Goal: Task Accomplishment & Management: Use online tool/utility

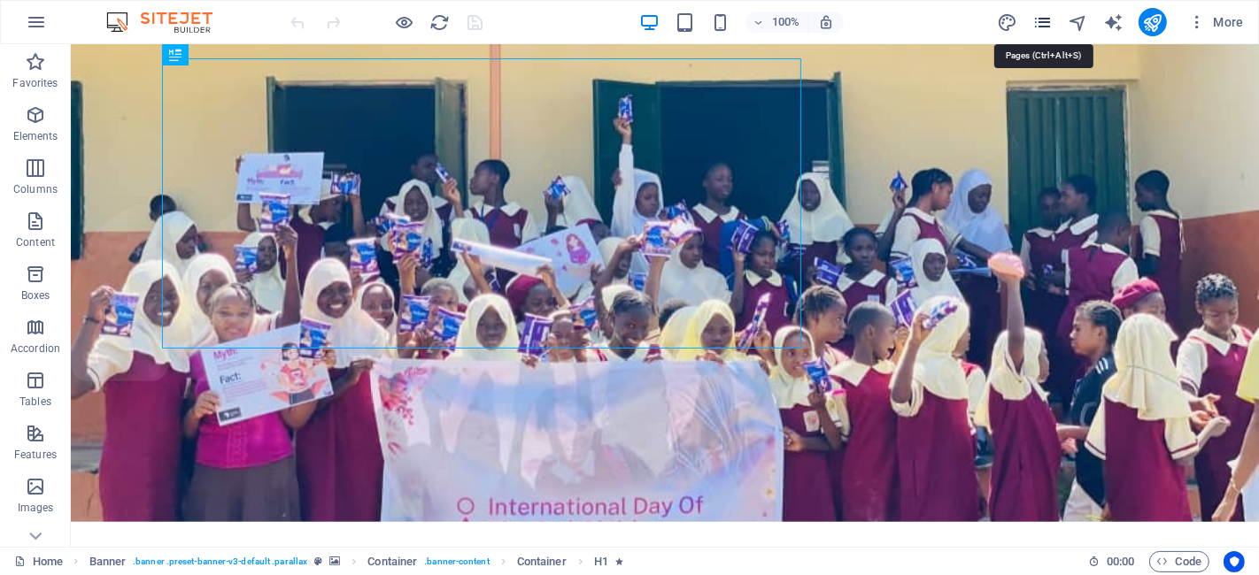
click at [1034, 19] on icon "pages" at bounding box center [1042, 22] width 20 height 20
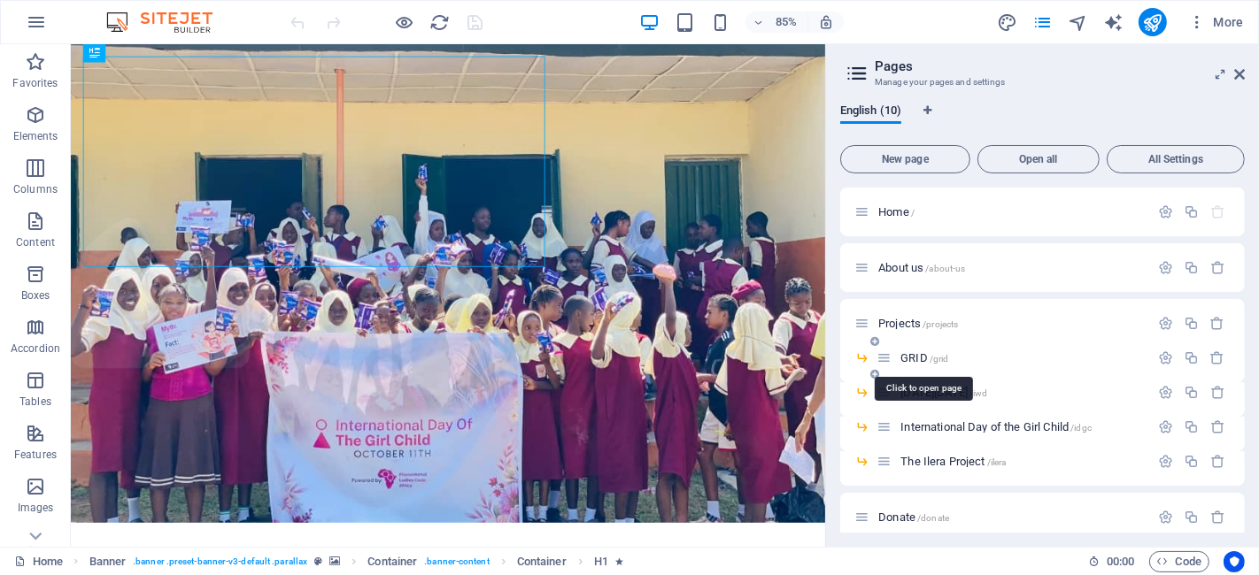
click at [912, 352] on span "GRID /grid" at bounding box center [924, 357] width 48 height 13
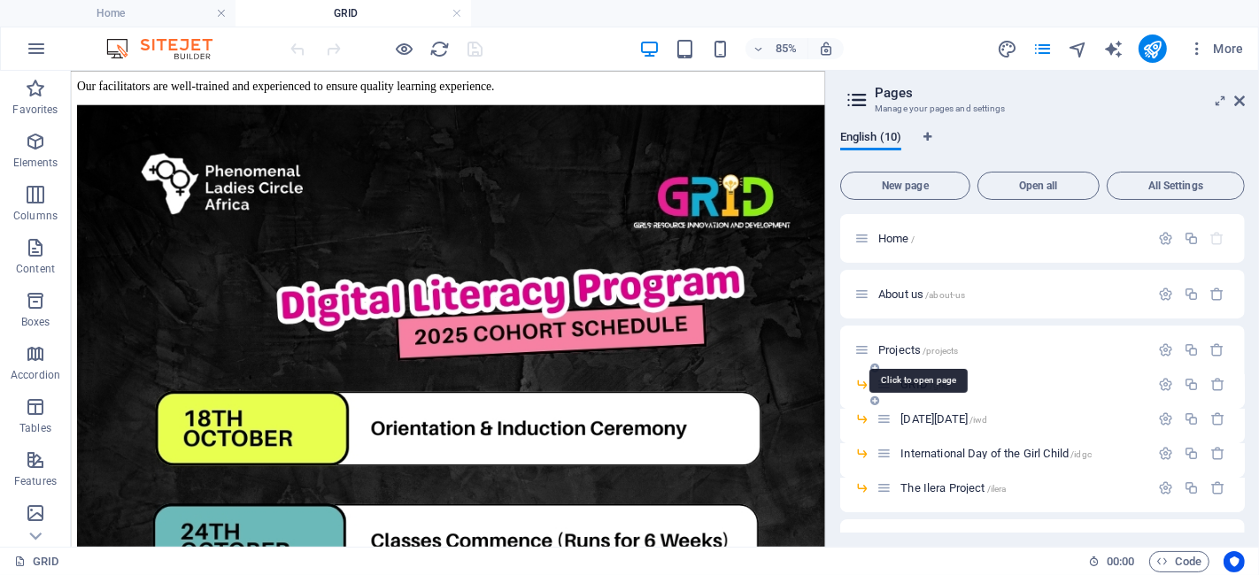
scroll to position [3683, 0]
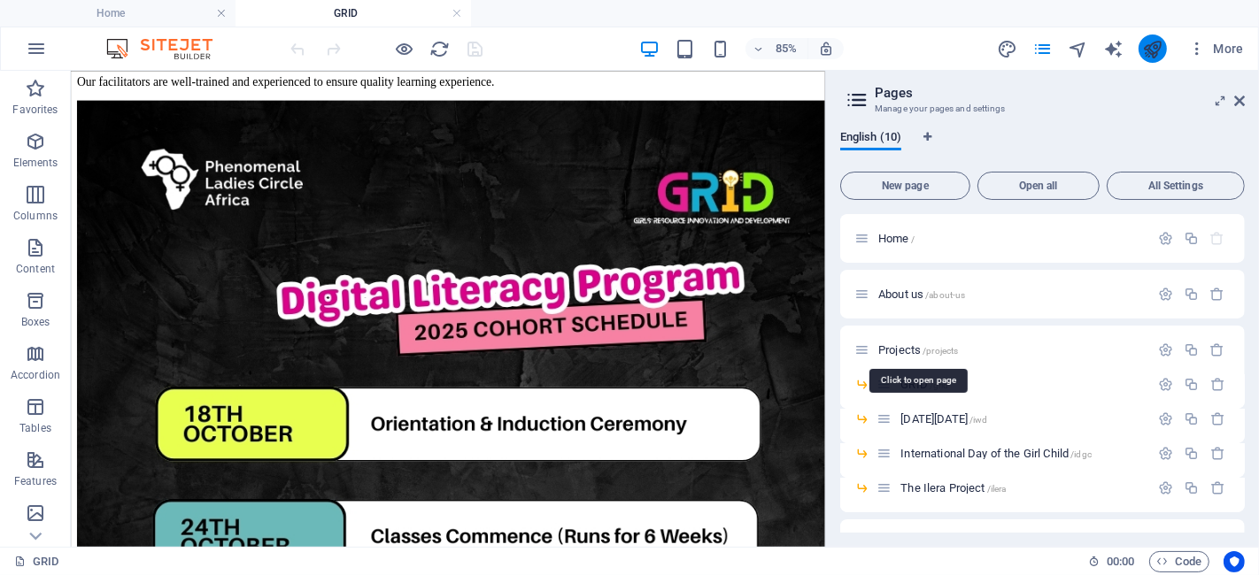
click at [1156, 53] on icon "publish" at bounding box center [1152, 49] width 20 height 20
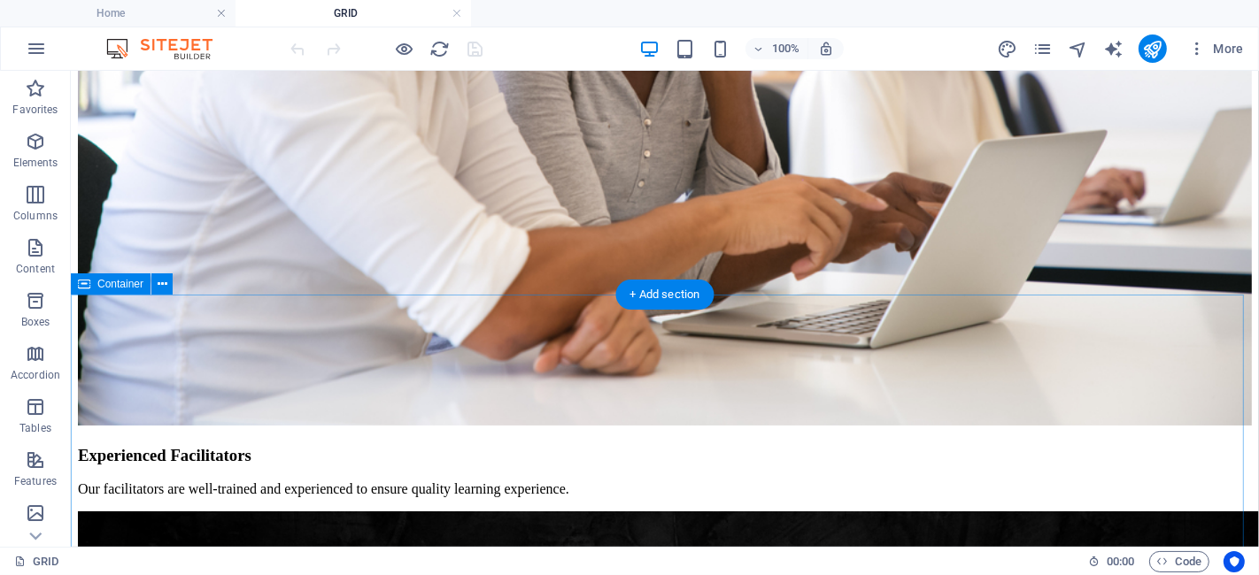
scroll to position [4034, 0]
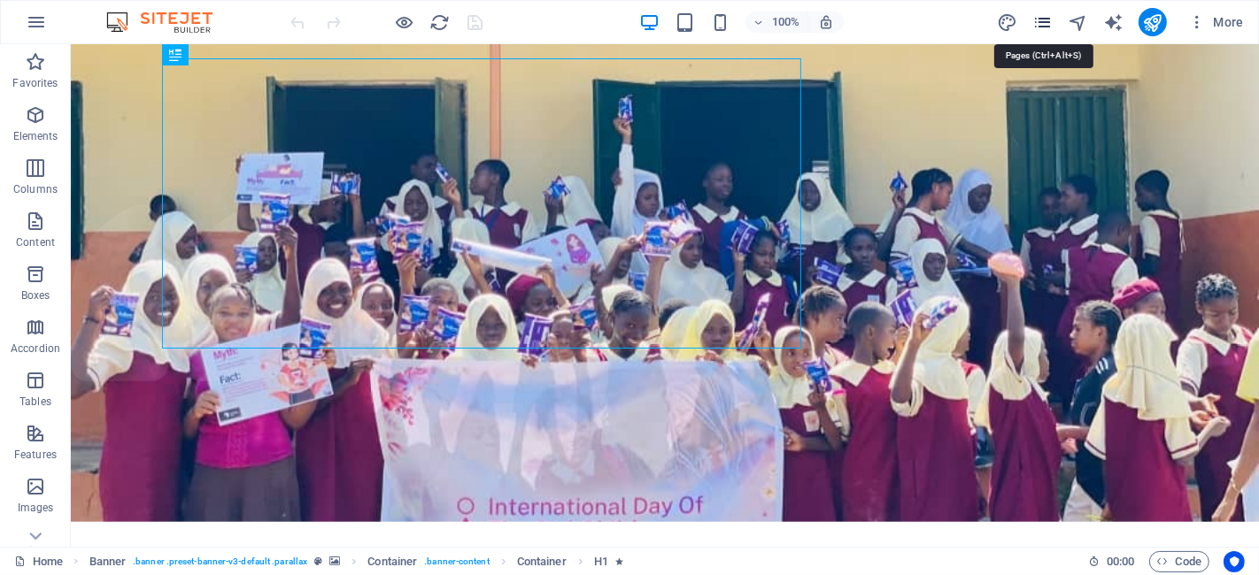
click at [1038, 23] on icon "pages" at bounding box center [1042, 22] width 20 height 20
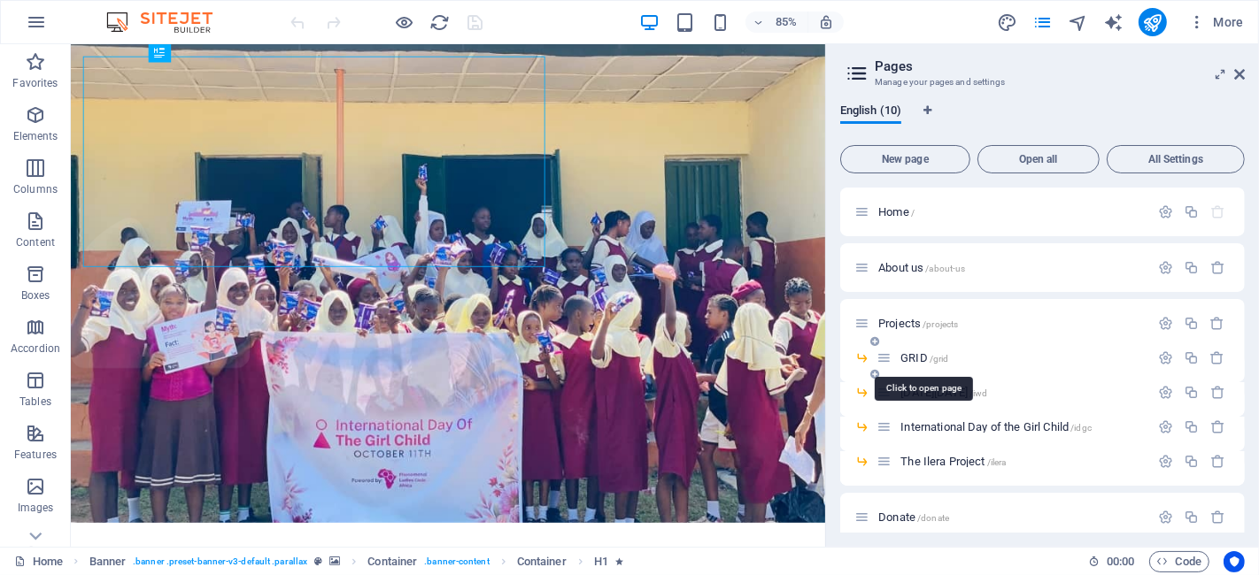
click at [903, 362] on span "GRID /grid" at bounding box center [924, 357] width 48 height 13
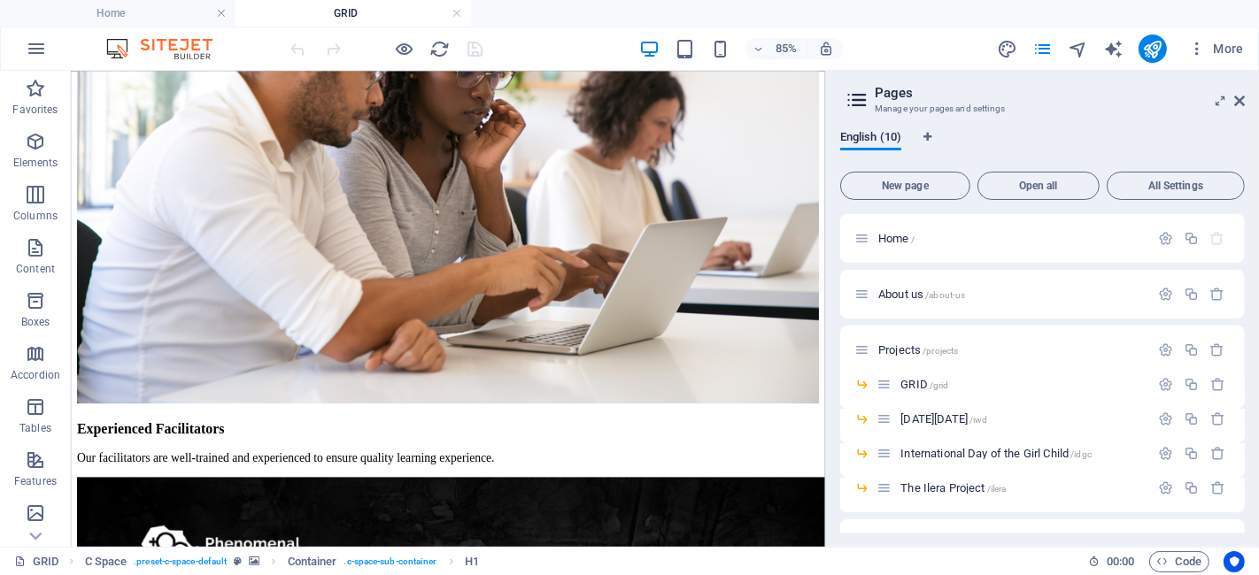
scroll to position [3247, 0]
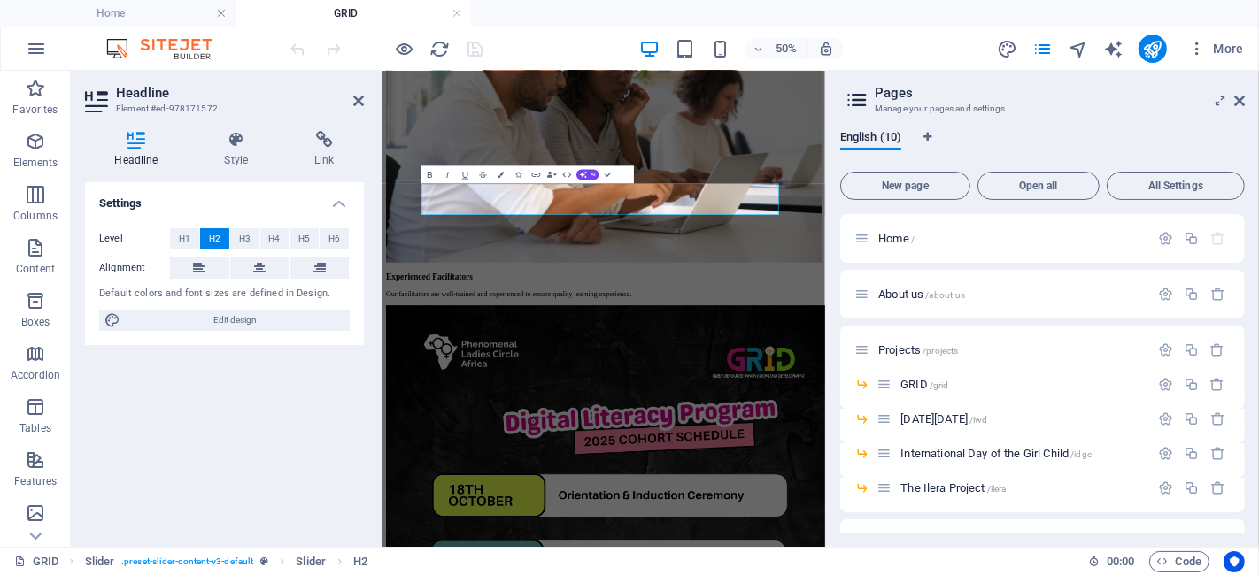
copy span "Stage"
click at [351, 104] on header "Headline Element #ed-978171572" at bounding box center [224, 94] width 279 height 46
click at [353, 95] on icon at bounding box center [358, 101] width 11 height 14
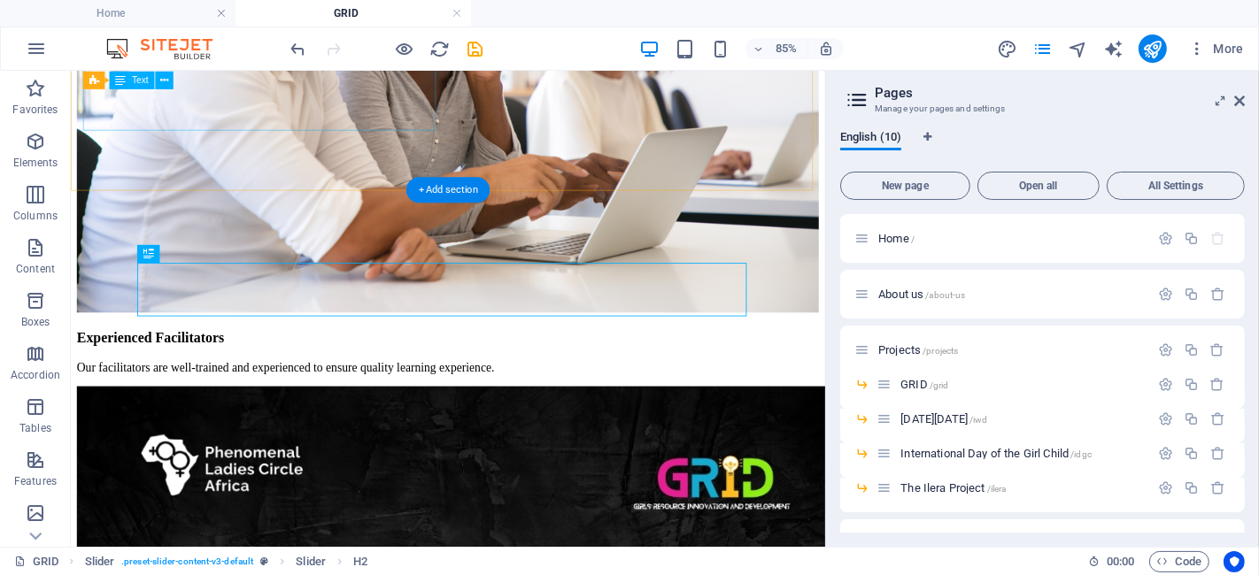
scroll to position [3247, 0]
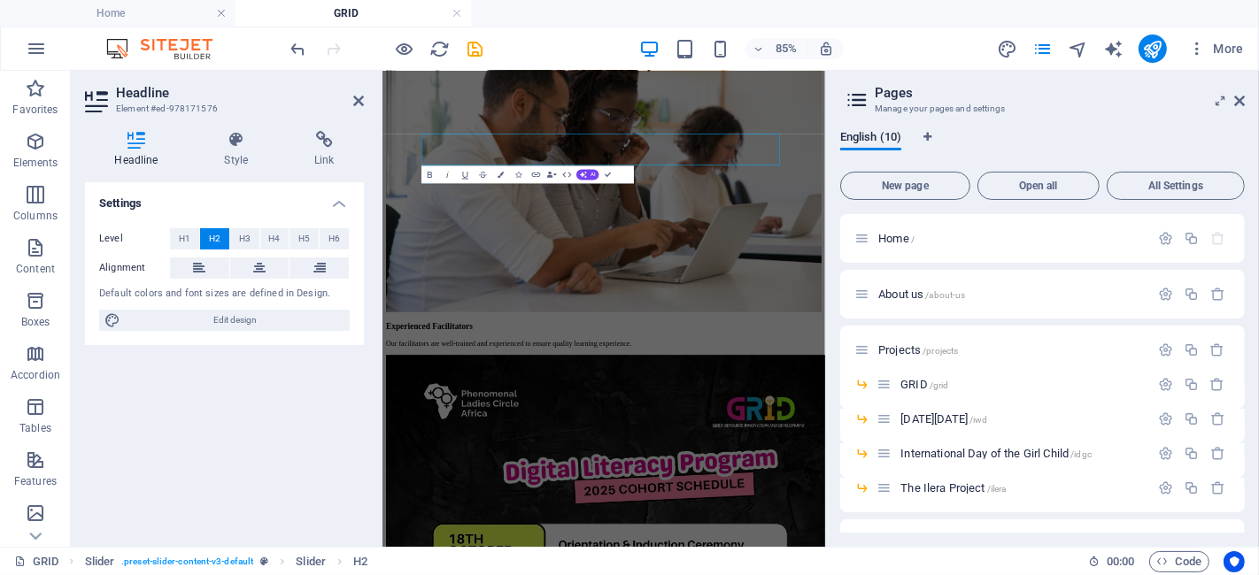
scroll to position [3346, 0]
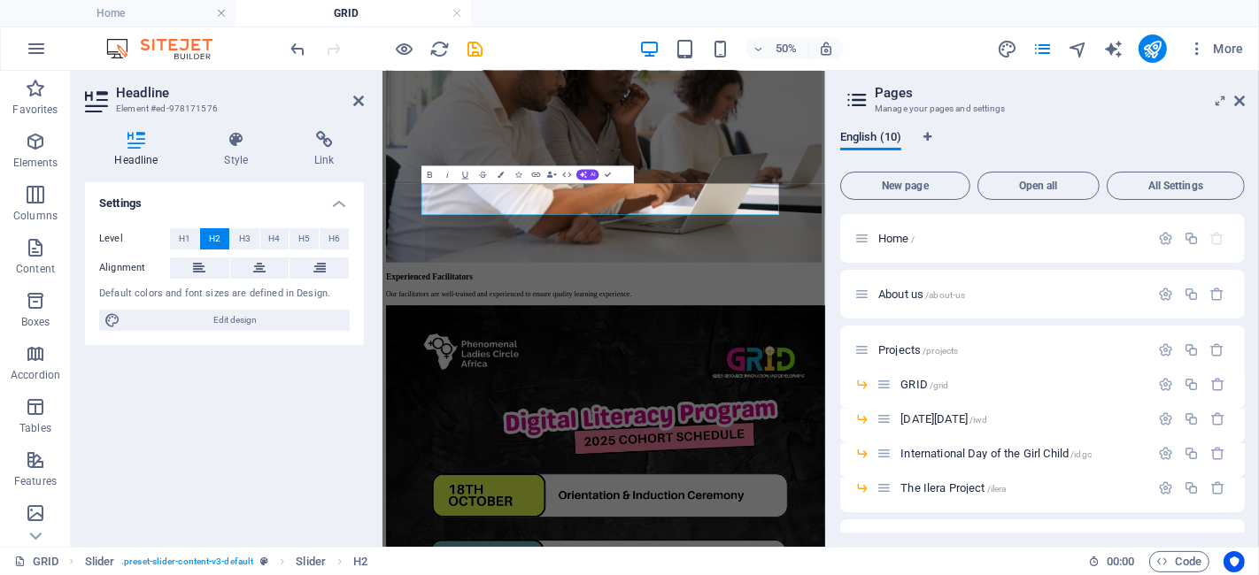
click at [366, 99] on aside "Headline Element #ed-978171576 Headline Style Link Settings Level H1 H2 H3 H4 H…" at bounding box center [227, 309] width 312 height 476
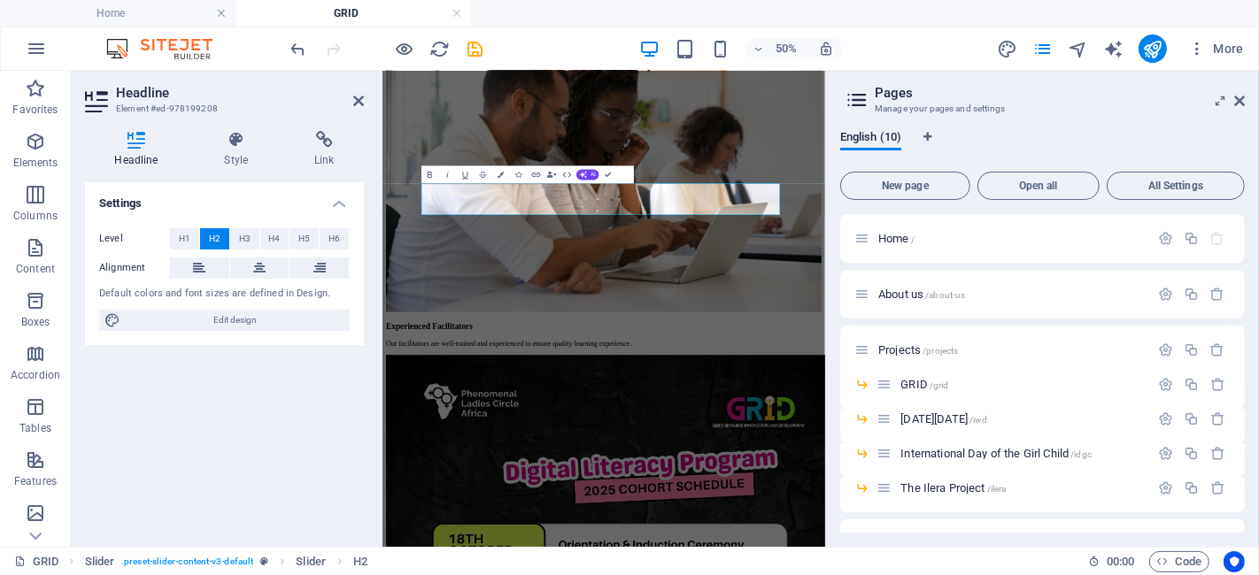
scroll to position [3346, 0]
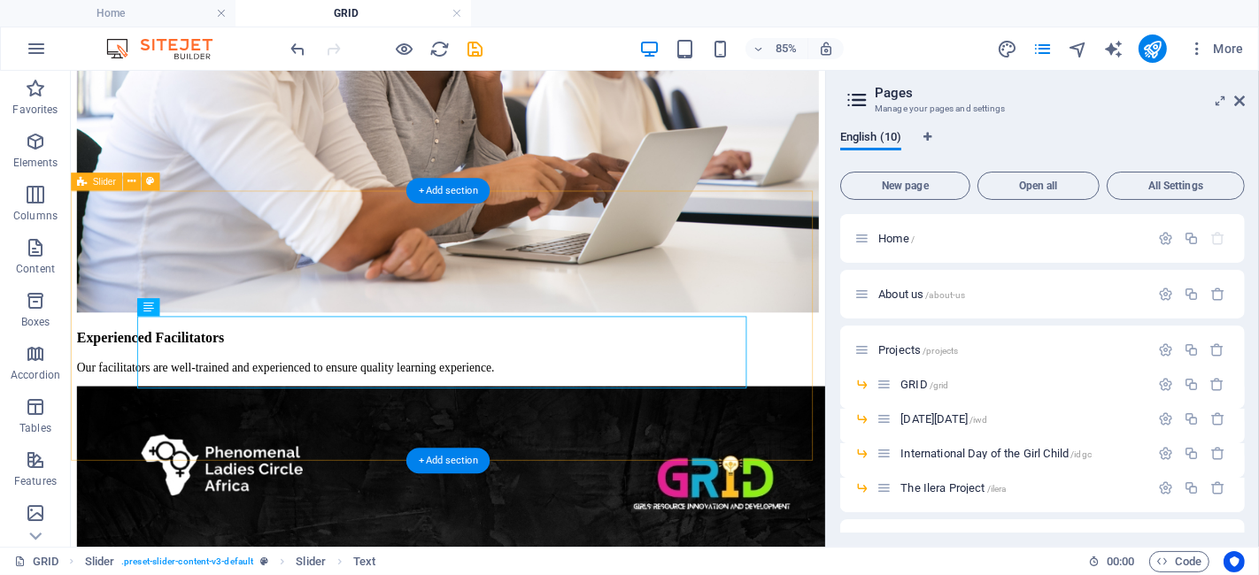
scroll to position [3247, 0]
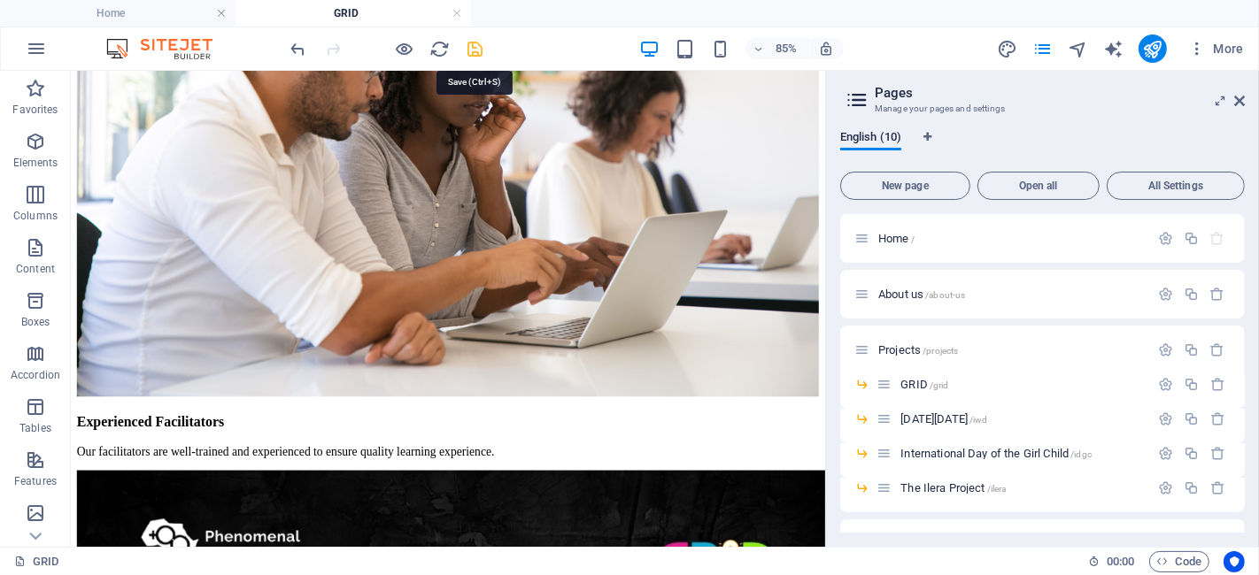
click at [478, 45] on icon "save" at bounding box center [476, 49] width 20 height 20
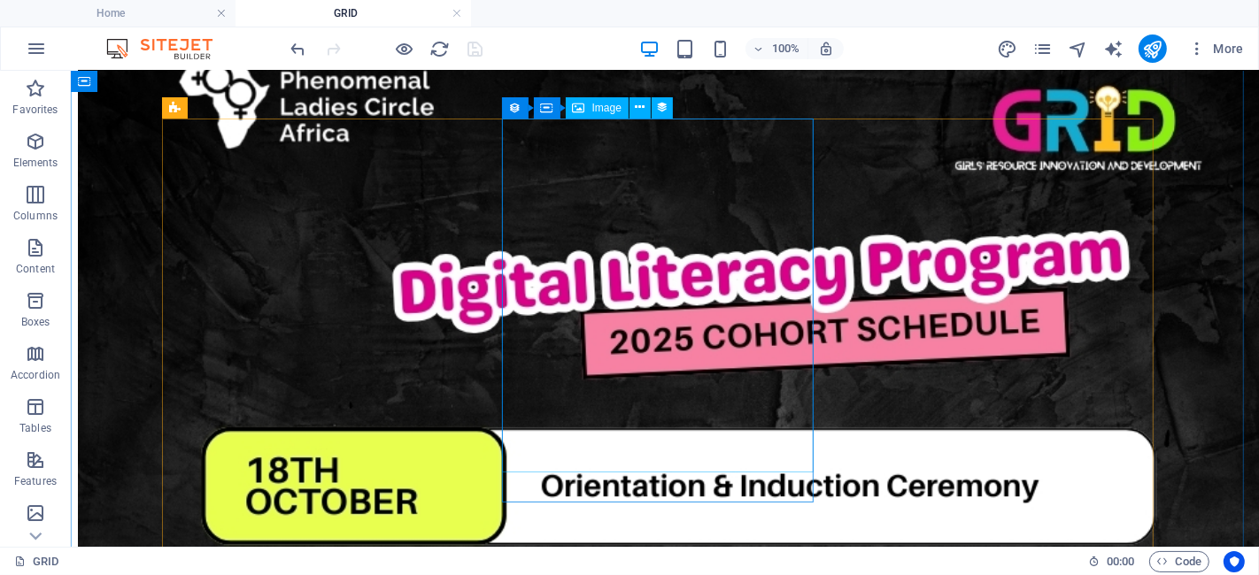
scroll to position [4172, 0]
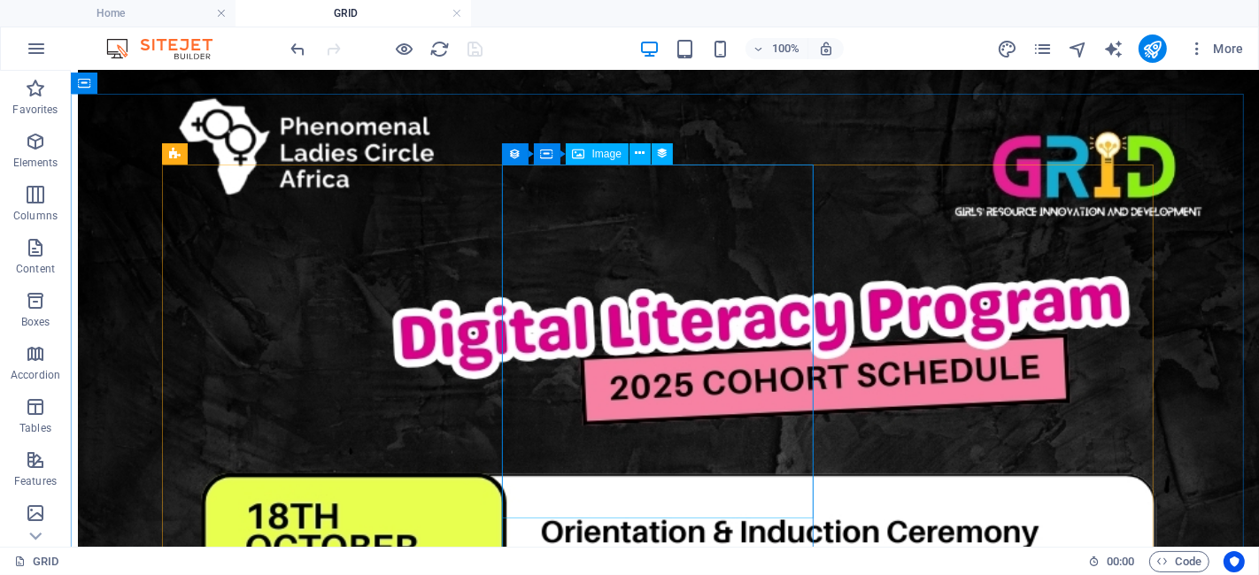
click at [594, 149] on span "Image" at bounding box center [606, 154] width 29 height 11
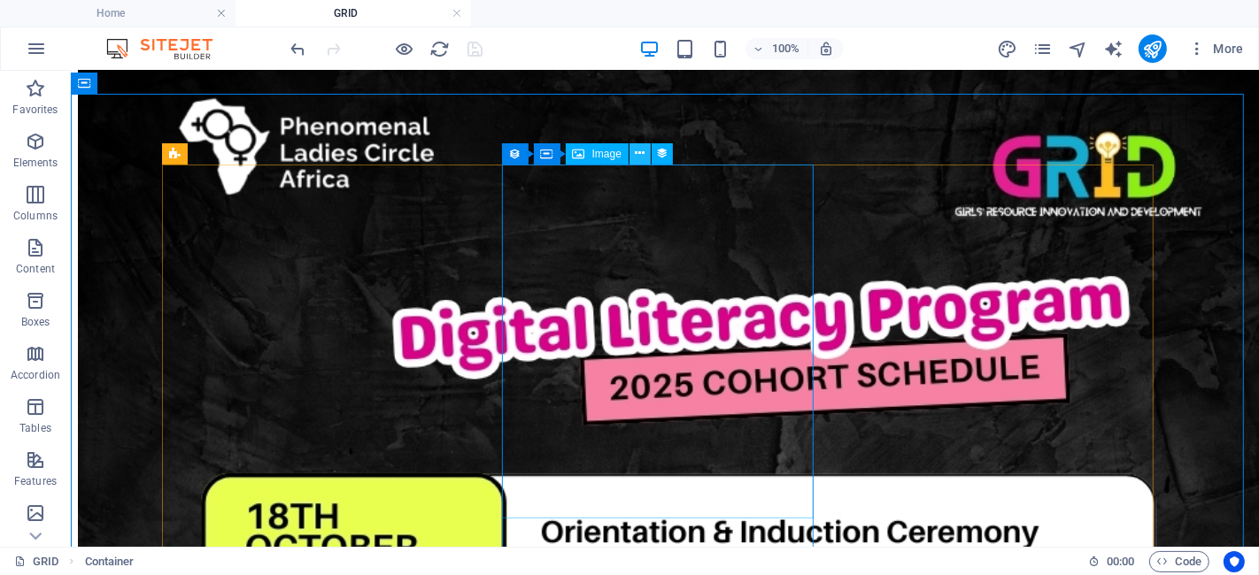
click at [642, 153] on icon at bounding box center [640, 153] width 10 height 19
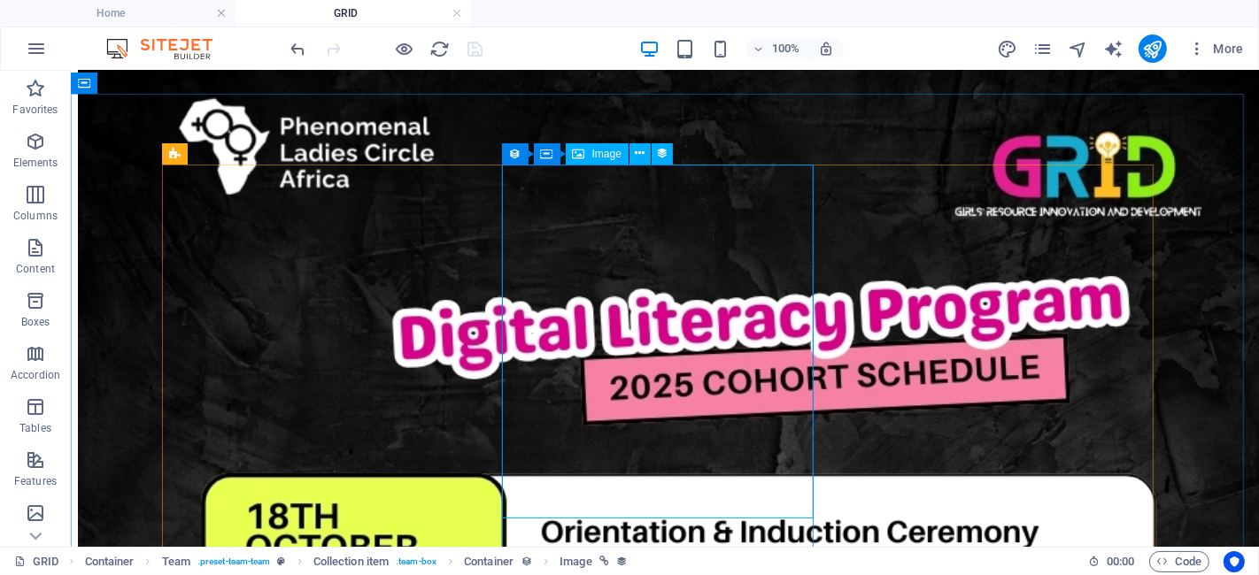
click at [597, 153] on span "Image" at bounding box center [606, 154] width 29 height 11
click at [642, 158] on icon at bounding box center [640, 153] width 10 height 19
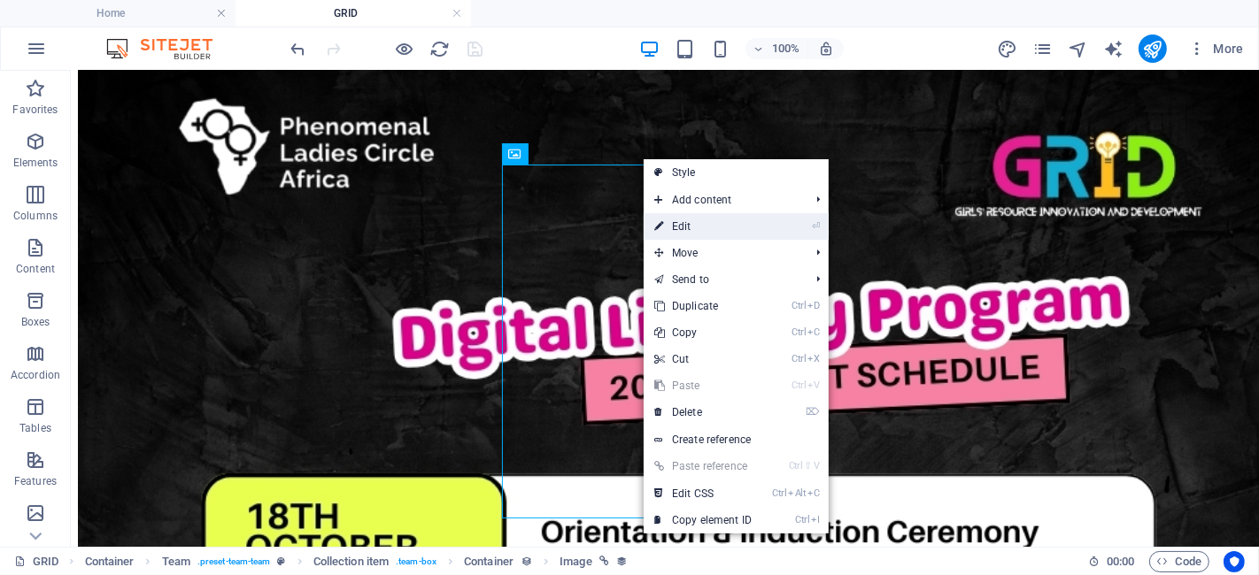
click at [690, 223] on link "⏎ Edit" at bounding box center [703, 226] width 119 height 27
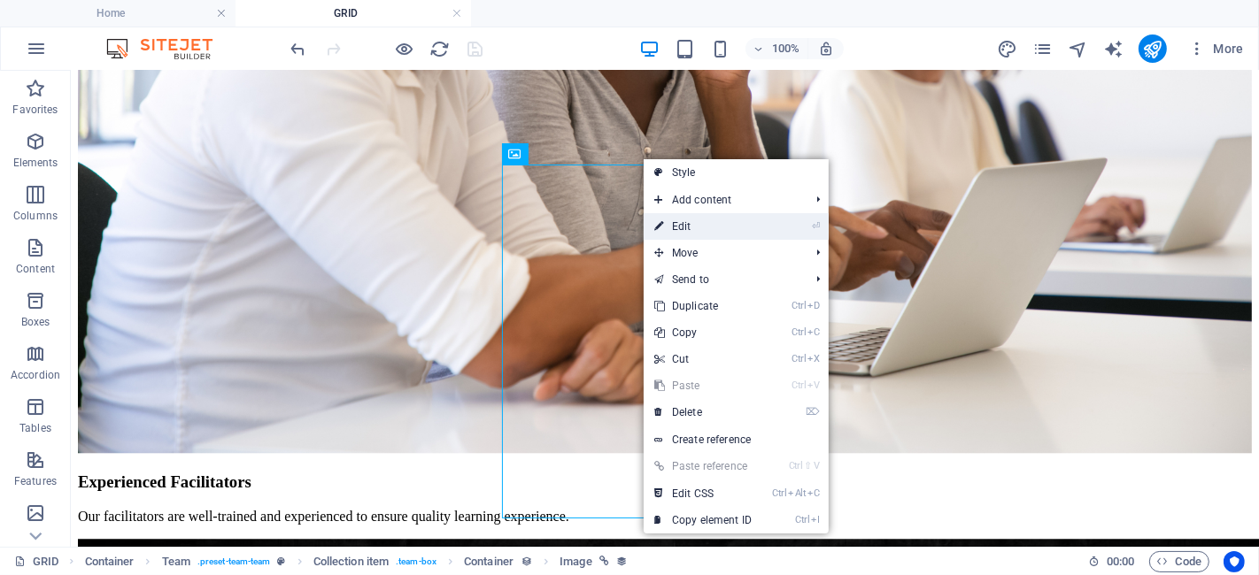
select select "px"
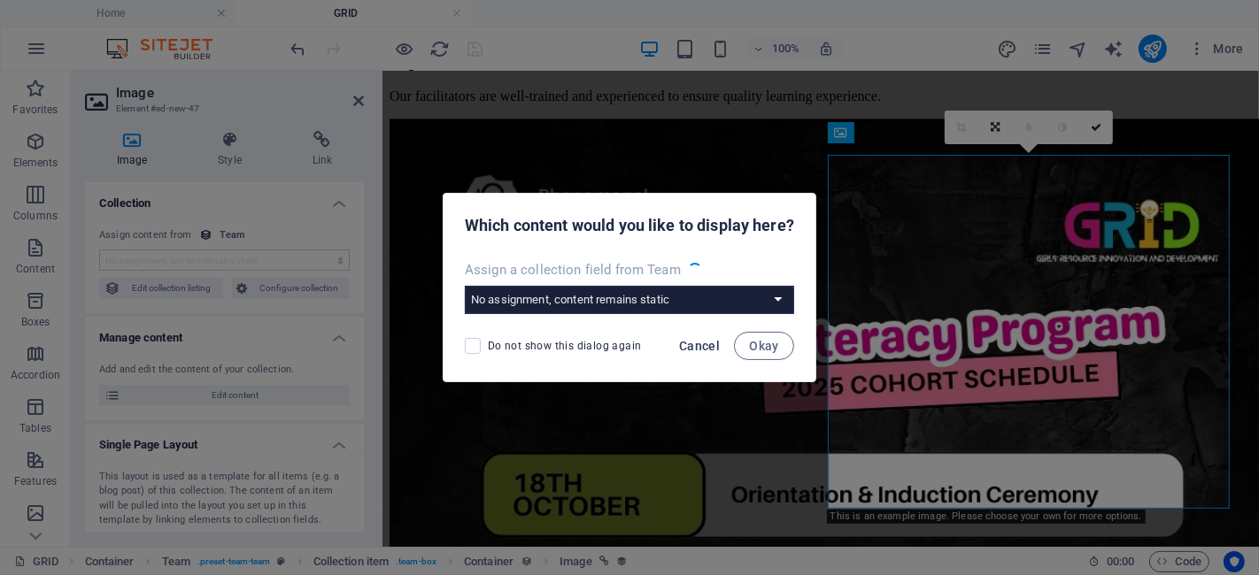
select select "image"
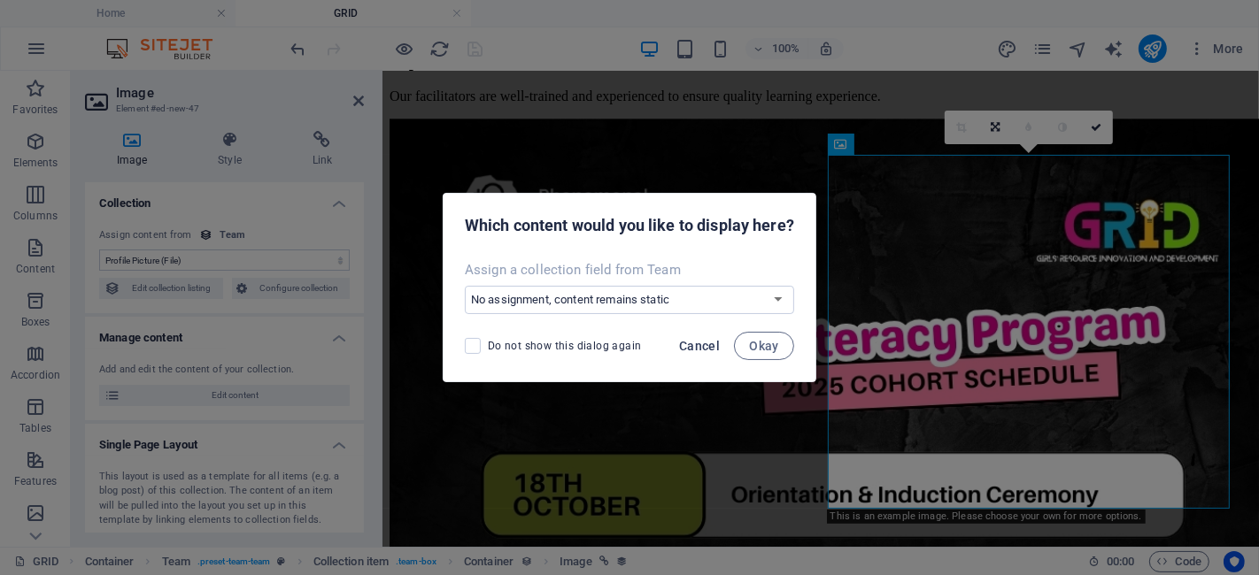
click at [705, 339] on span "Cancel" at bounding box center [699, 346] width 41 height 14
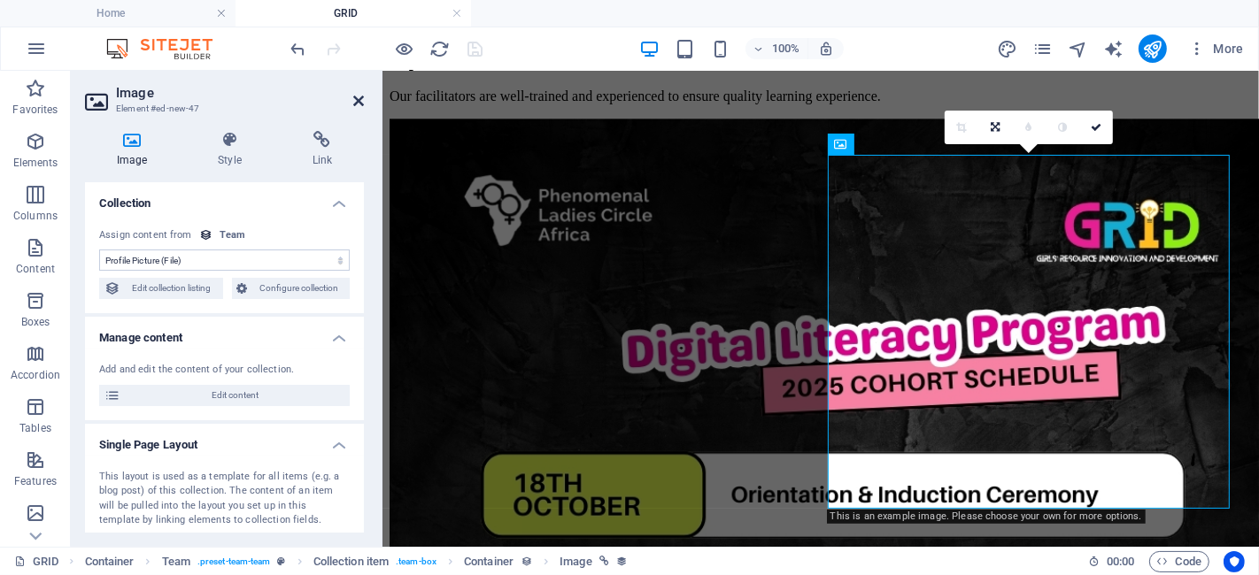
click at [354, 95] on icon at bounding box center [358, 101] width 11 height 14
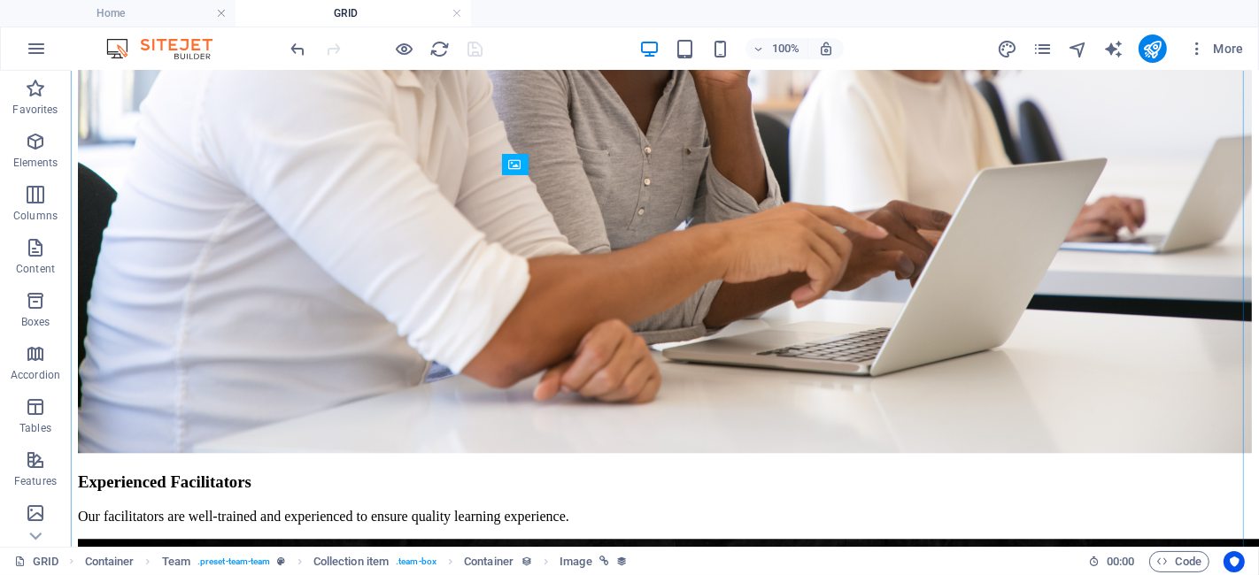
scroll to position [4172, 0]
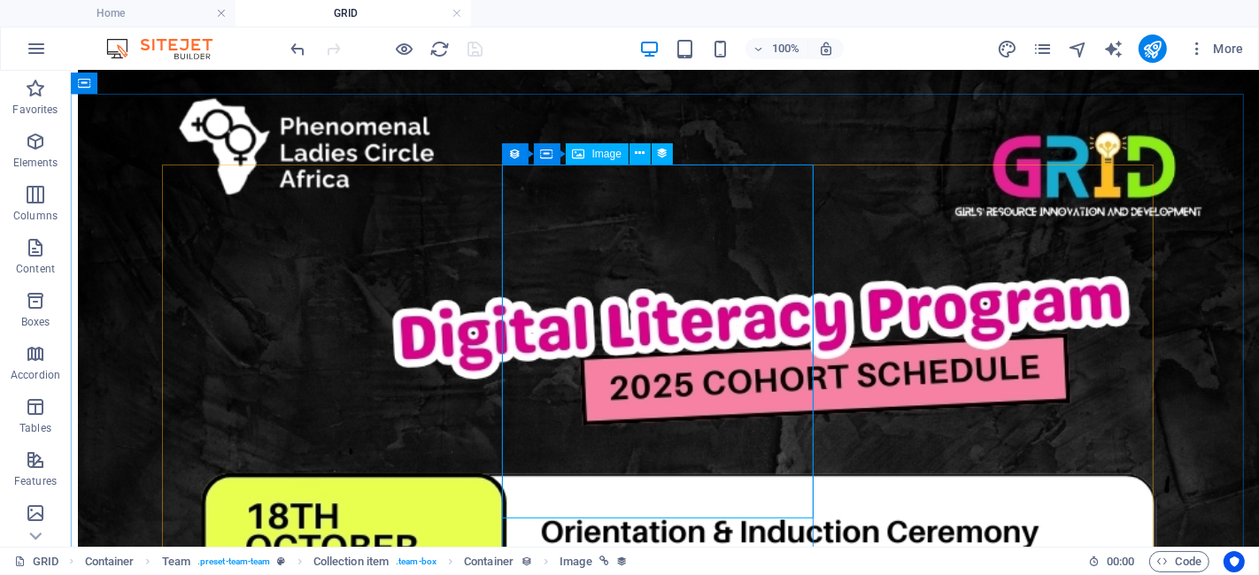
click at [592, 155] on span "Image" at bounding box center [606, 154] width 29 height 11
select select "image"
select select "px"
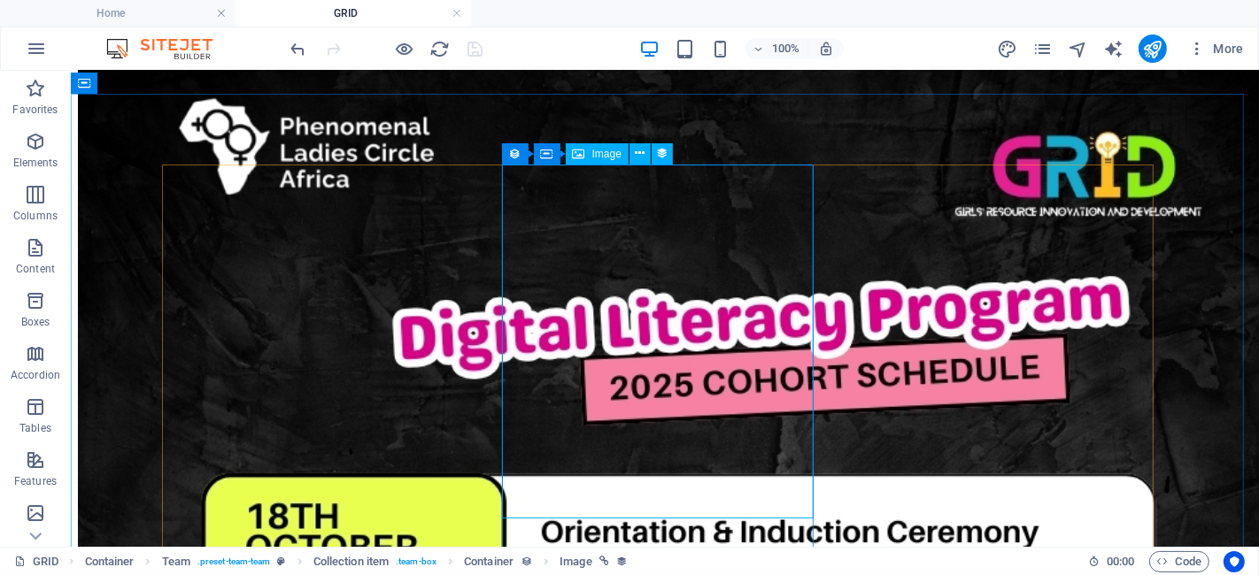
select select "px"
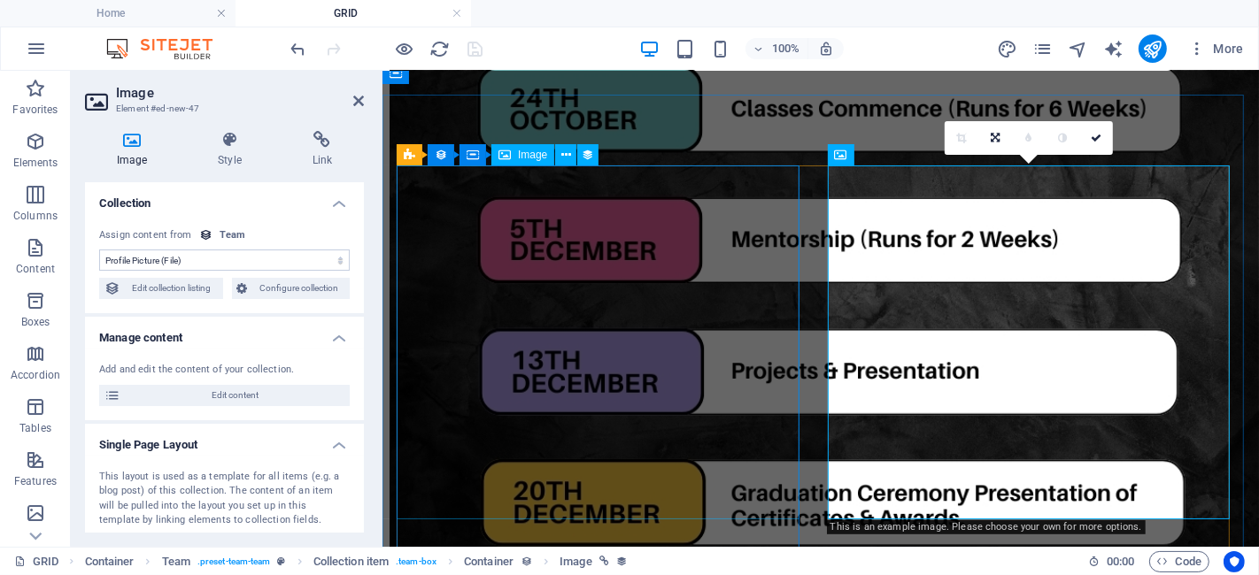
scroll to position [3655, 0]
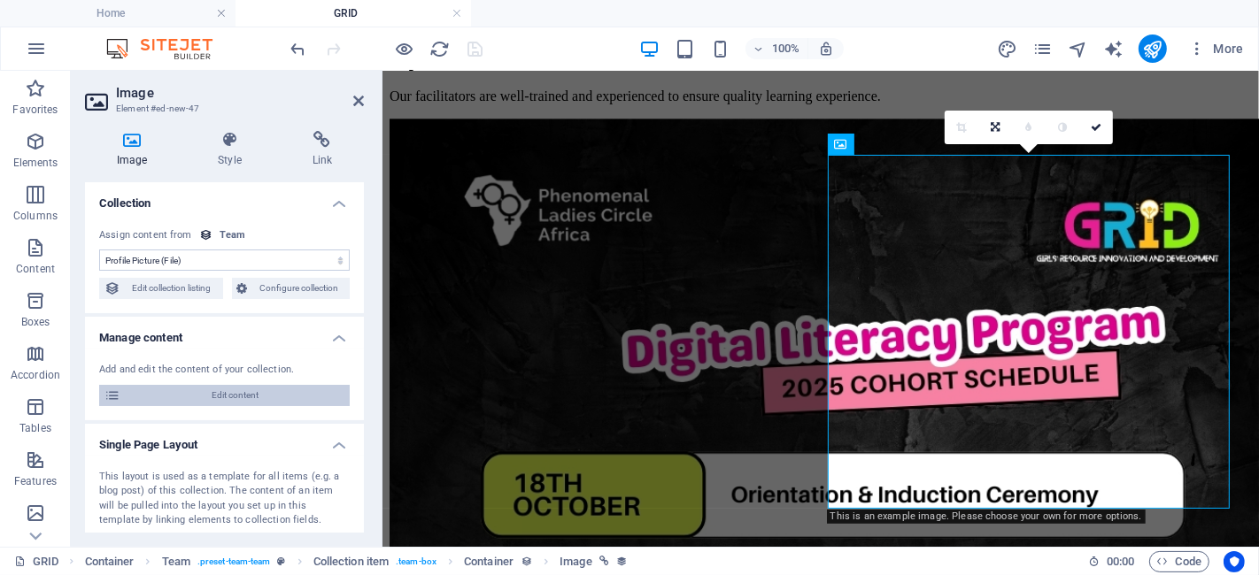
click at [235, 391] on span "Edit content" at bounding box center [235, 395] width 219 height 21
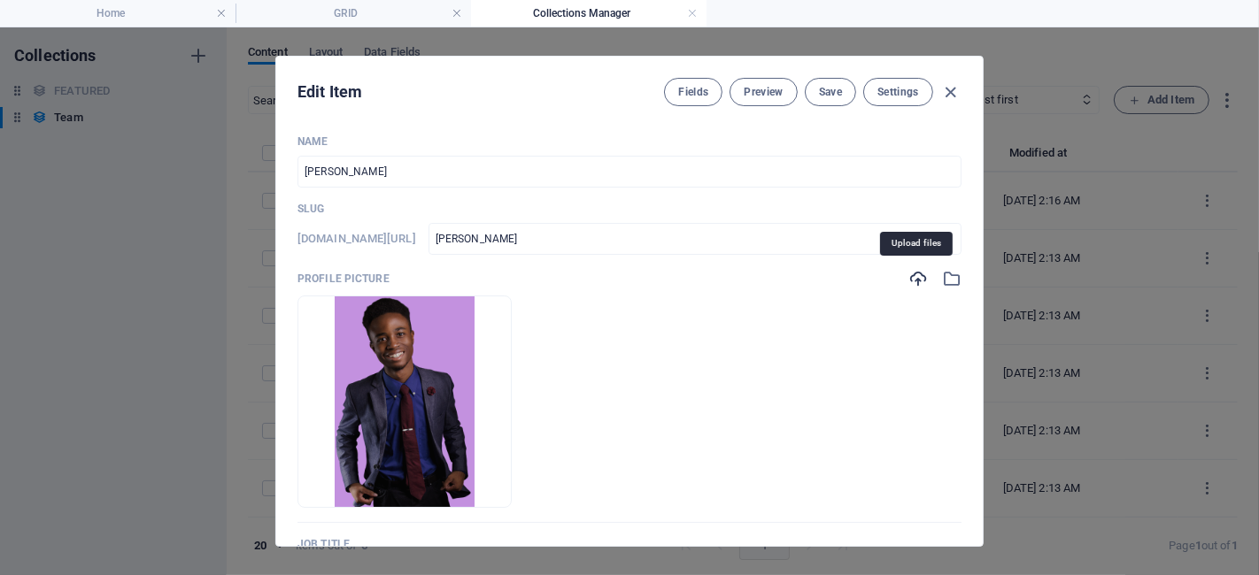
click at [914, 281] on icon "button" at bounding box center [917, 278] width 19 height 19
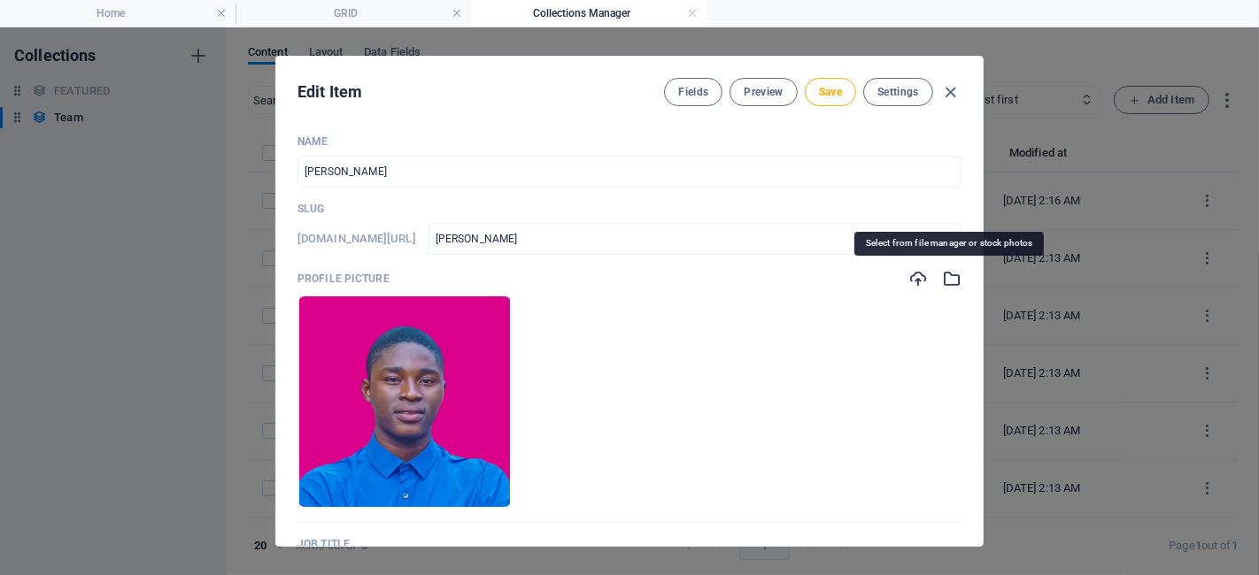
click at [947, 275] on icon "button" at bounding box center [951, 278] width 19 height 19
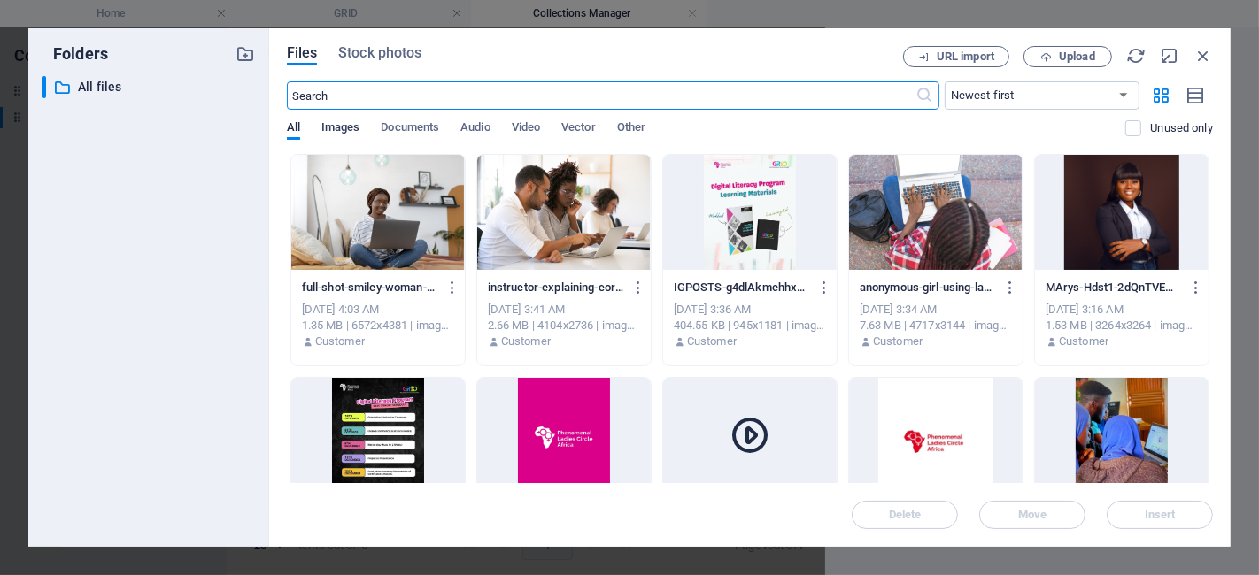
click at [343, 135] on span "Images" at bounding box center [340, 129] width 39 height 25
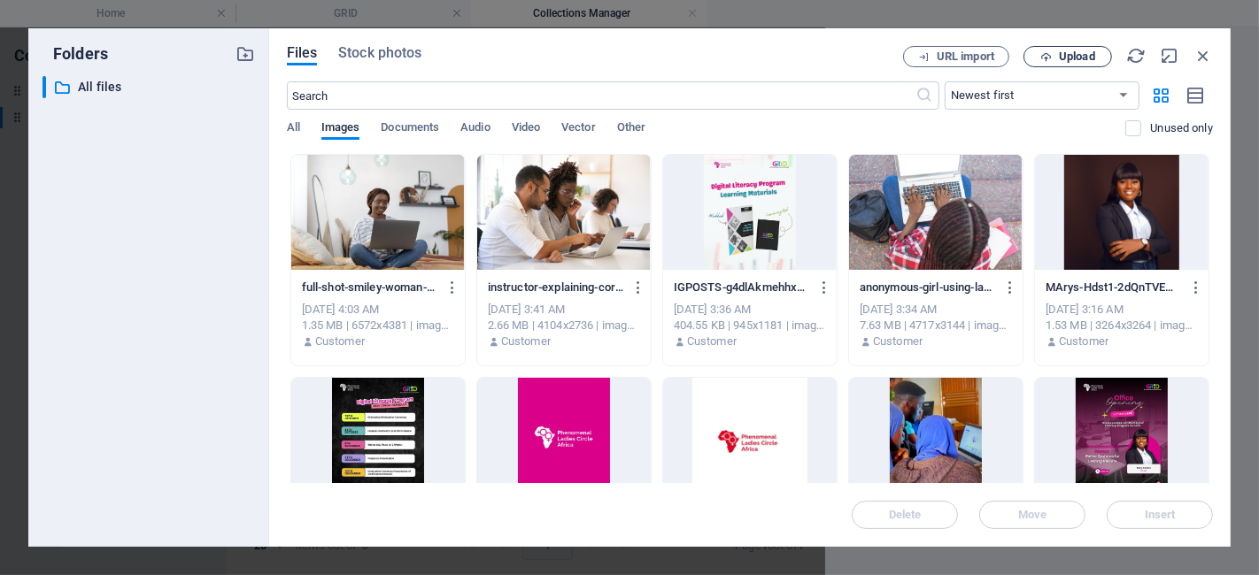
click at [1077, 56] on span "Upload" at bounding box center [1077, 56] width 36 height 11
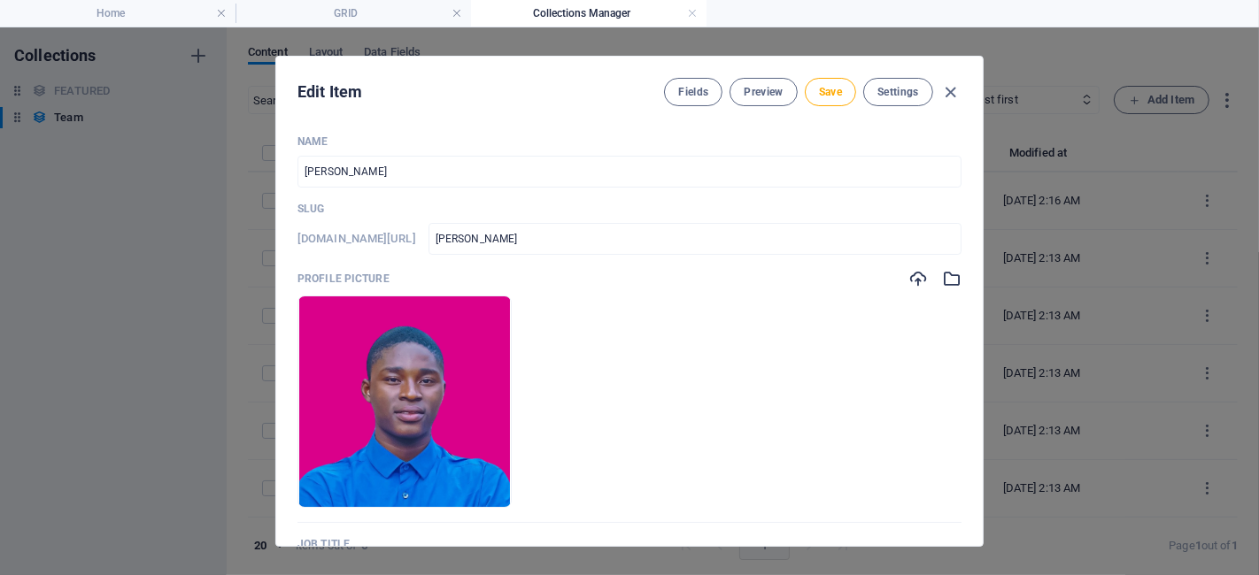
click at [951, 283] on icon "button" at bounding box center [951, 278] width 19 height 19
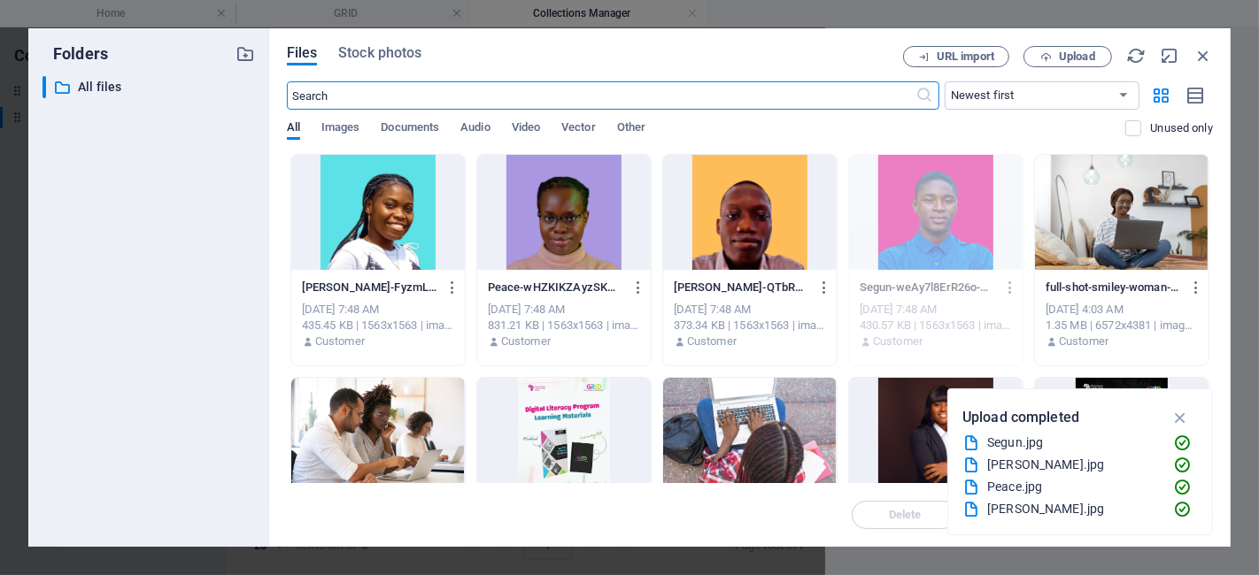
click at [745, 245] on div at bounding box center [750, 212] width 174 height 115
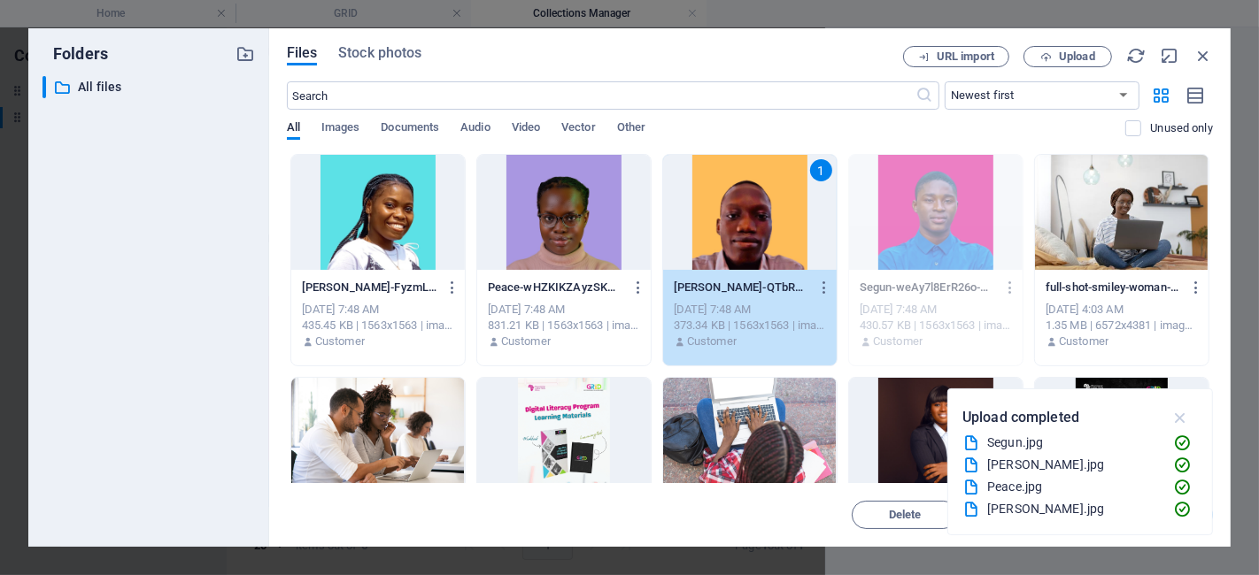
click at [1132, 419] on button "button" at bounding box center [1180, 418] width 35 height 28
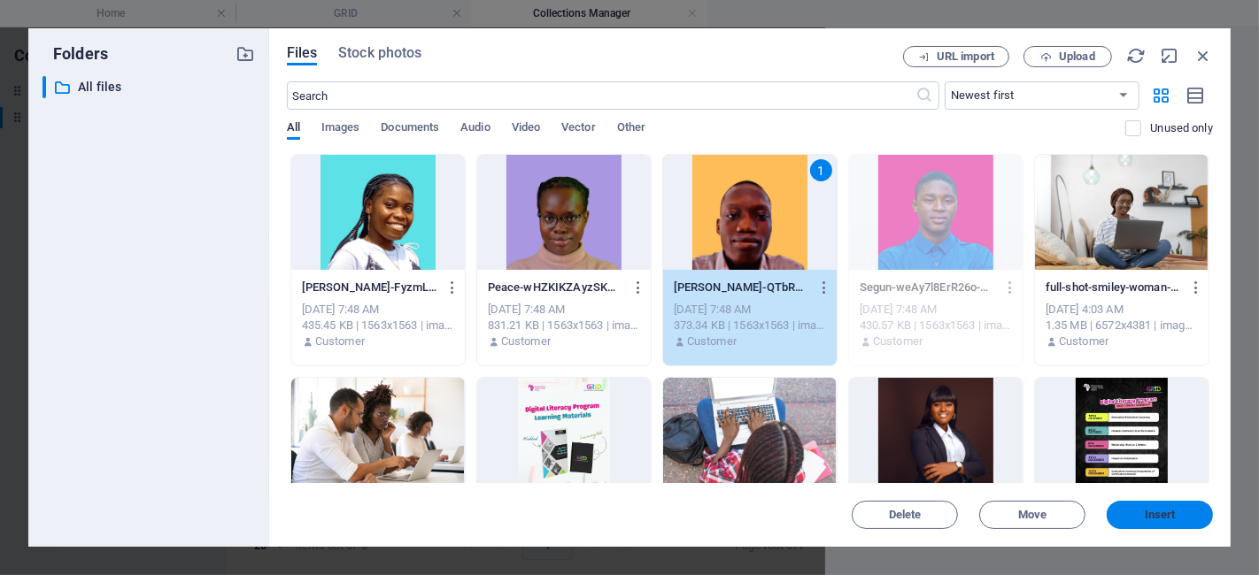
click at [1132, 515] on span "Insert" at bounding box center [1160, 515] width 31 height 11
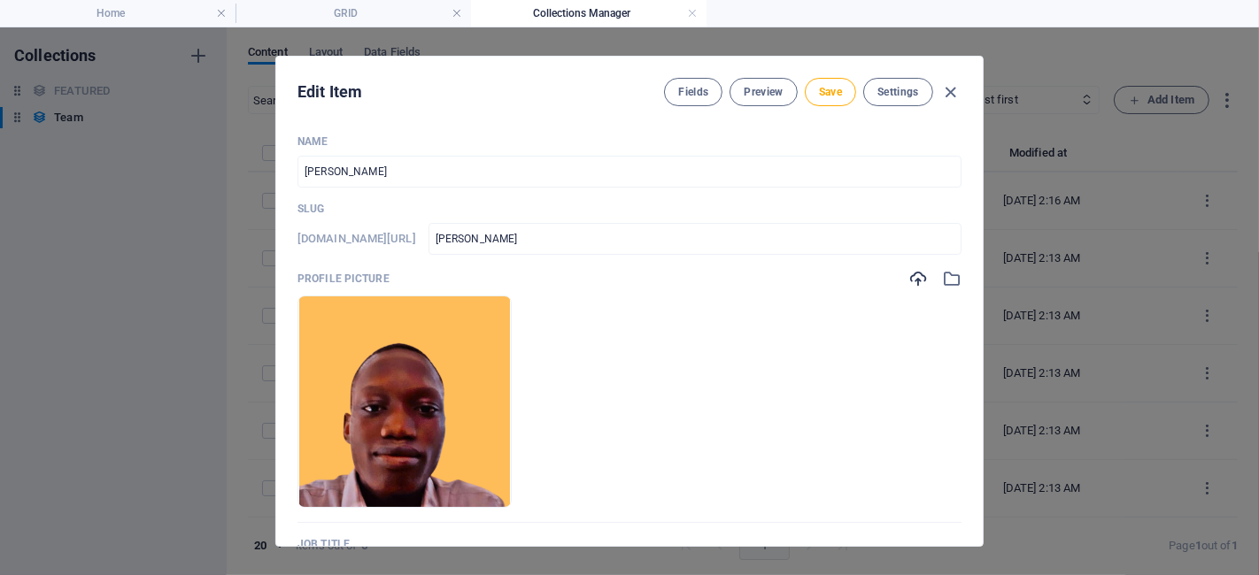
click at [401, 242] on h6 "[DOMAIN_NAME][URL]" at bounding box center [356, 238] width 119 height 21
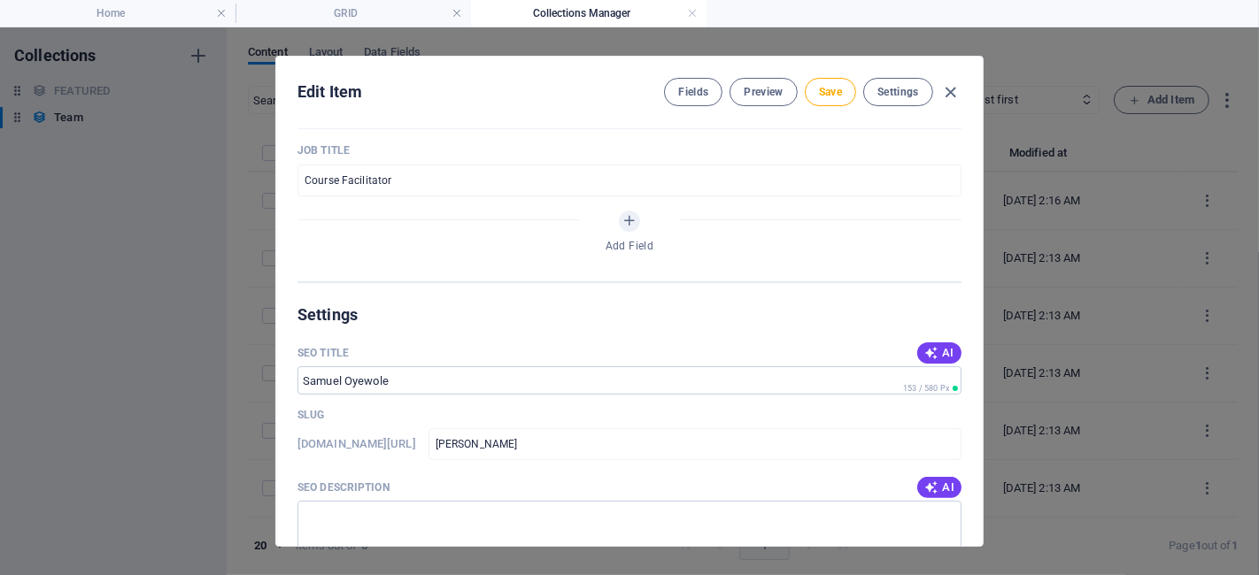
scroll to position [398, 0]
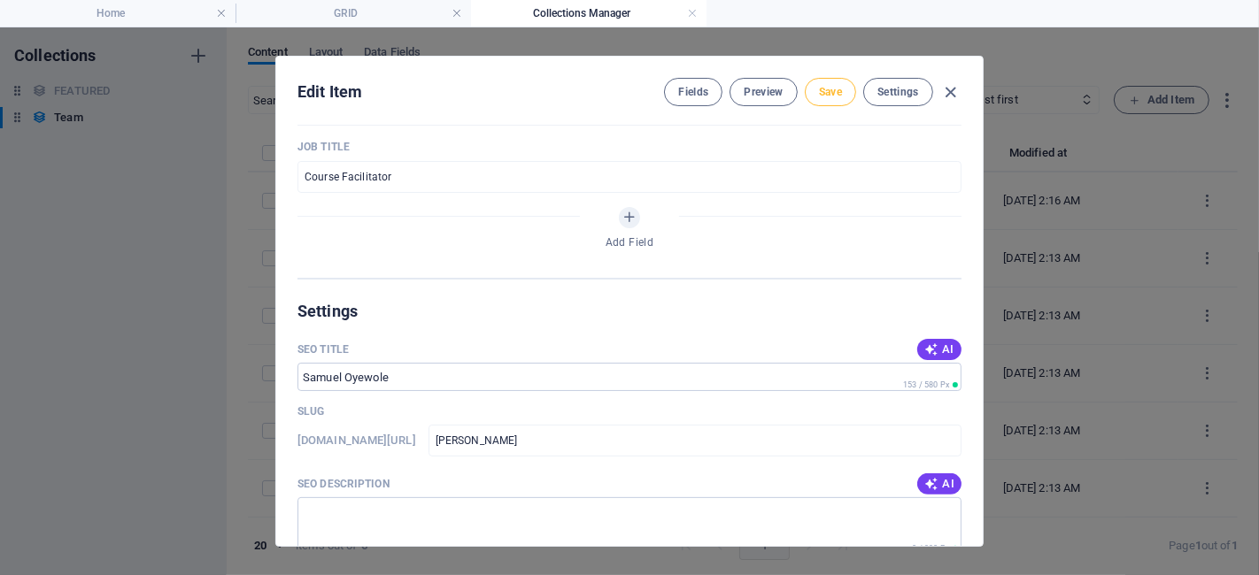
click at [830, 90] on span "Save" at bounding box center [830, 92] width 23 height 14
click at [946, 87] on icon "button" at bounding box center [951, 92] width 20 height 20
type input "[PERSON_NAME]"
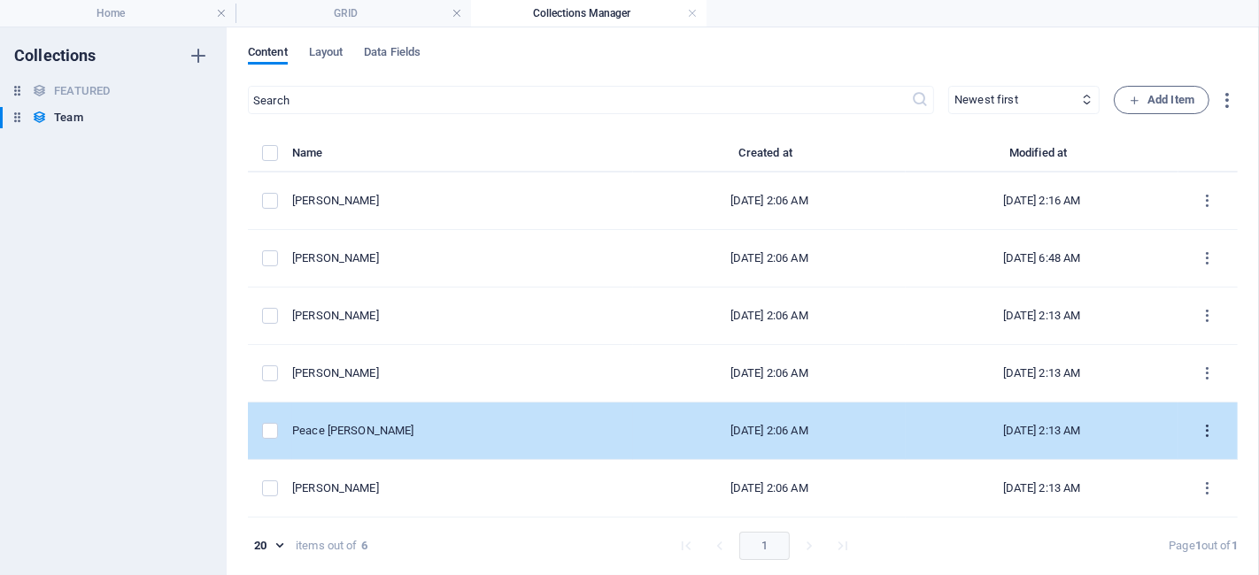
click at [1132, 428] on icon "items list" at bounding box center [1208, 431] width 17 height 17
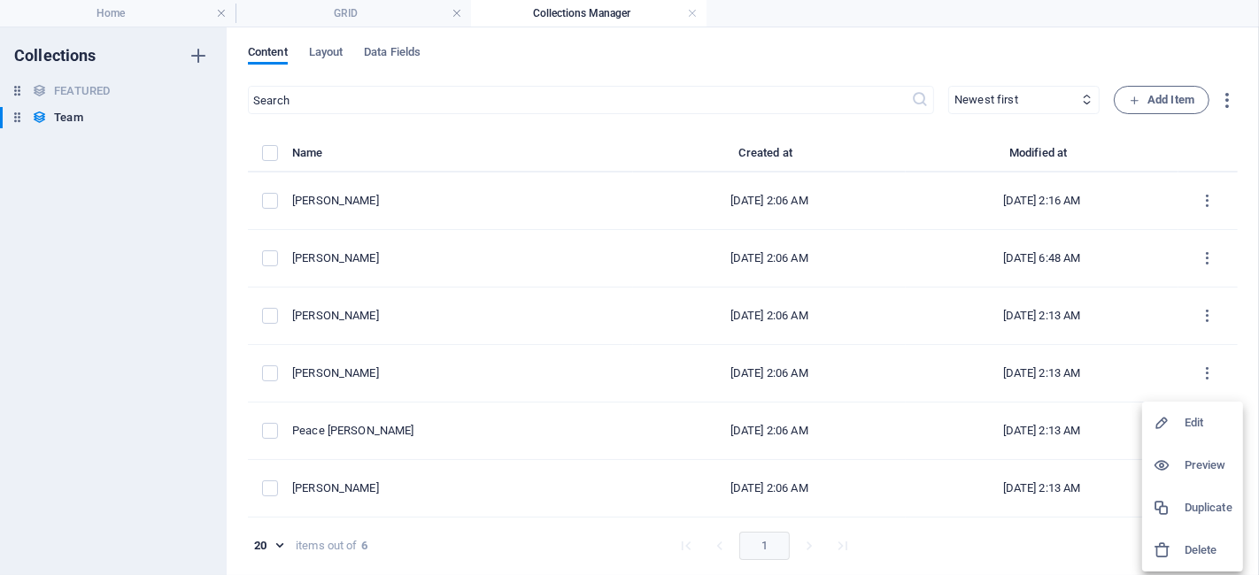
click at [1132, 98] on div at bounding box center [629, 287] width 1259 height 575
click at [1132, 98] on icon "button" at bounding box center [1227, 100] width 20 height 20
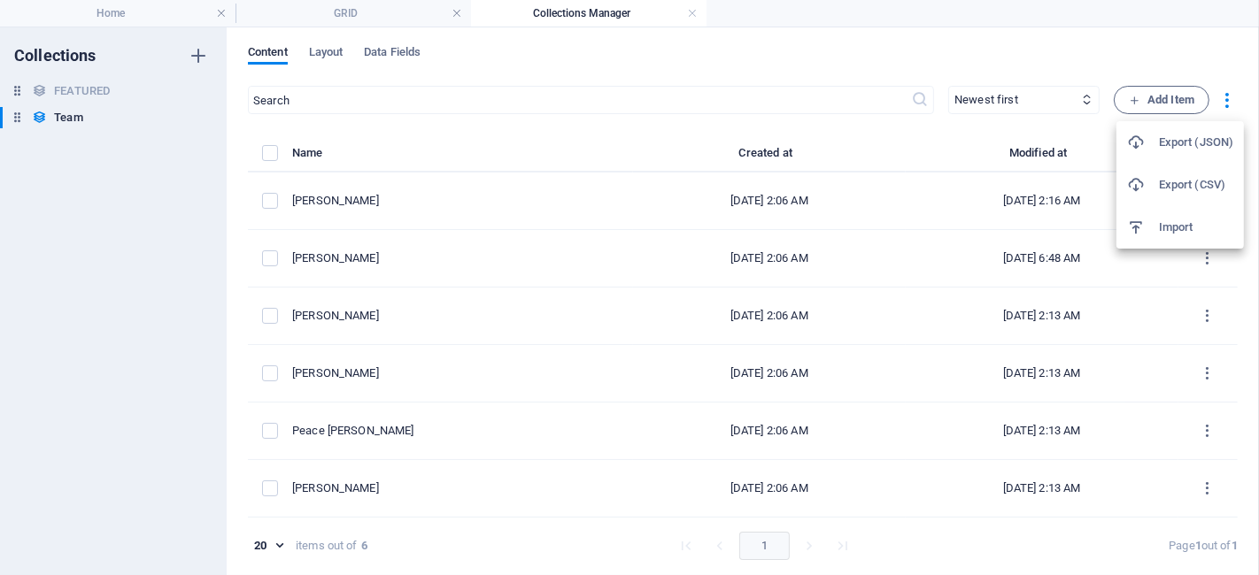
click at [1132, 98] on div at bounding box center [629, 287] width 1259 height 575
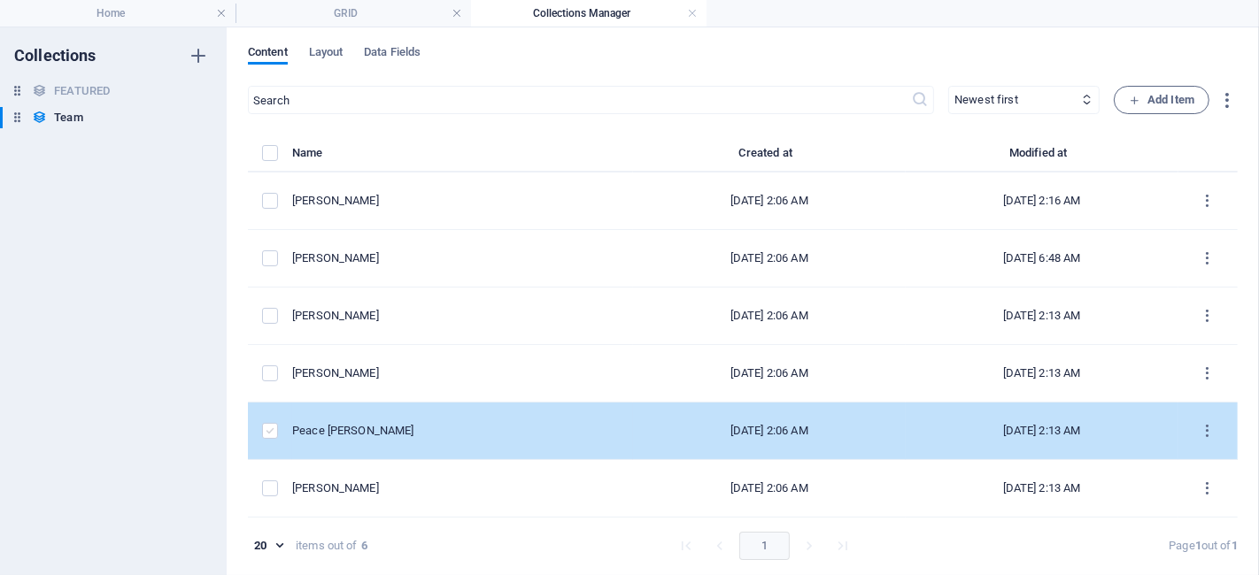
click at [273, 430] on label "items list" at bounding box center [270, 431] width 16 height 16
click at [0, 0] on input "items list" at bounding box center [0, 0] width 0 height 0
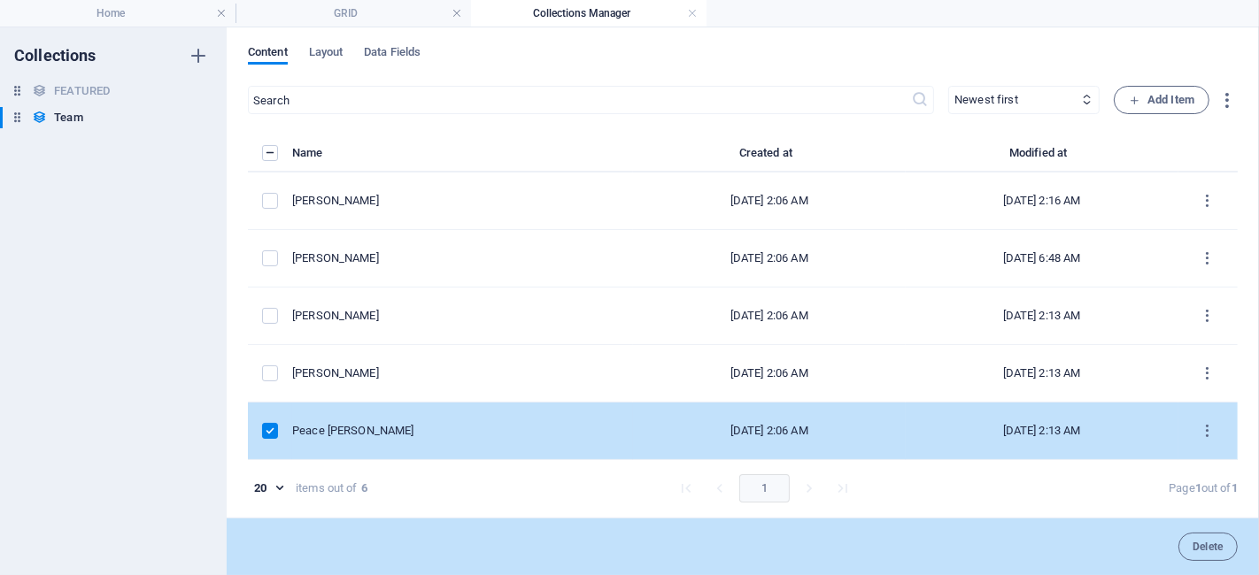
click at [273, 430] on label "items list" at bounding box center [270, 431] width 16 height 16
click at [0, 0] on input "items list" at bounding box center [0, 0] width 0 height 0
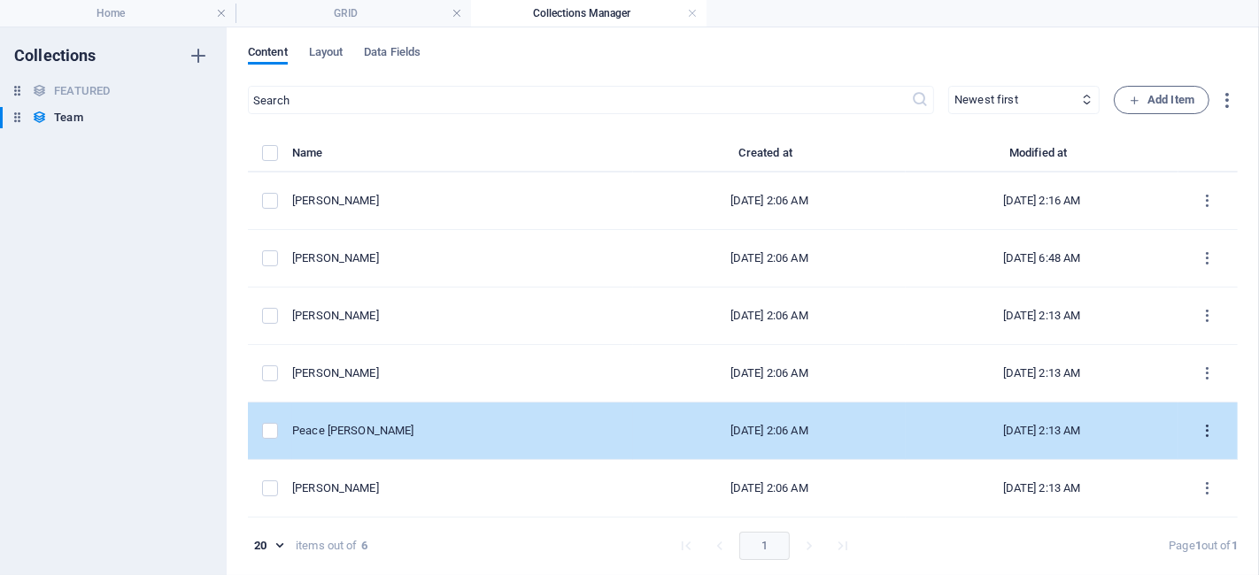
click at [1132, 423] on icon "items list" at bounding box center [1208, 431] width 17 height 17
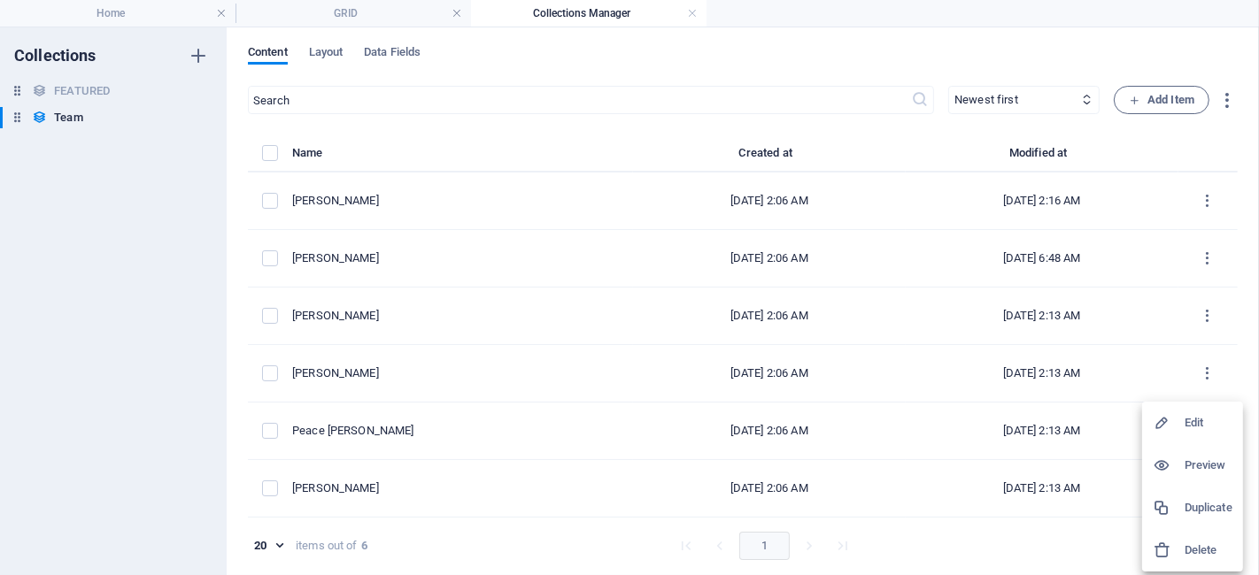
click at [1132, 415] on h6 "Edit" at bounding box center [1209, 423] width 48 height 21
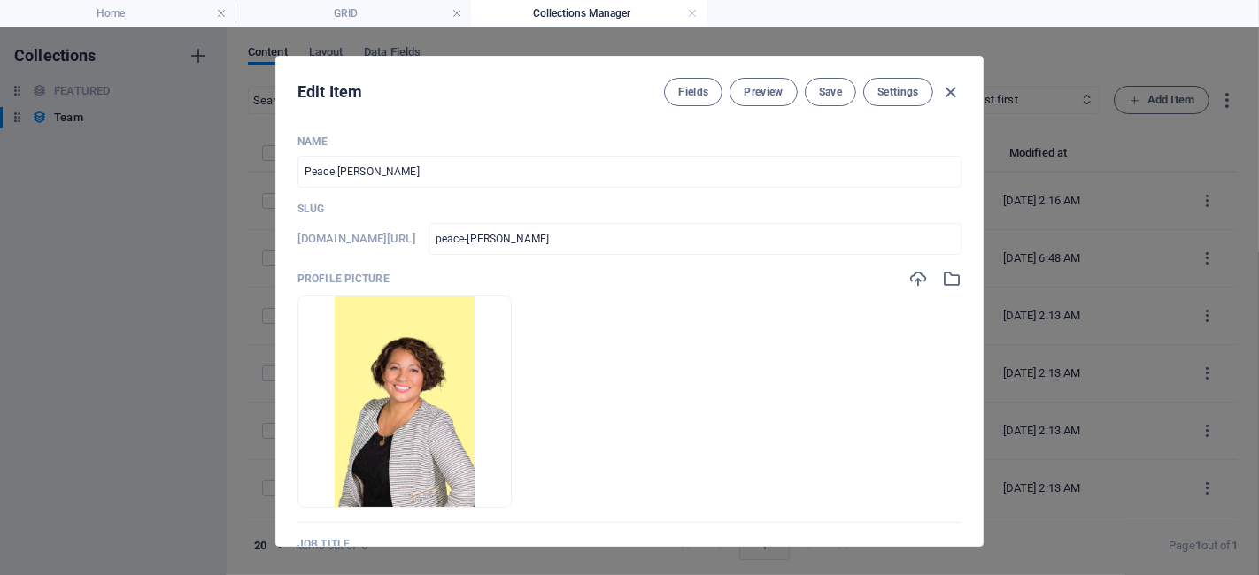
click at [936, 274] on div at bounding box center [934, 278] width 53 height 19
click at [946, 278] on icon "button" at bounding box center [951, 278] width 19 height 19
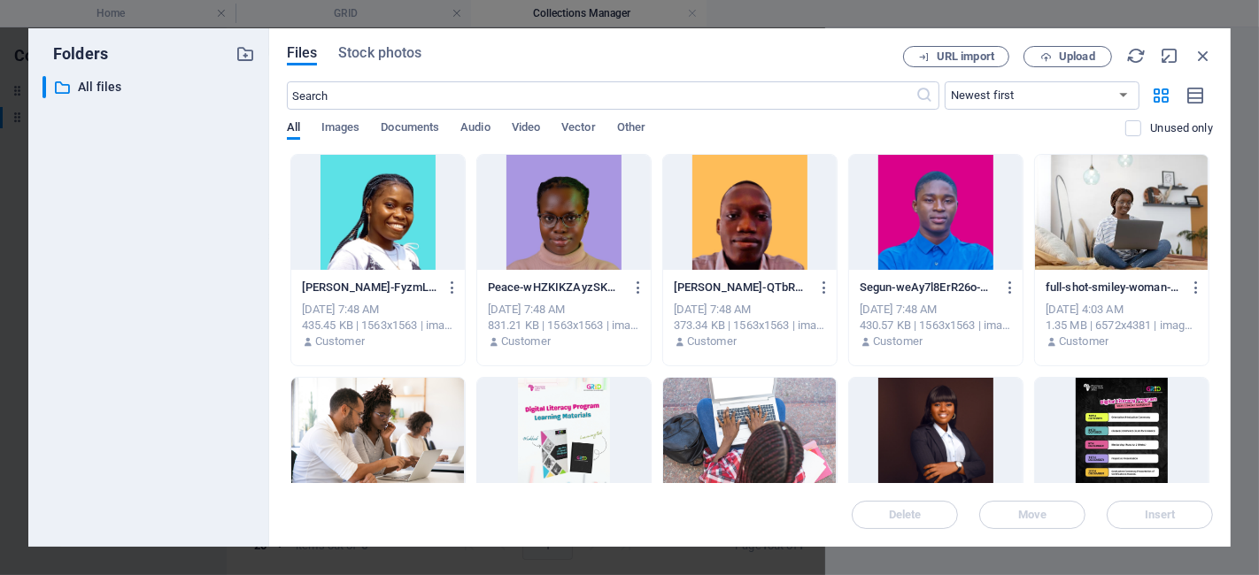
click at [567, 223] on div at bounding box center [564, 212] width 174 height 115
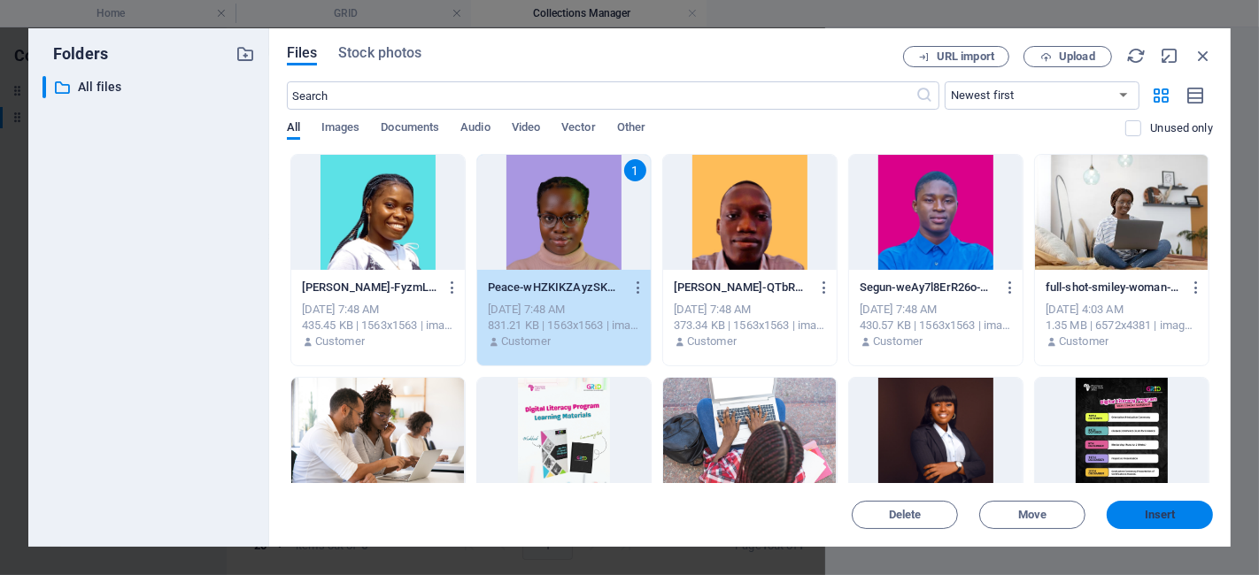
click at [1132, 511] on span "Insert" at bounding box center [1160, 515] width 31 height 11
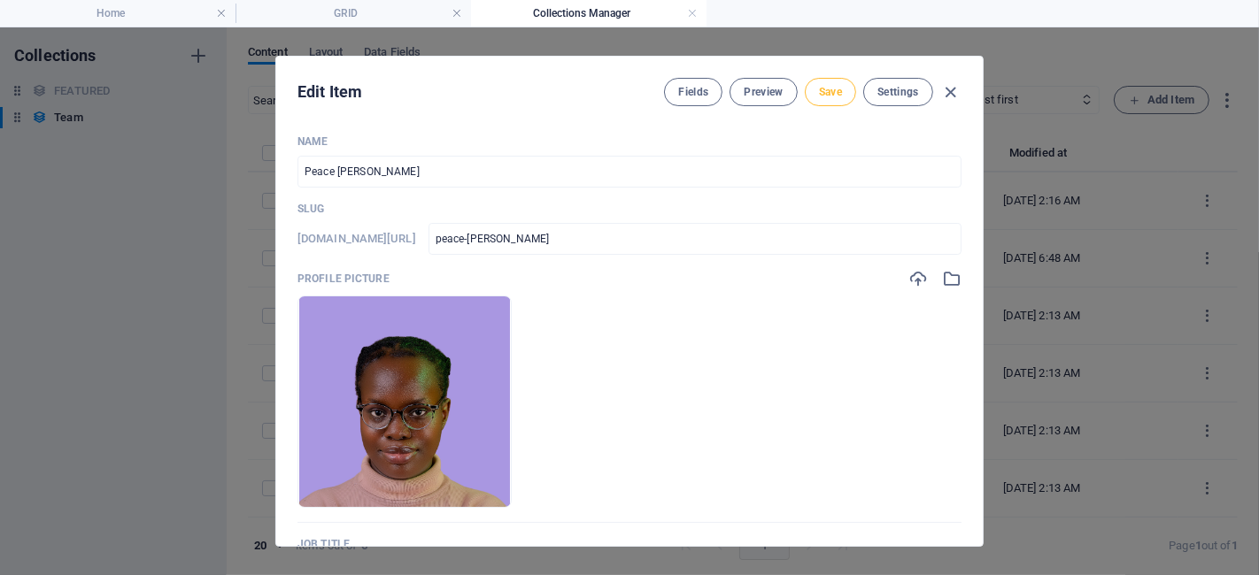
click at [827, 96] on span "Save" at bounding box center [830, 92] width 23 height 14
click at [953, 86] on icon "button" at bounding box center [951, 92] width 20 height 20
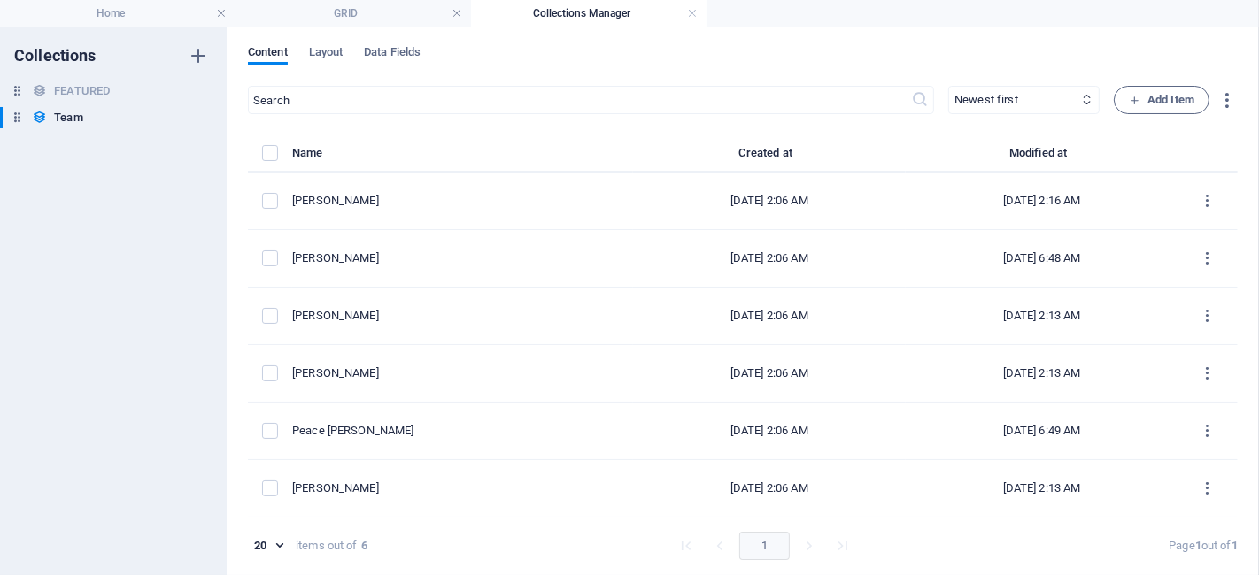
type input "peace-[PERSON_NAME]"
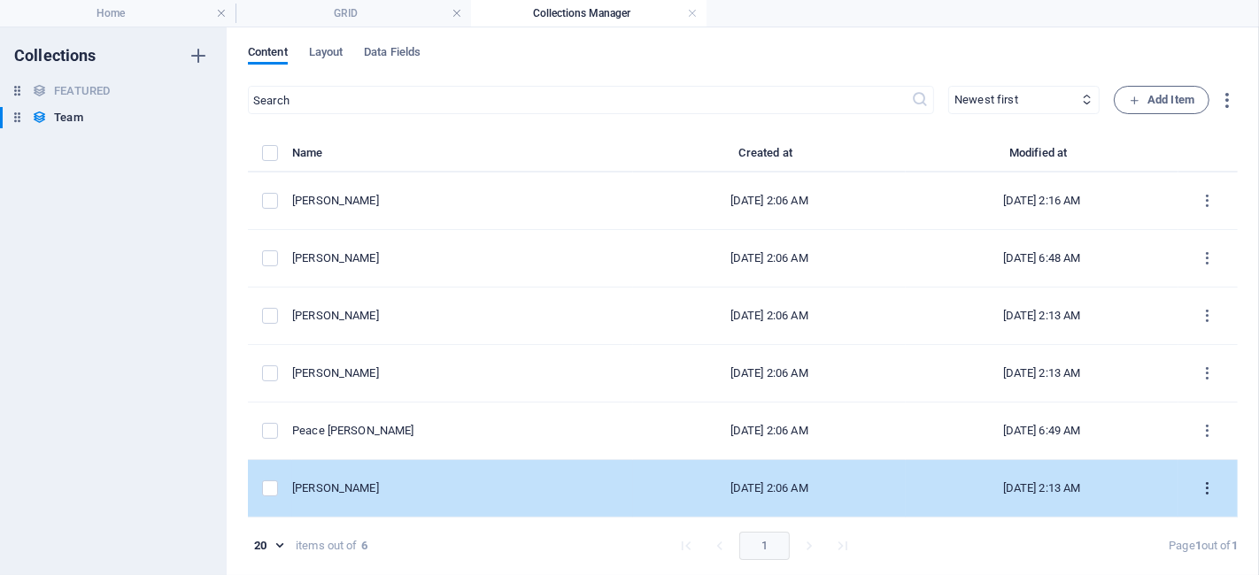
click at [1132, 494] on icon "items list" at bounding box center [1208, 489] width 17 height 17
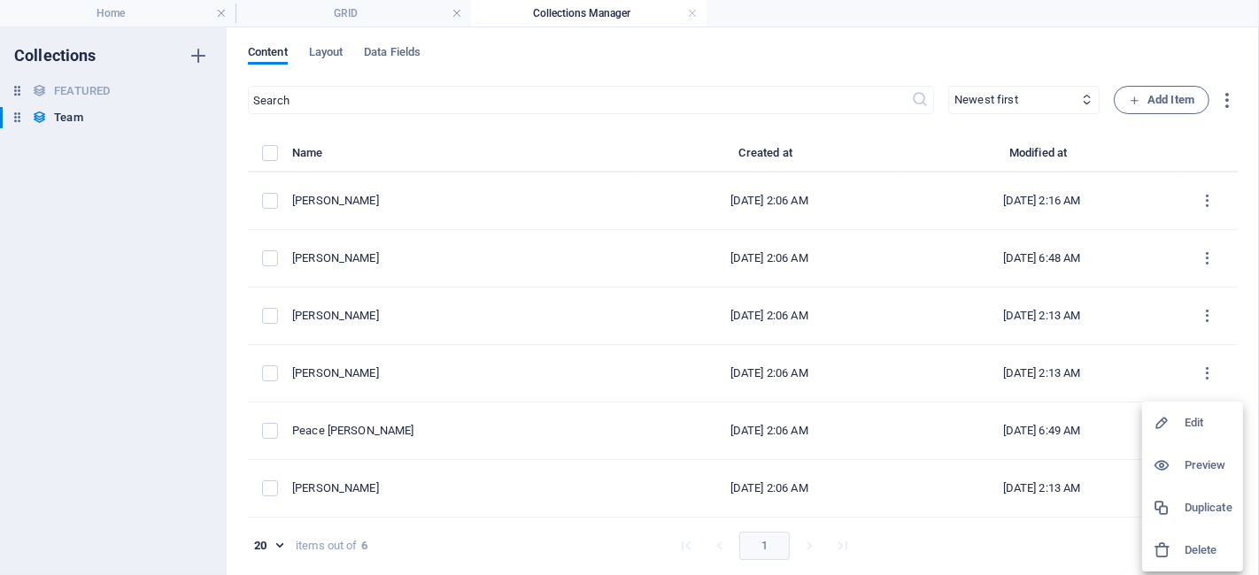
click at [1132, 426] on h6 "Edit" at bounding box center [1209, 423] width 48 height 21
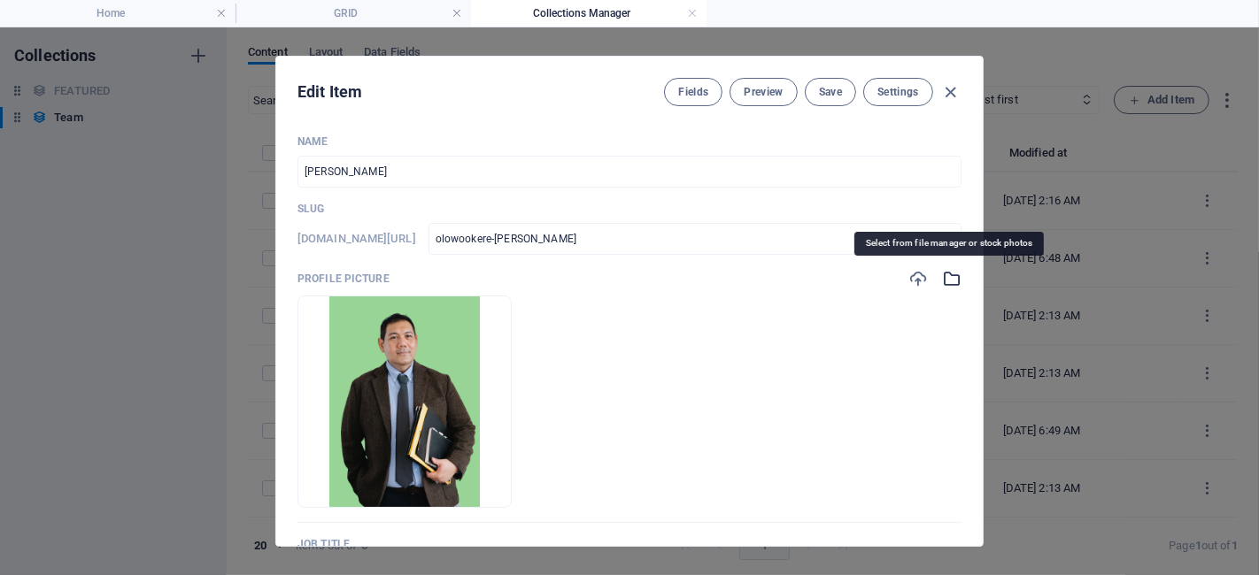
click at [944, 278] on icon "button" at bounding box center [951, 278] width 19 height 19
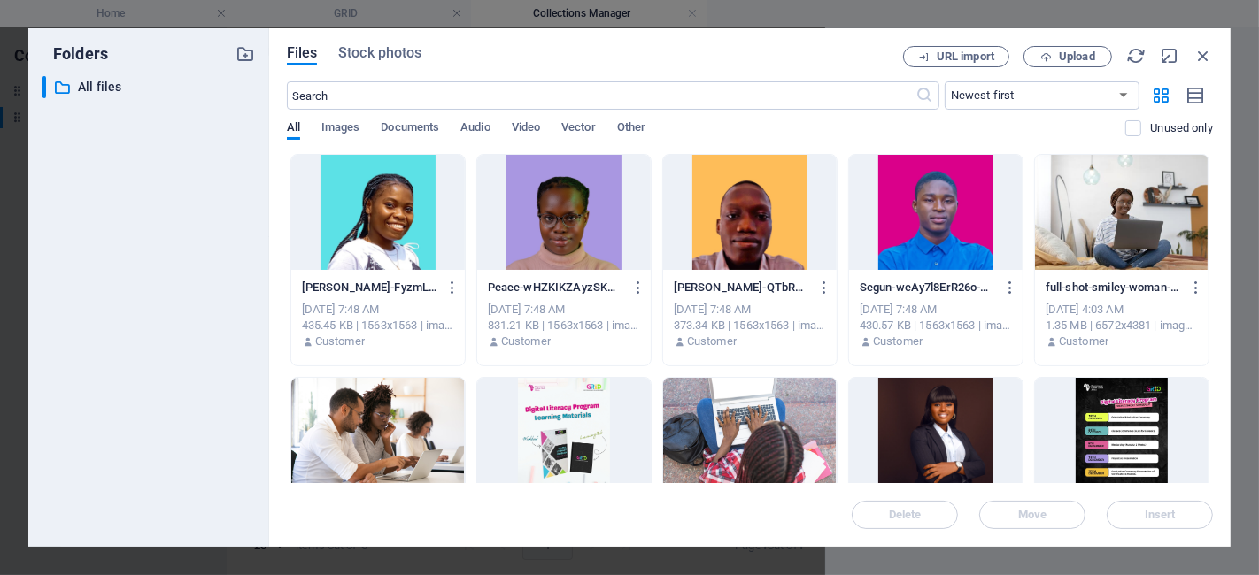
click at [402, 223] on div at bounding box center [378, 212] width 174 height 115
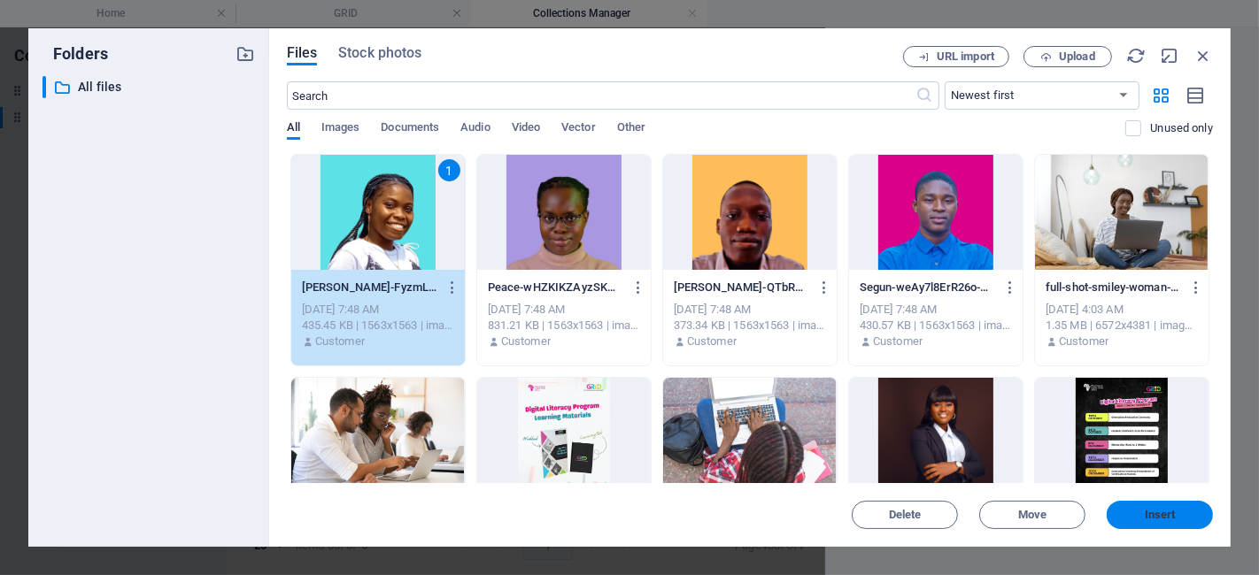
click at [1132, 511] on span "Insert" at bounding box center [1160, 515] width 92 height 11
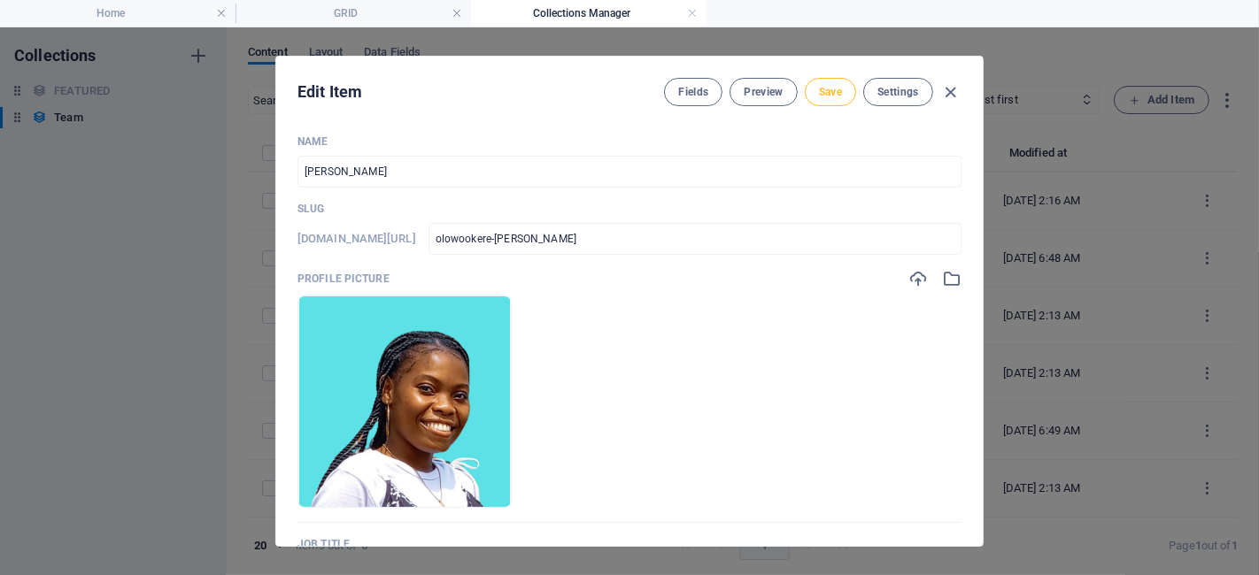
click at [837, 91] on span "Save" at bounding box center [830, 92] width 23 height 14
click at [948, 92] on icon "button" at bounding box center [951, 92] width 20 height 20
type input "olowookere-[PERSON_NAME]"
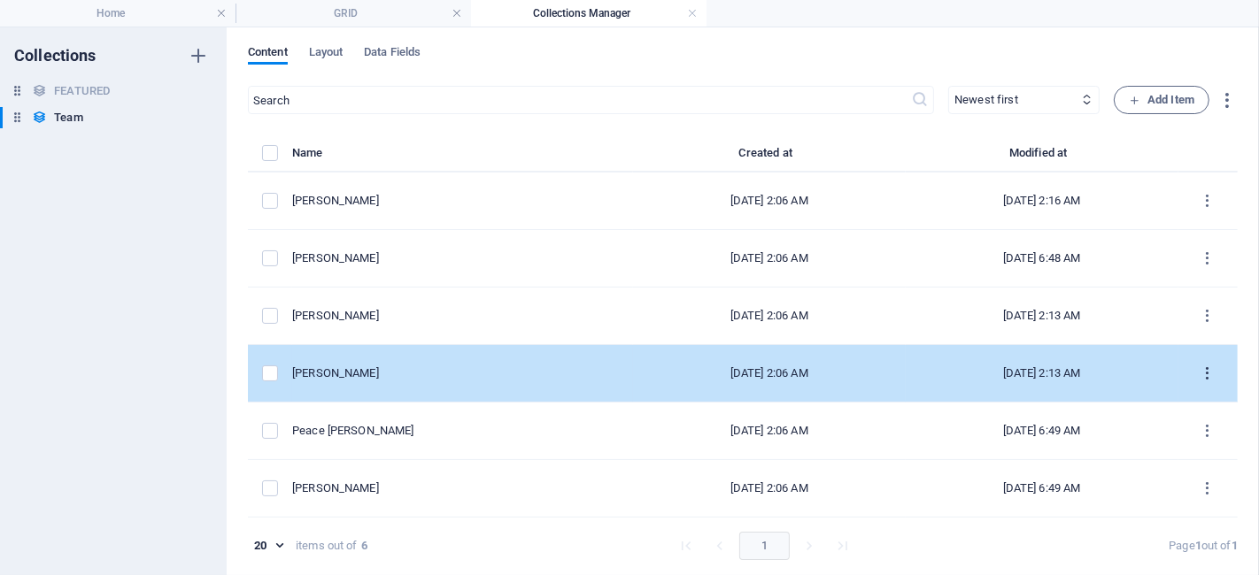
click at [1132, 377] on icon "items list" at bounding box center [1208, 374] width 17 height 17
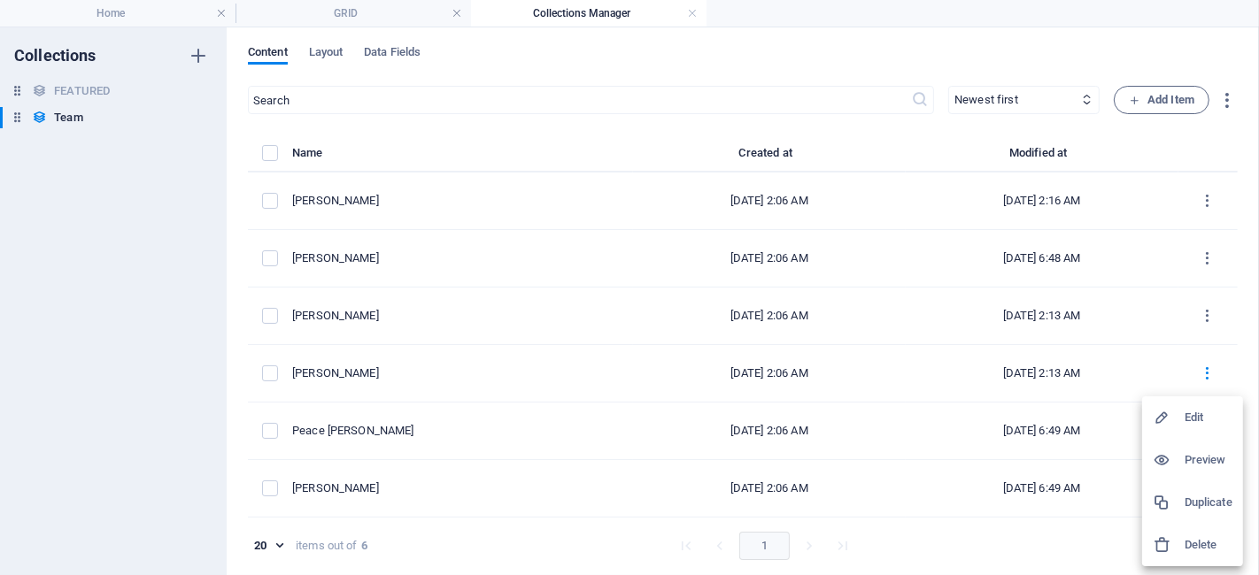
click at [1132, 421] on icon at bounding box center [1162, 418] width 18 height 18
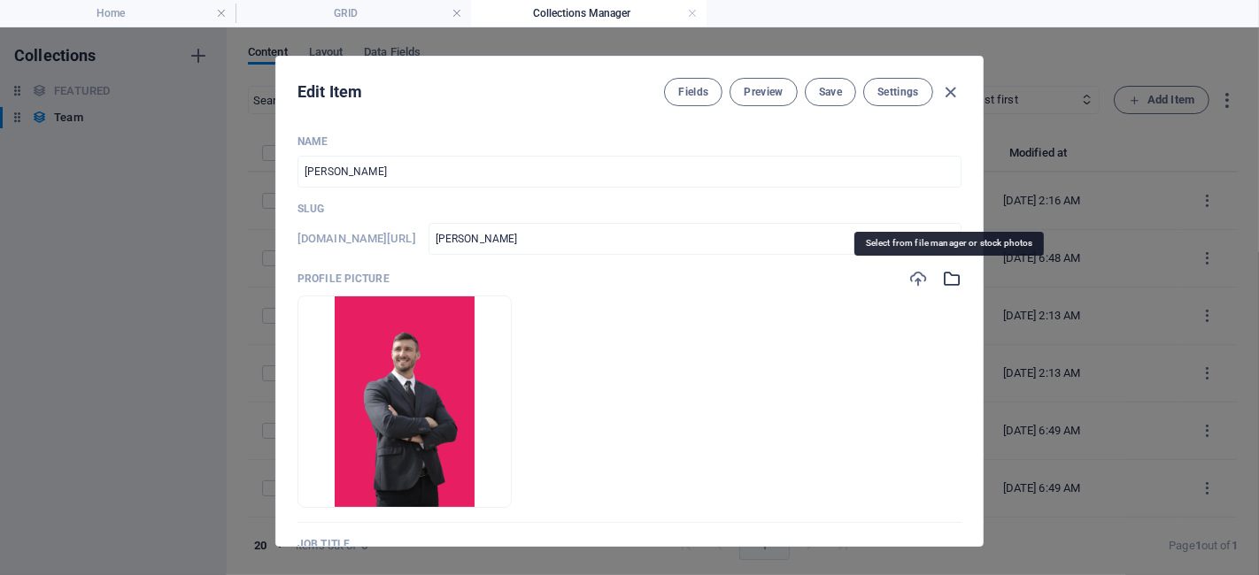
click at [943, 278] on icon "button" at bounding box center [951, 278] width 19 height 19
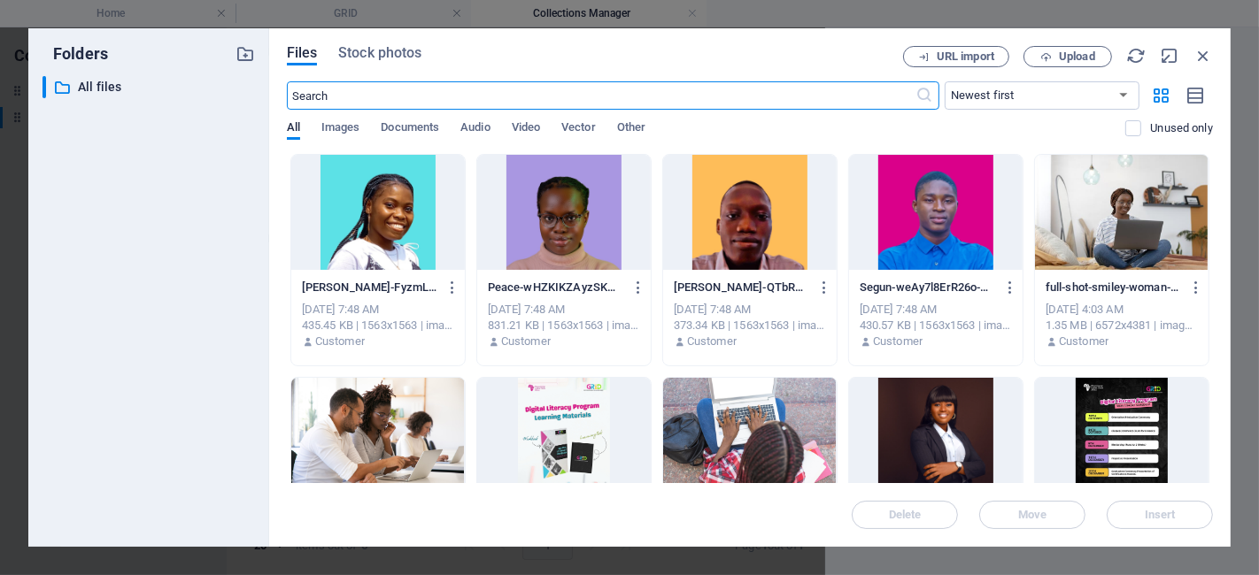
click at [960, 240] on div at bounding box center [936, 212] width 174 height 115
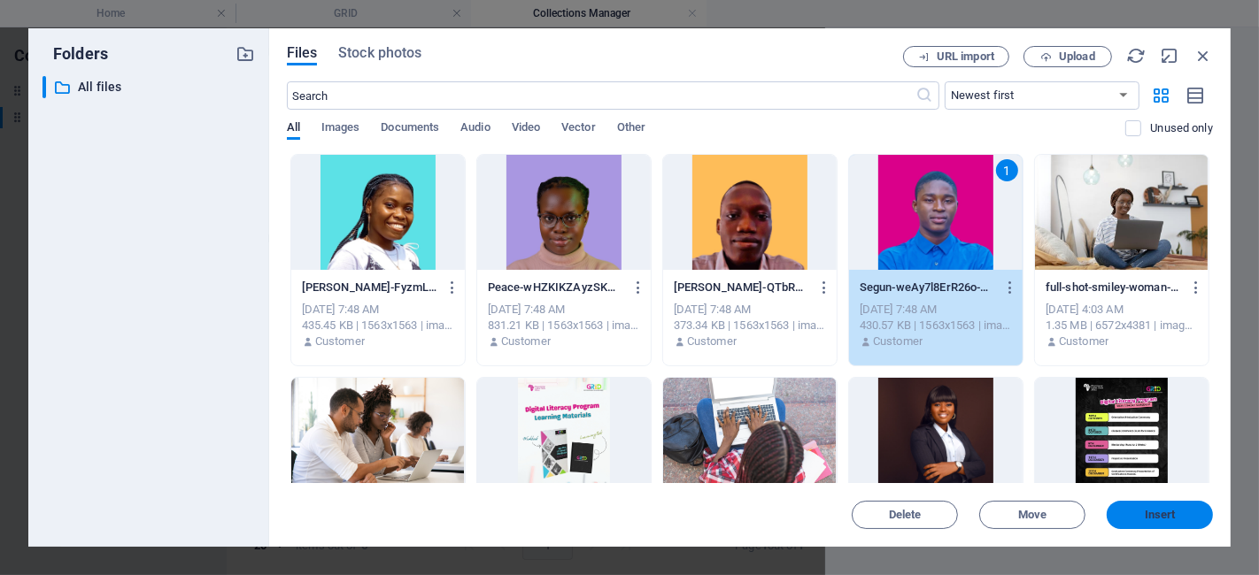
click at [1132, 517] on span "Insert" at bounding box center [1160, 515] width 31 height 11
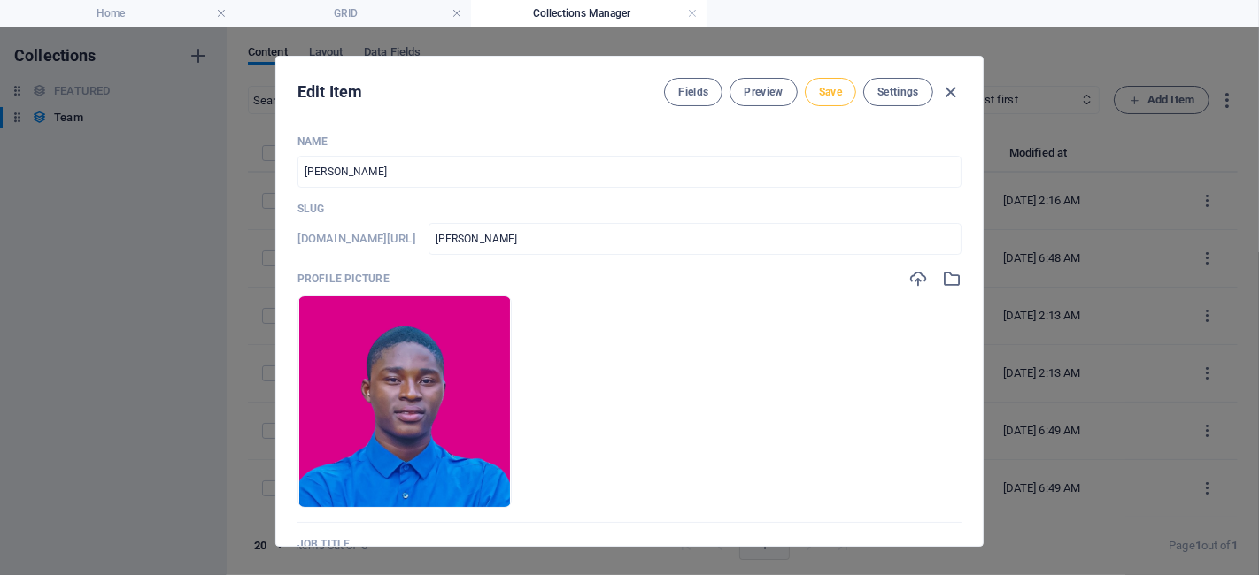
click at [839, 92] on span "Save" at bounding box center [830, 92] width 23 height 14
click at [953, 94] on icon "button" at bounding box center [951, 92] width 20 height 20
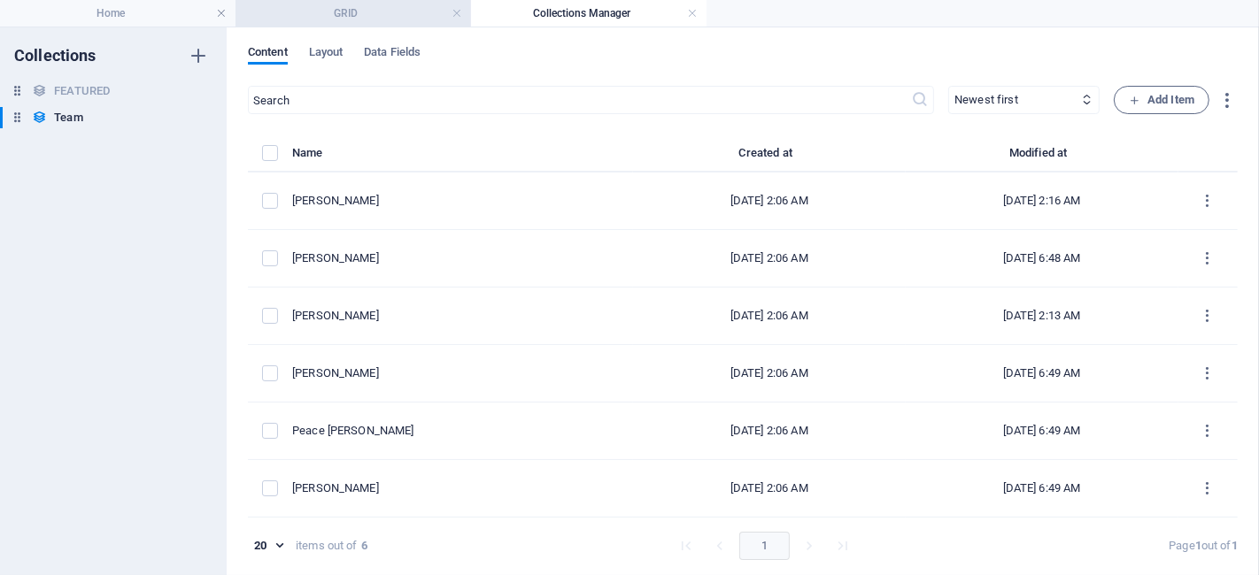
click at [364, 11] on h4 "GRID" at bounding box center [352, 13] width 235 height 19
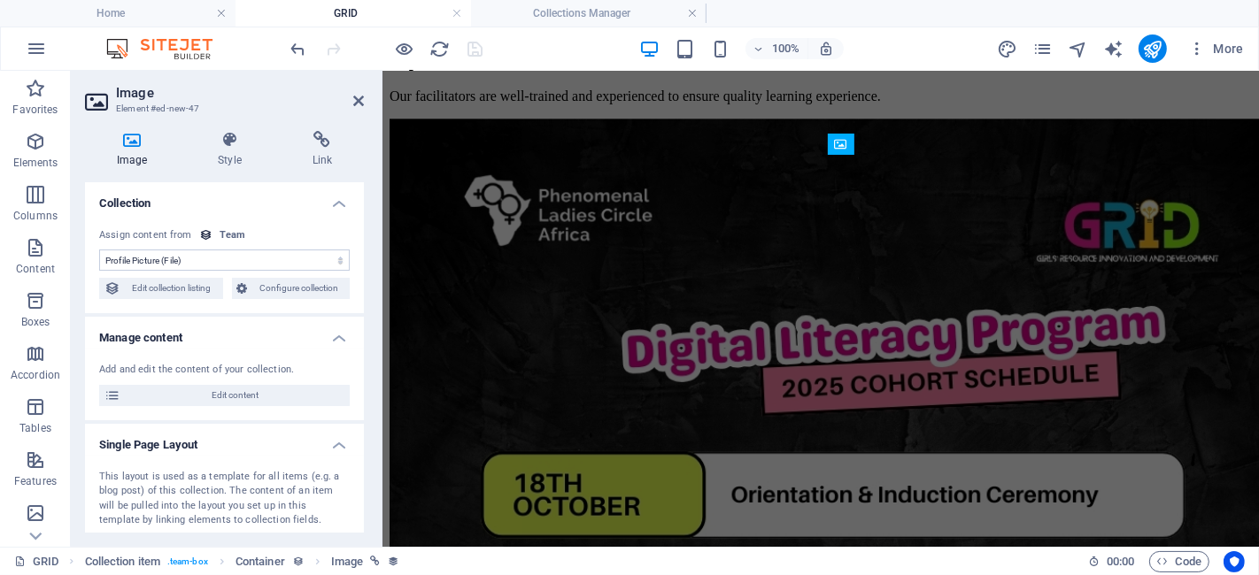
scroll to position [3718, 0]
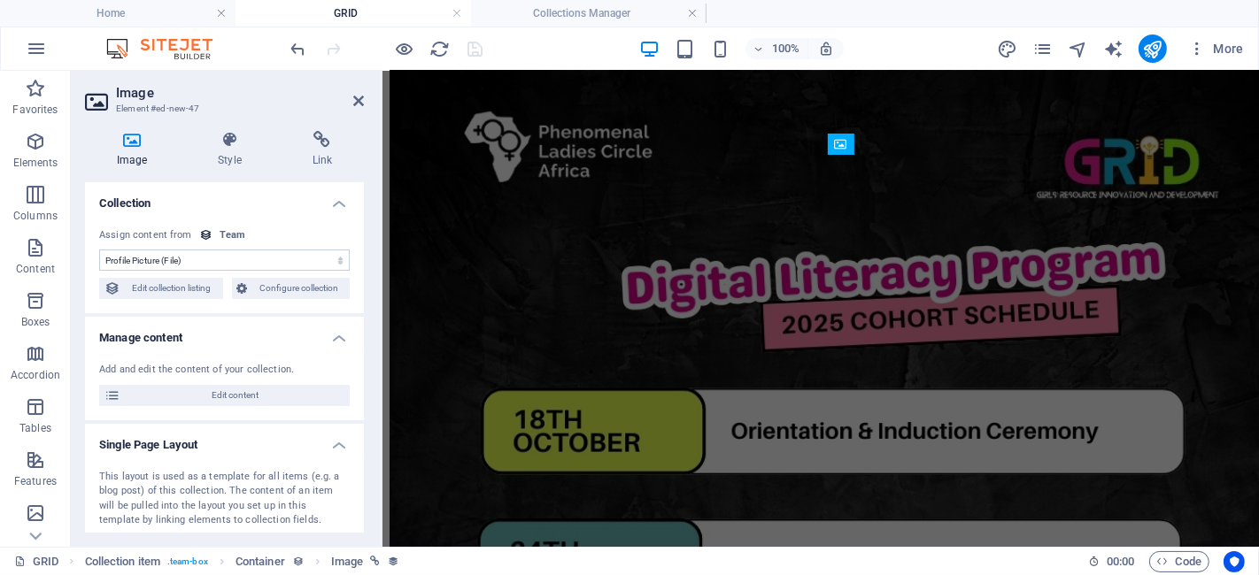
select select "DISABLED_OPTION_VALUE"
click at [357, 96] on icon at bounding box center [358, 101] width 11 height 14
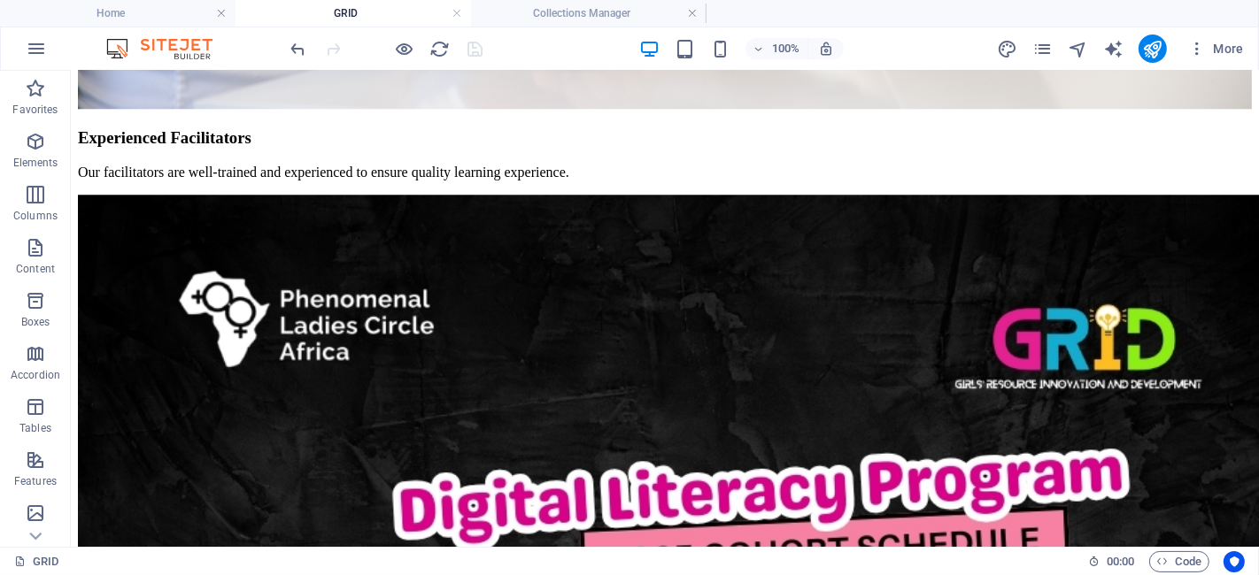
scroll to position [3928, 0]
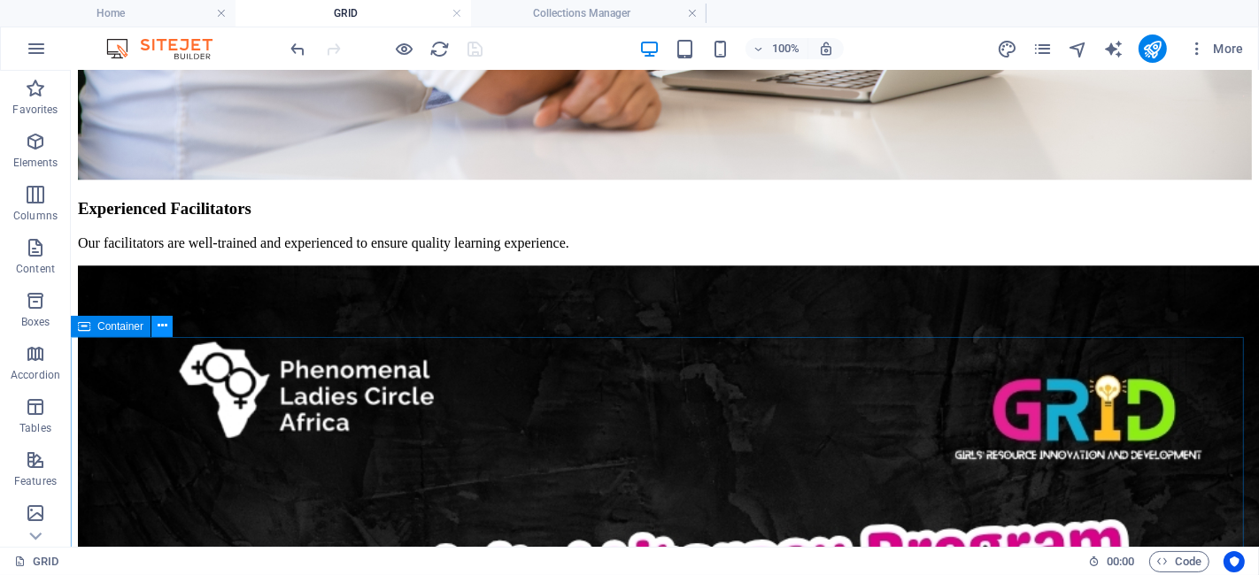
click at [159, 326] on icon at bounding box center [163, 326] width 10 height 19
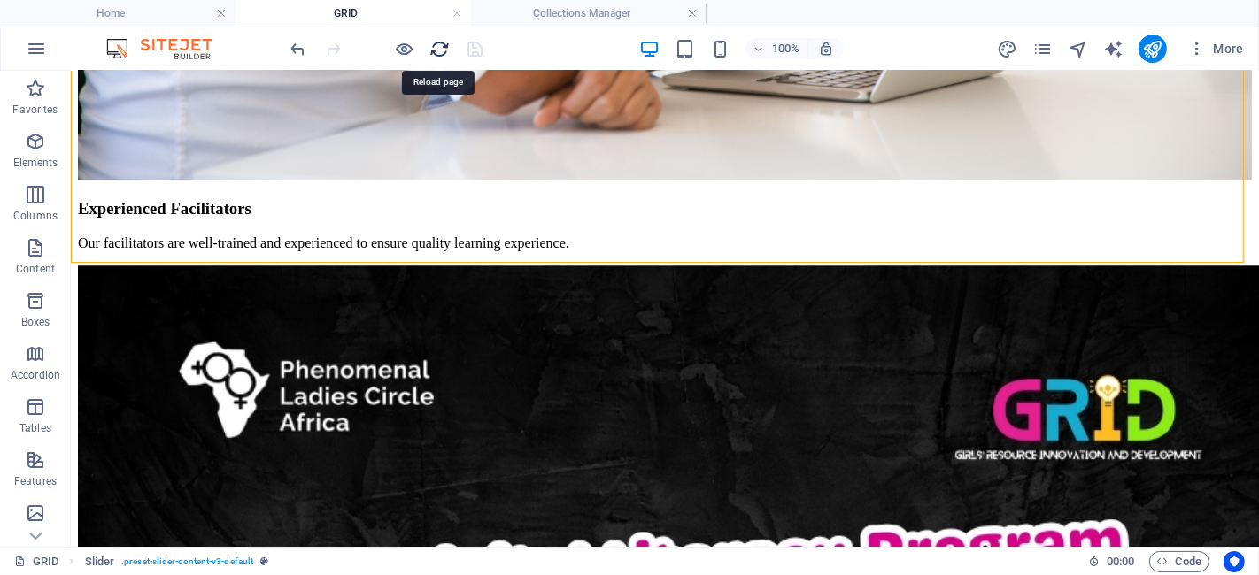
click at [437, 50] on icon "reload" at bounding box center [440, 49] width 20 height 20
click at [437, 53] on icon "reload" at bounding box center [440, 49] width 20 height 20
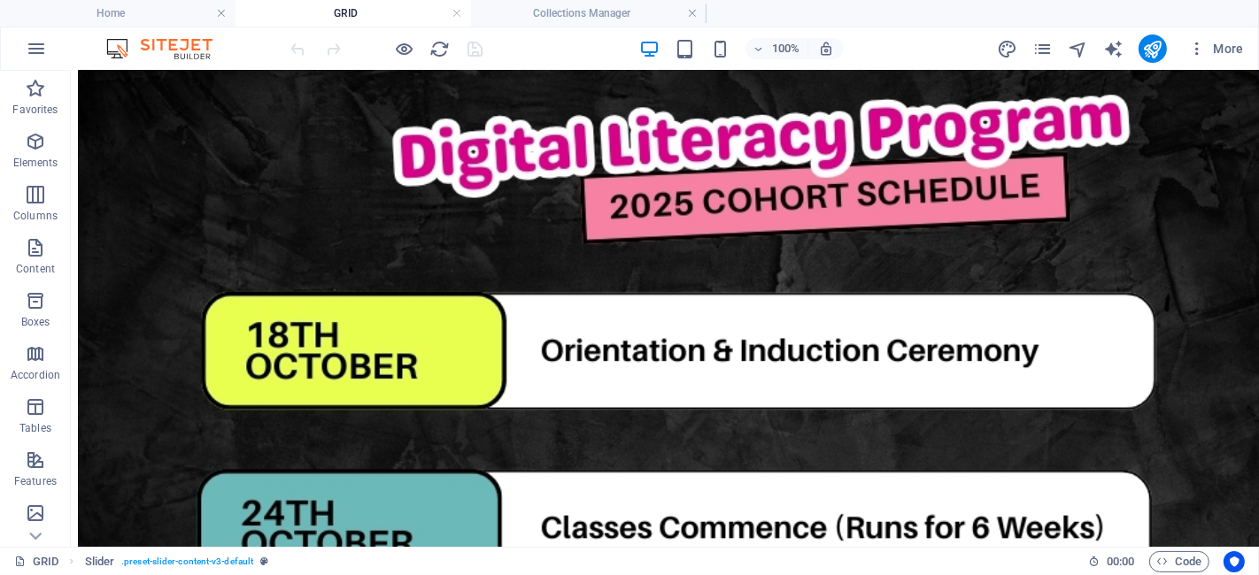
scroll to position [4133, 0]
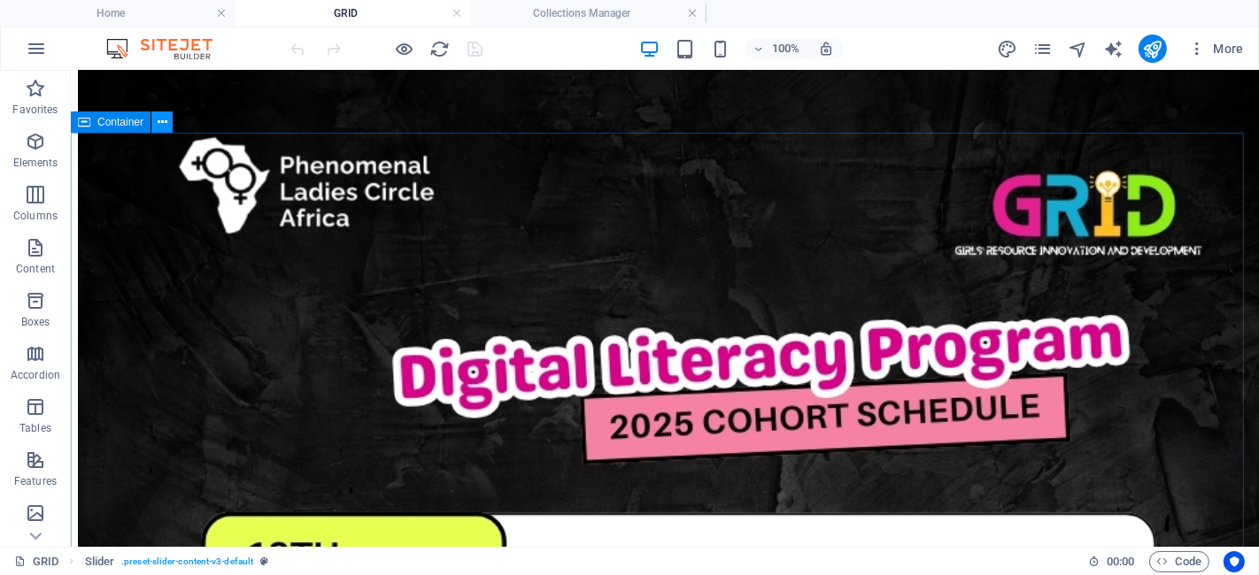
click at [160, 129] on icon at bounding box center [163, 122] width 10 height 19
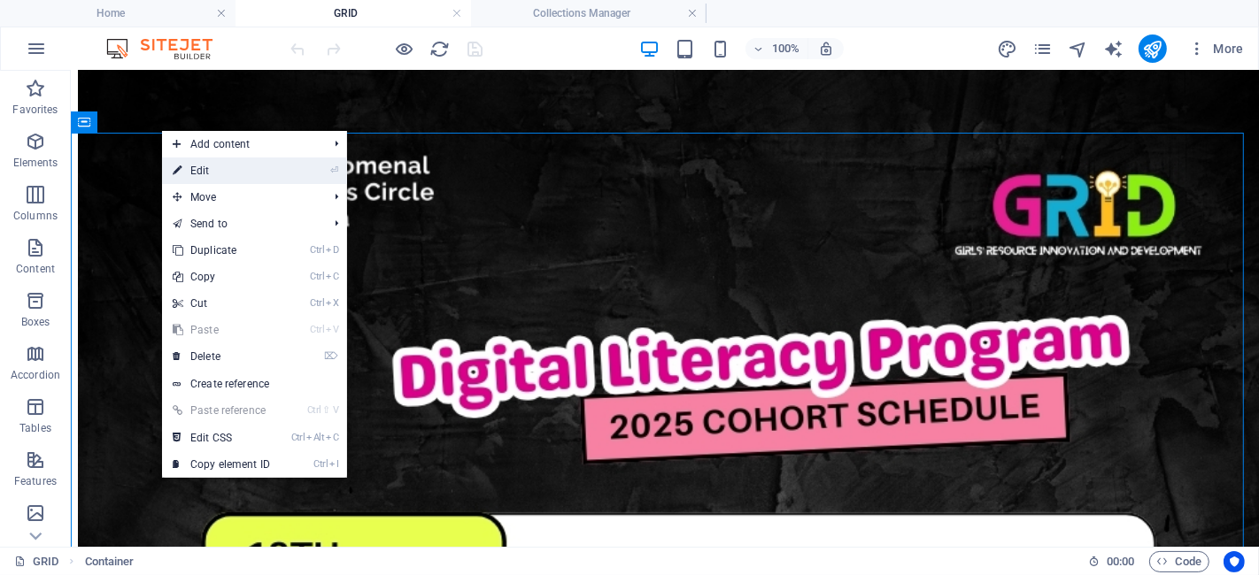
click at [189, 164] on link "⏎ Edit" at bounding box center [221, 171] width 119 height 27
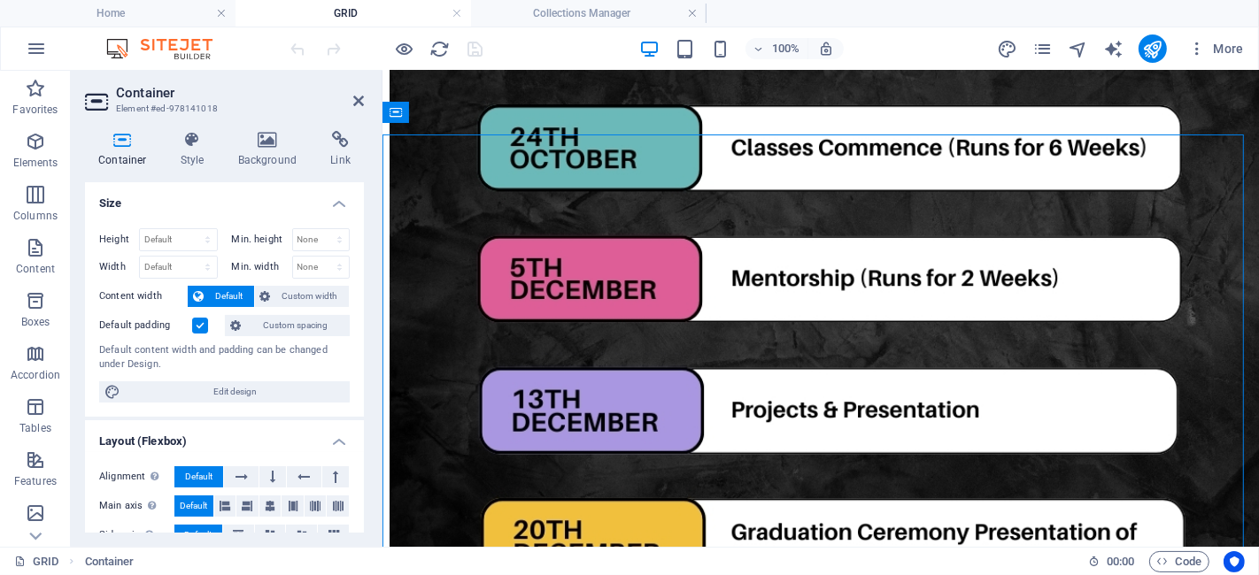
scroll to position [3616, 0]
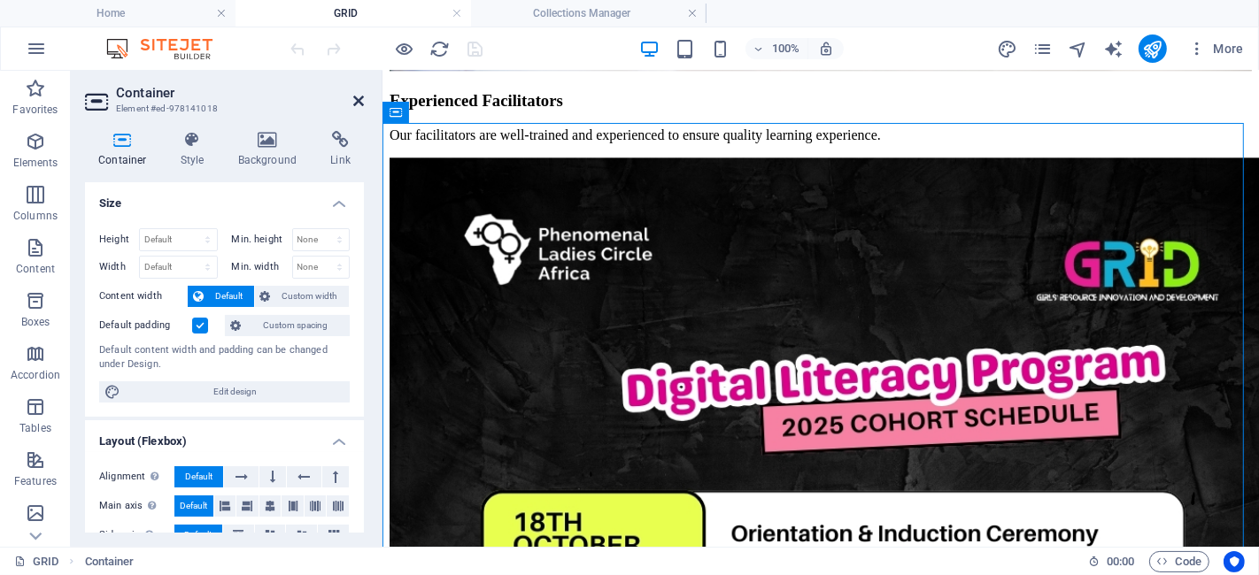
click at [359, 96] on icon at bounding box center [358, 101] width 11 height 14
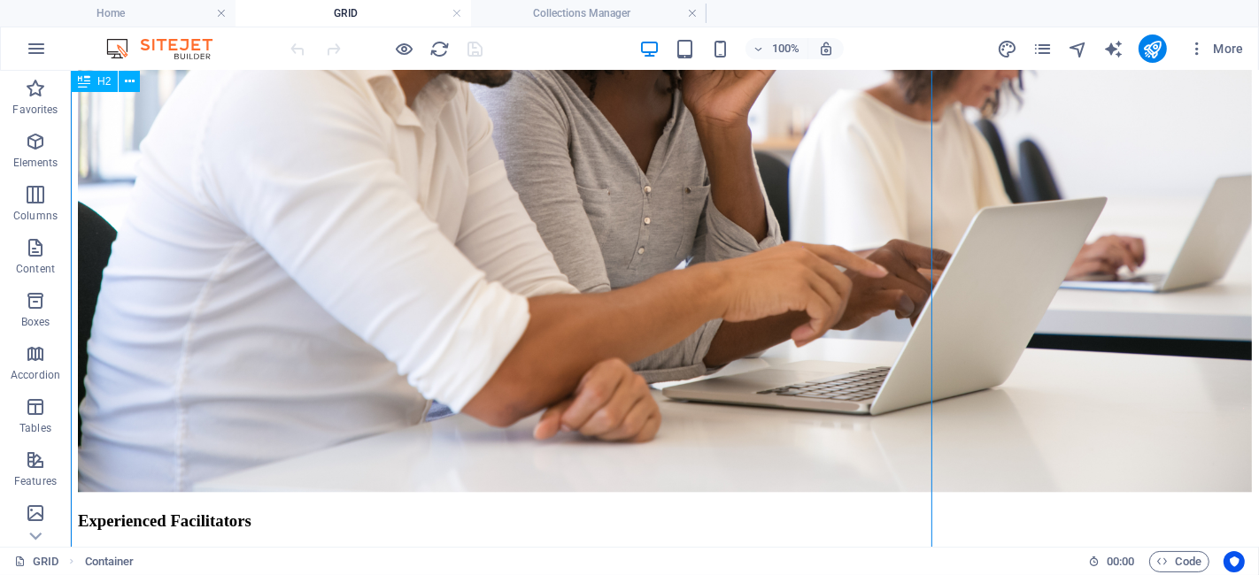
scroll to position [4133, 0]
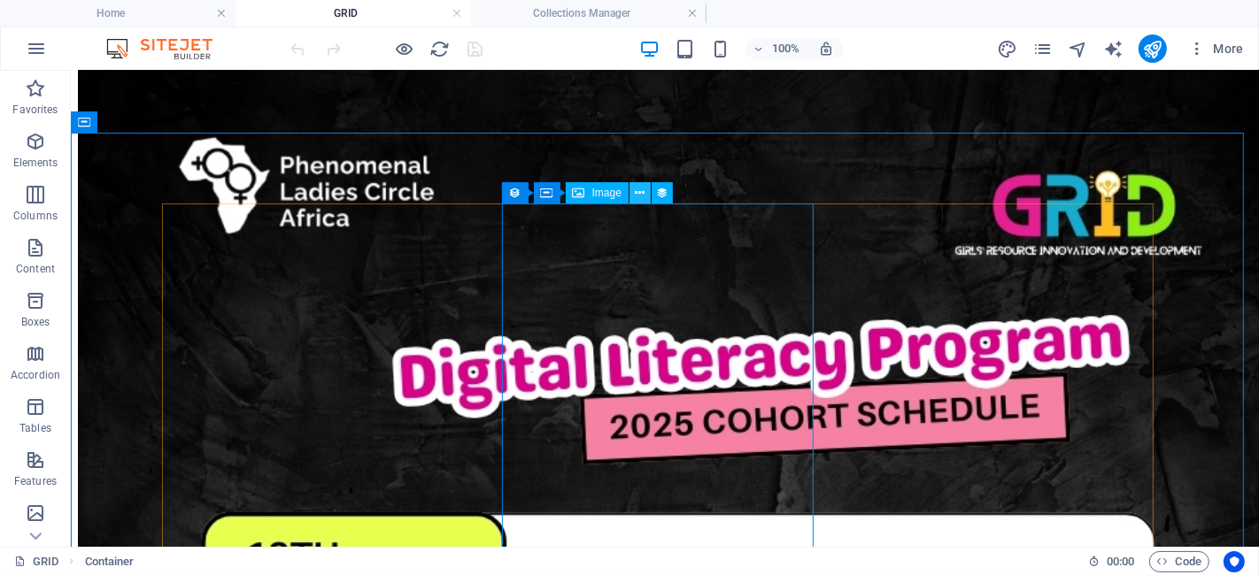
click at [635, 196] on icon at bounding box center [640, 193] width 10 height 19
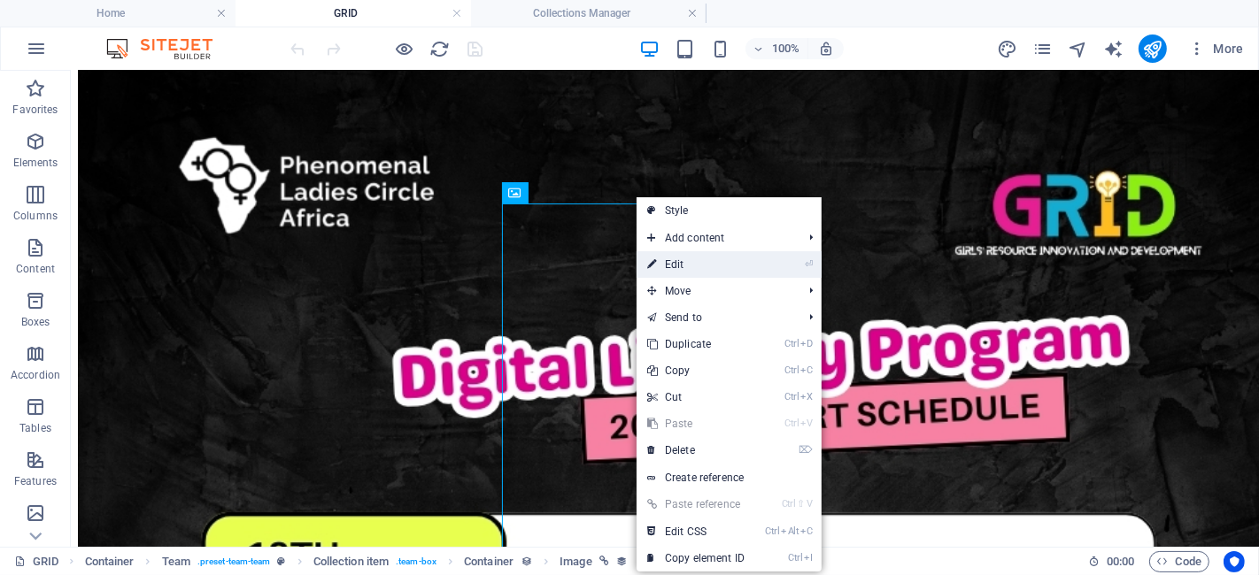
click at [670, 264] on link "⏎ Edit" at bounding box center [696, 264] width 119 height 27
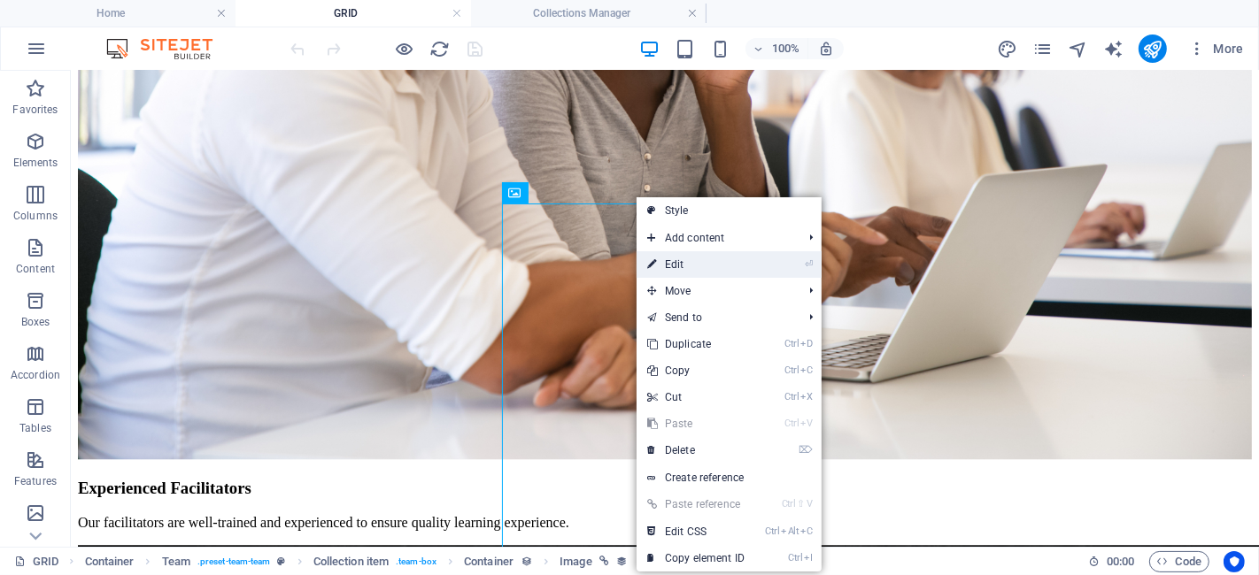
select select "image"
select select "px"
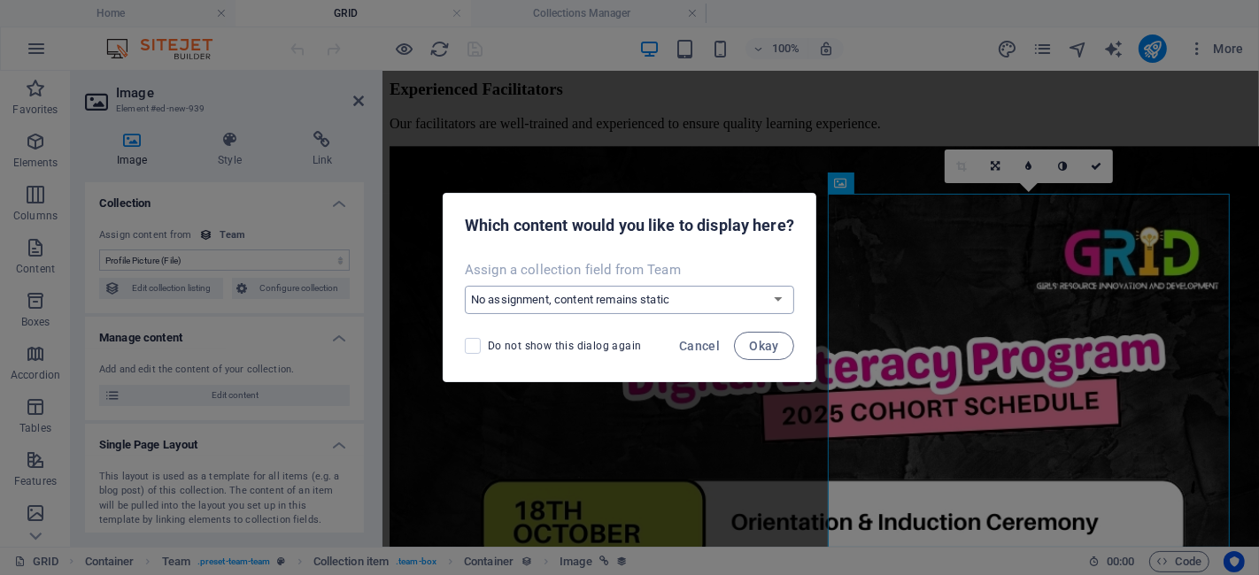
scroll to position [3616, 0]
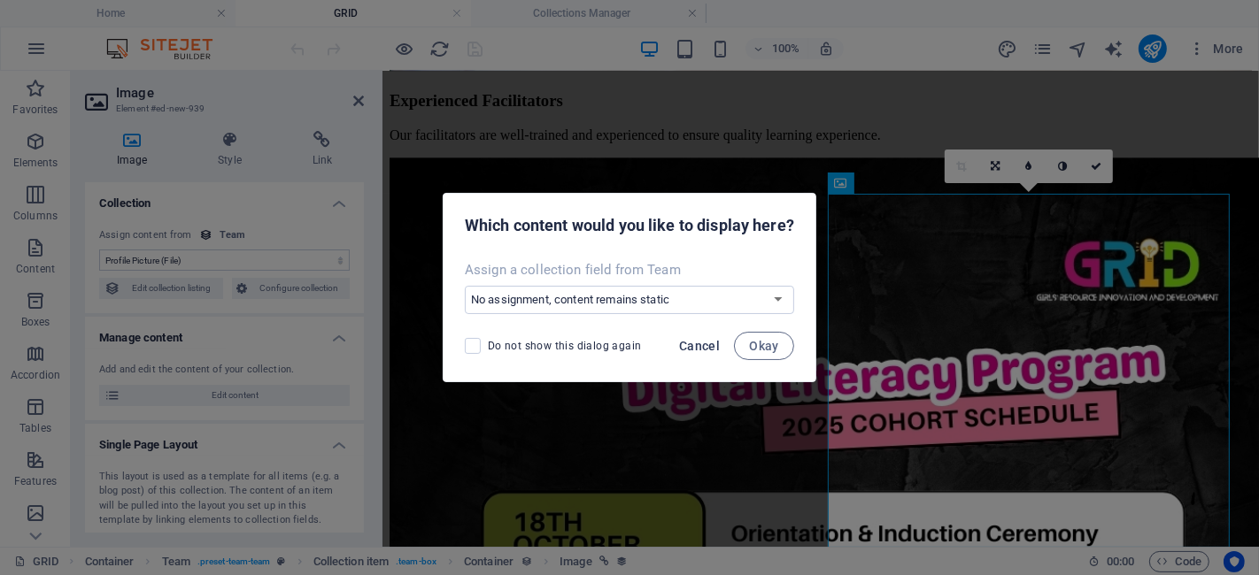
click at [706, 351] on span "Cancel" at bounding box center [699, 346] width 41 height 14
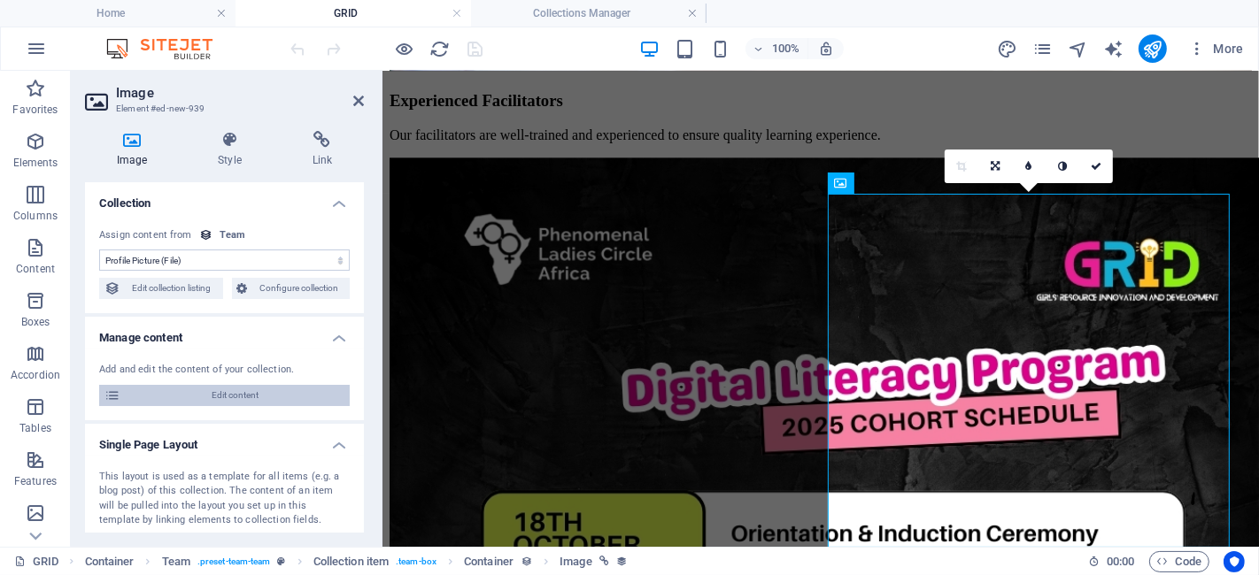
click at [275, 404] on span "Edit content" at bounding box center [235, 395] width 219 height 21
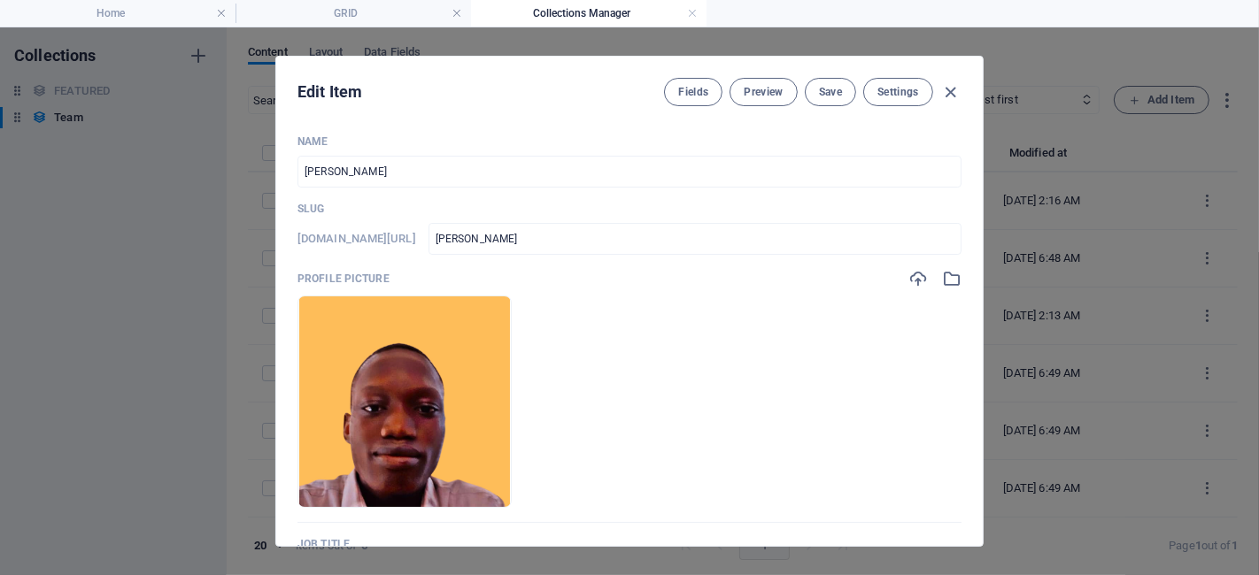
scroll to position [0, 0]
click at [915, 274] on icon "button" at bounding box center [917, 278] width 19 height 19
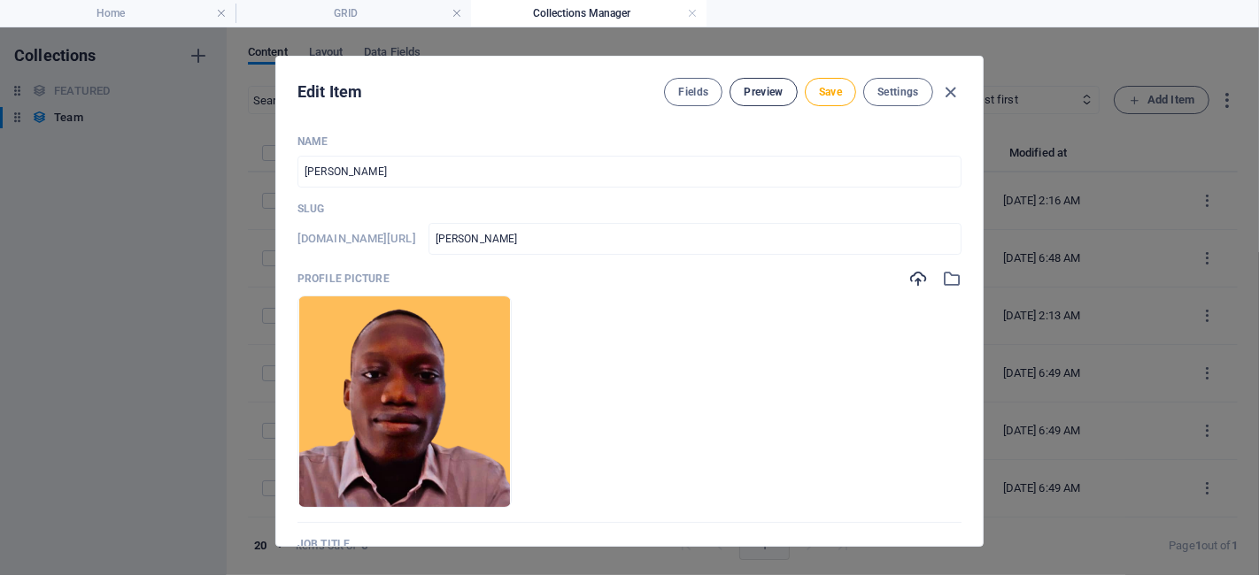
click at [745, 93] on span "Preview" at bounding box center [763, 92] width 39 height 14
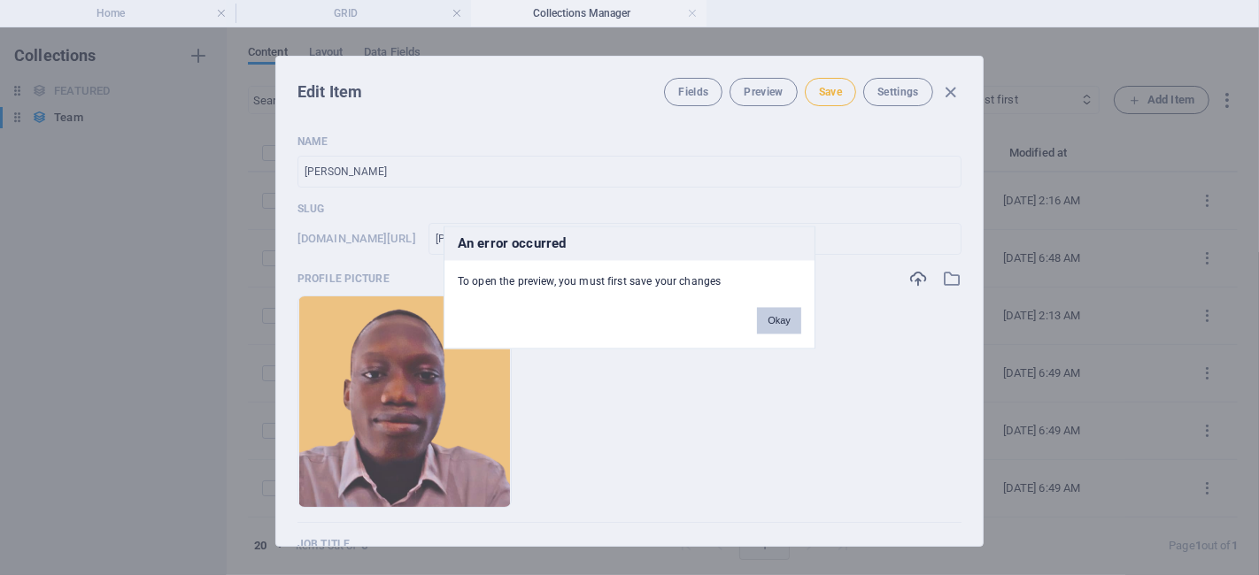
click at [784, 320] on button "Okay" at bounding box center [779, 321] width 44 height 27
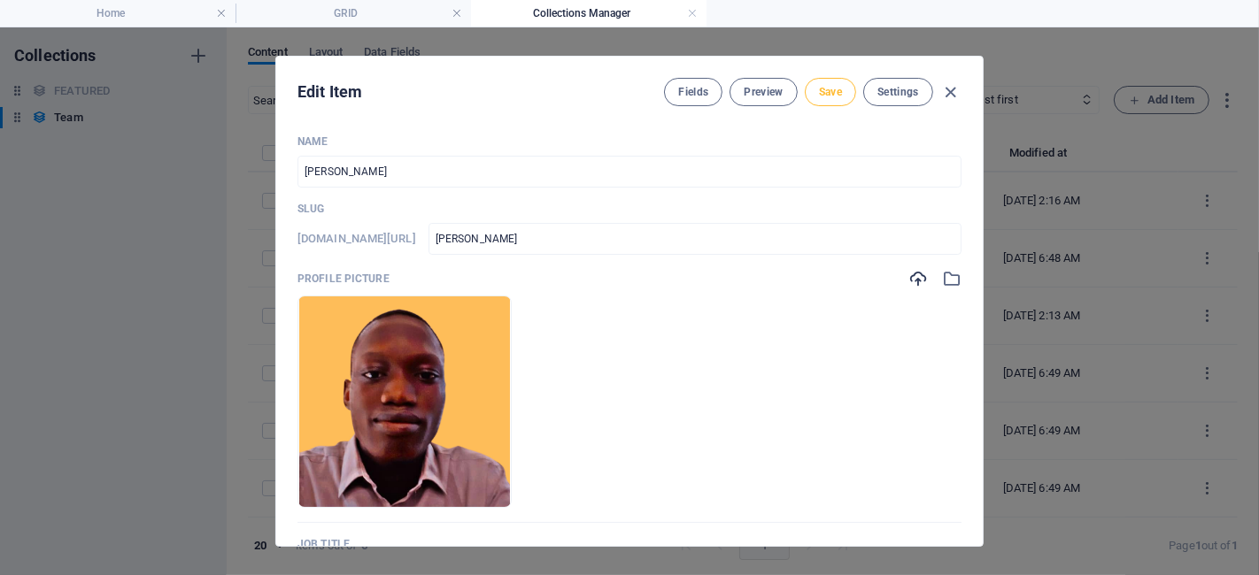
click at [835, 95] on span "Save" at bounding box center [830, 92] width 23 height 14
click at [960, 92] on icon "button" at bounding box center [951, 92] width 20 height 20
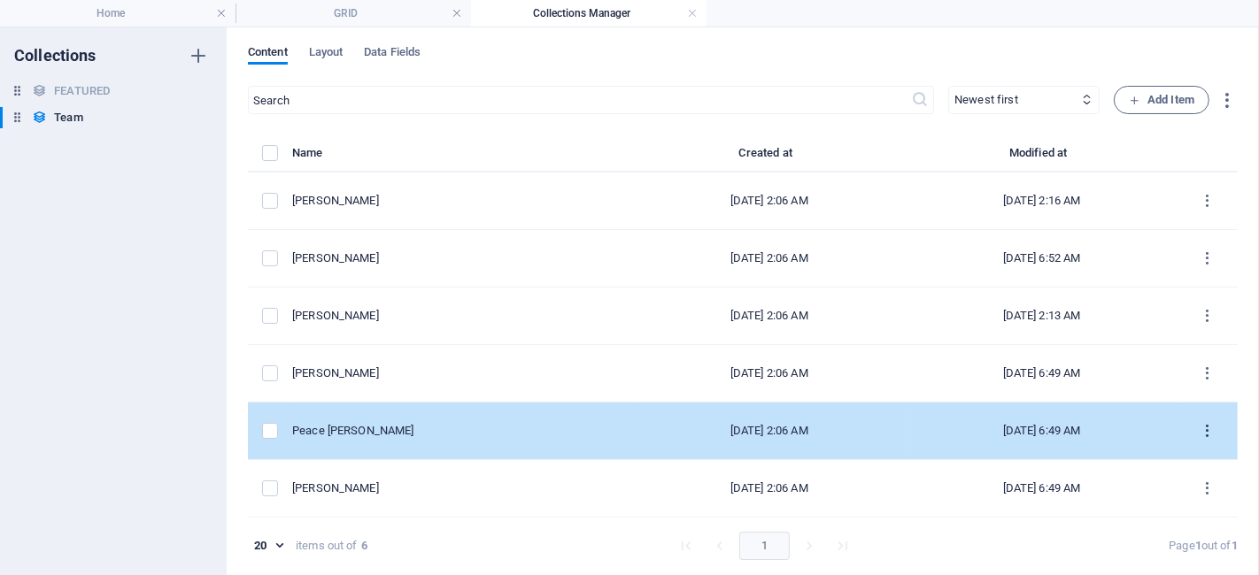
click at [1132, 426] on icon "items list" at bounding box center [1208, 431] width 17 height 17
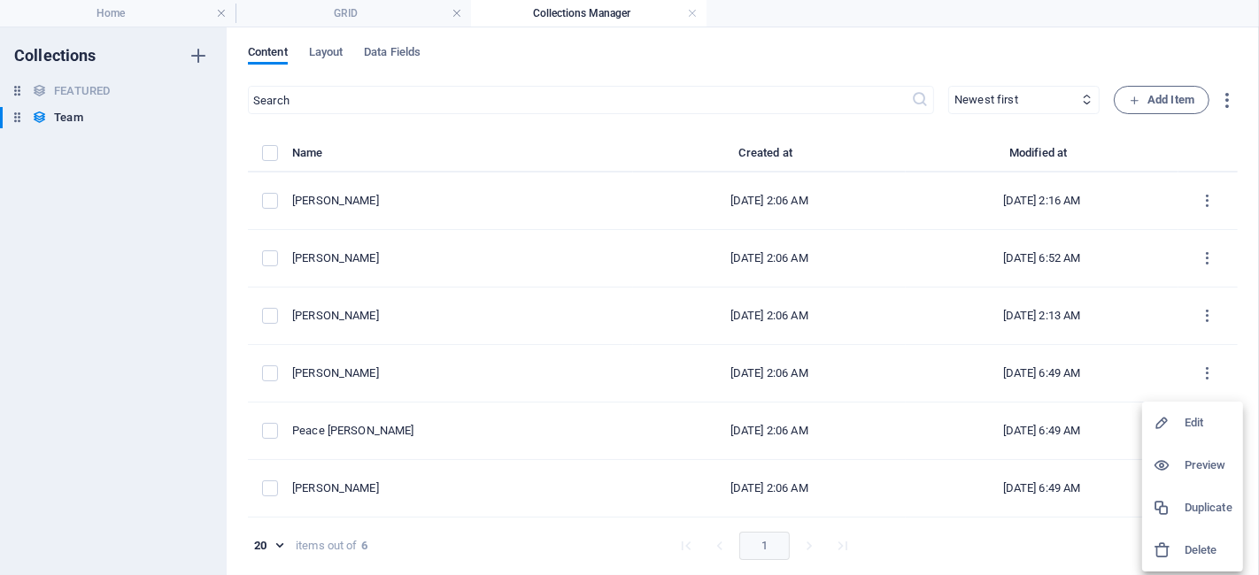
click at [1132, 423] on div at bounding box center [1169, 423] width 32 height 18
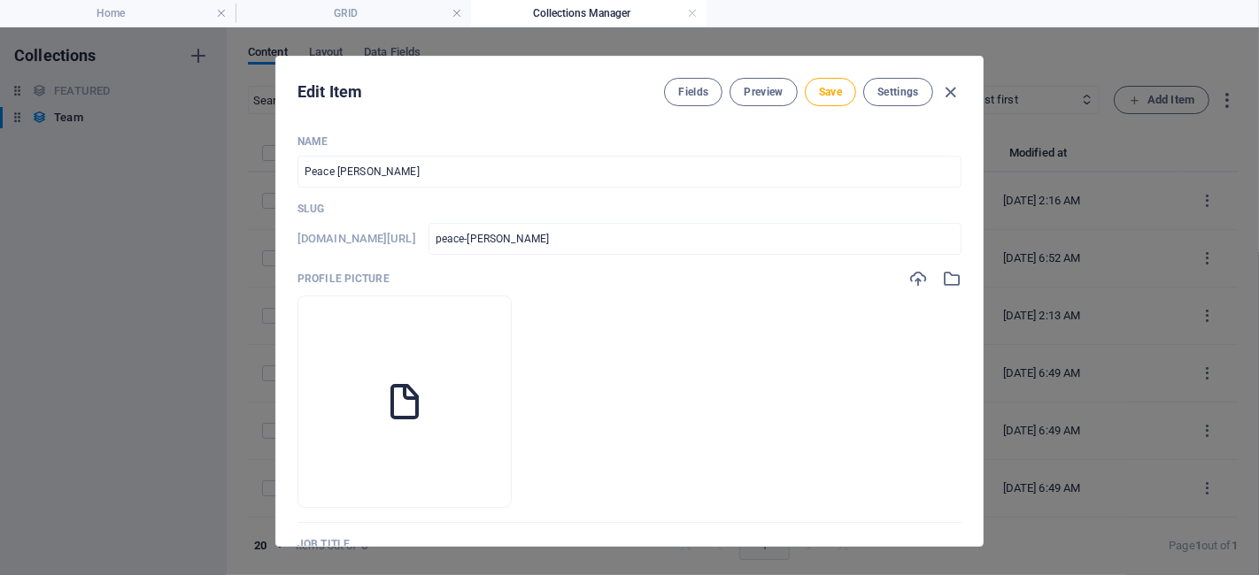
click at [745, 382] on ul "Drop files here to upload them instantly" at bounding box center [629, 402] width 664 height 212
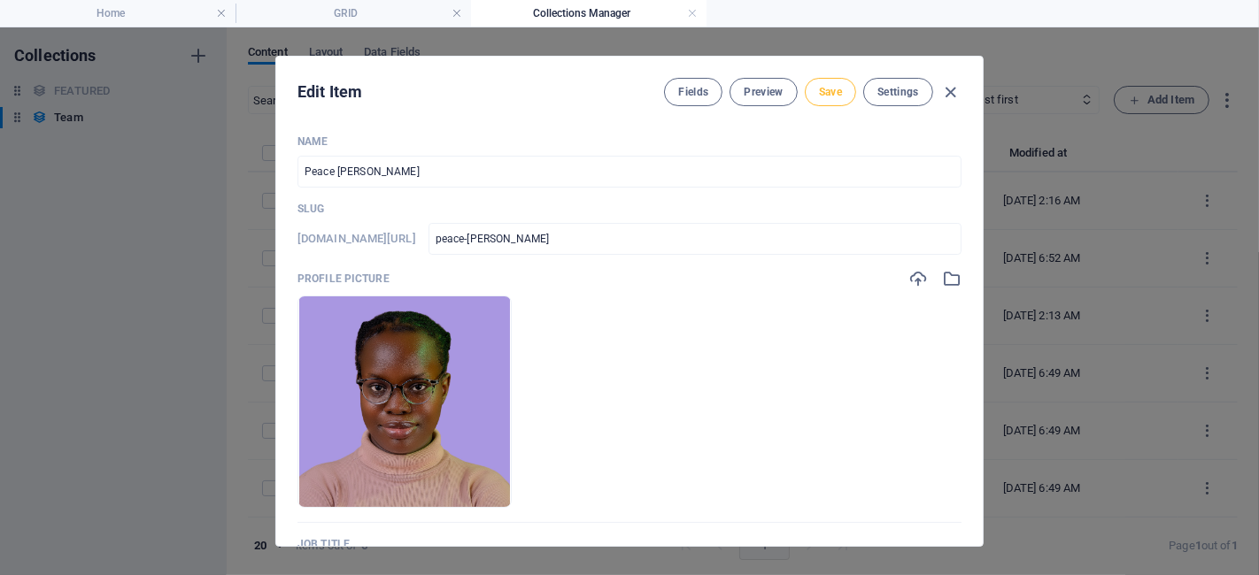
click at [832, 88] on span "Save" at bounding box center [830, 92] width 23 height 14
click at [954, 93] on icon "button" at bounding box center [951, 92] width 20 height 20
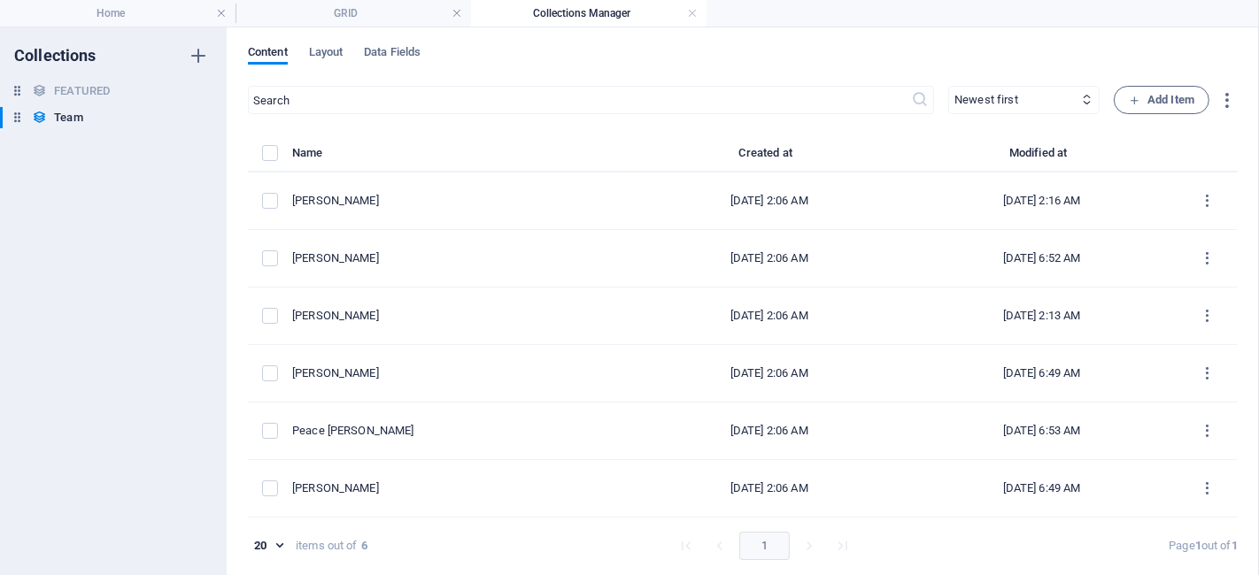
type input "peace-[PERSON_NAME]"
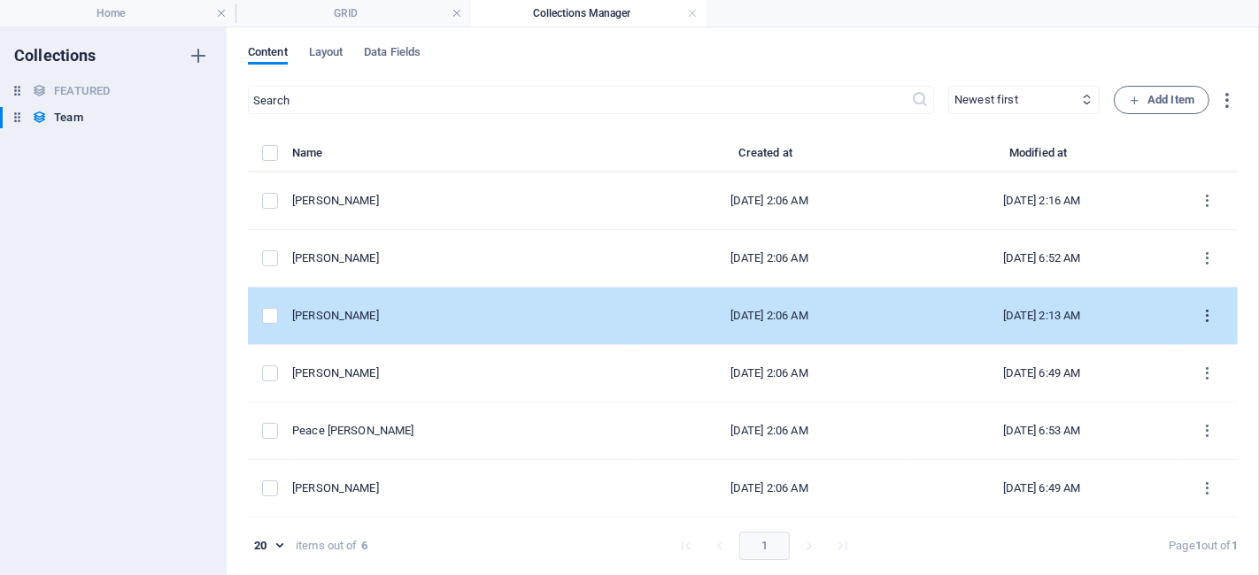
click at [1132, 318] on icon "items list" at bounding box center [1208, 316] width 17 height 17
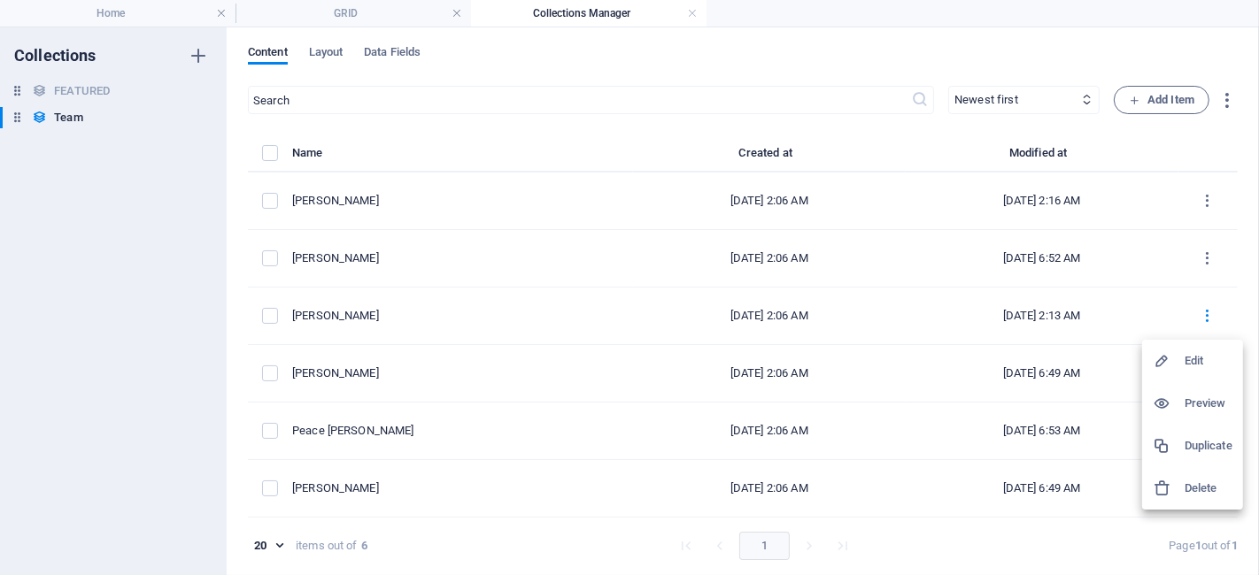
click at [1132, 369] on h6 "Edit" at bounding box center [1209, 361] width 48 height 21
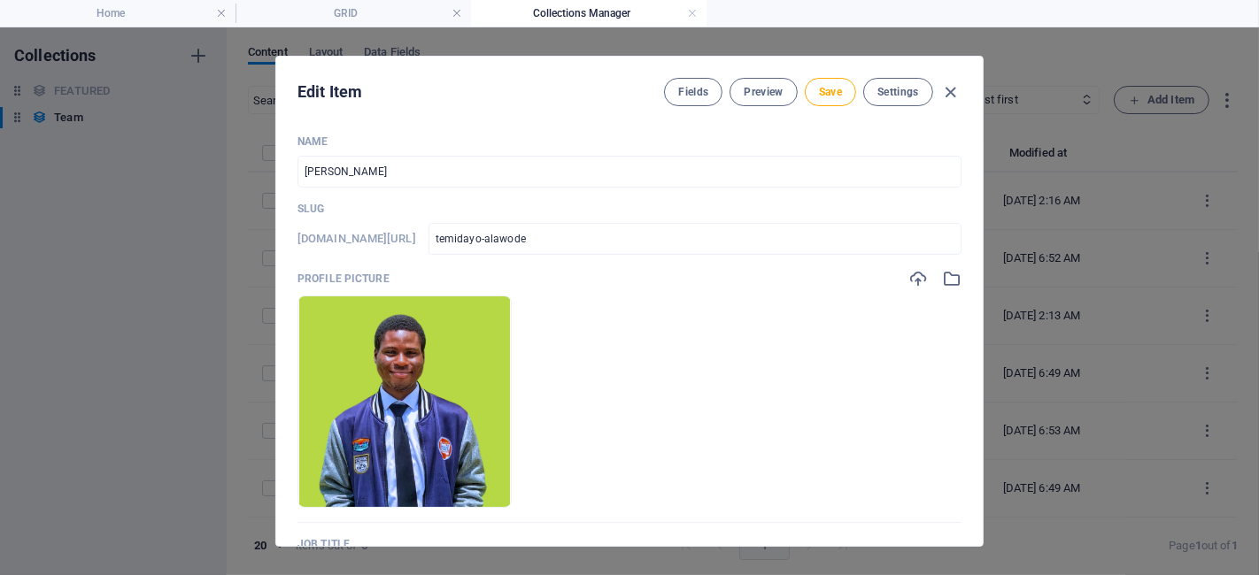
click at [824, 374] on ul "Drop files here to upload them instantly" at bounding box center [629, 402] width 664 height 212
click at [827, 96] on span "Save" at bounding box center [830, 92] width 23 height 14
click at [831, 92] on span "Save" at bounding box center [830, 92] width 23 height 14
click at [953, 92] on icon "button" at bounding box center [951, 92] width 20 height 20
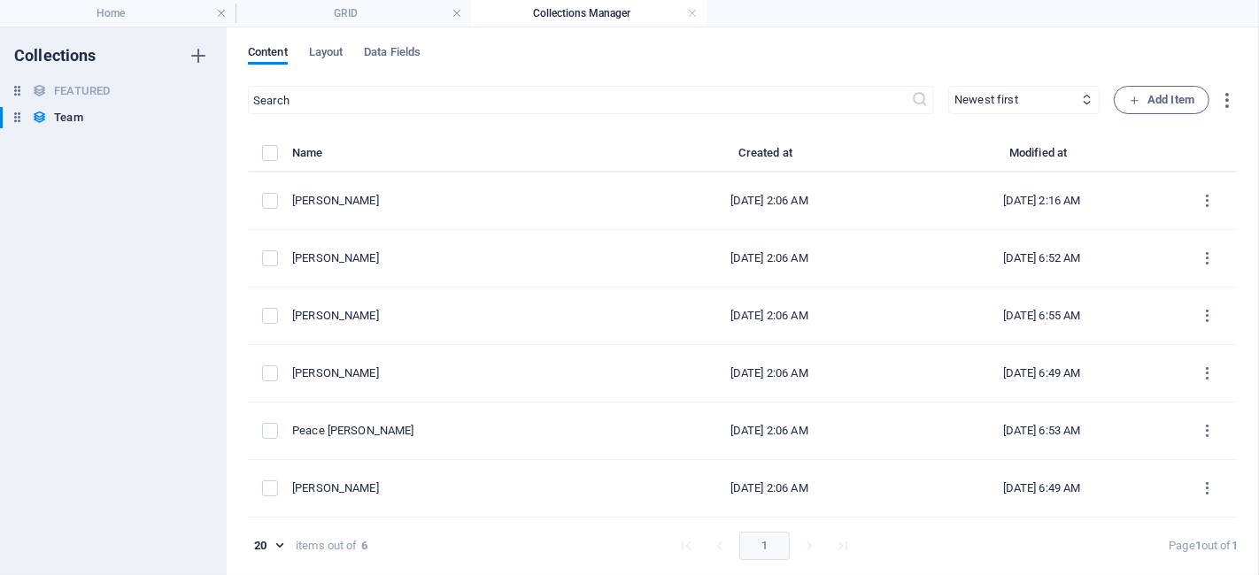
type input "temidayo-alawode"
click at [359, 18] on h4 "GRID" at bounding box center [352, 13] width 235 height 19
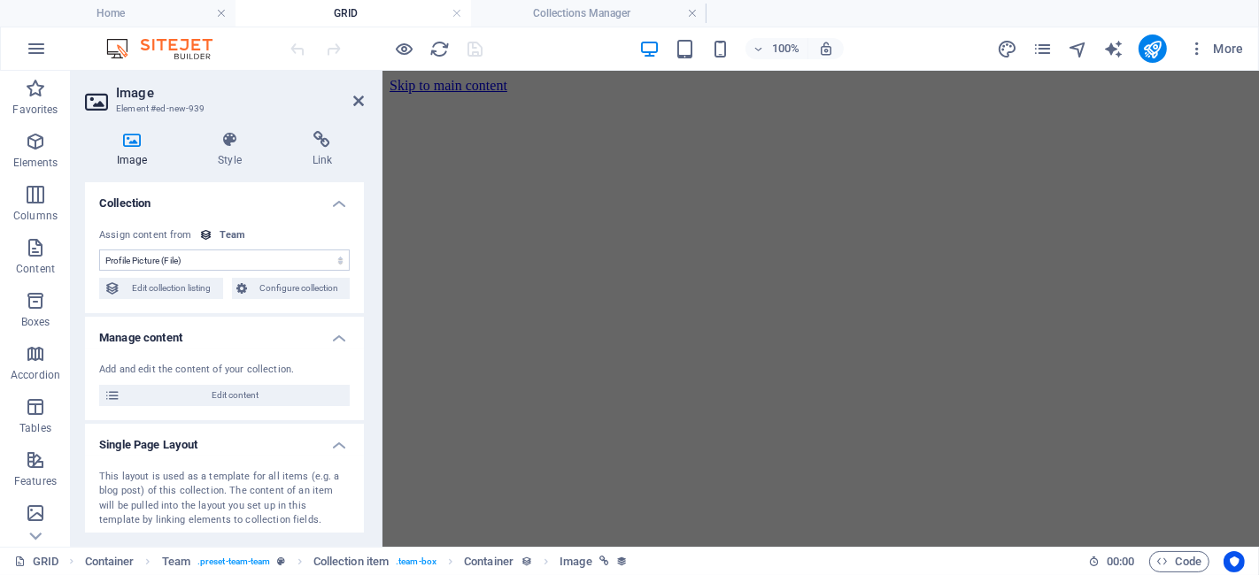
scroll to position [3616, 0]
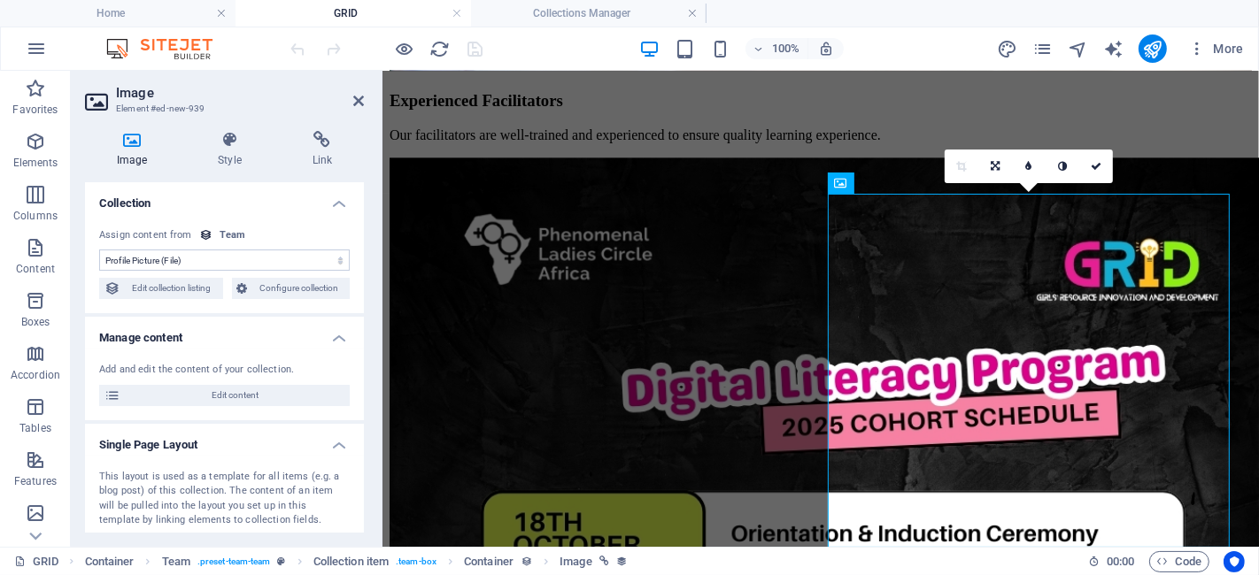
click at [361, 92] on h2 "Image" at bounding box center [240, 93] width 248 height 16
click at [441, 50] on icon "reload" at bounding box center [440, 49] width 20 height 20
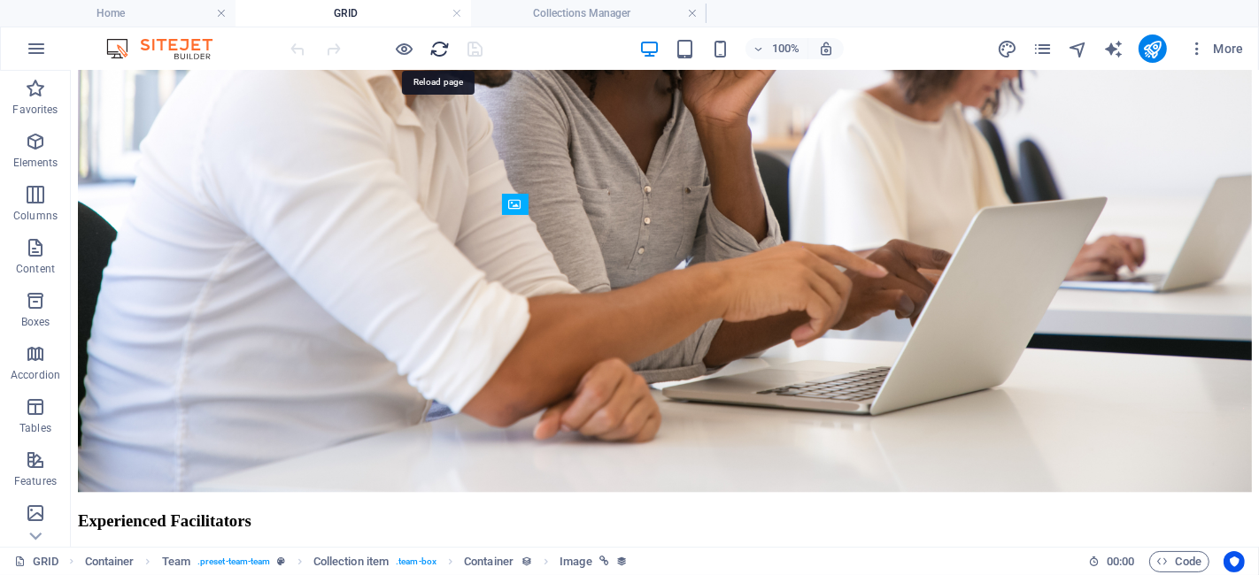
scroll to position [4133, 0]
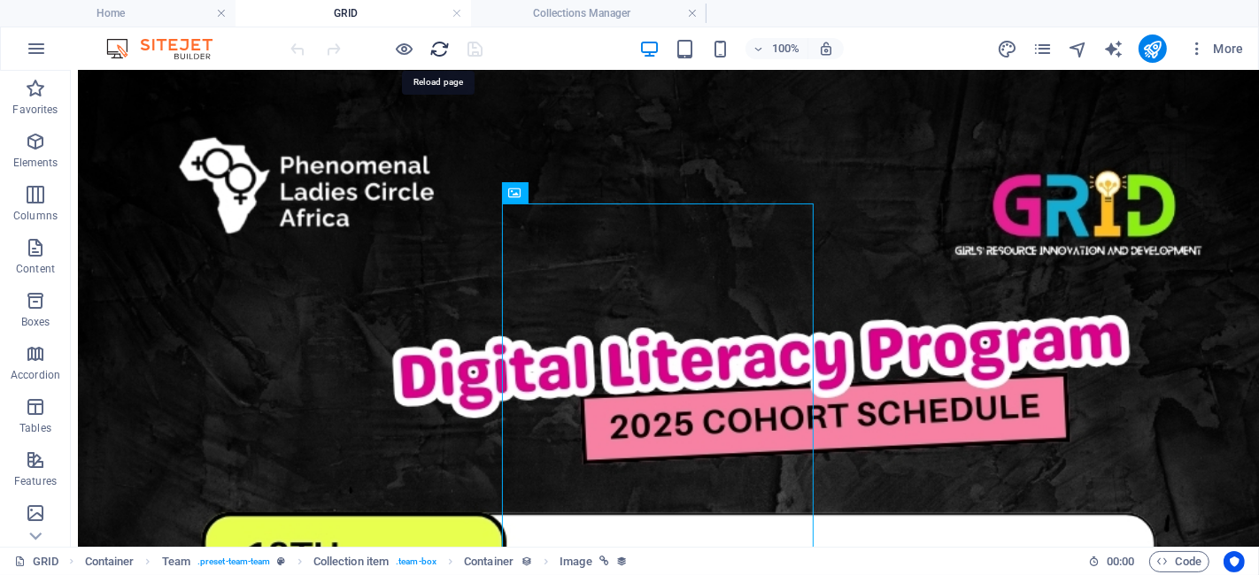
click at [437, 42] on icon "reload" at bounding box center [440, 49] width 20 height 20
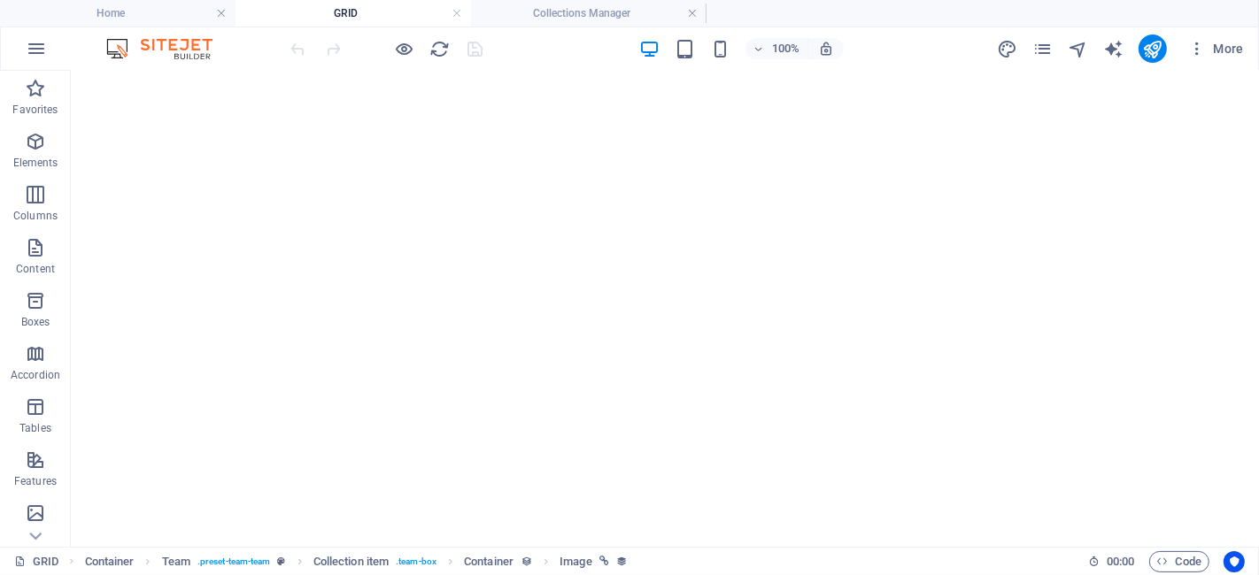
scroll to position [296, 0]
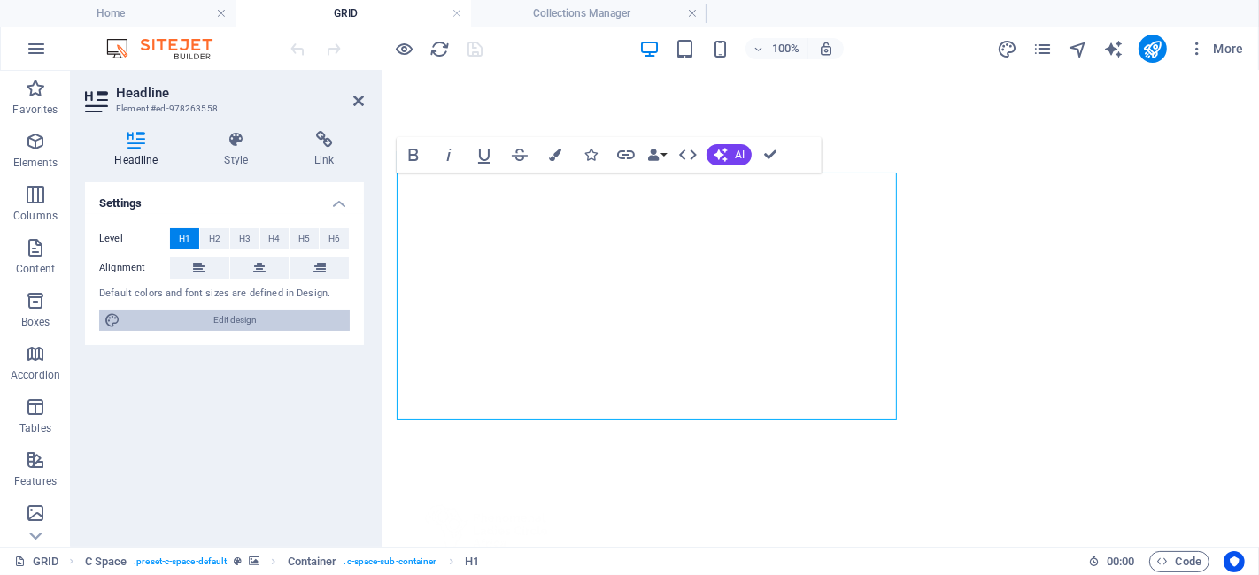
drag, startPoint x: 241, startPoint y: 326, endPoint x: 149, endPoint y: 645, distance: 331.7
click at [241, 326] on span "Edit design" at bounding box center [235, 320] width 219 height 21
select select "rem"
select select "300"
select select "px"
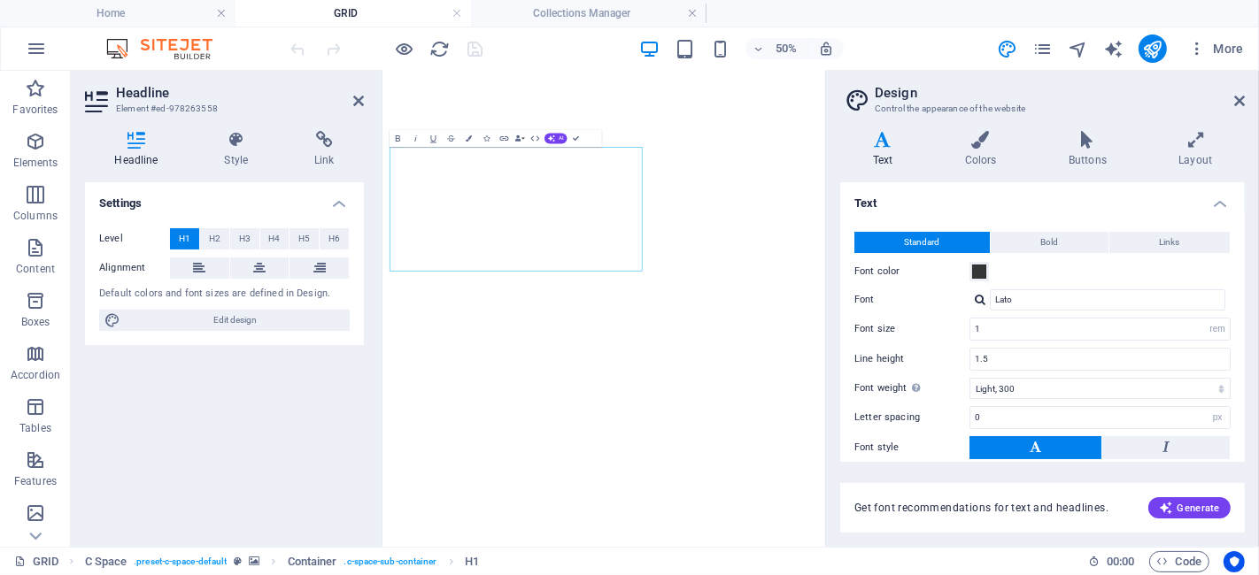
drag, startPoint x: 1244, startPoint y: 245, endPoint x: 1246, endPoint y: 272, distance: 26.6
click at [1132, 272] on div "Variants Text Colors Buttons Layout Text Standard Bold Links Font color Font La…" at bounding box center [1042, 332] width 433 height 430
click at [1072, 307] on input "Lato" at bounding box center [1107, 299] width 235 height 21
type input "Lato"
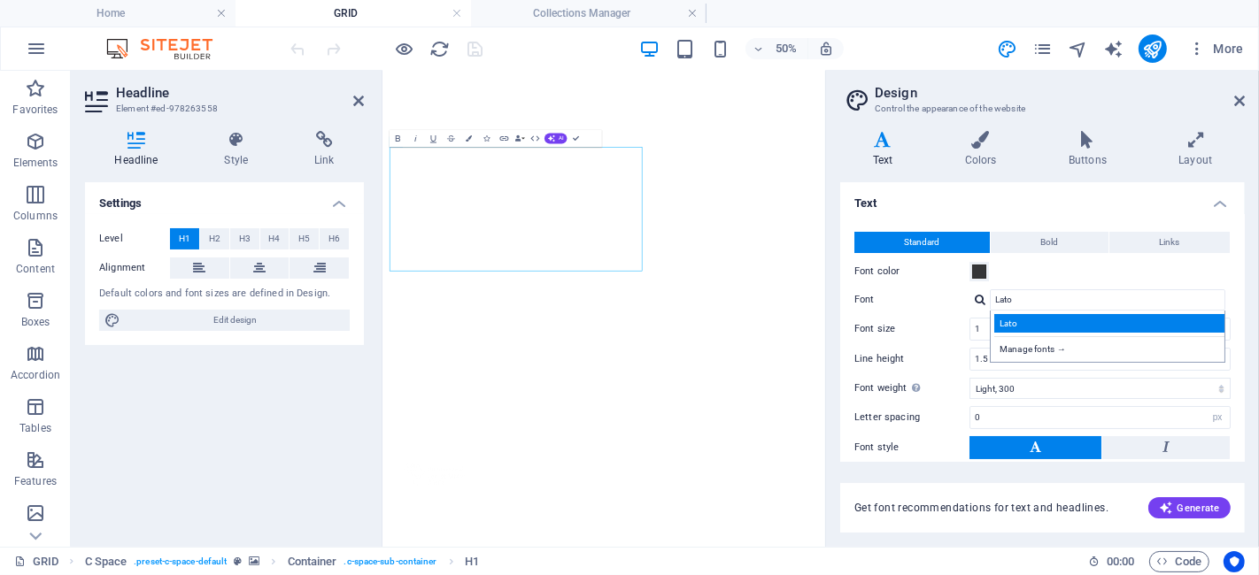
click at [1029, 314] on div "Lato" at bounding box center [1111, 323] width 234 height 19
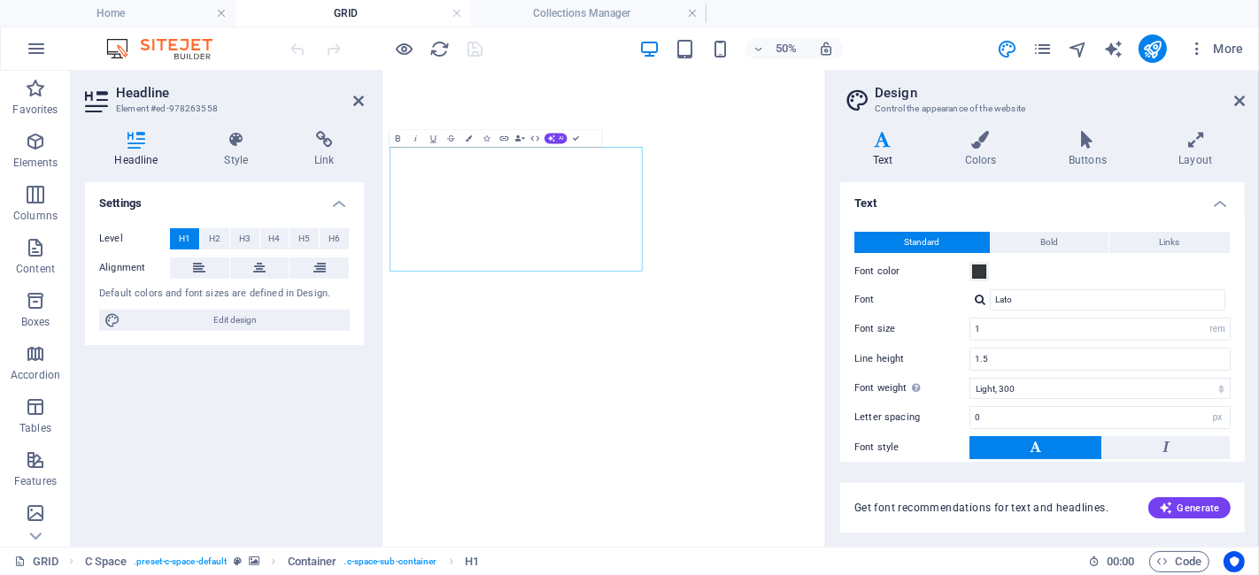
drag, startPoint x: 1240, startPoint y: 311, endPoint x: 1237, endPoint y: 399, distance: 88.6
click at [1132, 399] on div "Standard Bold Links Font color Font Lato Manage fonts → Font size 1 rem px Line…" at bounding box center [1043, 377] width 412 height 326
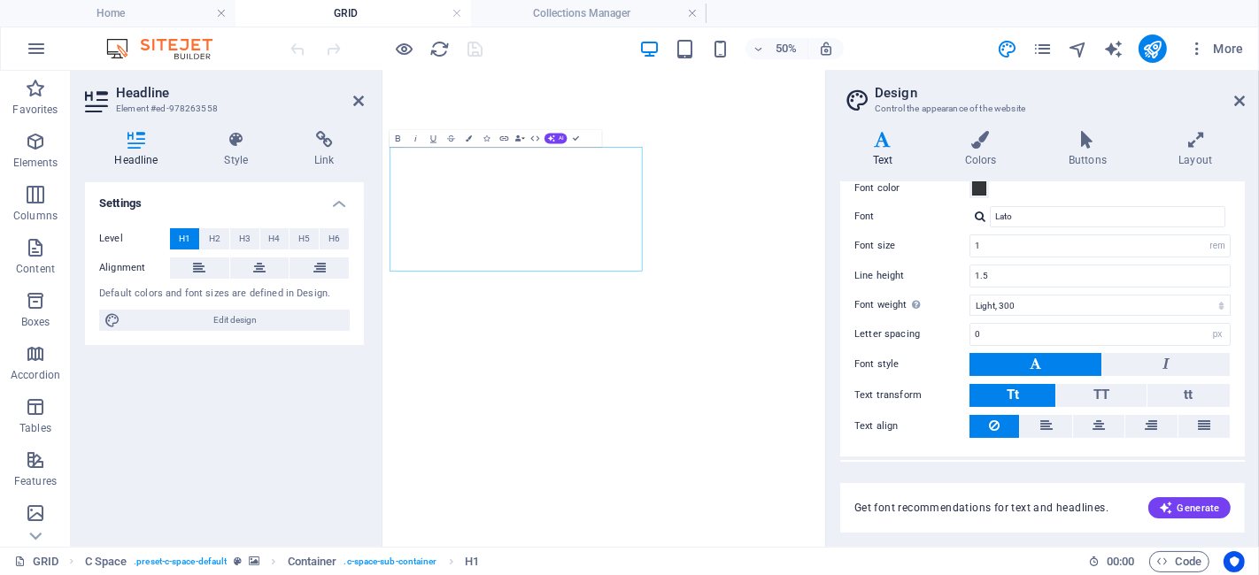
scroll to position [119, 0]
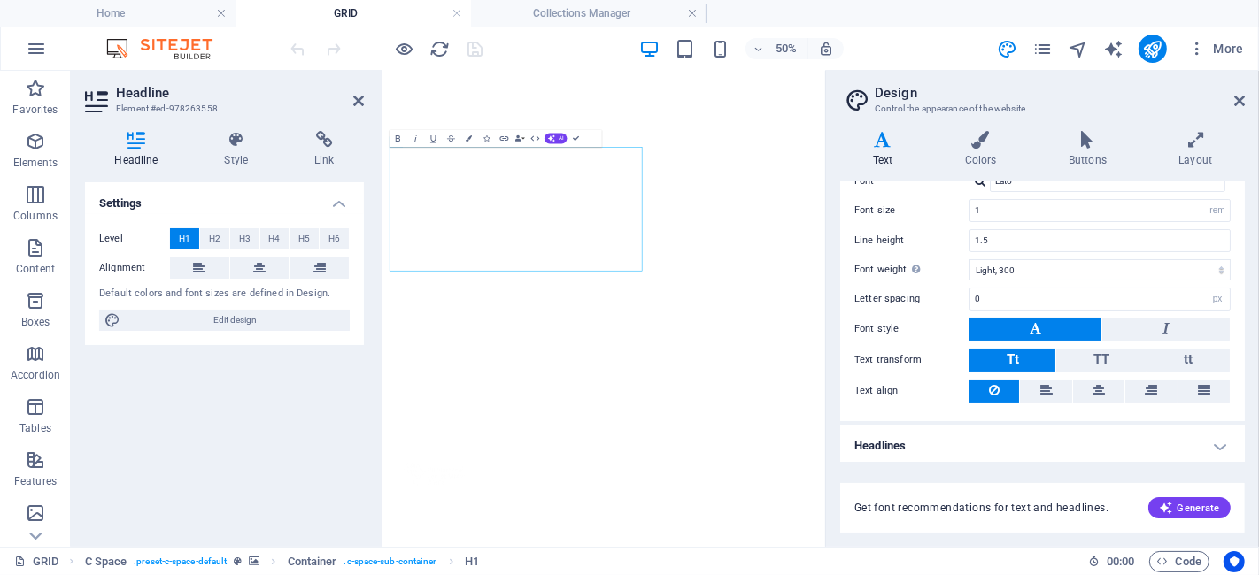
click at [1132, 447] on h4 "Headlines" at bounding box center [1042, 446] width 405 height 42
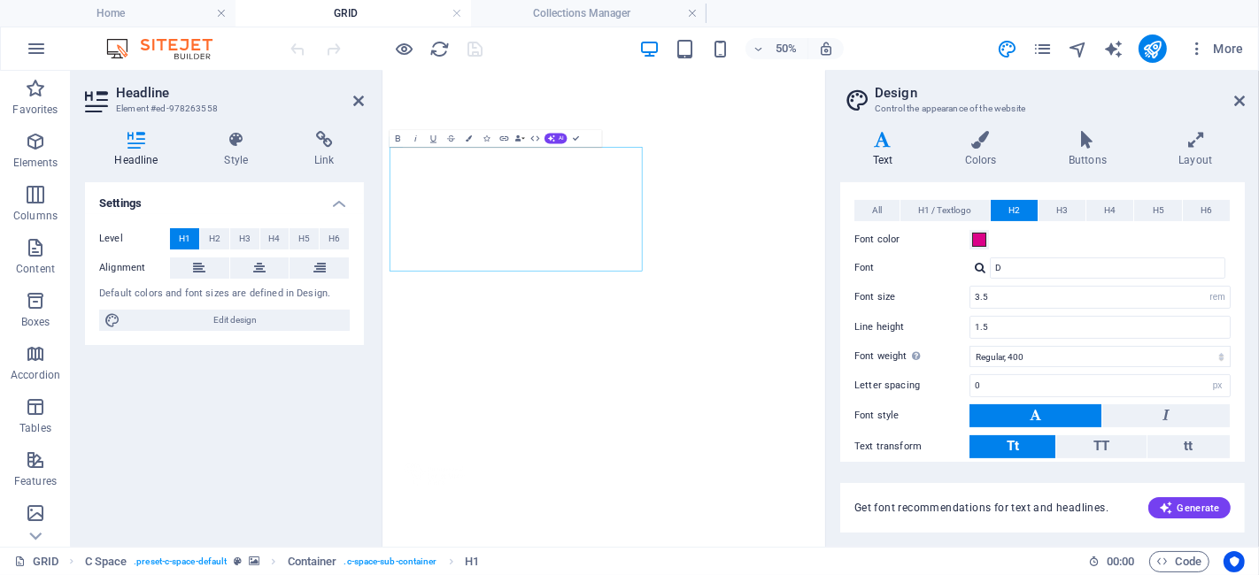
scroll to position [405, 0]
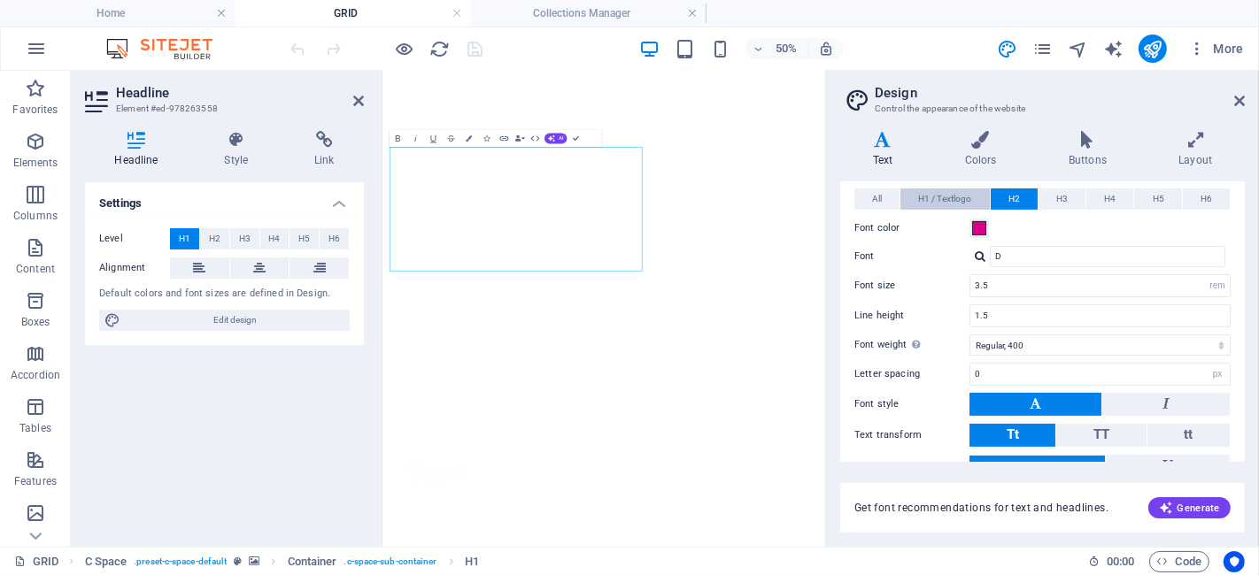
click at [941, 194] on span "H1 / Textlogo" at bounding box center [944, 199] width 53 height 21
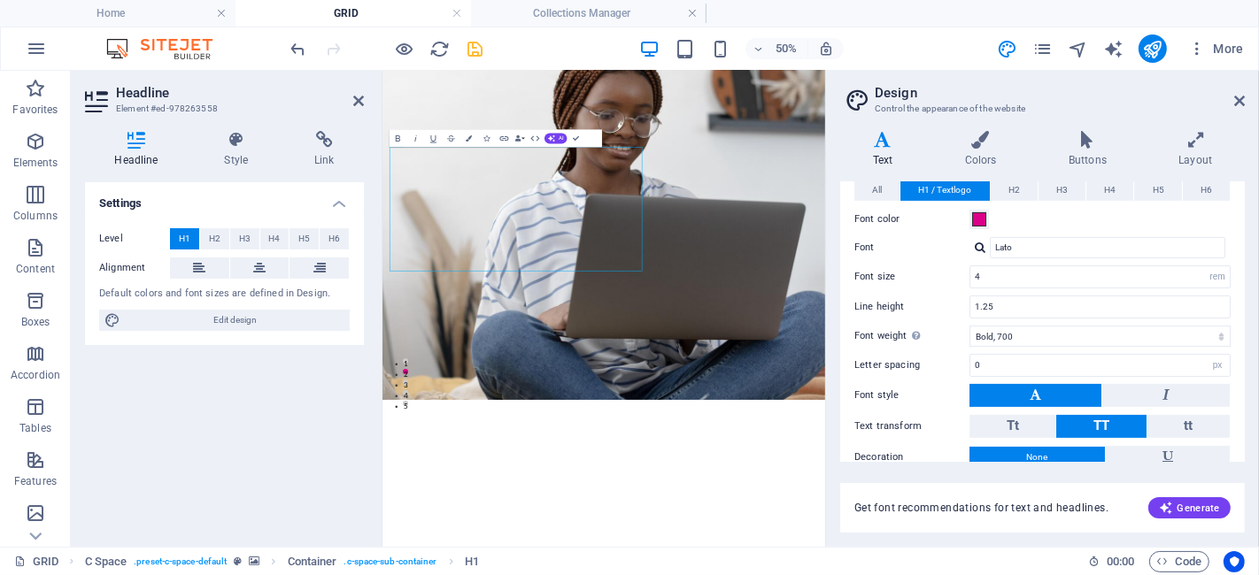
scroll to position [352, 0]
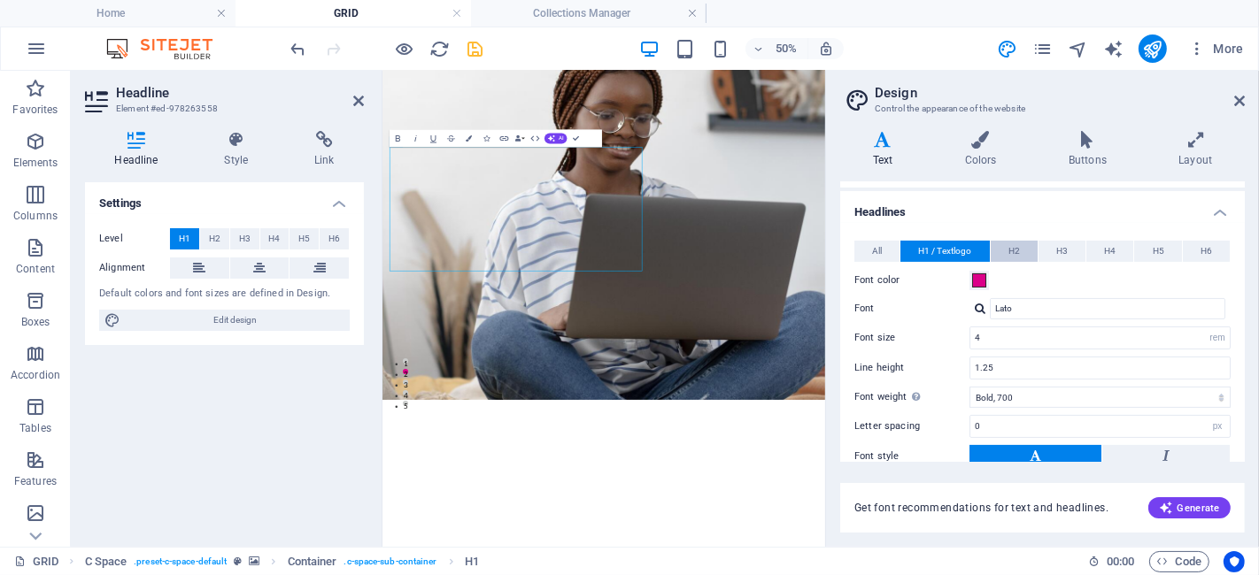
click at [1013, 250] on span "H2" at bounding box center [1014, 251] width 12 height 21
click at [1062, 249] on span "H3" at bounding box center [1062, 251] width 12 height 21
click at [1005, 245] on button "H2" at bounding box center [1014, 251] width 47 height 21
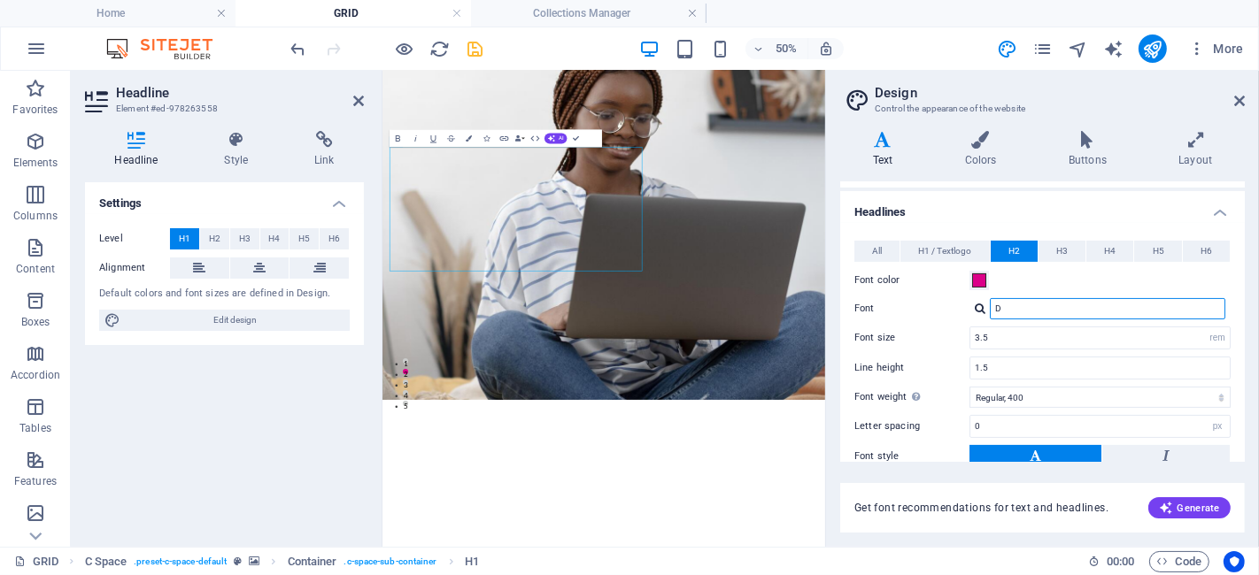
click at [1067, 303] on input "D" at bounding box center [1107, 308] width 235 height 21
click at [1118, 298] on input "D" at bounding box center [1107, 308] width 235 height 21
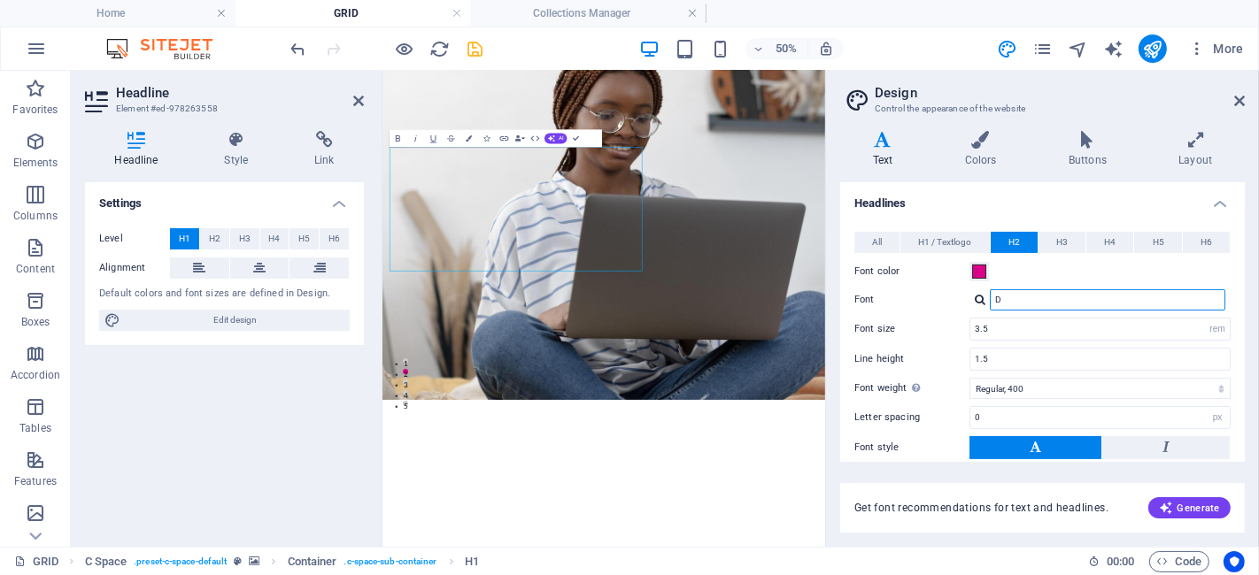
scroll to position [360, 0]
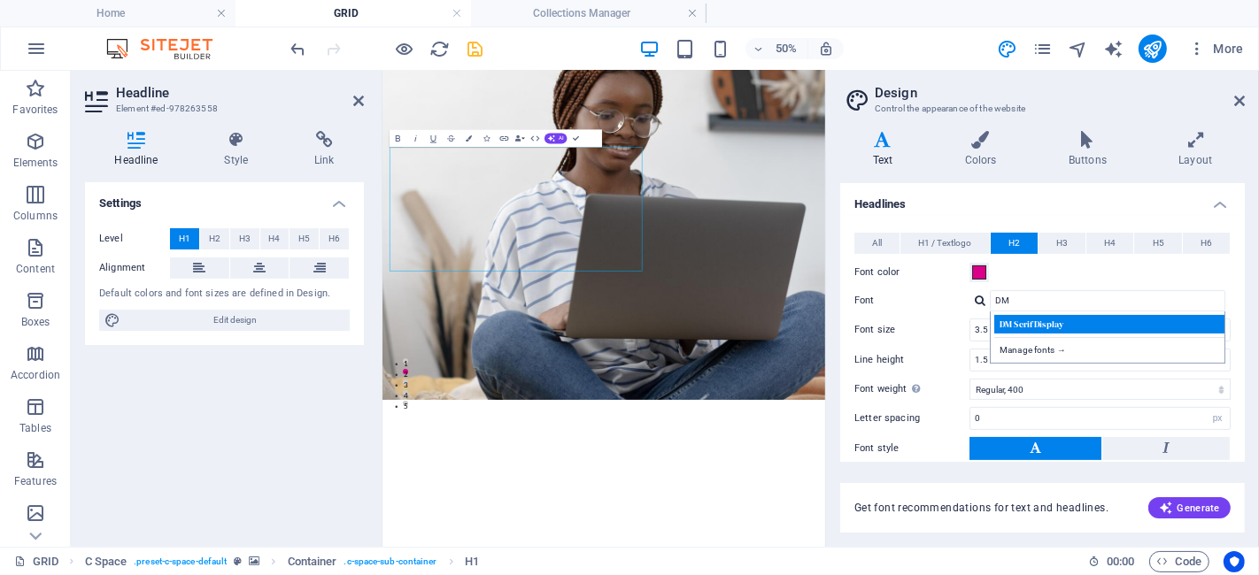
click at [1072, 319] on div "DM Serif Display" at bounding box center [1111, 324] width 234 height 19
type input "DM Serif Display"
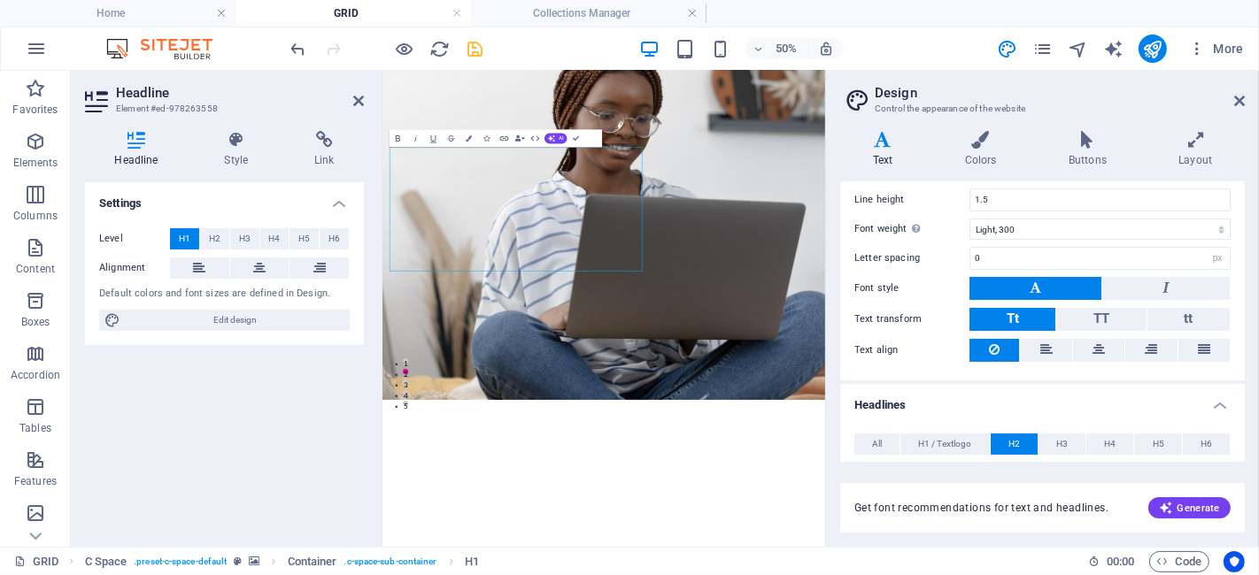
scroll to position [157, 0]
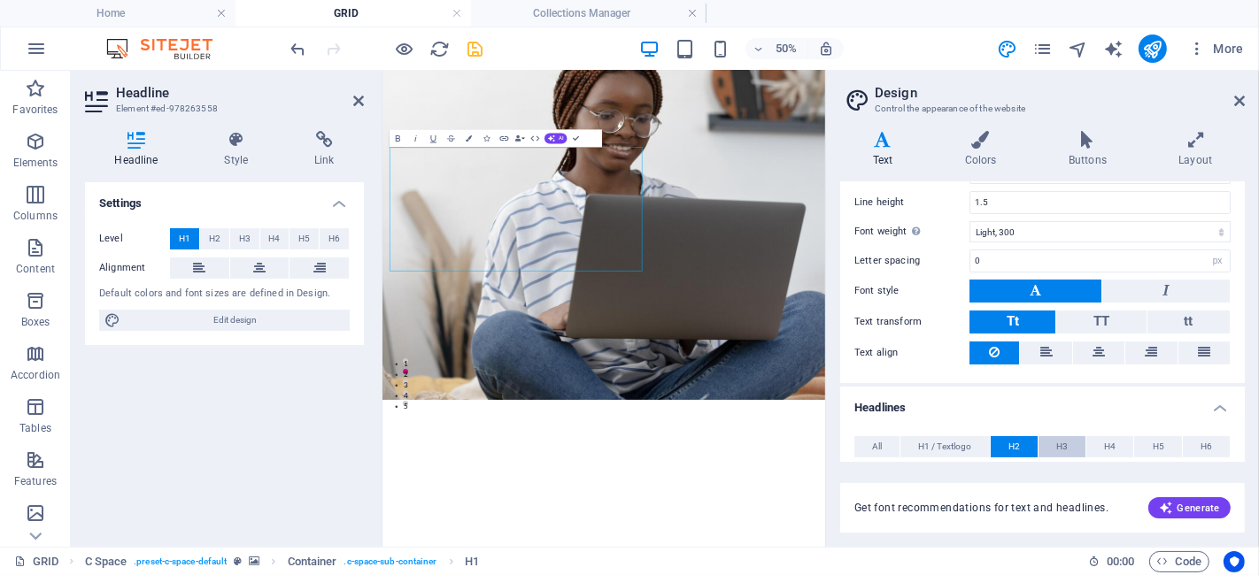
click at [1054, 437] on button "H3" at bounding box center [1061, 446] width 47 height 21
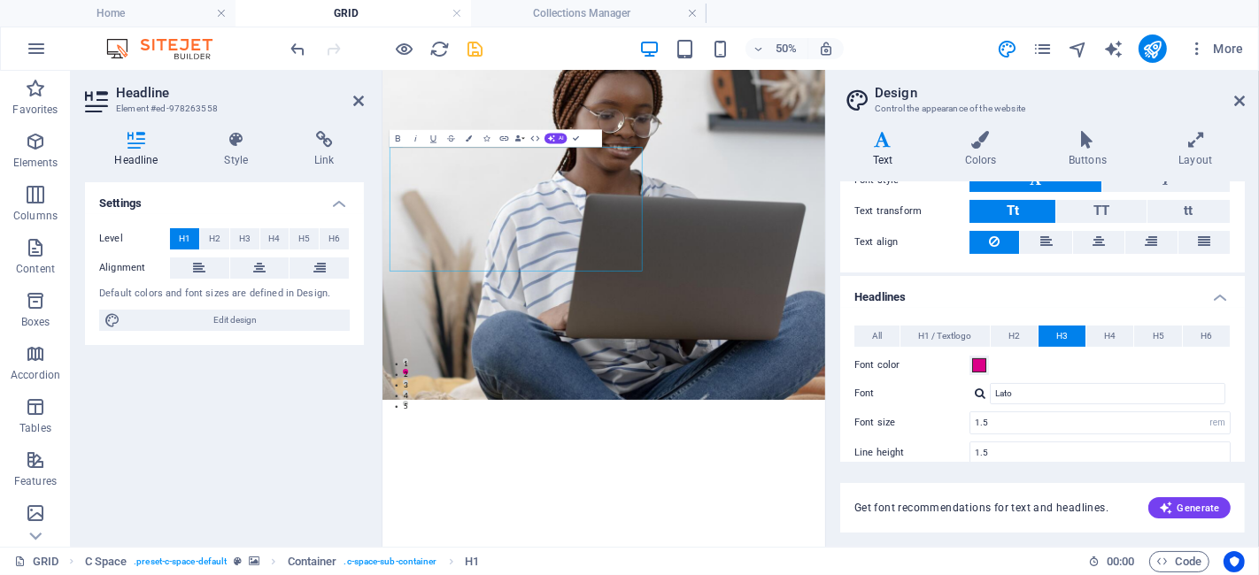
scroll to position [288, 0]
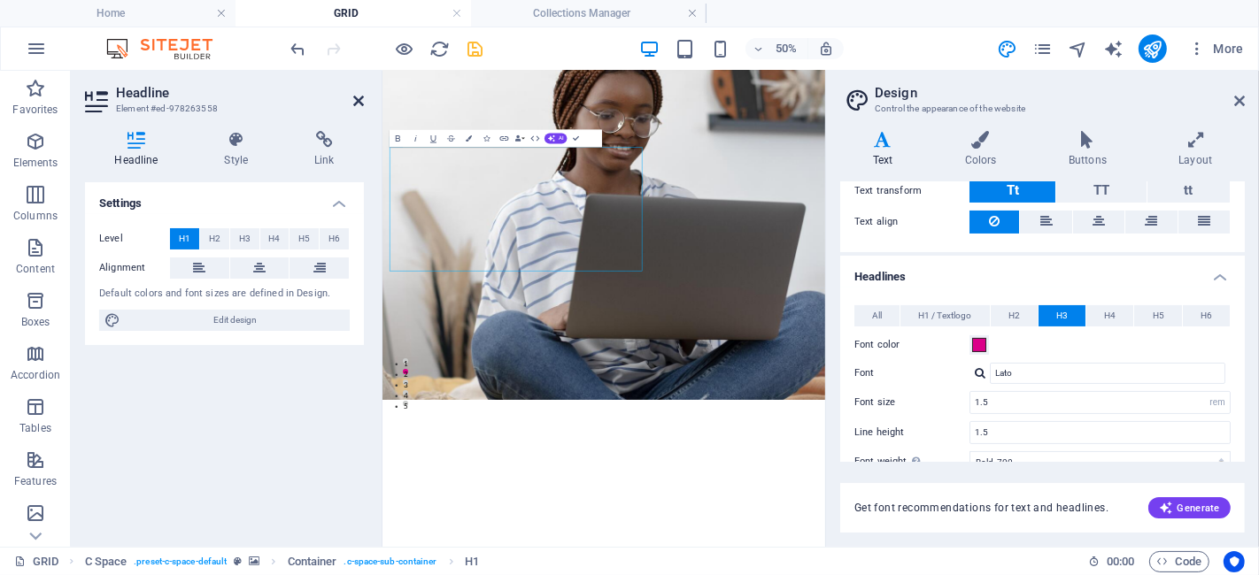
click at [359, 101] on icon at bounding box center [358, 101] width 11 height 14
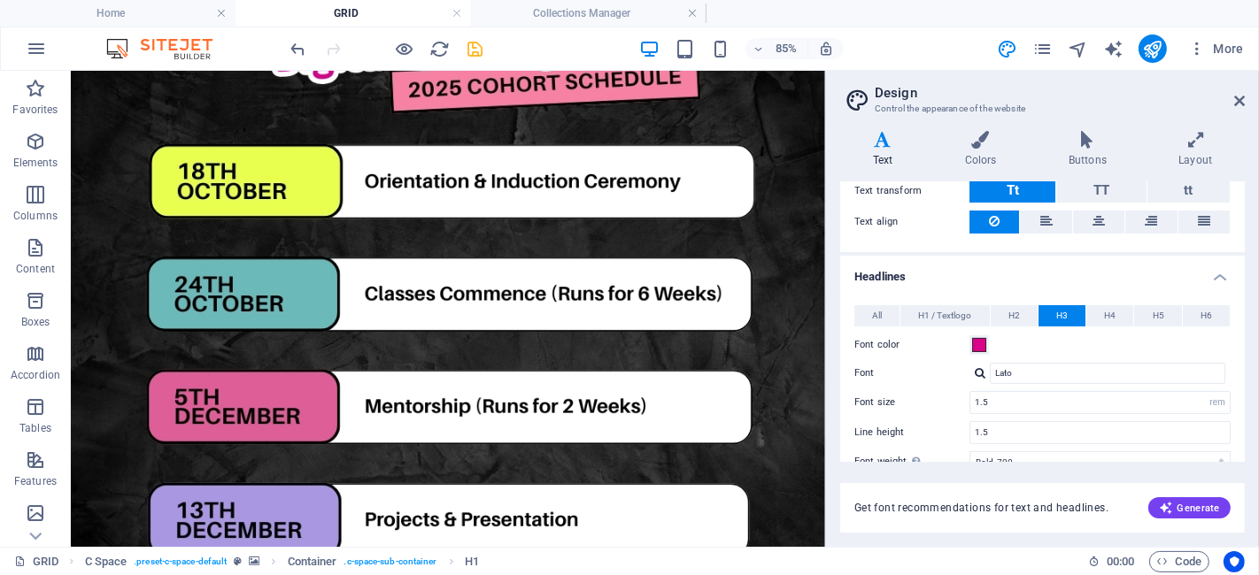
scroll to position [3447, 0]
click at [1007, 309] on button "H2" at bounding box center [1014, 315] width 47 height 21
click at [1049, 313] on button "H3" at bounding box center [1061, 315] width 47 height 21
click at [949, 314] on span "H1 / Textlogo" at bounding box center [944, 315] width 53 height 21
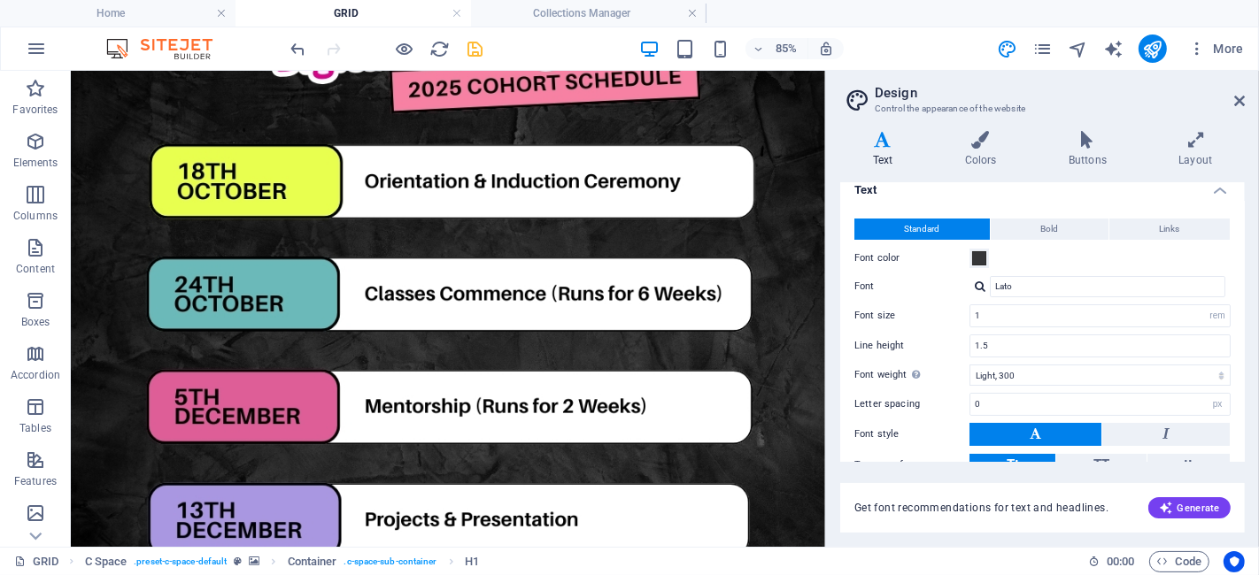
scroll to position [0, 0]
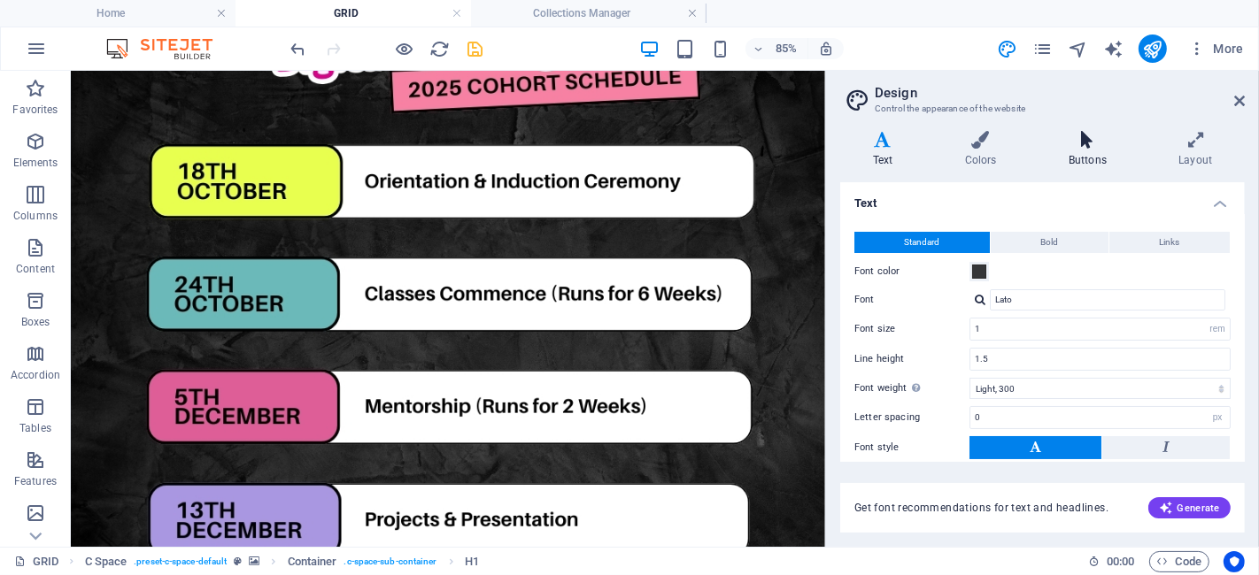
click at [1084, 150] on h4 "Buttons" at bounding box center [1091, 149] width 110 height 37
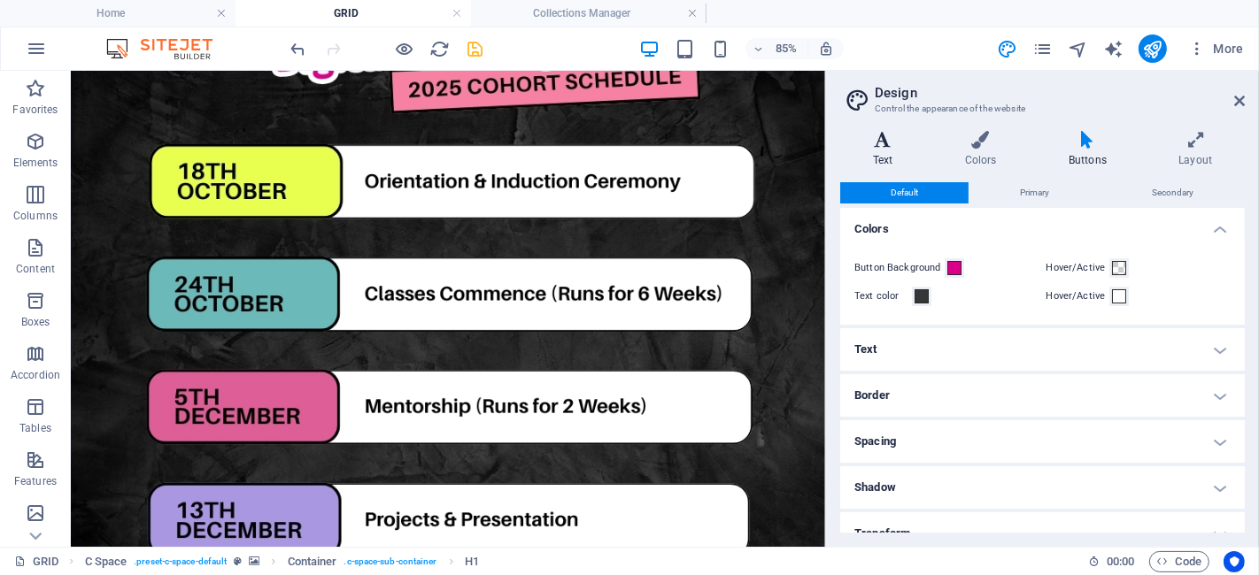
click at [892, 159] on h4 "Text" at bounding box center [886, 149] width 92 height 37
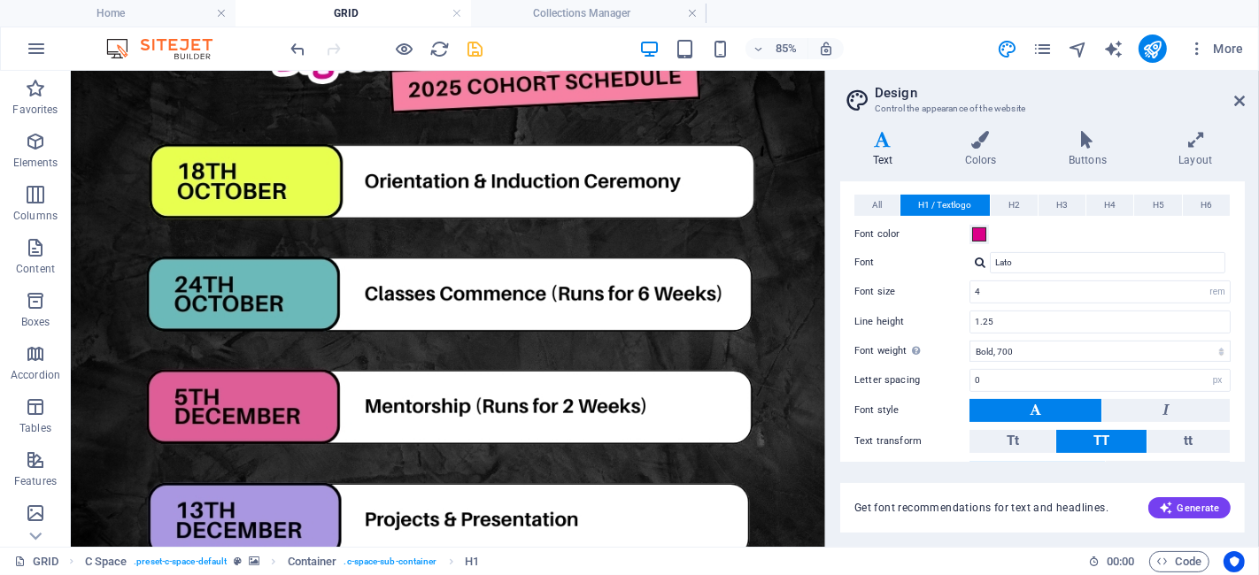
scroll to position [489, 0]
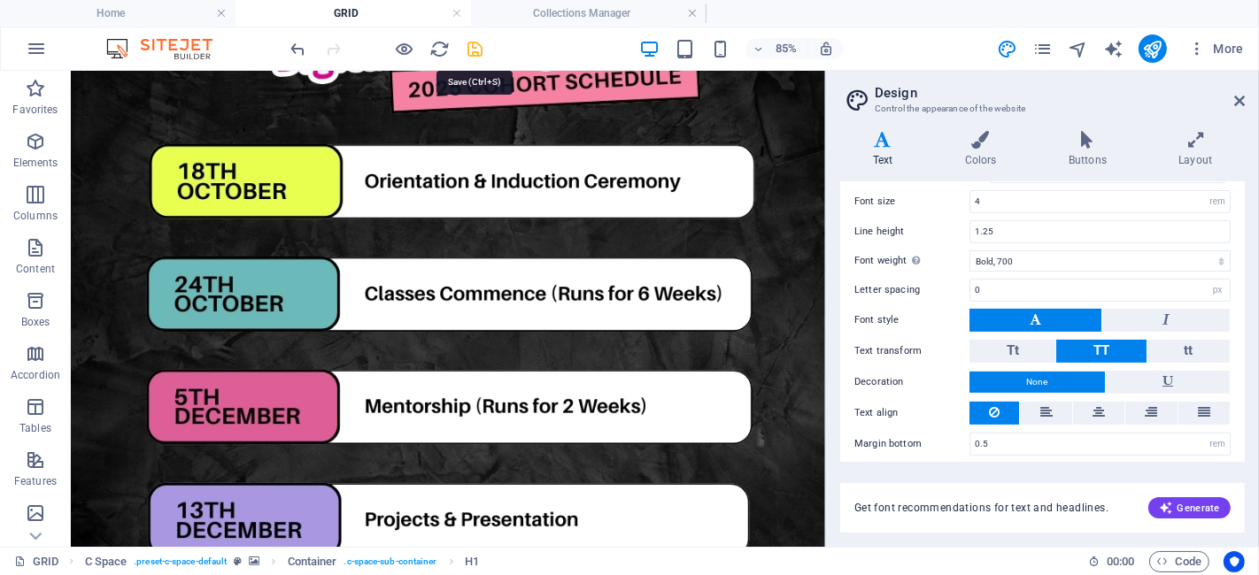
click at [473, 44] on icon "save" at bounding box center [476, 49] width 20 height 20
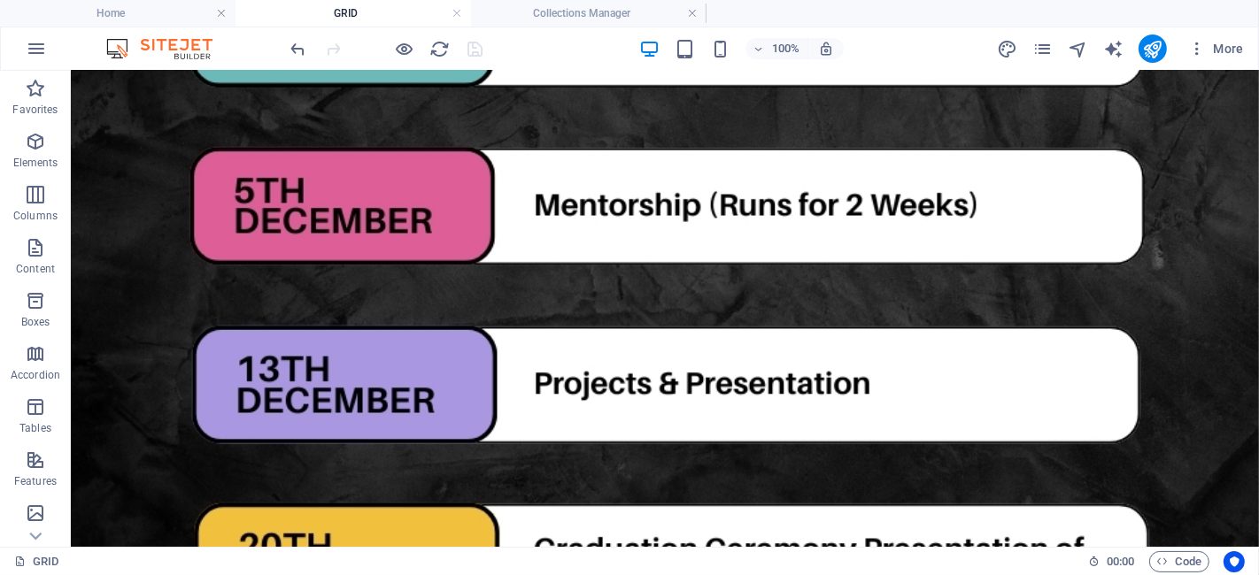
scroll to position [3811, 0]
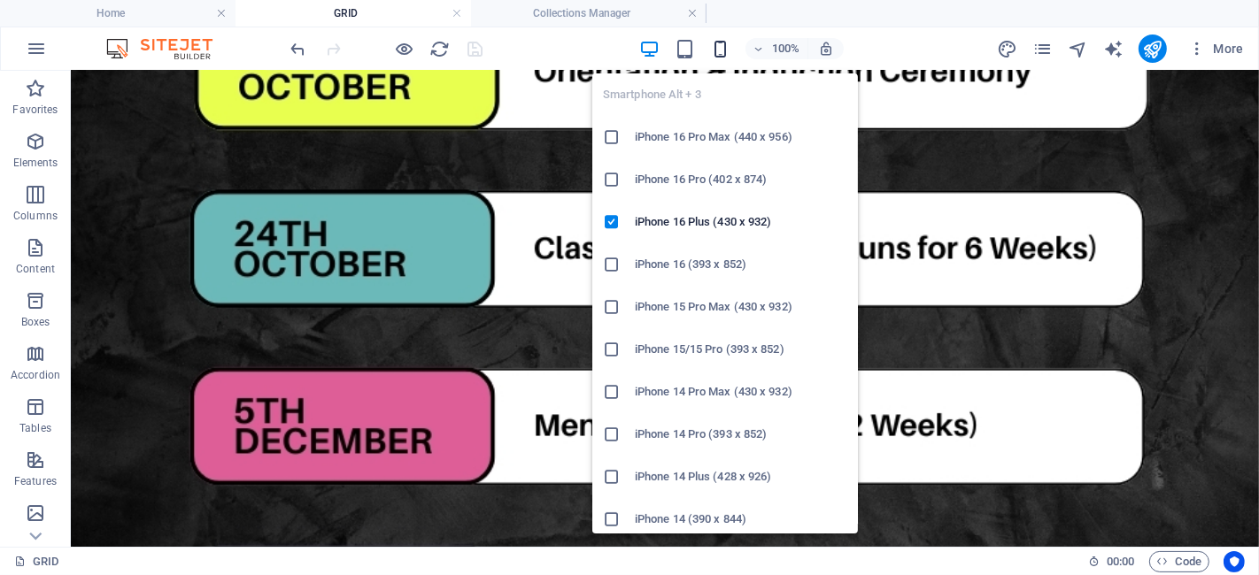
click at [717, 49] on icon "button" at bounding box center [720, 49] width 20 height 20
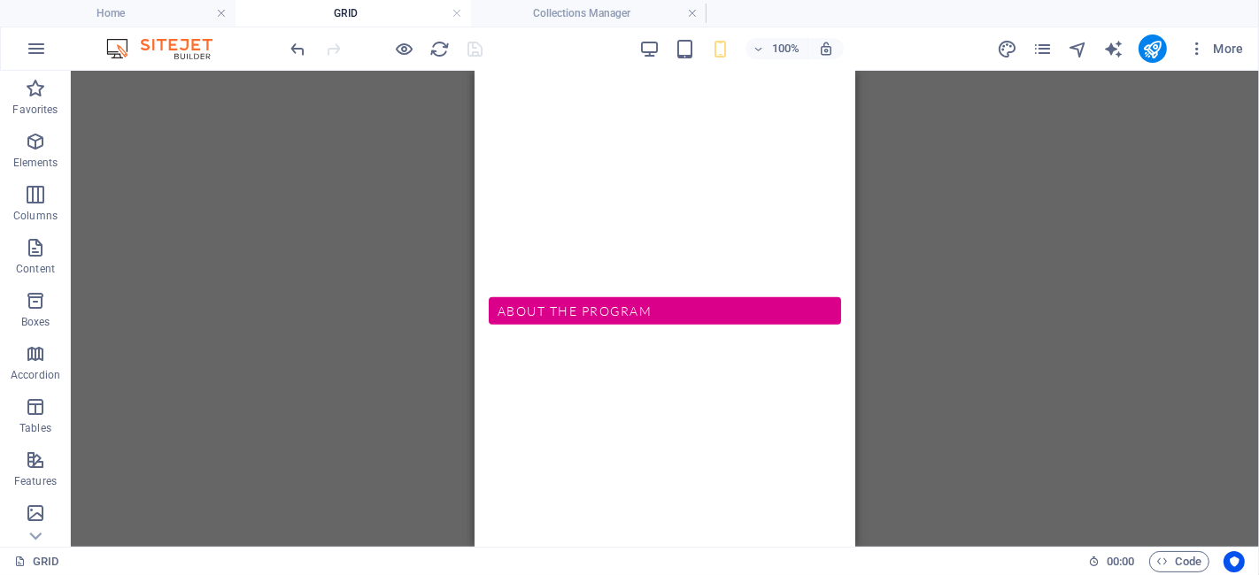
scroll to position [786, 0]
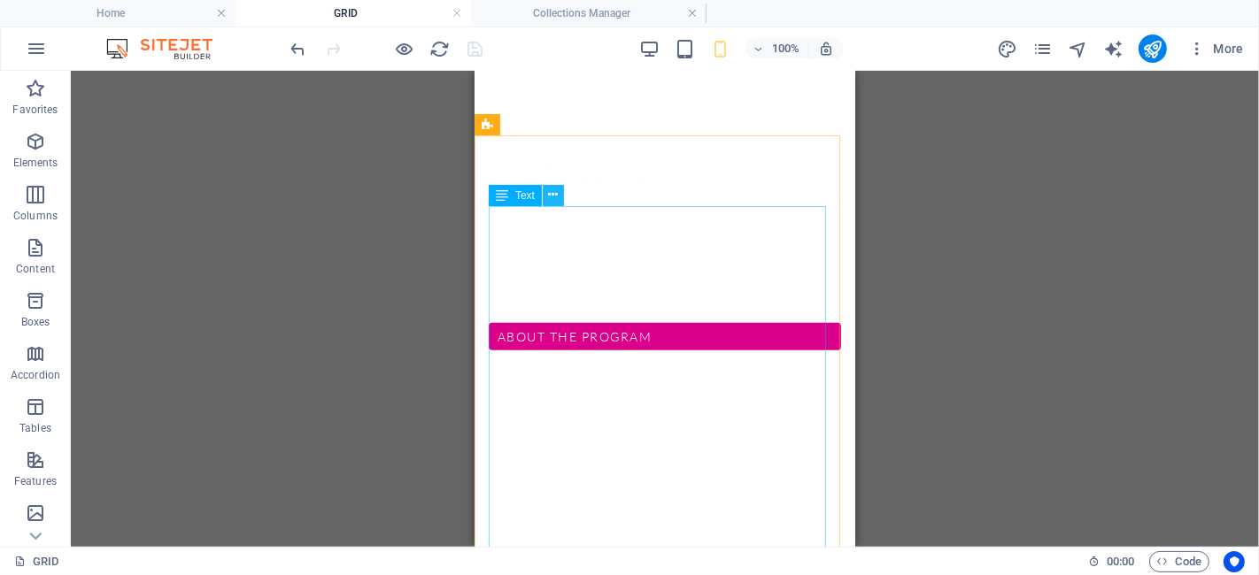
click at [555, 196] on icon at bounding box center [554, 195] width 10 height 19
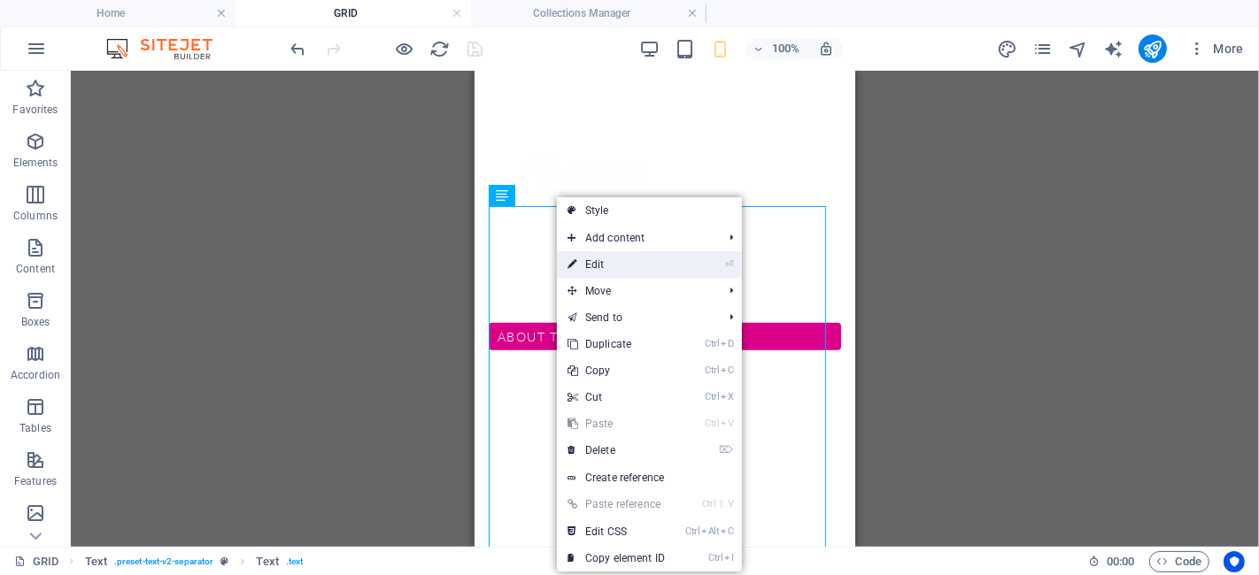
click at [606, 269] on link "⏎ Edit" at bounding box center [616, 264] width 119 height 27
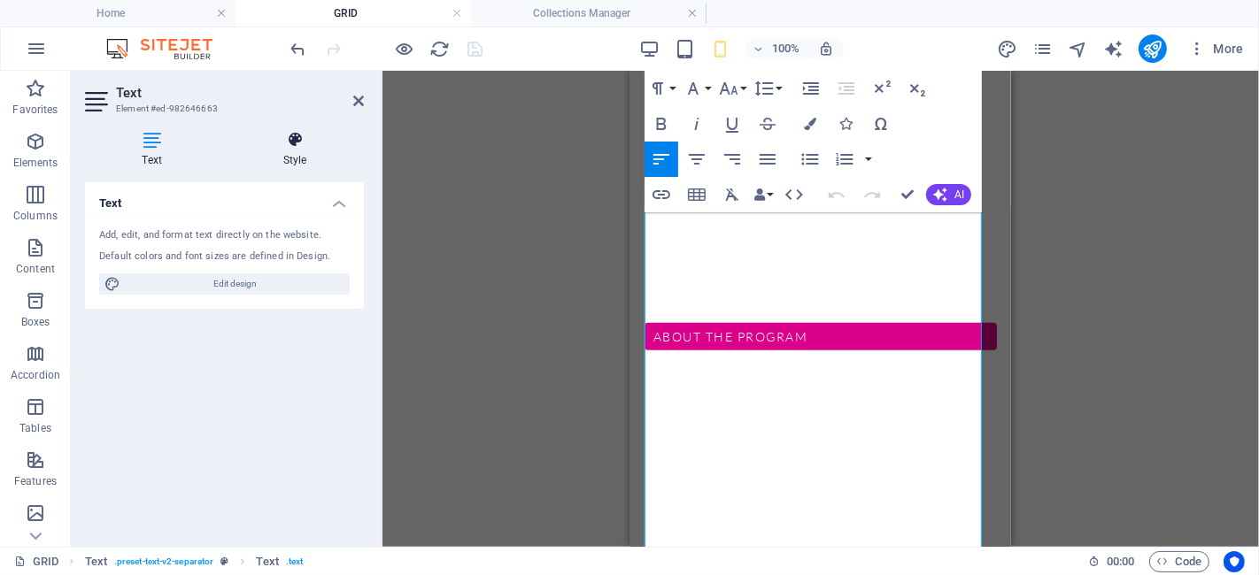
click at [296, 133] on icon at bounding box center [295, 140] width 138 height 18
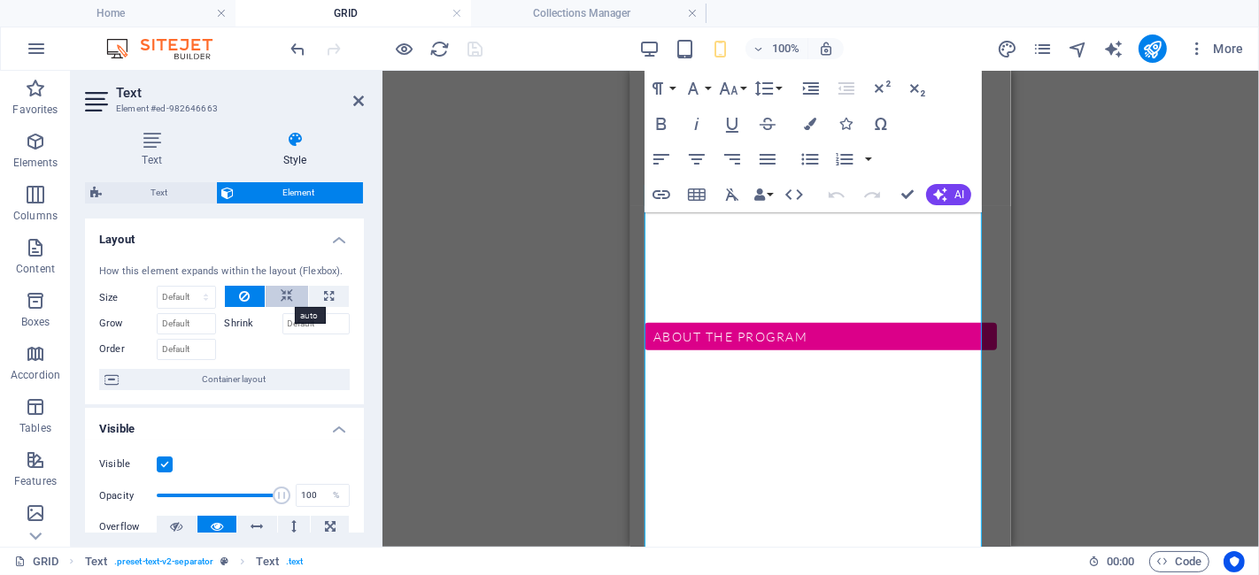
click at [275, 301] on button at bounding box center [287, 296] width 42 height 21
click at [239, 292] on icon at bounding box center [244, 296] width 11 height 21
click at [198, 297] on select "Default auto px % 1/1 1/2 1/3 1/4 1/5 1/6 1/7 1/8 1/9 1/10" at bounding box center [187, 297] width 58 height 21
drag, startPoint x: 359, startPoint y: 251, endPoint x: 354, endPoint y: 282, distance: 30.4
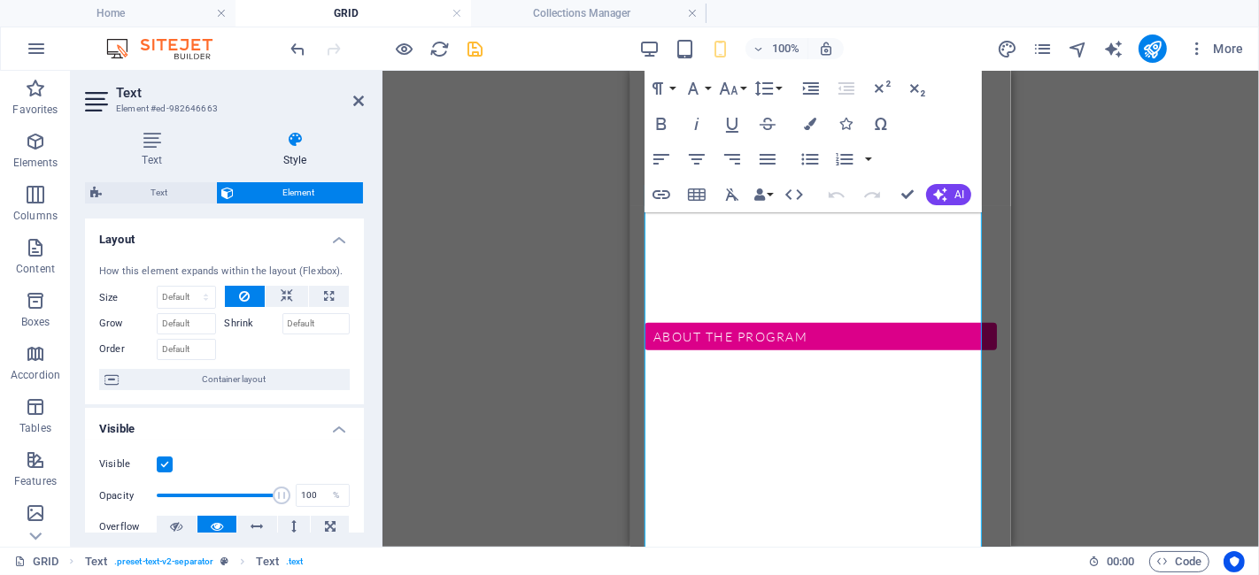
click at [354, 282] on div "How this element expands within the layout (Flexbox). Size Default auto px % 1/…" at bounding box center [224, 328] width 279 height 155
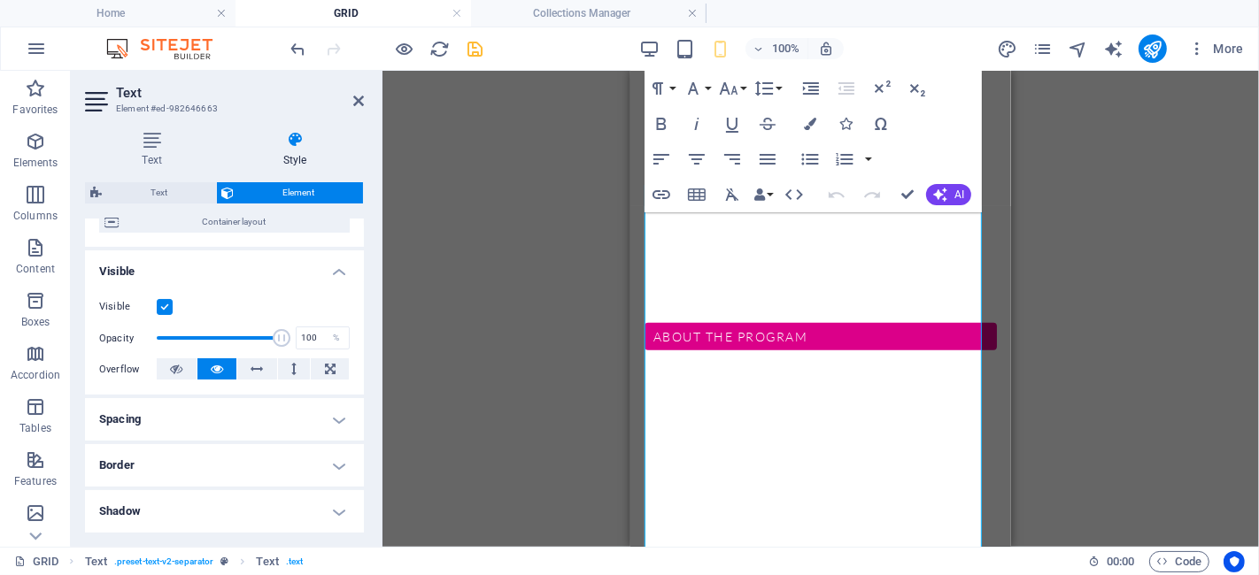
scroll to position [260, 0]
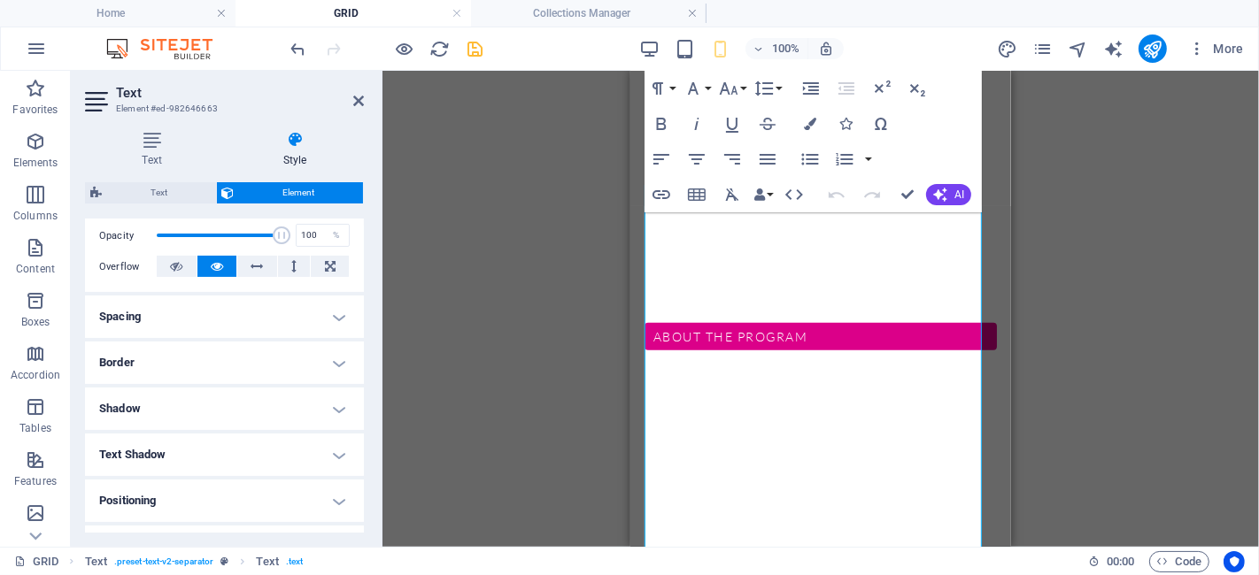
click at [331, 314] on h4 "Spacing" at bounding box center [224, 317] width 279 height 42
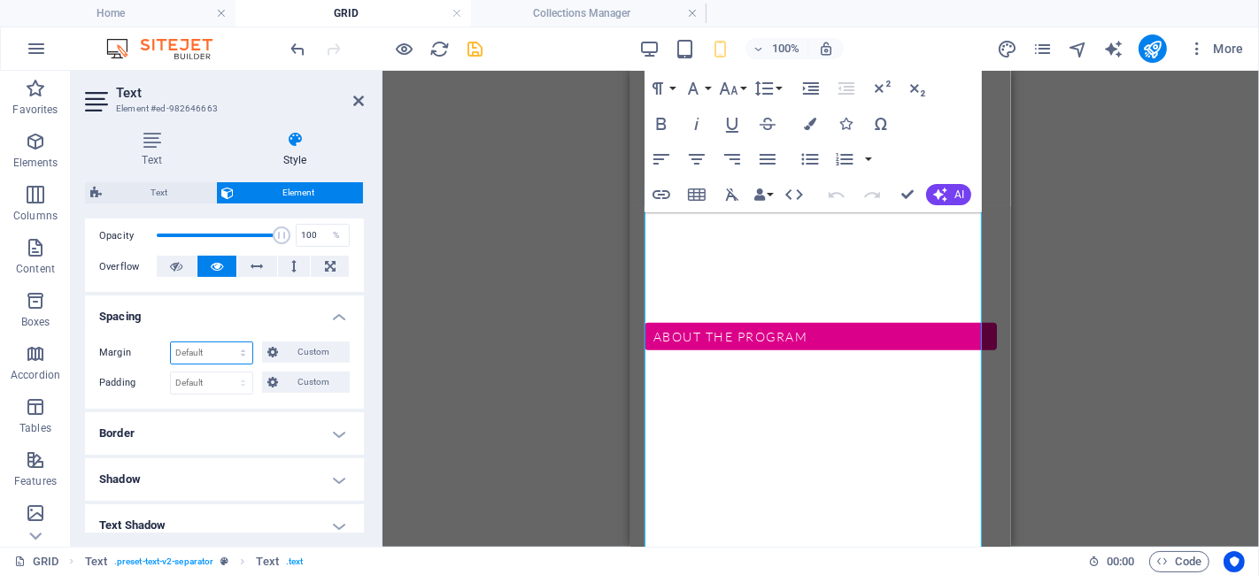
click at [212, 356] on select "Default auto px % rem vw vh Custom" at bounding box center [211, 353] width 81 height 21
select select "px"
click at [227, 343] on select "Default auto px % rem vw vh Custom" at bounding box center [211, 353] width 81 height 21
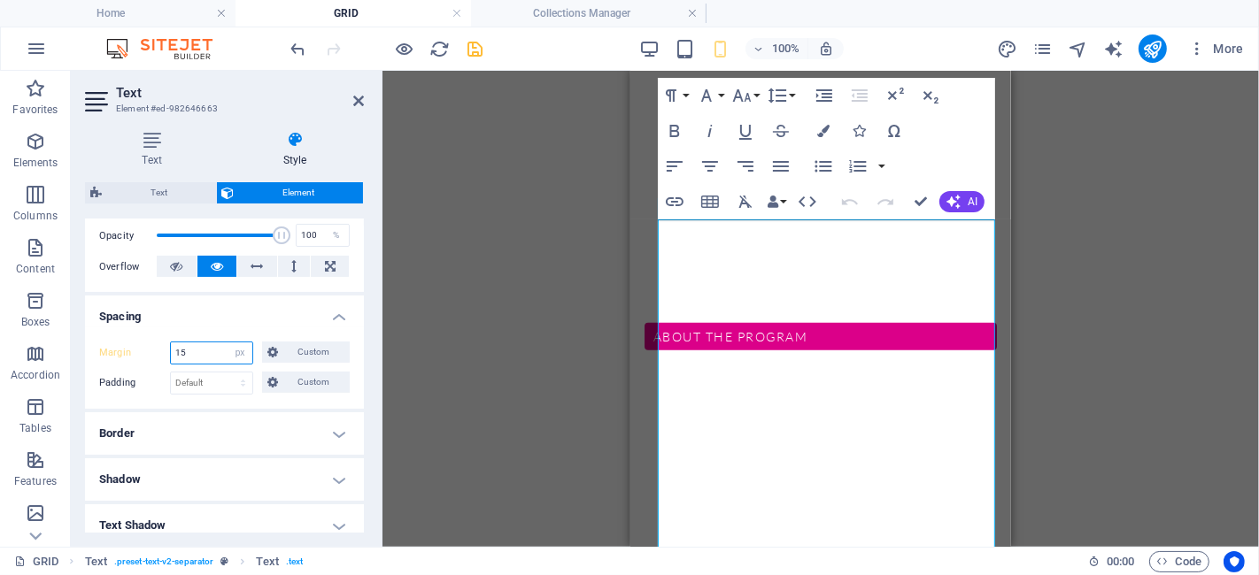
click at [199, 351] on input "15" at bounding box center [211, 353] width 81 height 21
click at [206, 350] on input "15" at bounding box center [211, 353] width 81 height 21
type input "30"
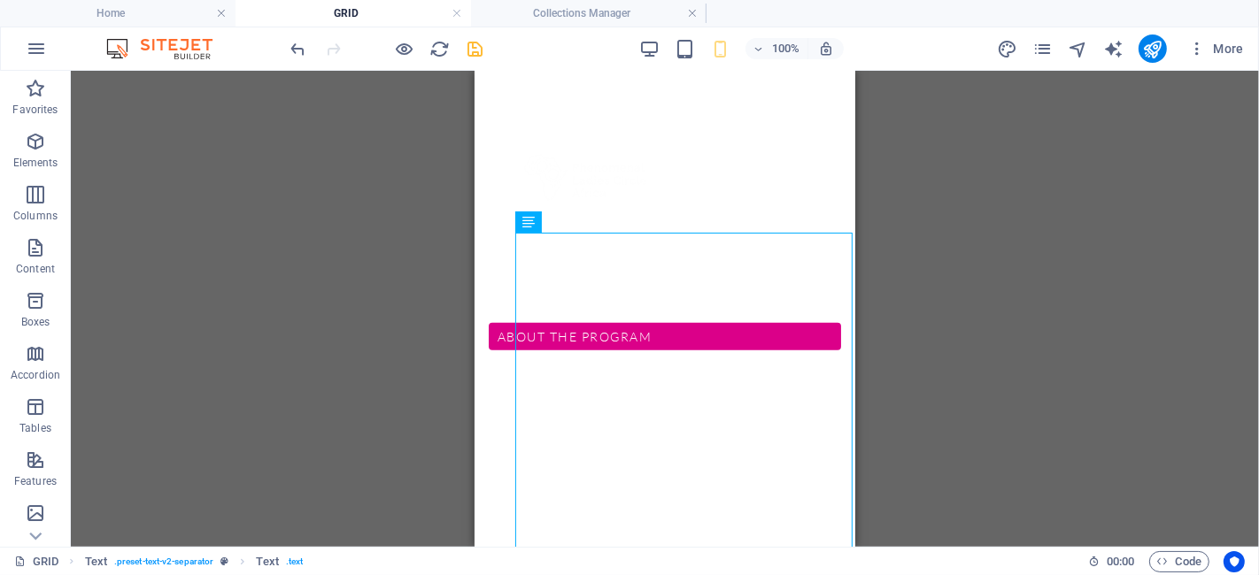
click at [868, 409] on div "H2 Countdown Container H3 Container Accordion H3 Container Text Container H3 H1…" at bounding box center [665, 309] width 1188 height 476
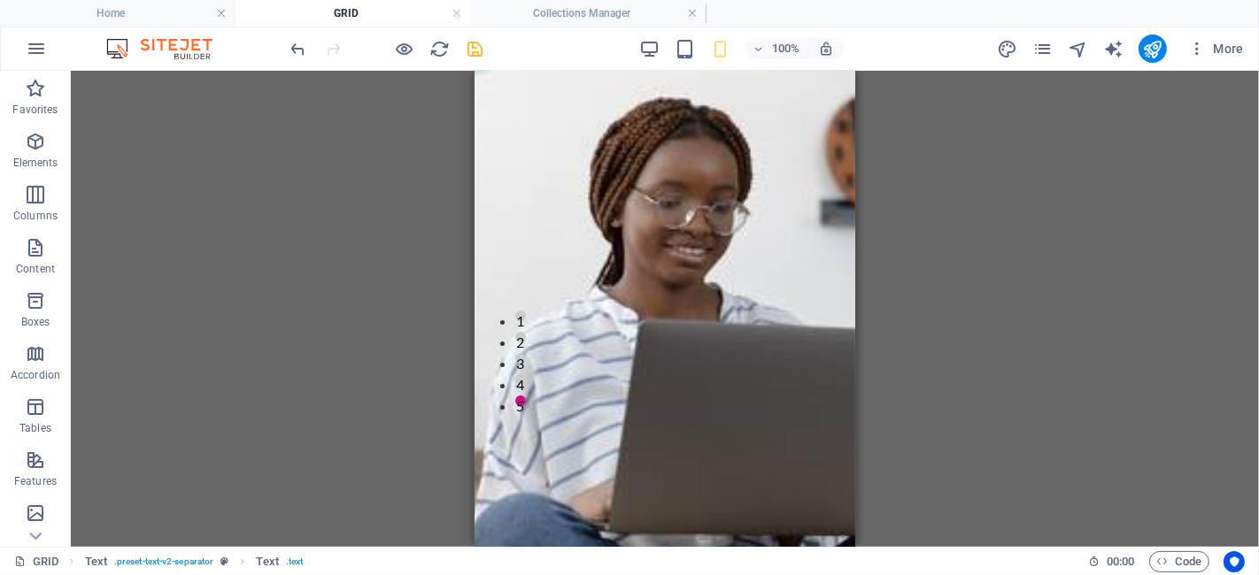
scroll to position [159, 0]
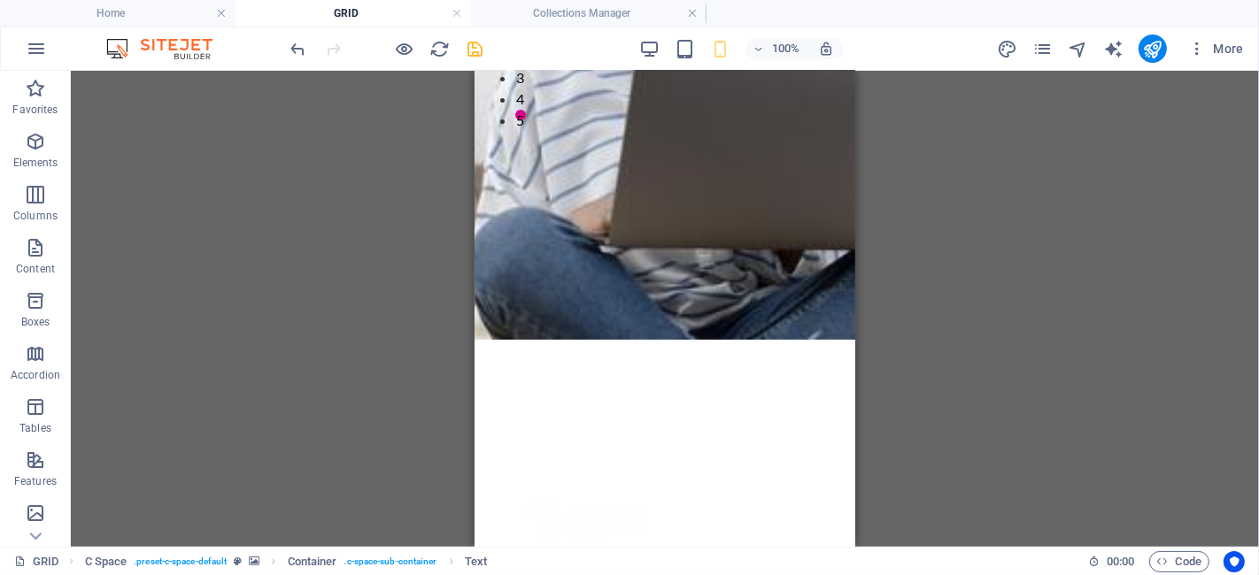
scroll to position [689, 0]
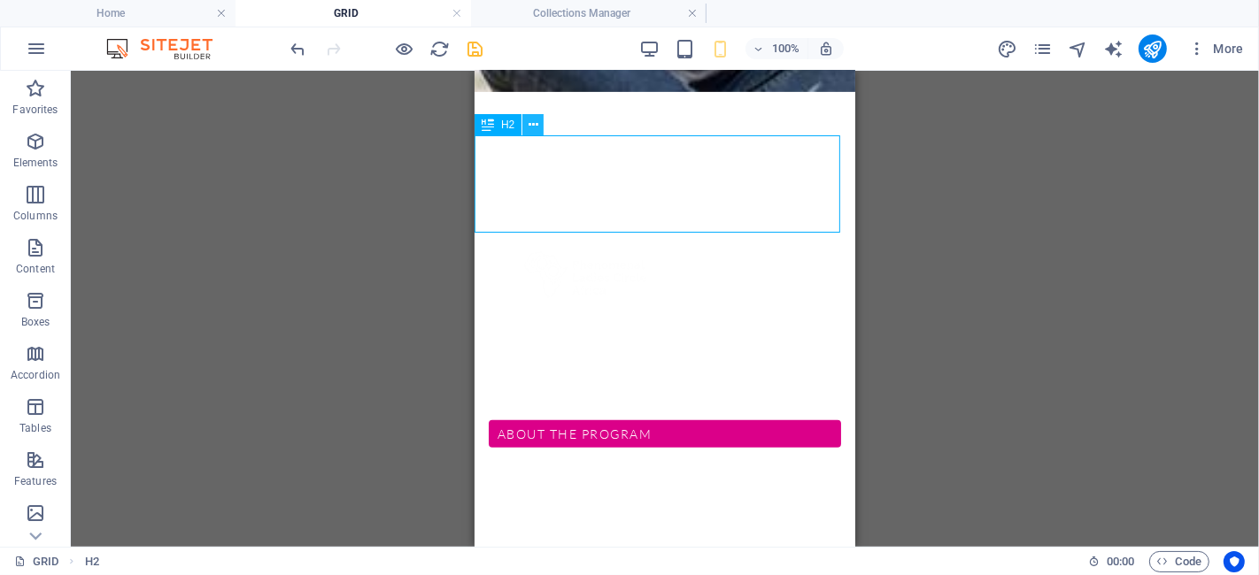
click at [531, 127] on icon at bounding box center [534, 125] width 10 height 19
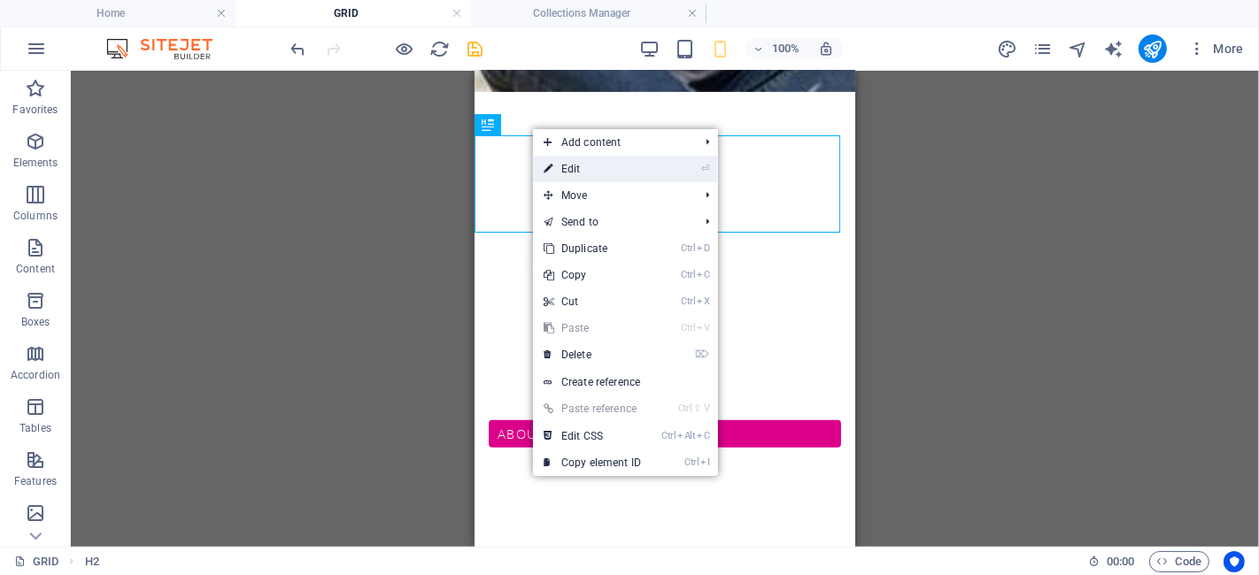
click at [553, 173] on link "⏎ Edit" at bounding box center [592, 169] width 119 height 27
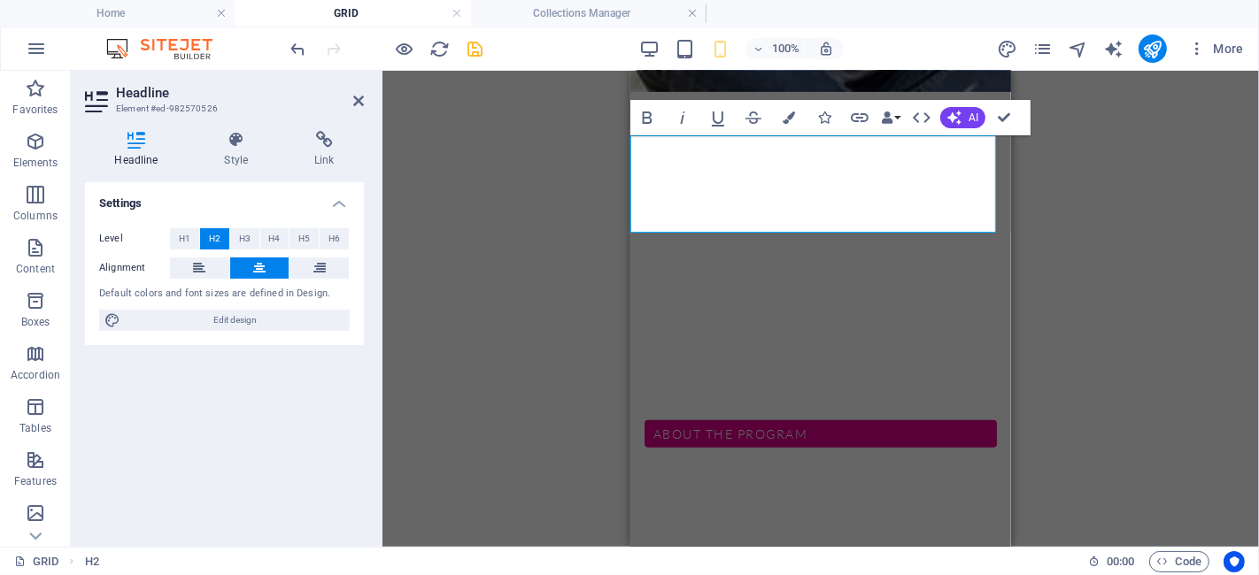
click at [228, 172] on div "Headline Style Link Settings Level H1 H2 H3 H4 H5 H6 Alignment Default colors a…" at bounding box center [224, 332] width 279 height 402
click at [237, 159] on h4 "Style" at bounding box center [240, 149] width 90 height 37
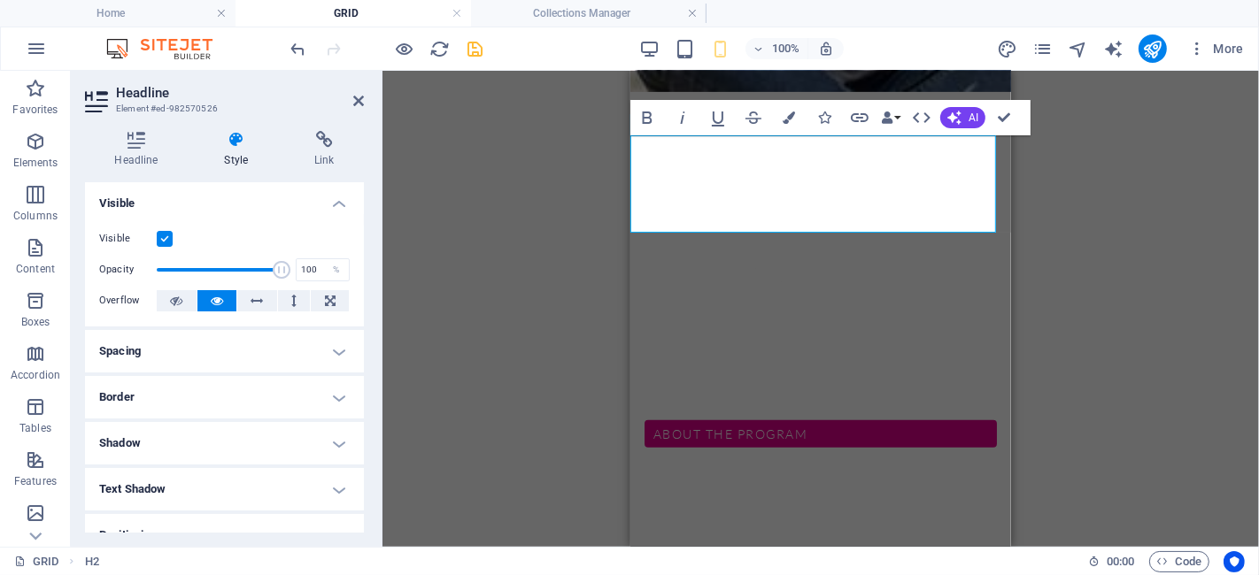
click at [266, 351] on h4 "Spacing" at bounding box center [224, 351] width 279 height 42
click at [182, 462] on h4 "Border" at bounding box center [224, 468] width 279 height 42
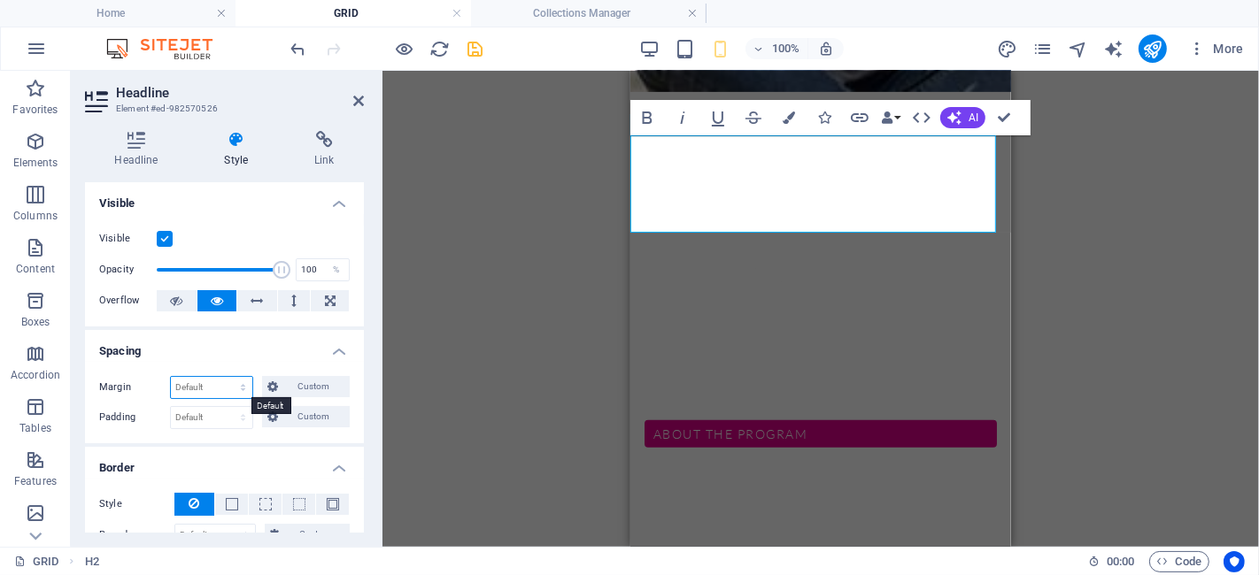
click at [193, 385] on select "Default auto px % rem vw vh Custom" at bounding box center [211, 387] width 81 height 21
select select "px"
click at [227, 377] on select "Default auto px % rem vw vh Custom" at bounding box center [211, 387] width 81 height 21
type input "30"
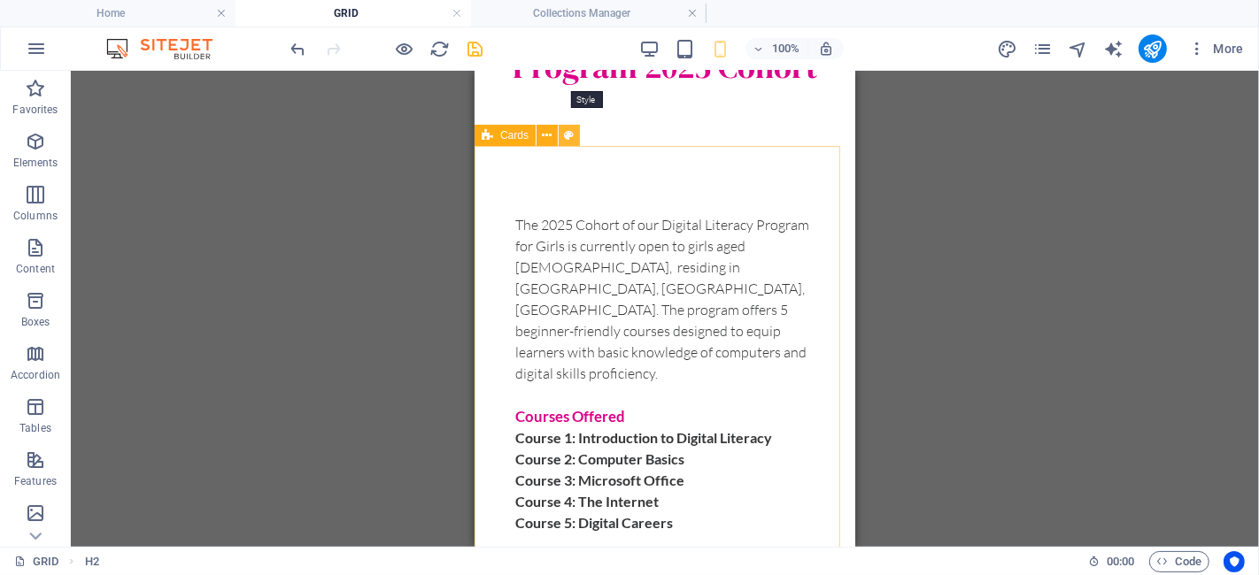
scroll to position [1564, 0]
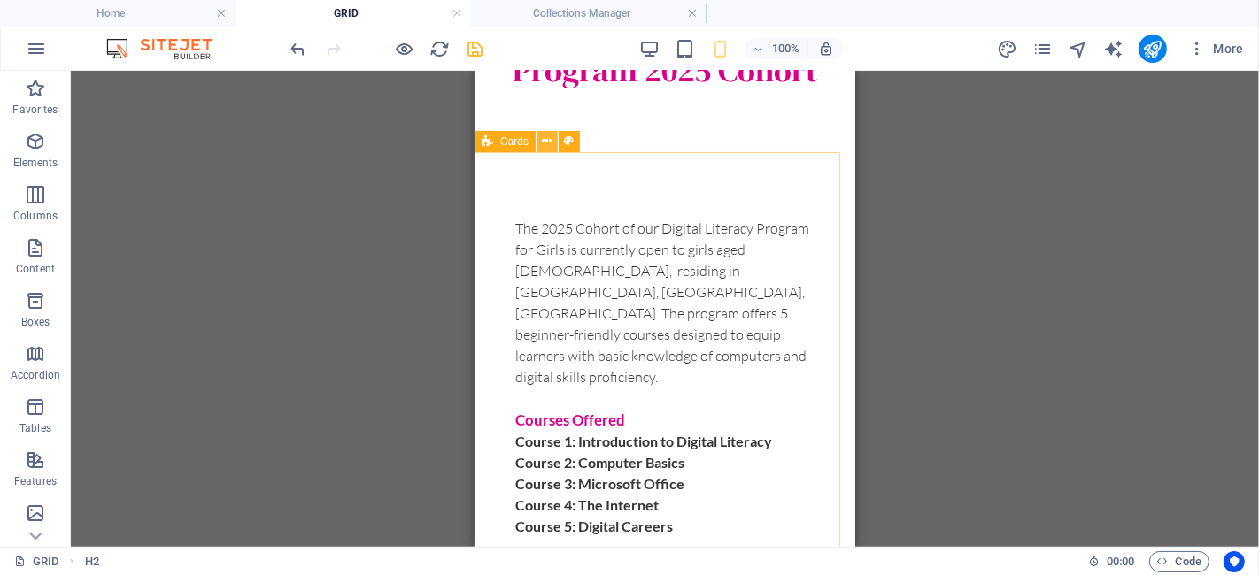
click at [549, 141] on icon at bounding box center [548, 141] width 10 height 19
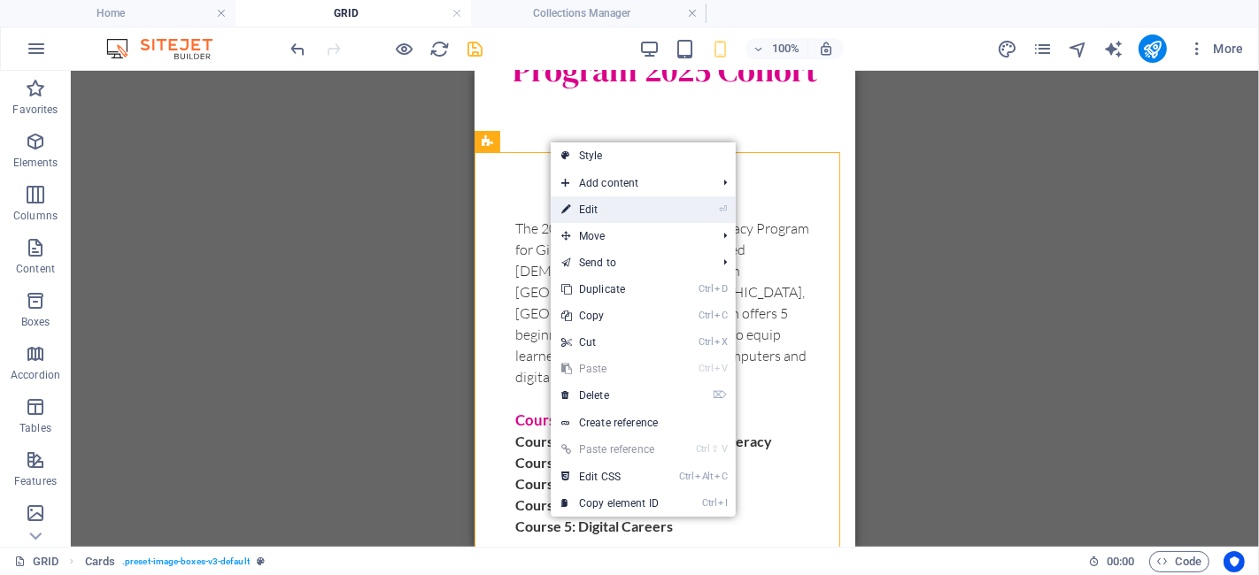
click at [590, 216] on link "⏎ Edit" at bounding box center [610, 210] width 119 height 27
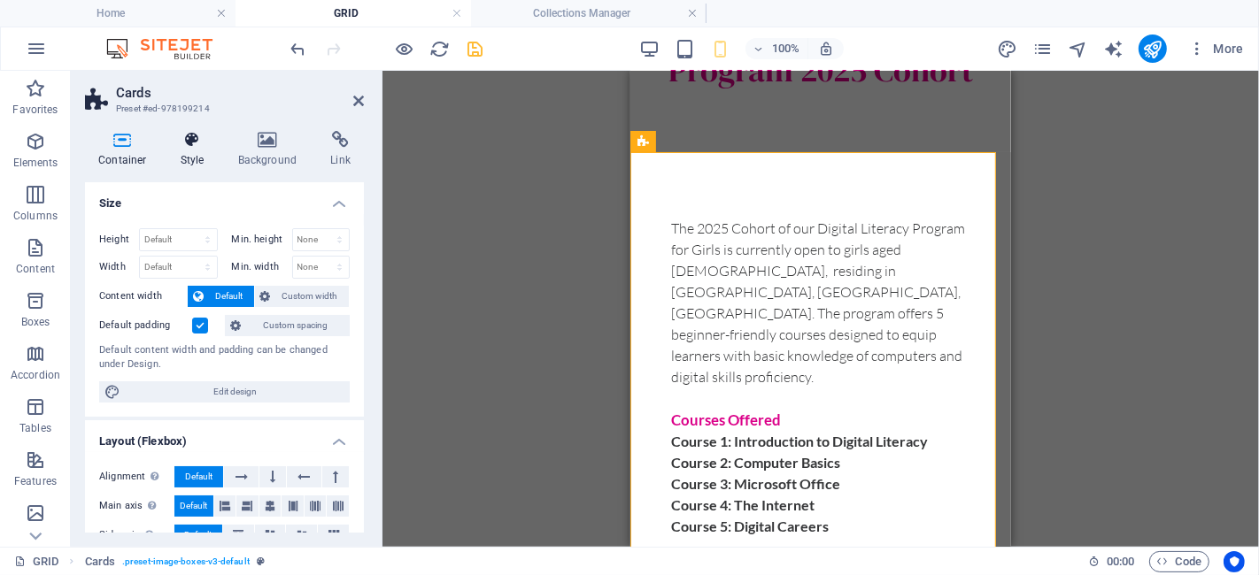
click at [187, 151] on h4 "Style" at bounding box center [196, 149] width 58 height 37
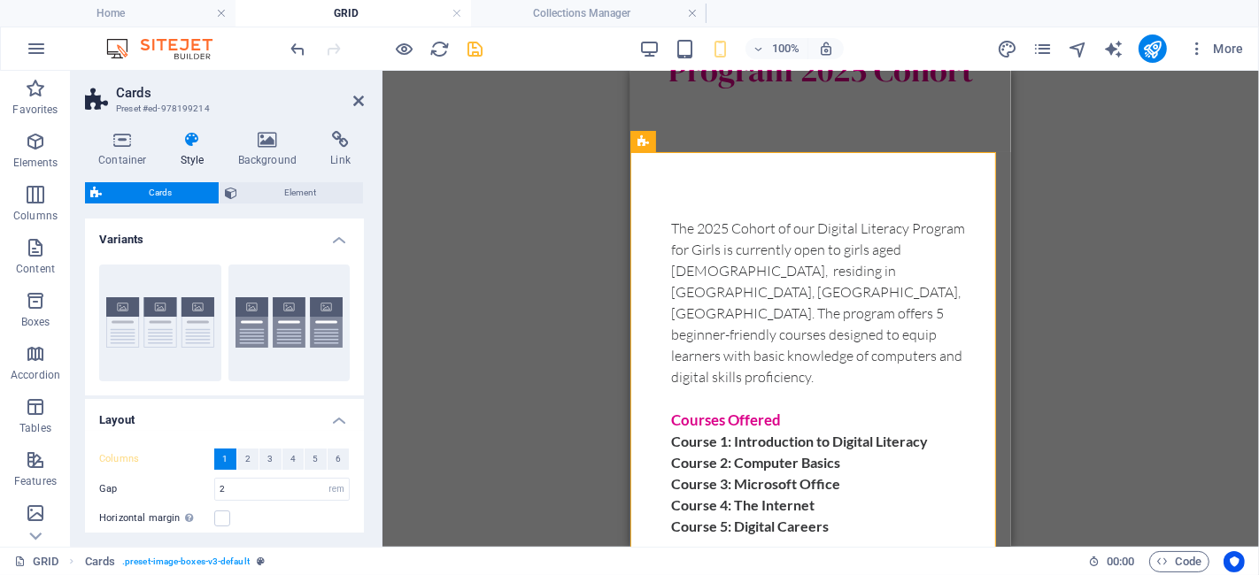
drag, startPoint x: 360, startPoint y: 259, endPoint x: 349, endPoint y: 320, distance: 61.3
click at [349, 320] on div "Border Default" at bounding box center [224, 323] width 279 height 145
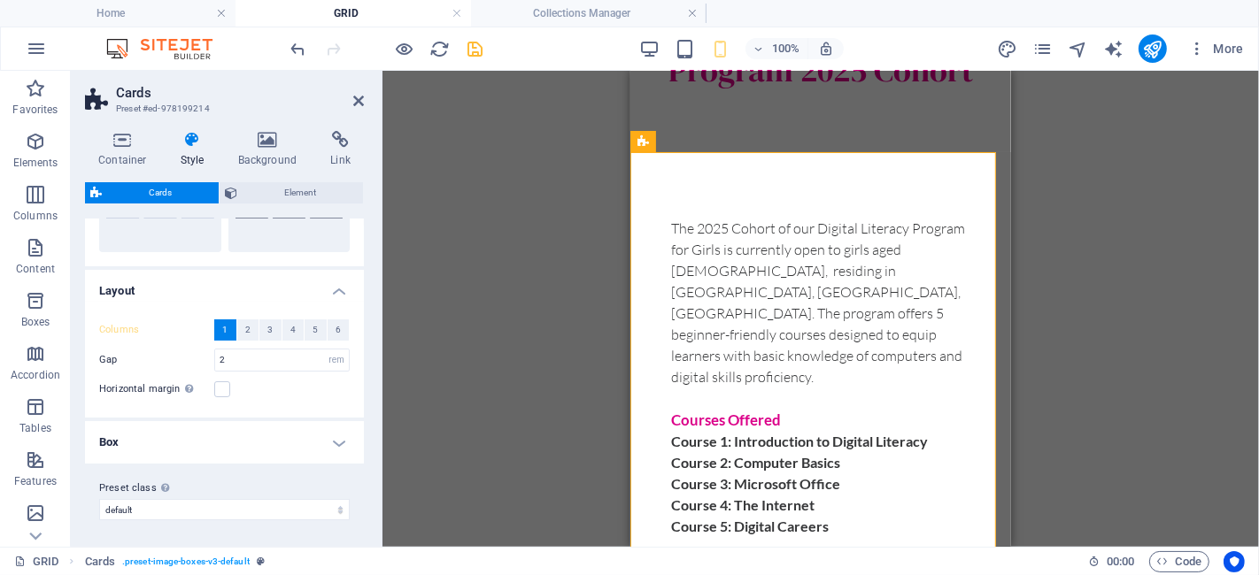
scroll to position [0, 0]
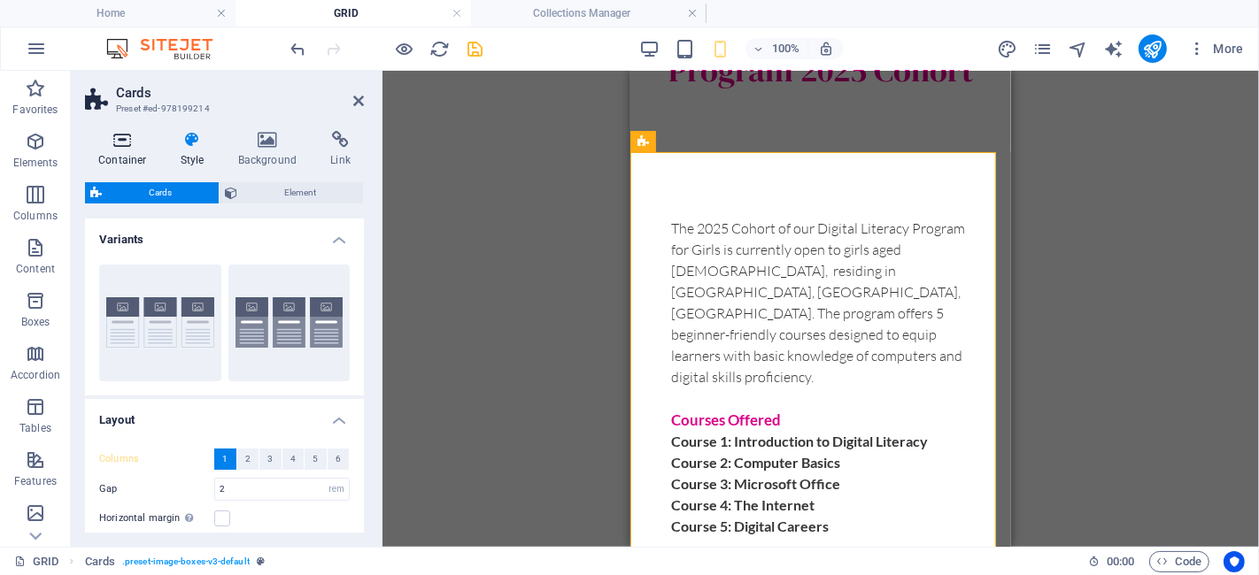
click at [113, 140] on icon at bounding box center [122, 140] width 75 height 18
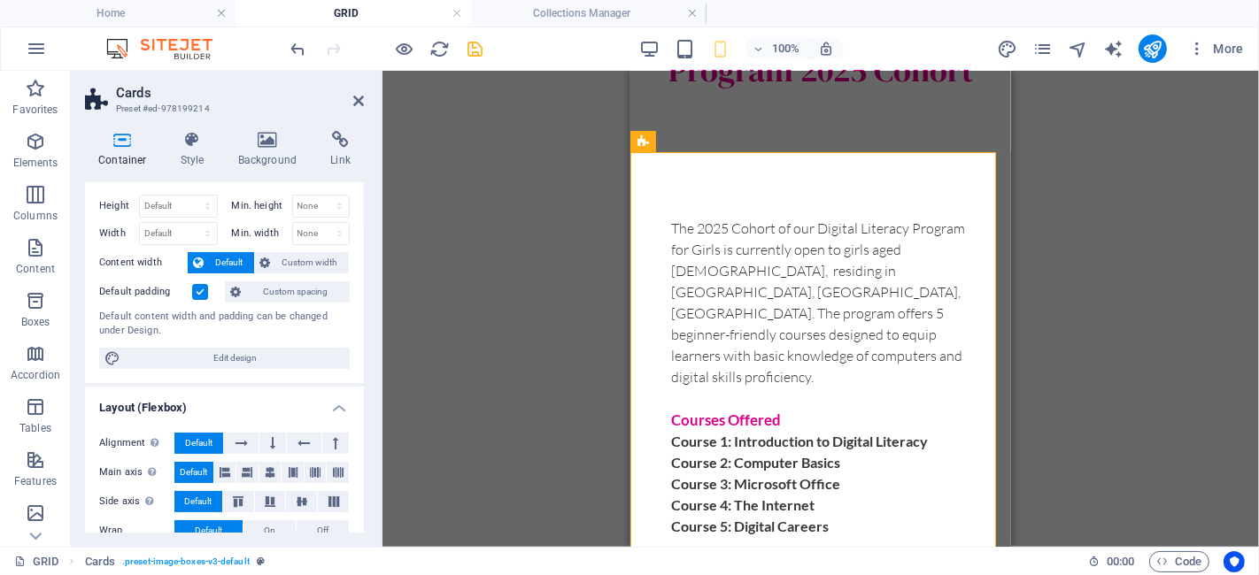
scroll to position [7, 0]
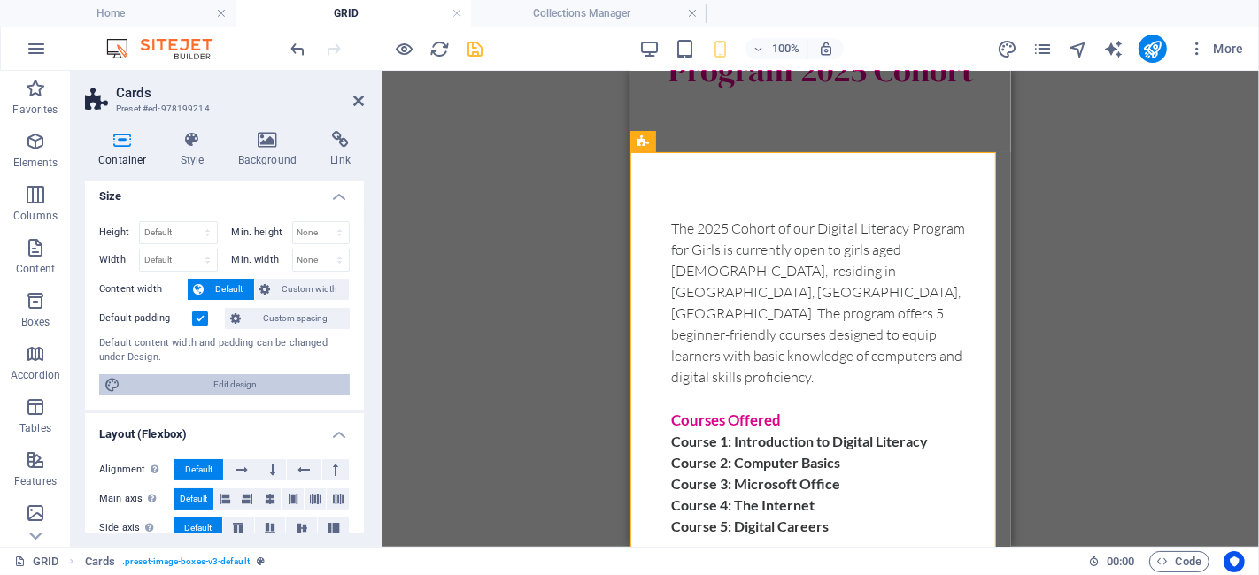
click at [297, 389] on span "Edit design" at bounding box center [235, 384] width 219 height 21
select select "rem"
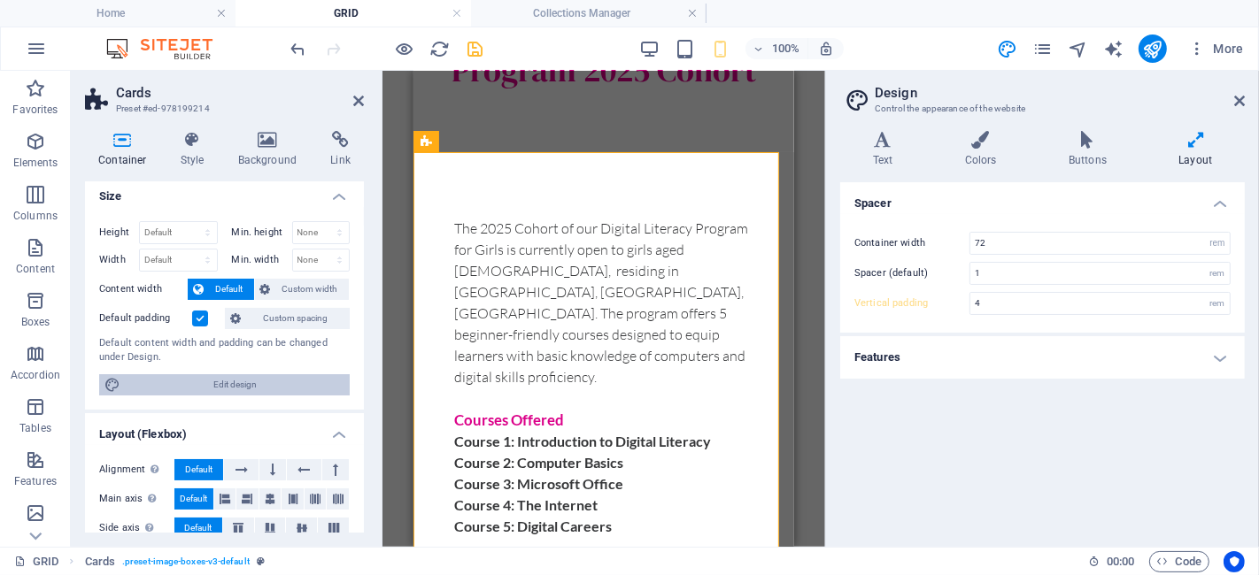
scroll to position [0, 0]
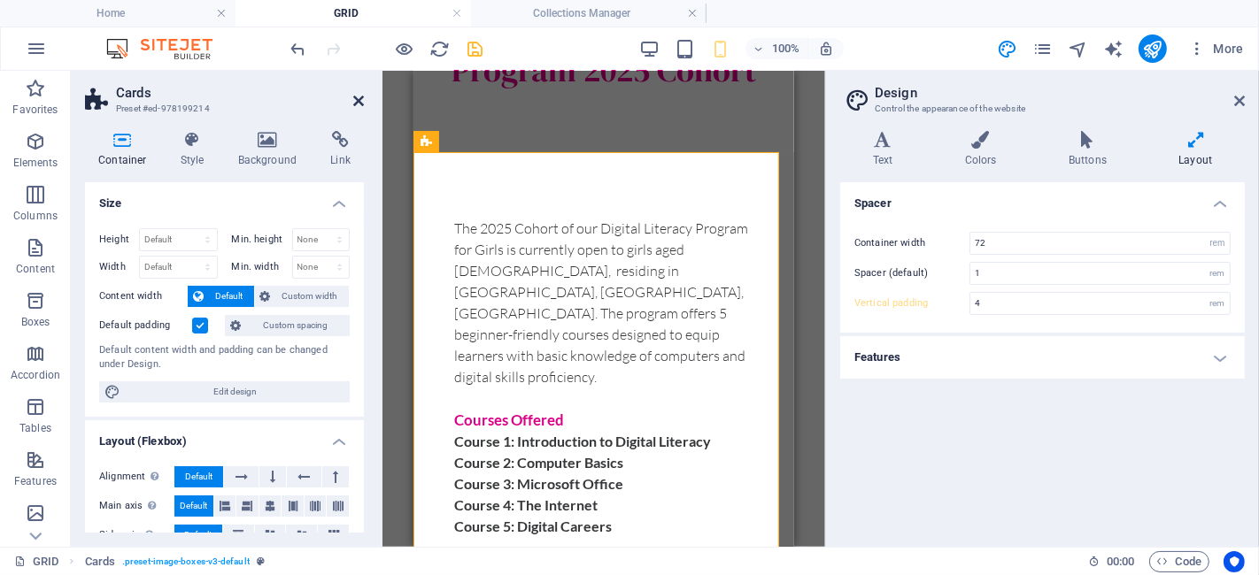
click at [359, 102] on icon at bounding box center [358, 101] width 11 height 14
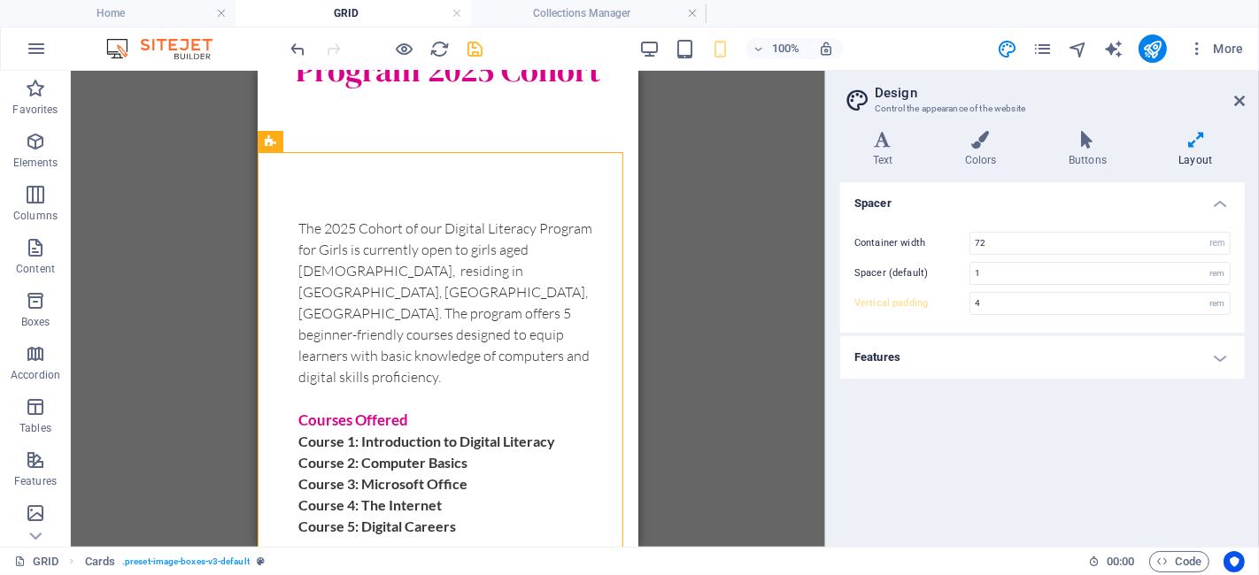
click at [480, 54] on icon "save" at bounding box center [476, 49] width 20 height 20
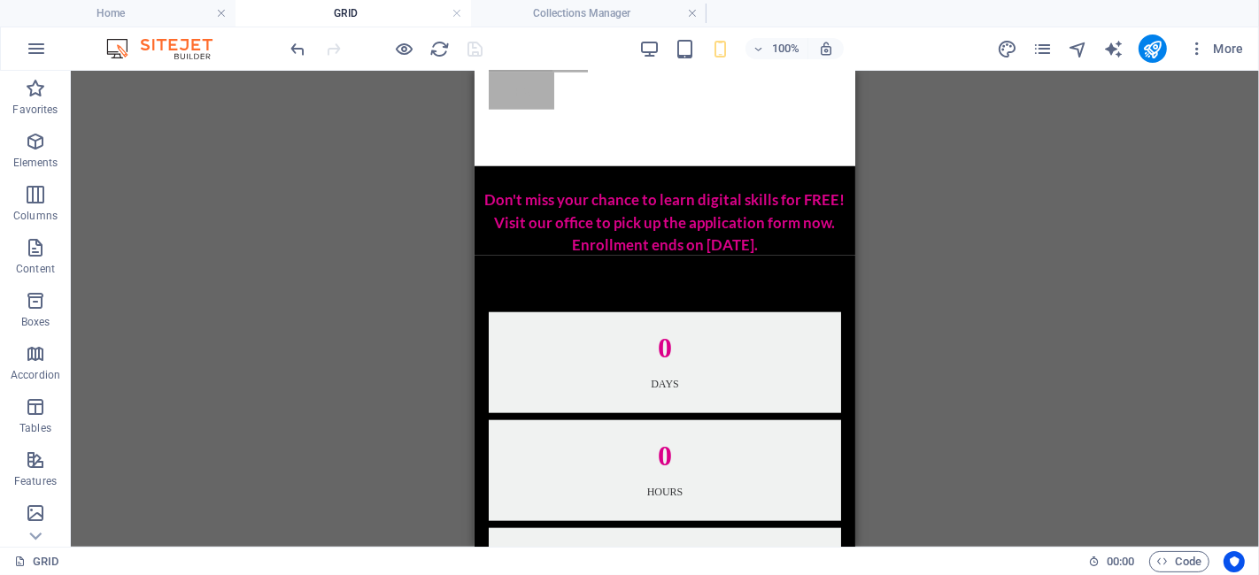
scroll to position [7177, 0]
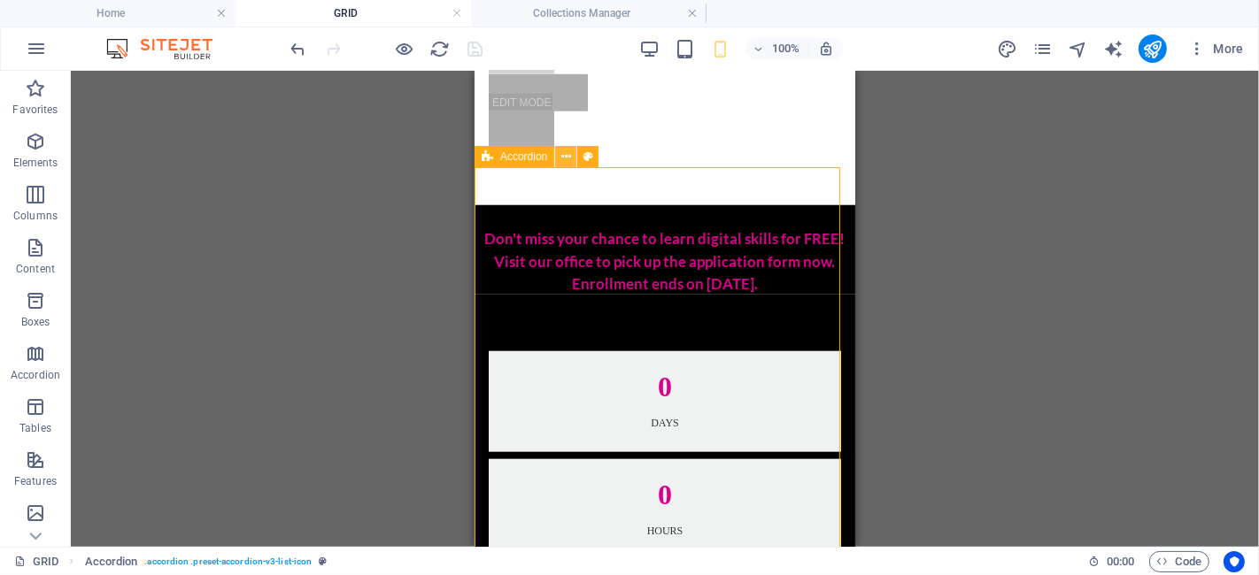
click at [567, 162] on icon at bounding box center [566, 157] width 10 height 19
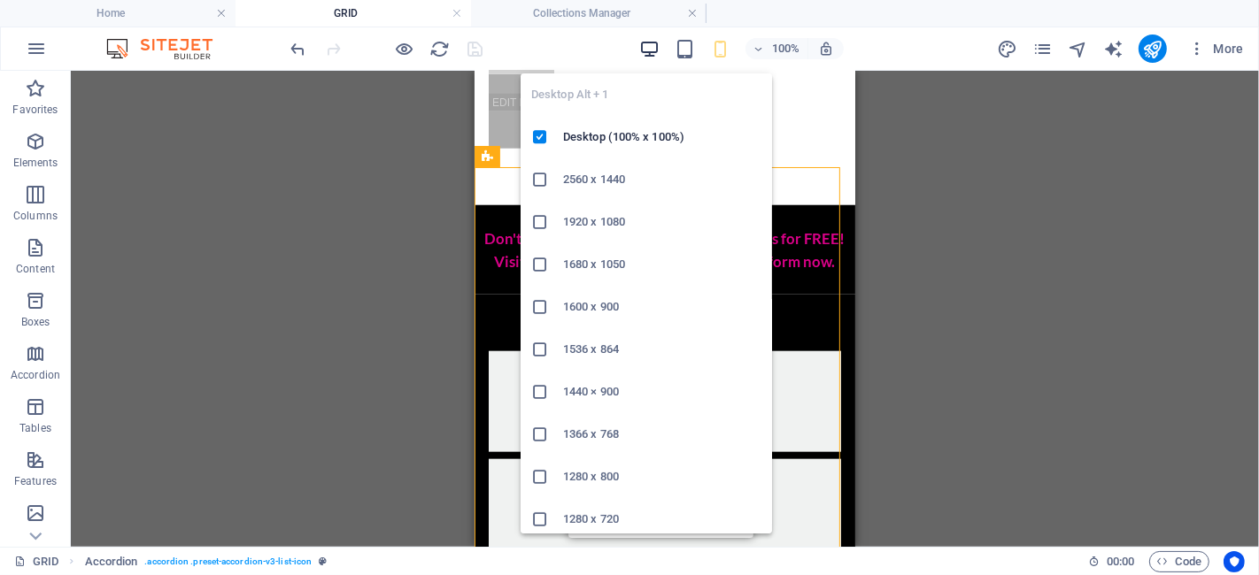
click at [657, 47] on icon "button" at bounding box center [649, 49] width 20 height 20
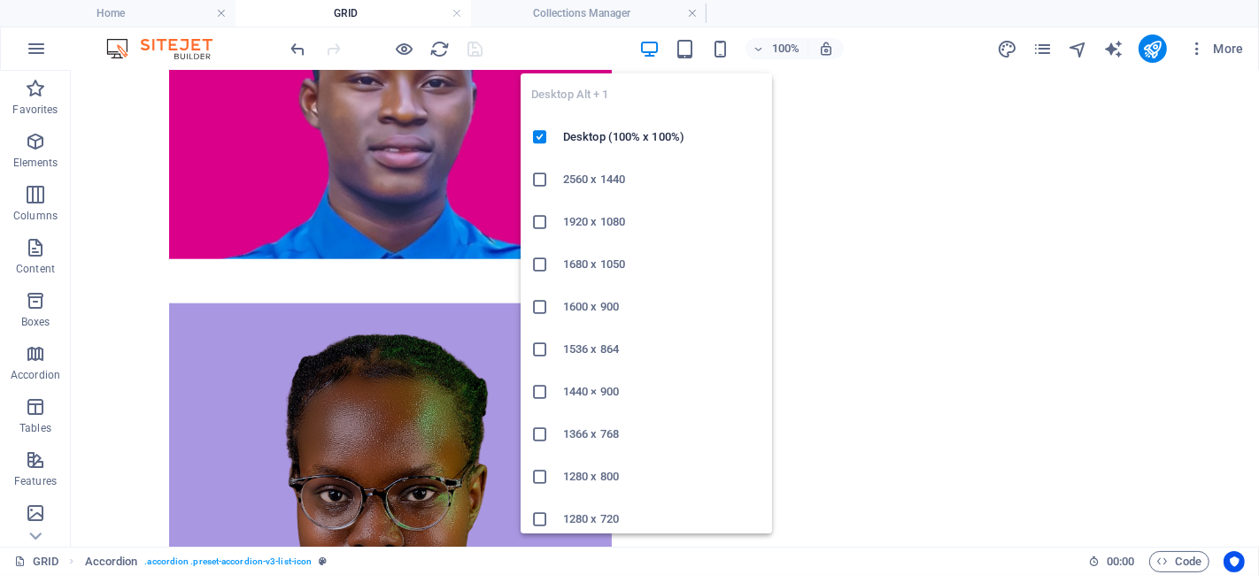
scroll to position [5564, 0]
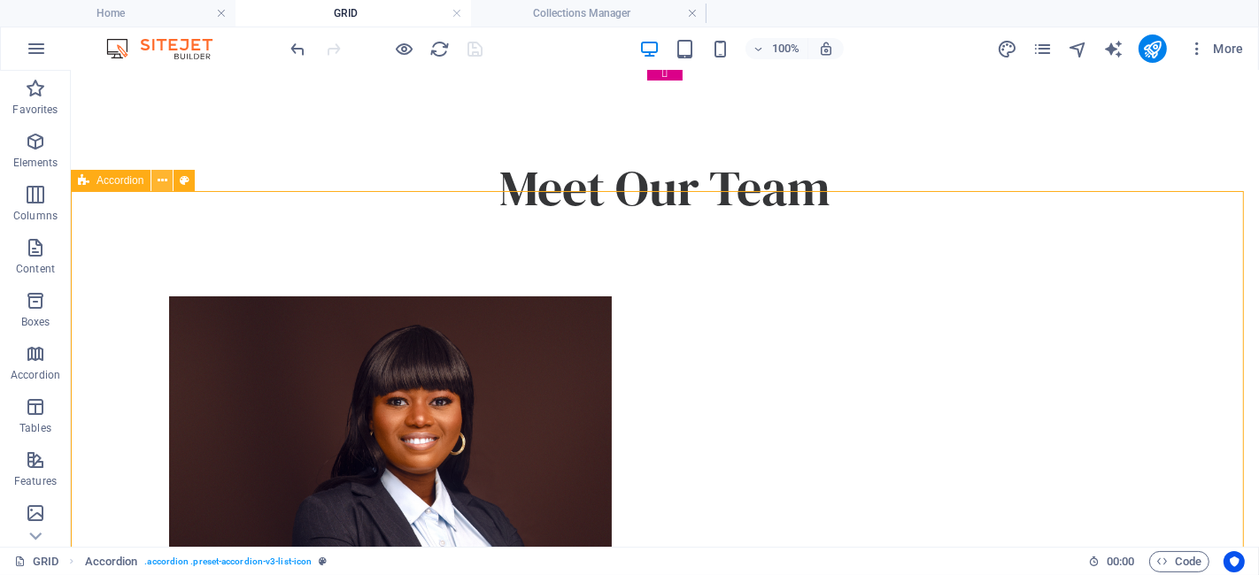
click at [163, 180] on icon at bounding box center [163, 181] width 10 height 19
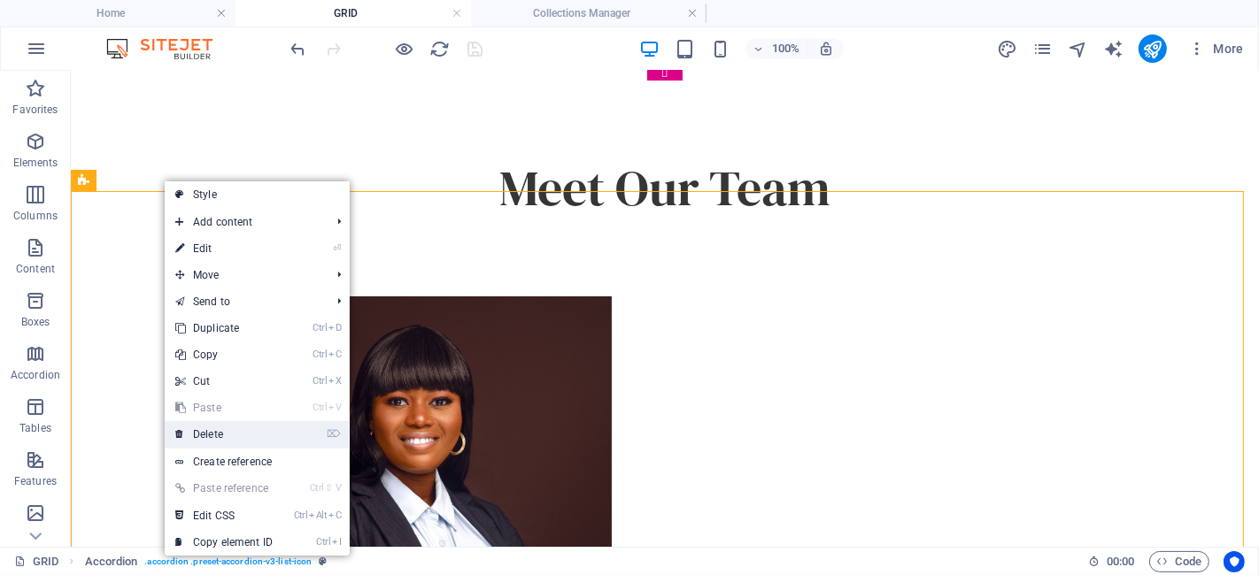
click at [220, 431] on link "⌦ Delete" at bounding box center [224, 434] width 119 height 27
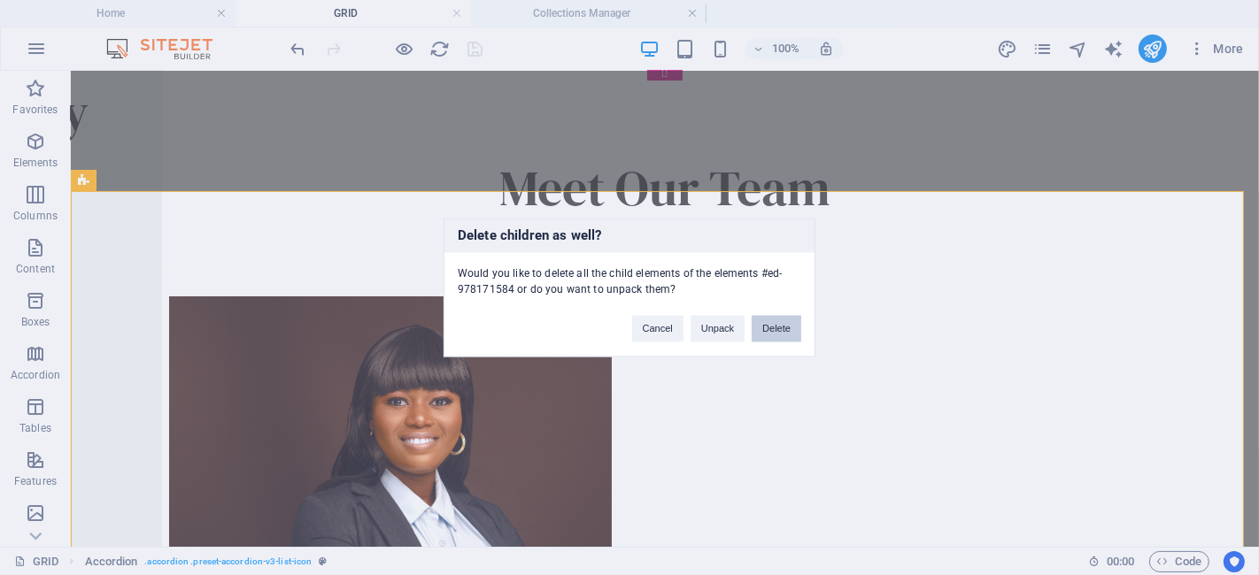
click at [764, 332] on button "Delete" at bounding box center [777, 329] width 50 height 27
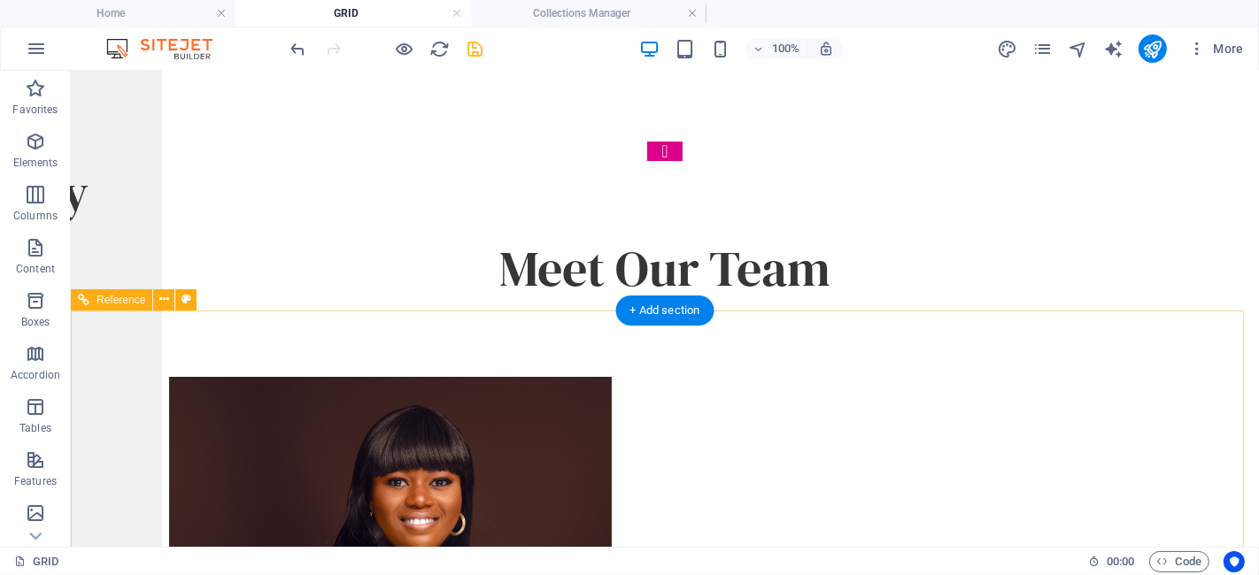
scroll to position [5446, 0]
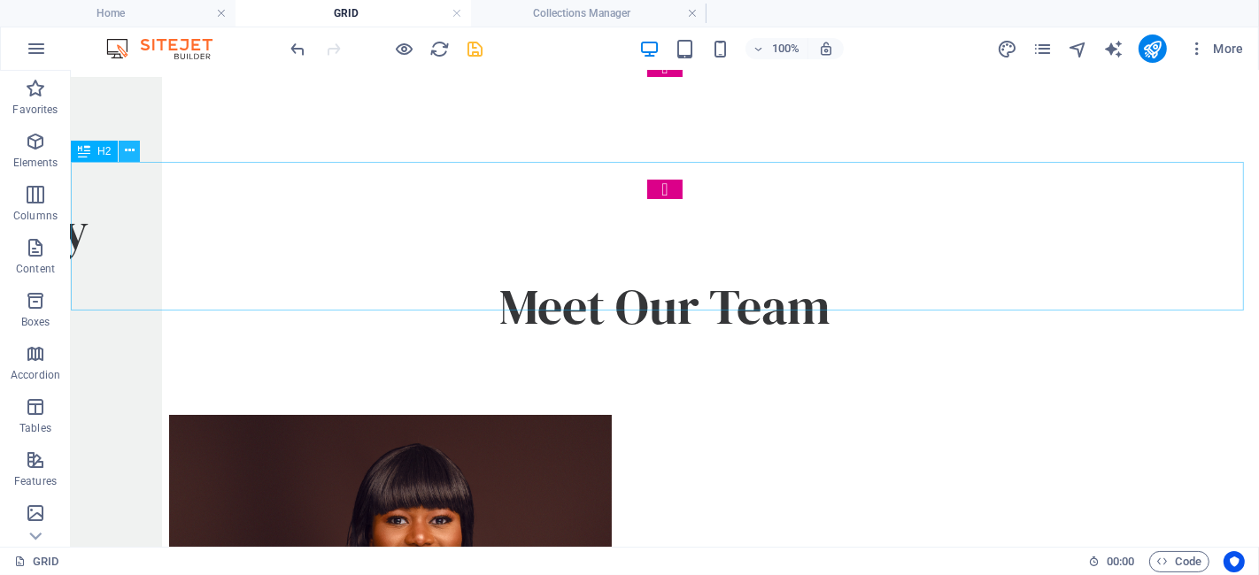
click at [128, 151] on icon at bounding box center [130, 151] width 10 height 19
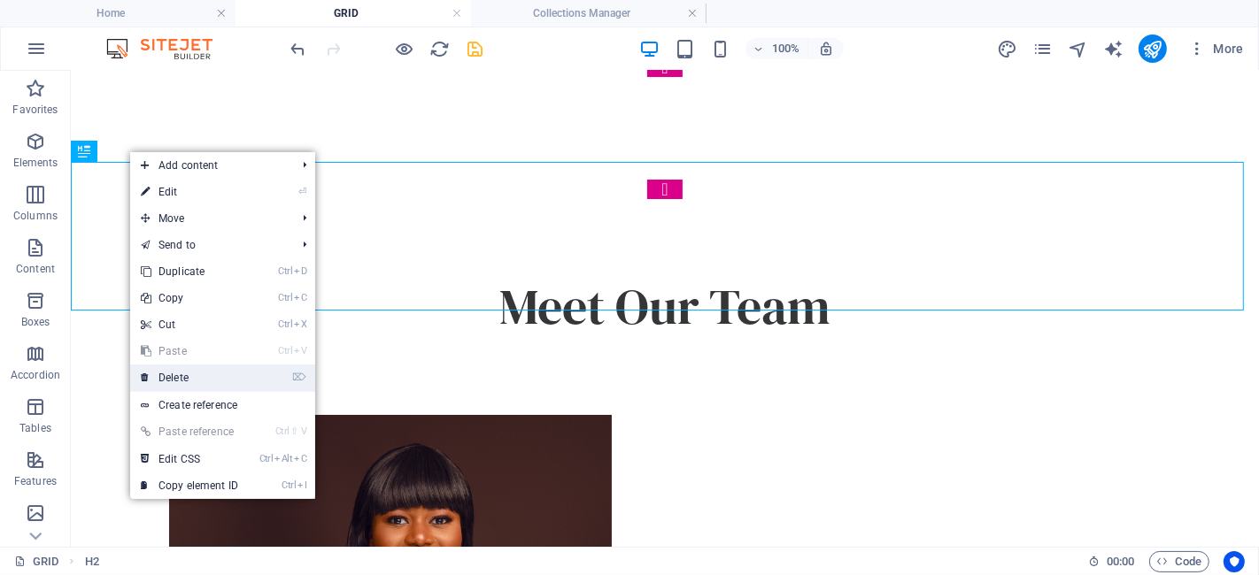
click at [184, 385] on link "⌦ Delete" at bounding box center [189, 378] width 119 height 27
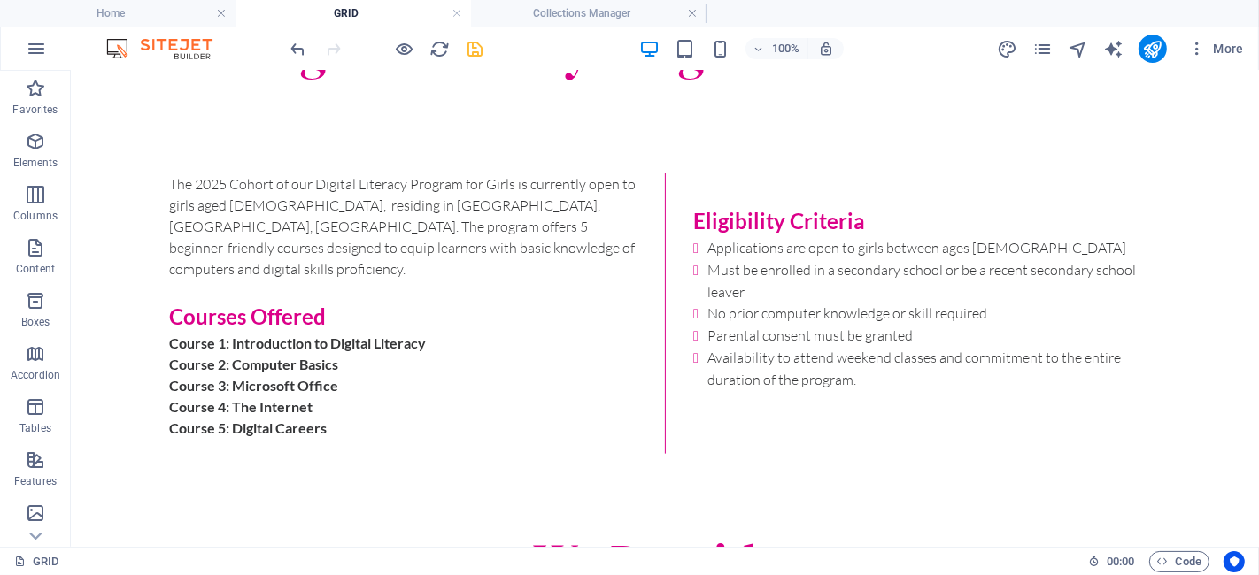
scroll to position [1579, 0]
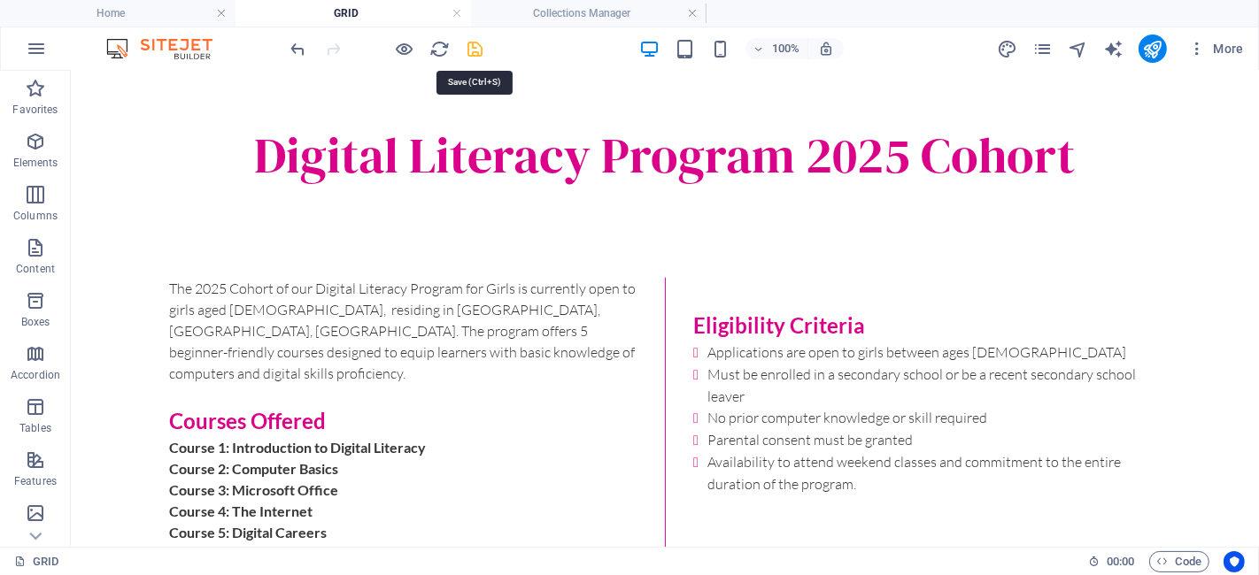
click at [480, 47] on icon "save" at bounding box center [476, 49] width 20 height 20
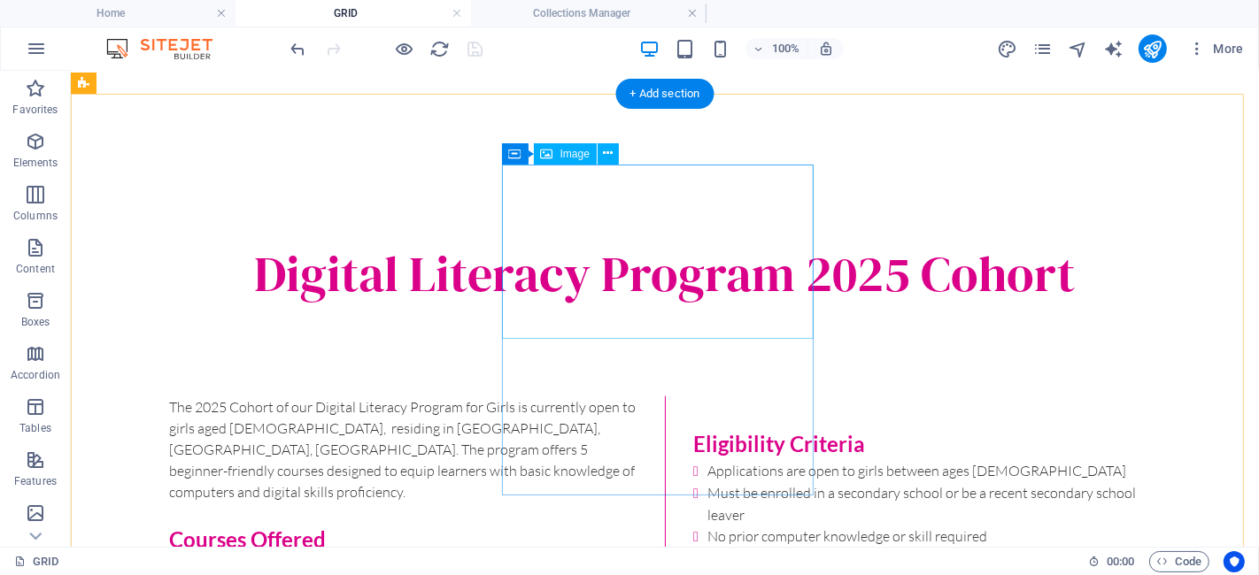
scroll to position [1474, 0]
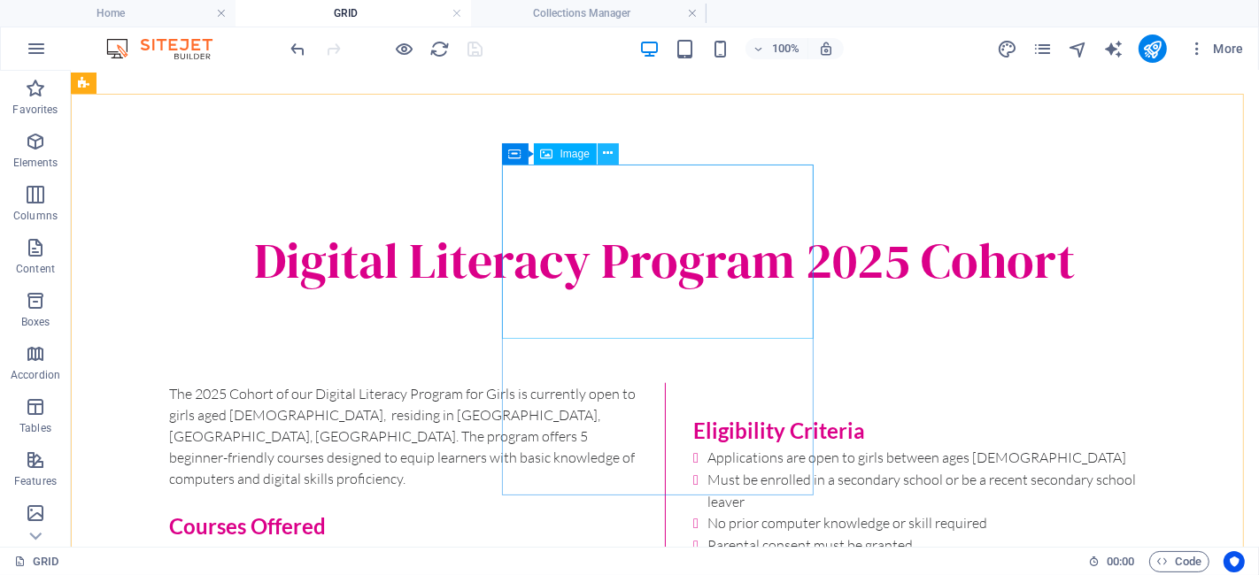
click at [615, 153] on button at bounding box center [608, 153] width 21 height 21
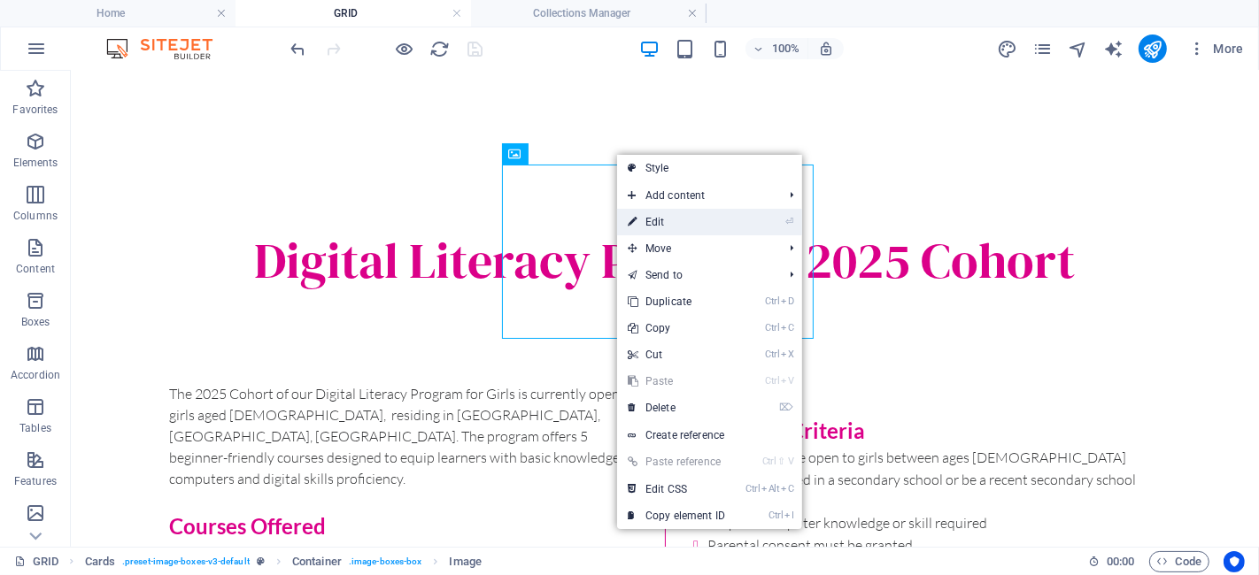
drag, startPoint x: 639, startPoint y: 223, endPoint x: 199, endPoint y: 164, distance: 444.0
click at [639, 223] on link "⏎ Edit" at bounding box center [676, 222] width 119 height 27
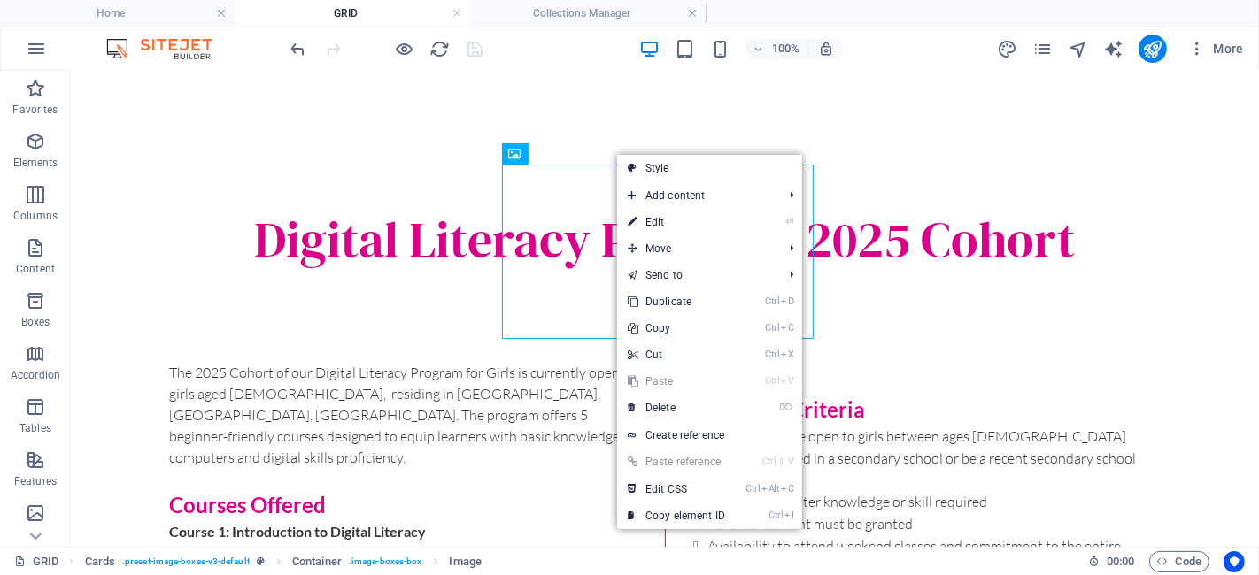
scroll to position [1432, 0]
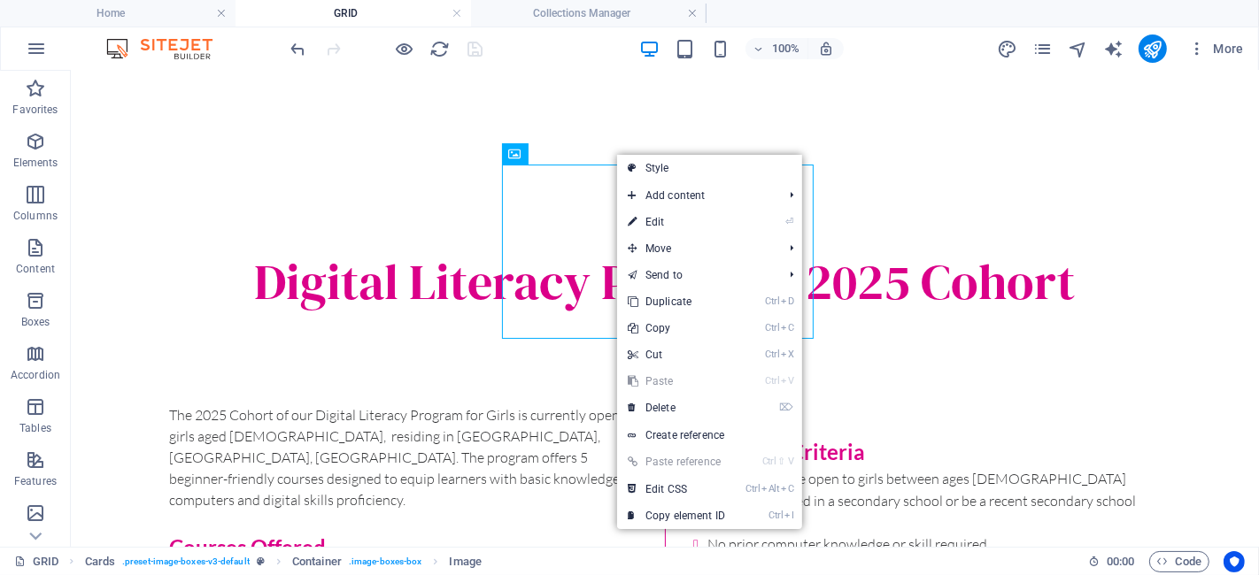
select select "px"
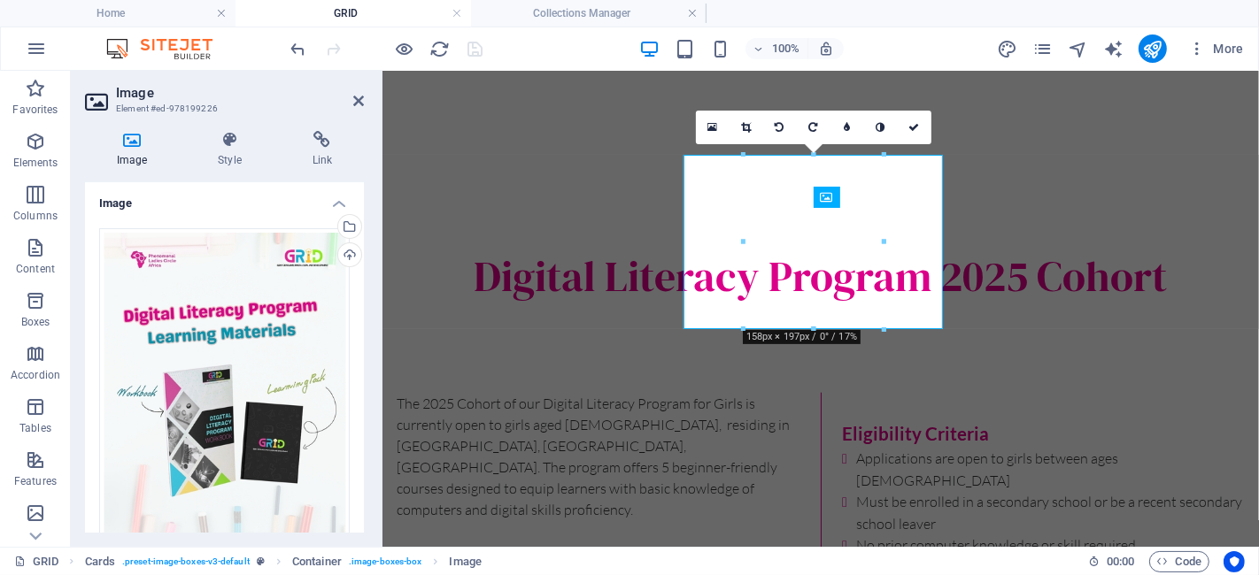
drag, startPoint x: 360, startPoint y: 227, endPoint x: 356, endPoint y: 345, distance: 118.7
click at [356, 345] on div "Drag files here, click to choose files or select files from Files or our free s…" at bounding box center [224, 470] width 279 height 512
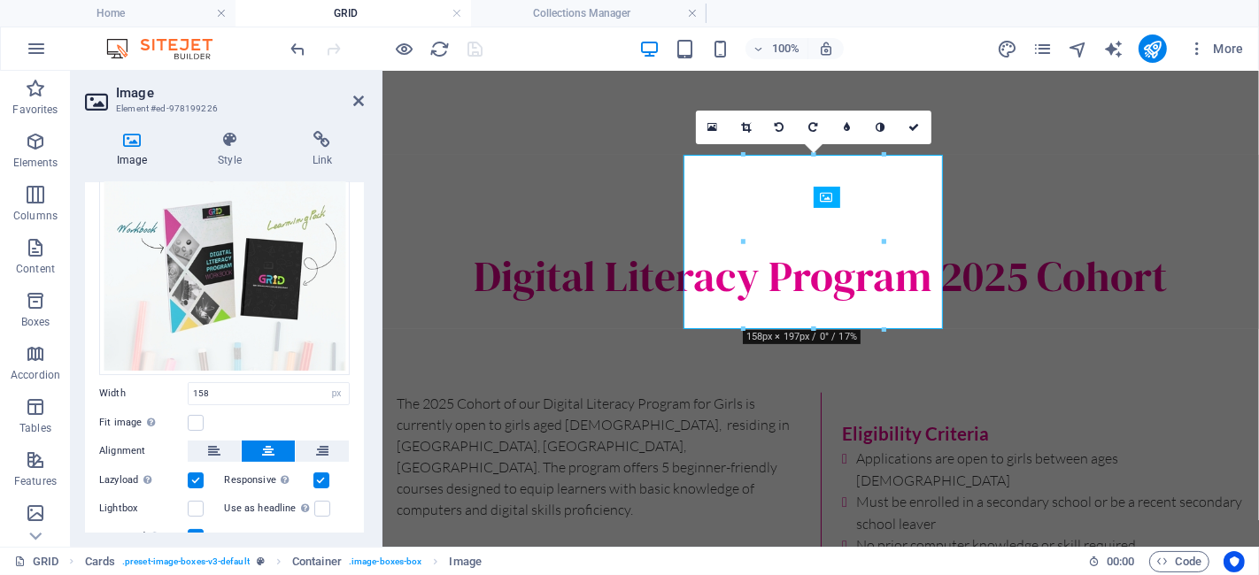
scroll to position [230, 0]
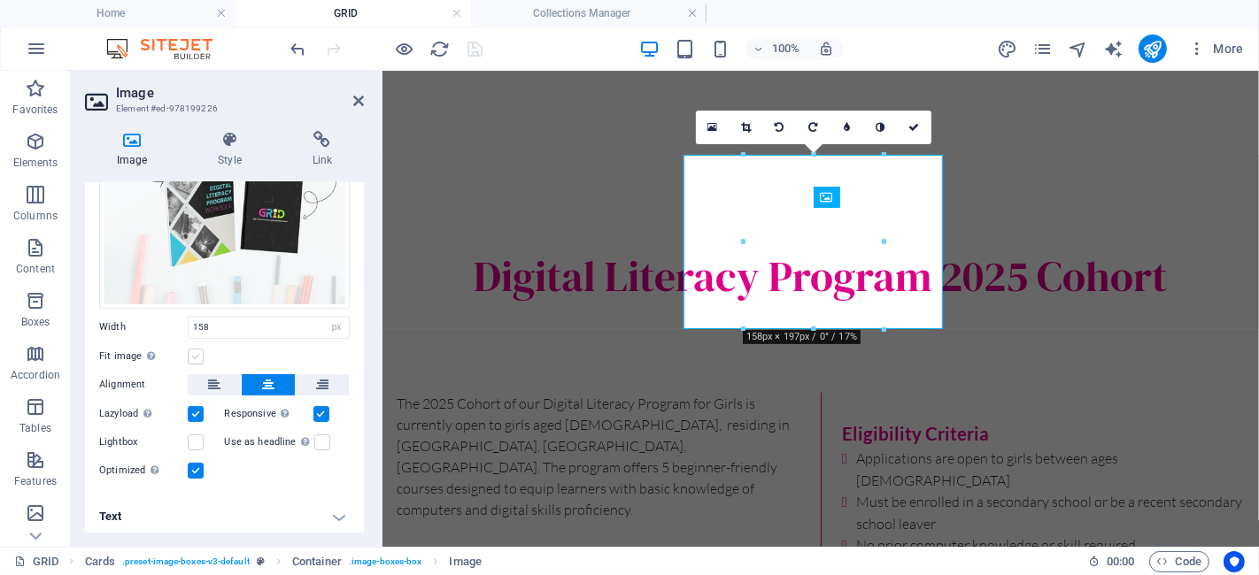
click at [195, 351] on label at bounding box center [196, 357] width 16 height 16
click at [0, 0] on input "Fit image Automatically fit image to a fixed width and height" at bounding box center [0, 0] width 0 height 0
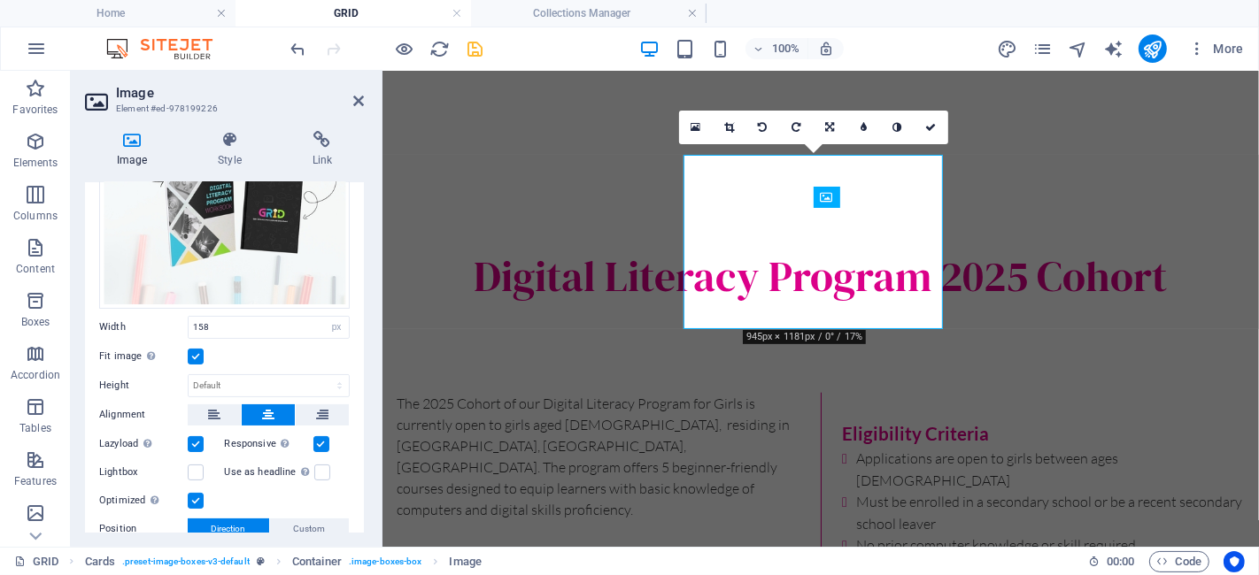
click at [195, 351] on label at bounding box center [196, 357] width 16 height 16
click at [0, 0] on input "Fit image Automatically fit image to a fixed width and height" at bounding box center [0, 0] width 0 height 0
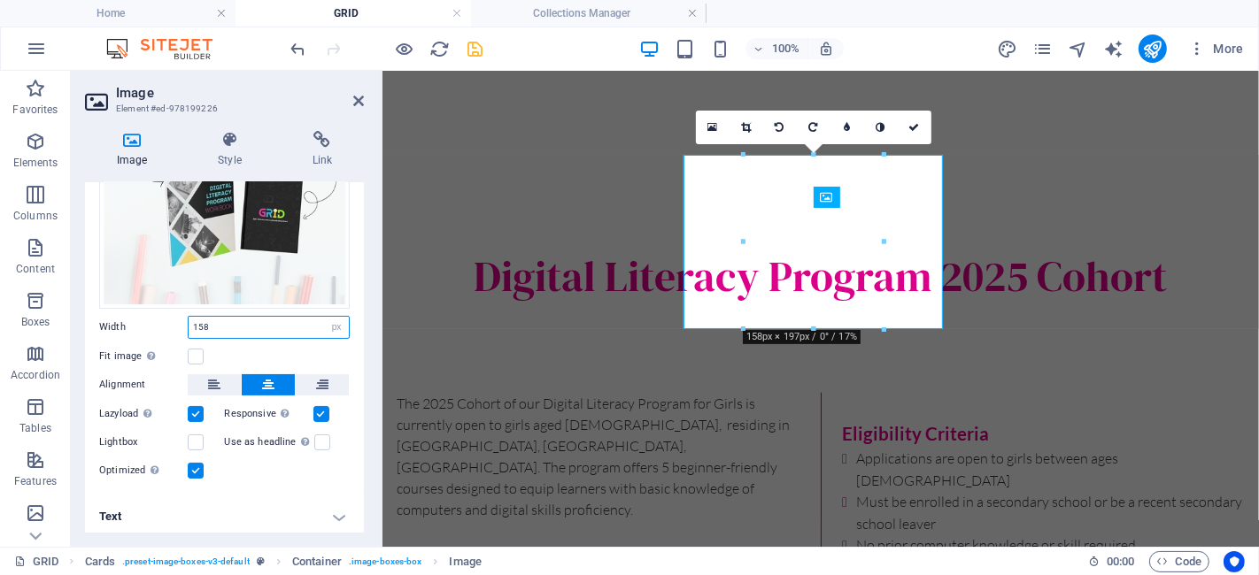
click at [258, 328] on input "158" at bounding box center [269, 327] width 160 height 21
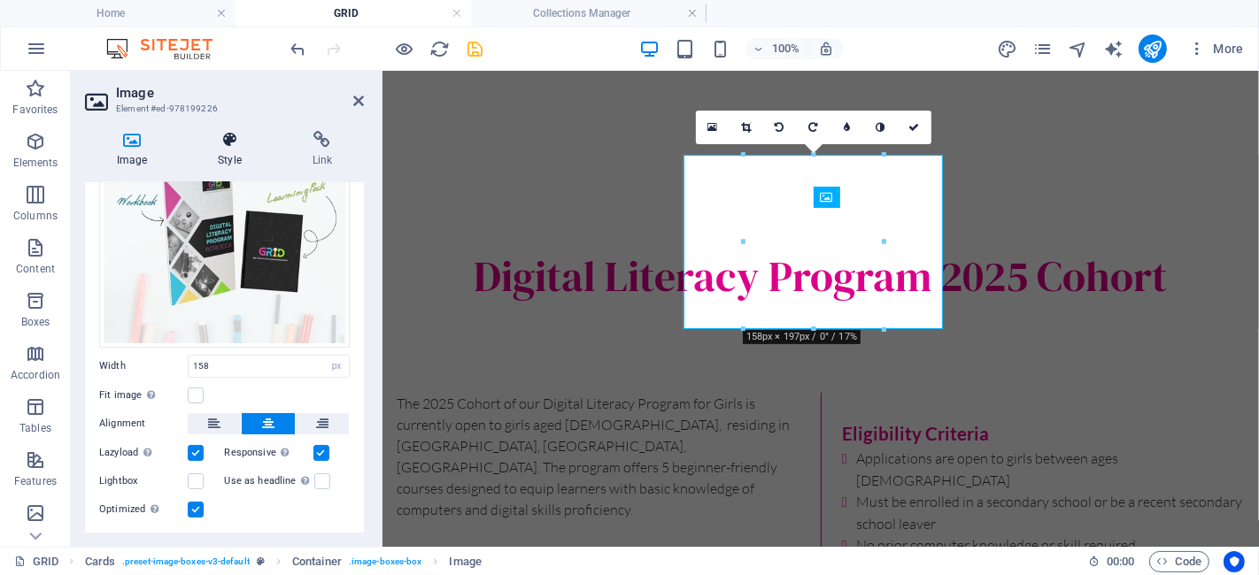
click at [220, 143] on icon at bounding box center [229, 140] width 87 height 18
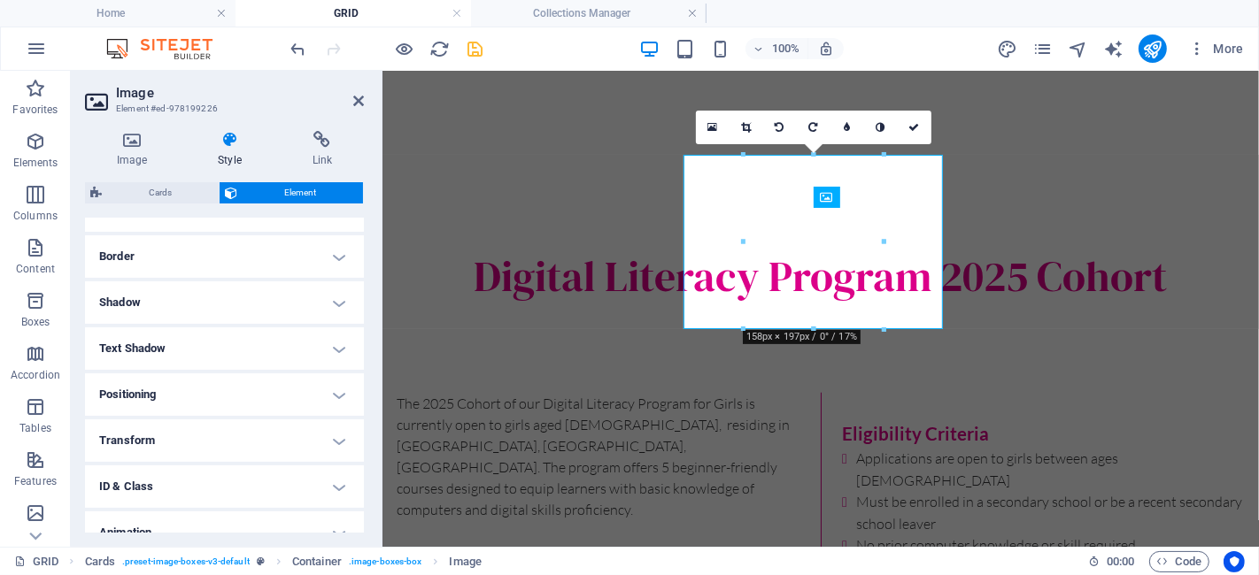
scroll to position [367, 0]
click at [359, 102] on icon at bounding box center [358, 101] width 11 height 14
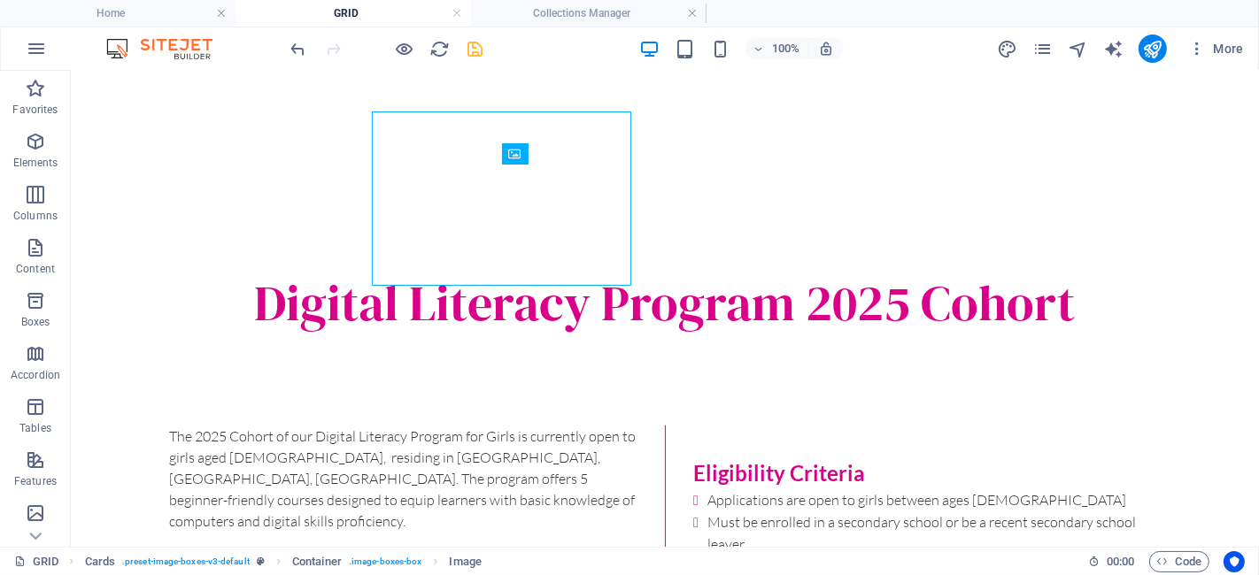
scroll to position [1474, 0]
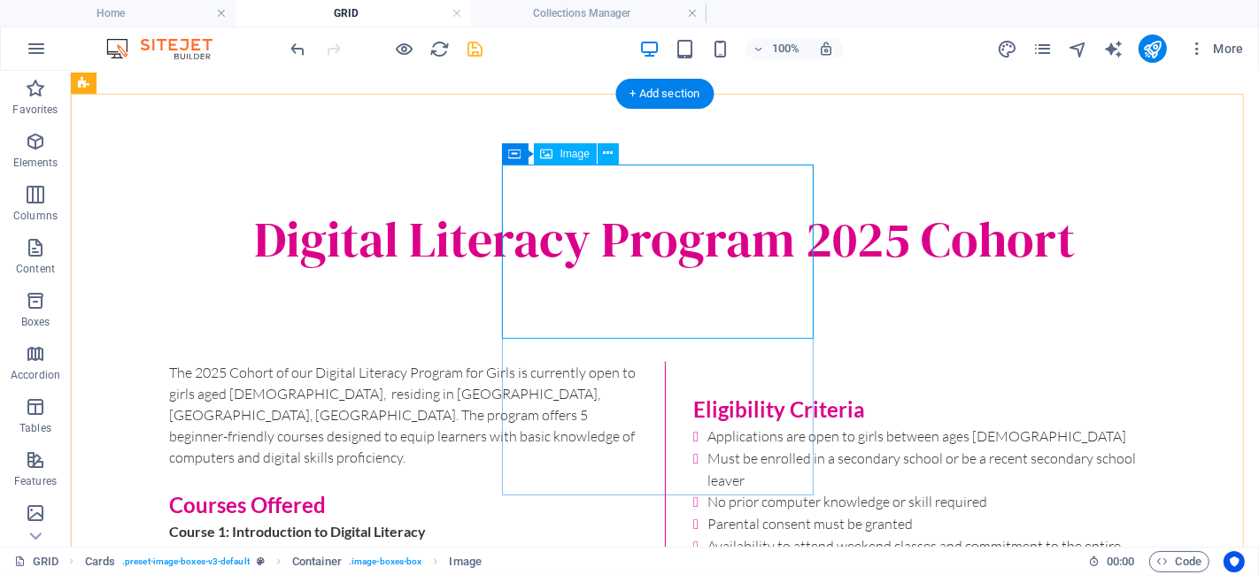
scroll to position [1432, 0]
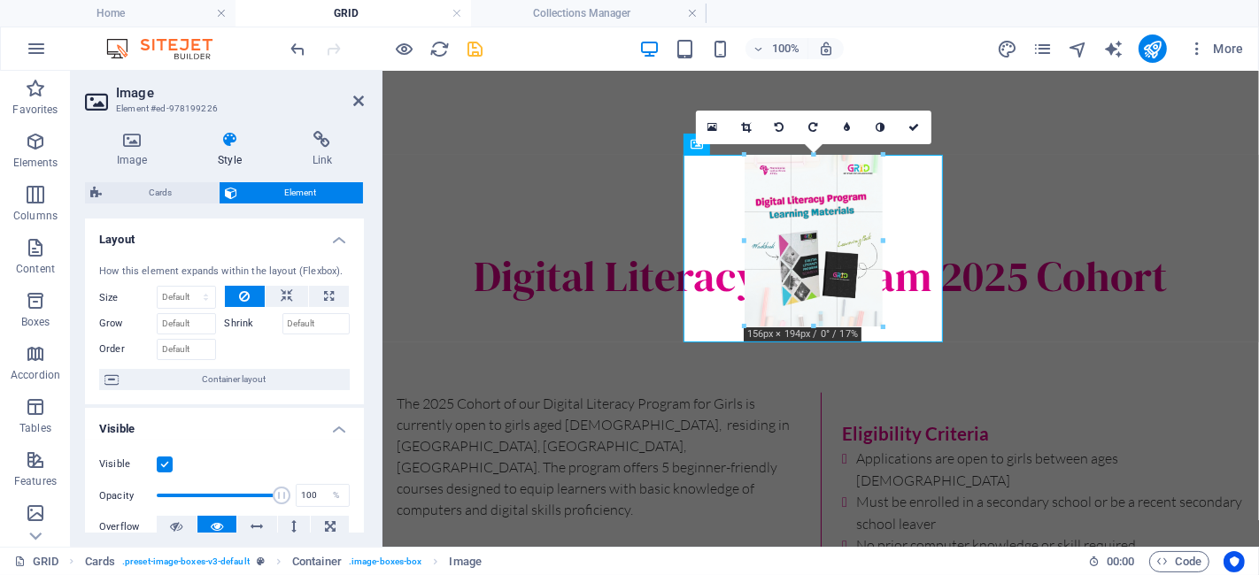
drag, startPoint x: 887, startPoint y: 329, endPoint x: 882, endPoint y: 320, distance: 11.1
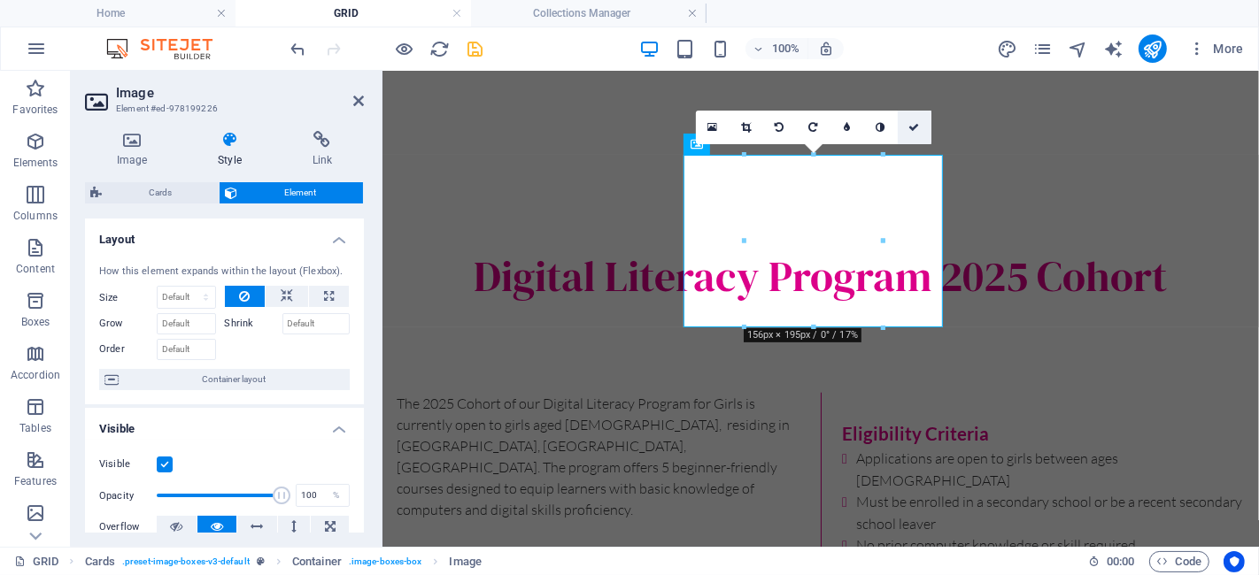
click at [915, 133] on link at bounding box center [915, 128] width 34 height 34
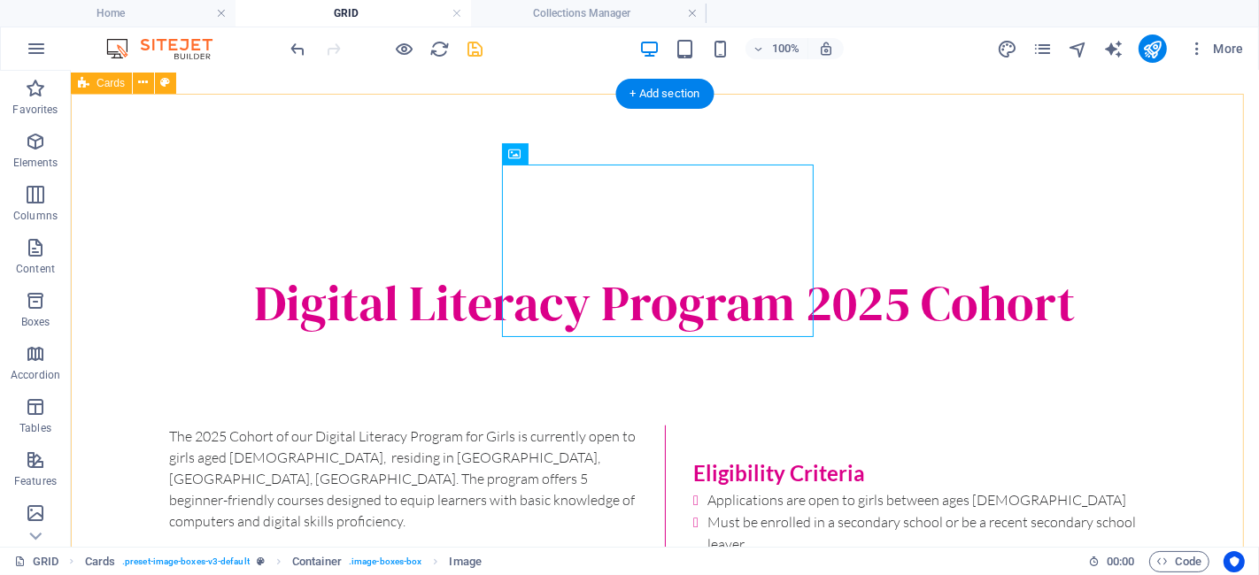
scroll to position [1474, 0]
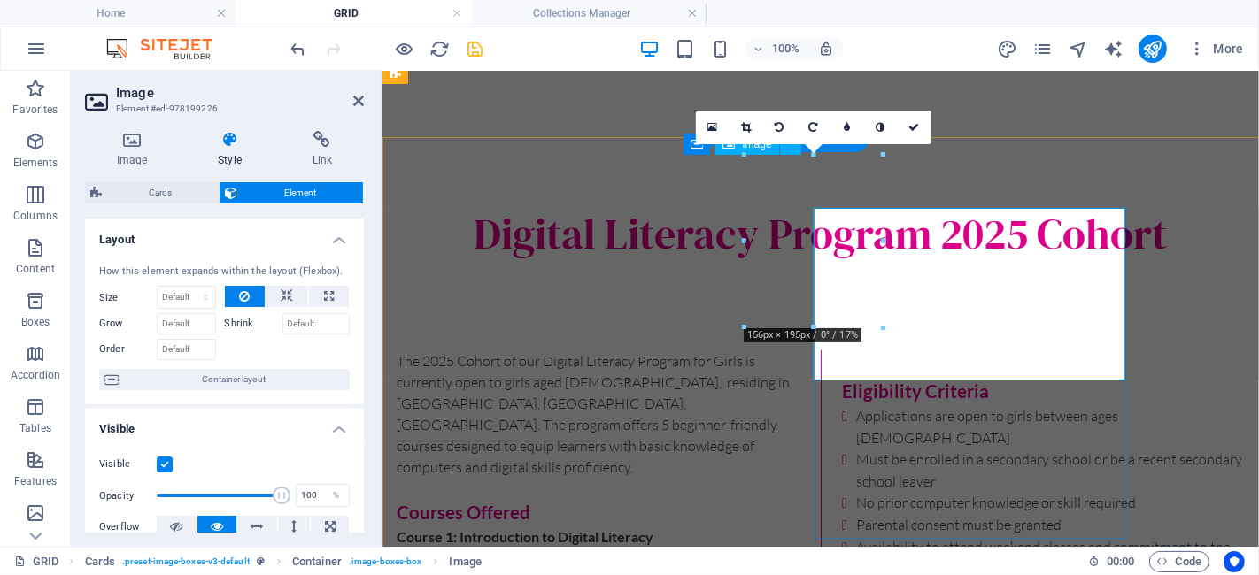
scroll to position [1432, 0]
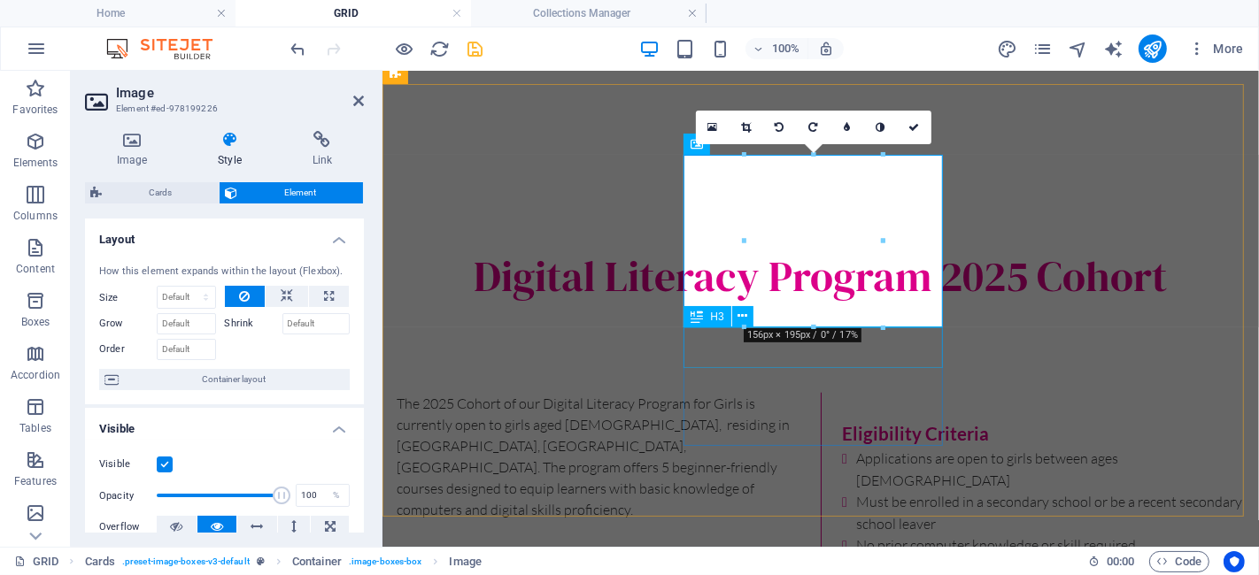
drag, startPoint x: 1265, startPoint y: 399, endPoint x: 896, endPoint y: 342, distance: 373.6
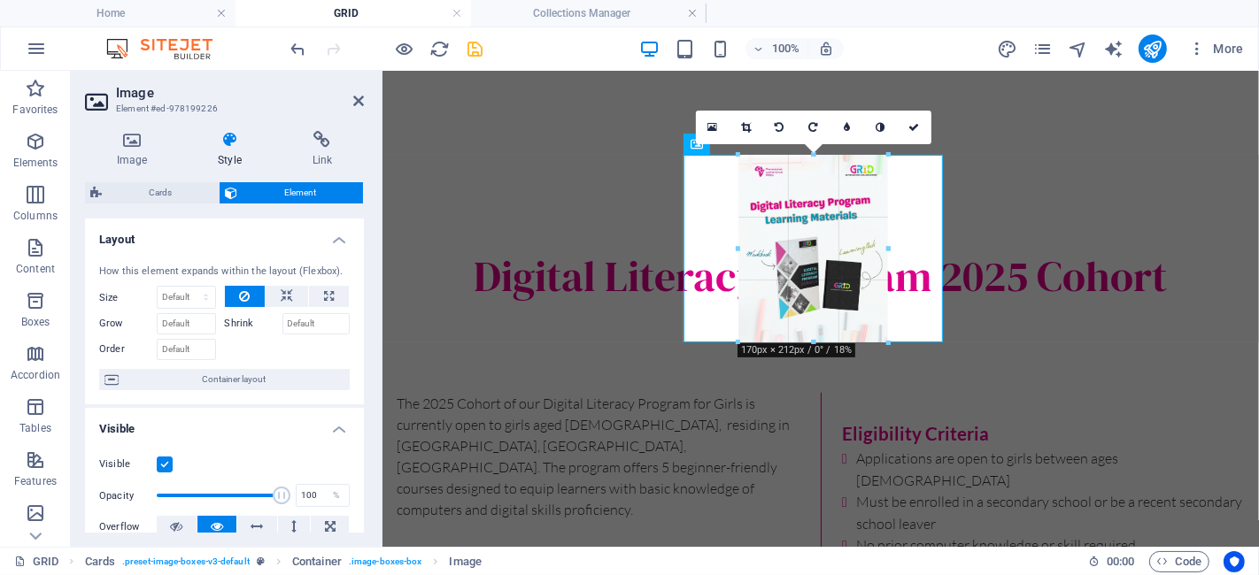
drag, startPoint x: 884, startPoint y: 327, endPoint x: 894, endPoint y: 344, distance: 20.2
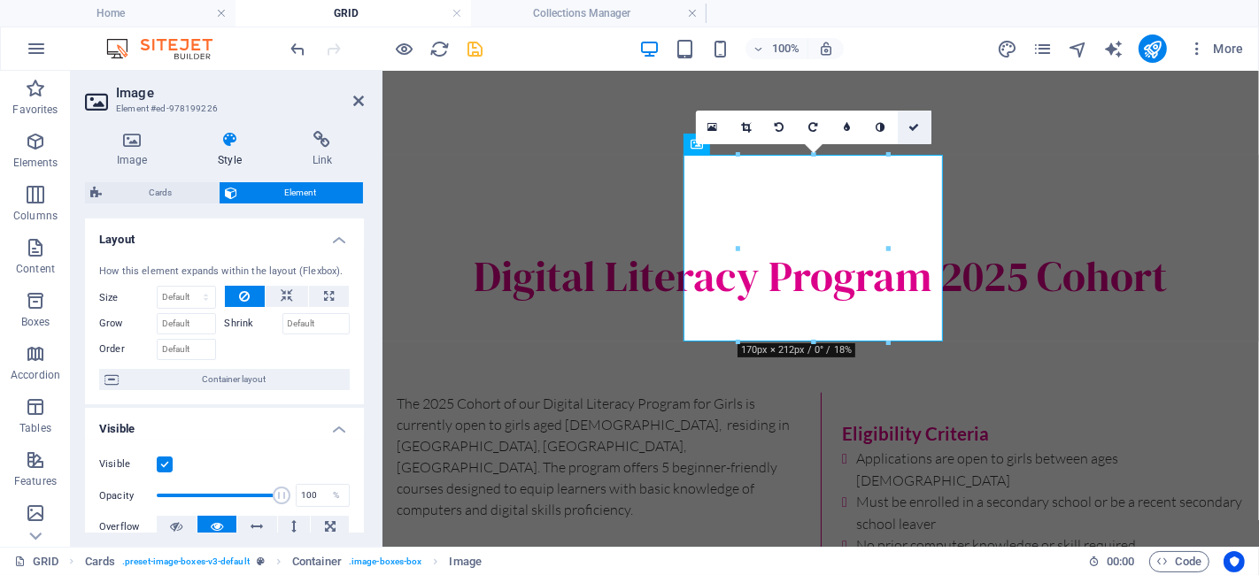
click at [912, 127] on icon at bounding box center [914, 127] width 11 height 11
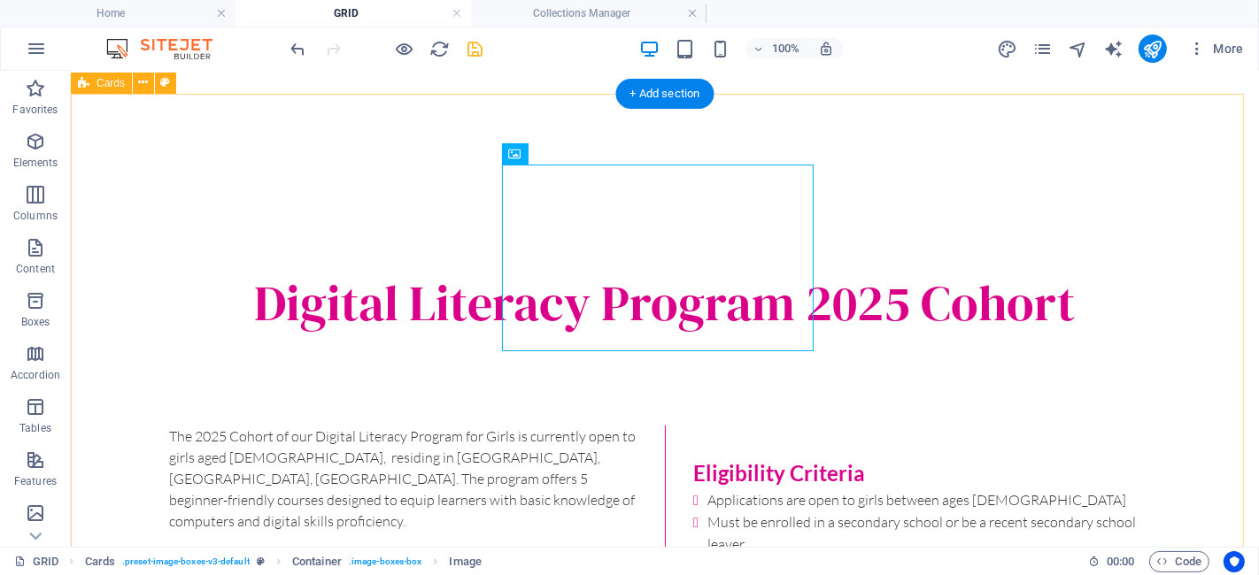
scroll to position [1474, 0]
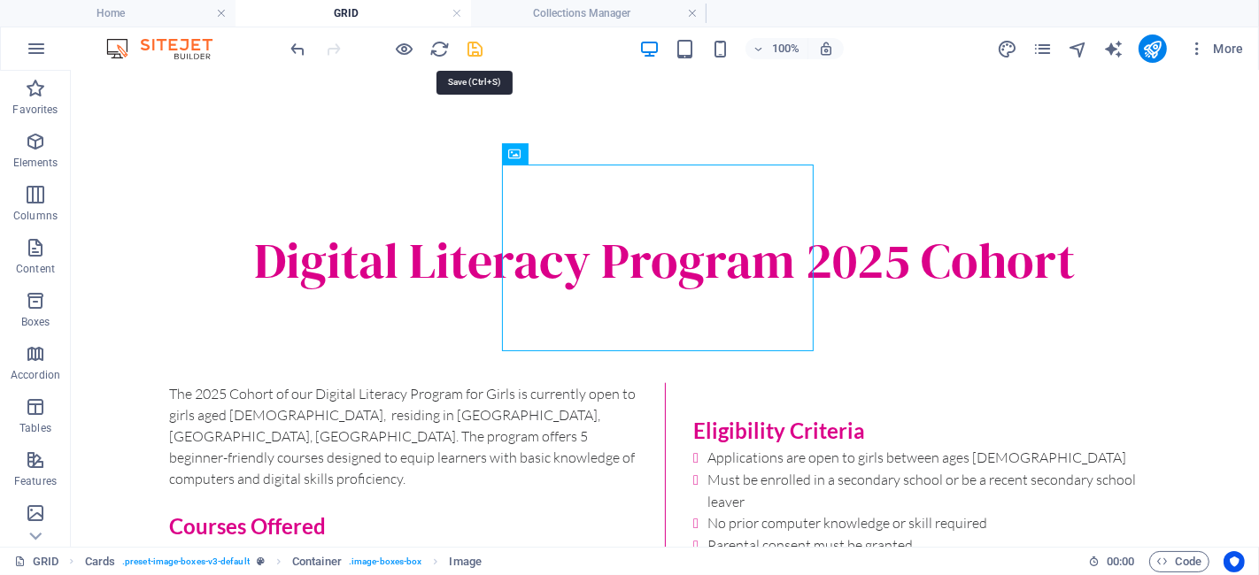
click at [480, 44] on icon "save" at bounding box center [476, 49] width 20 height 20
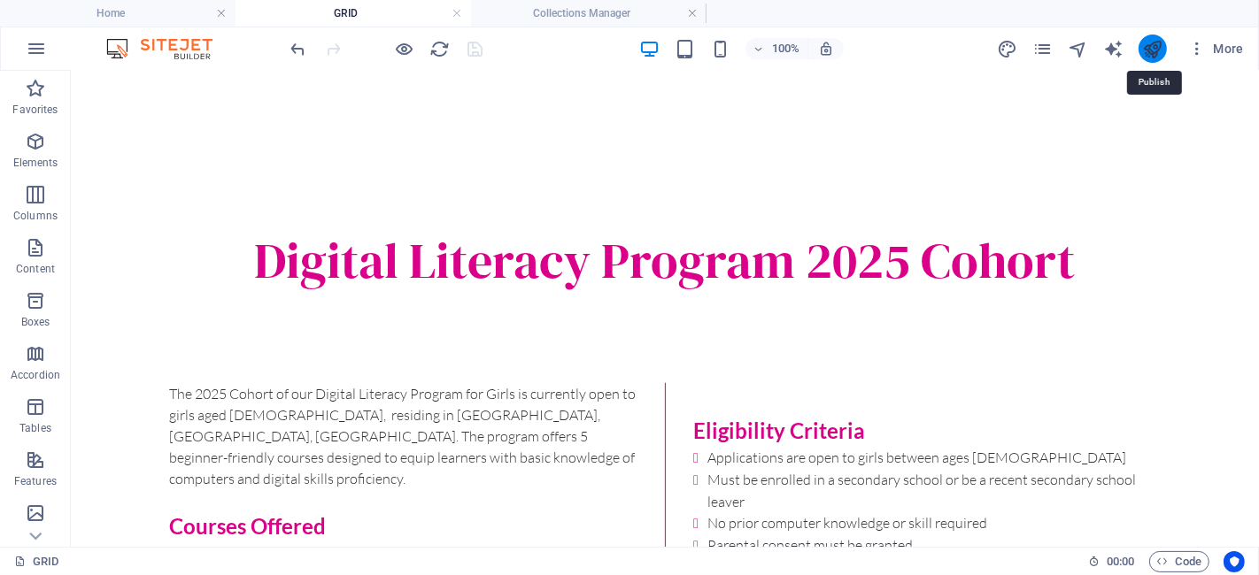
click at [1132, 50] on icon "publish" at bounding box center [1152, 49] width 20 height 20
